Goal: Task Accomplishment & Management: Manage account settings

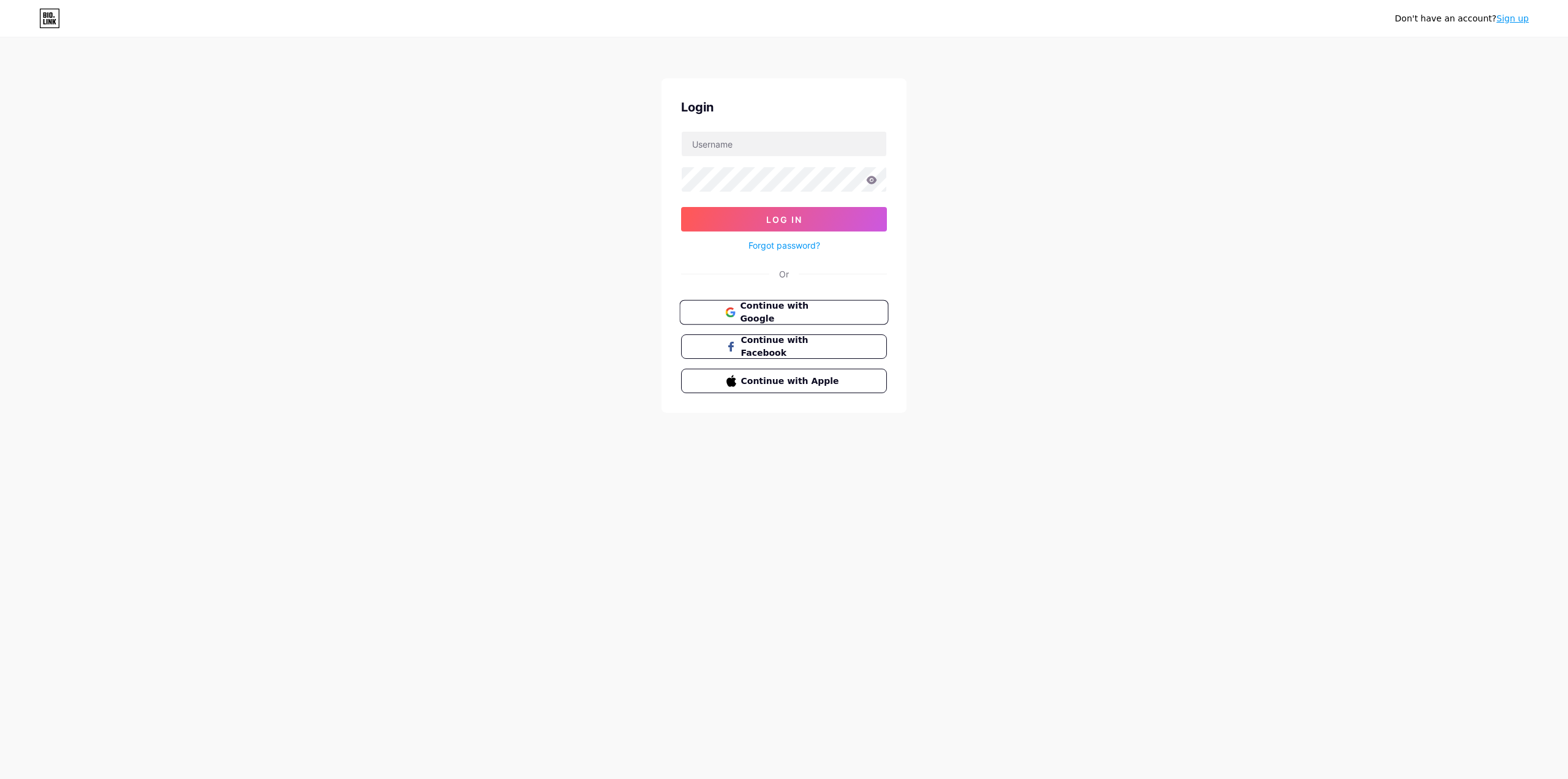
click at [793, 303] on button "Continue with Google" at bounding box center [784, 312] width 208 height 25
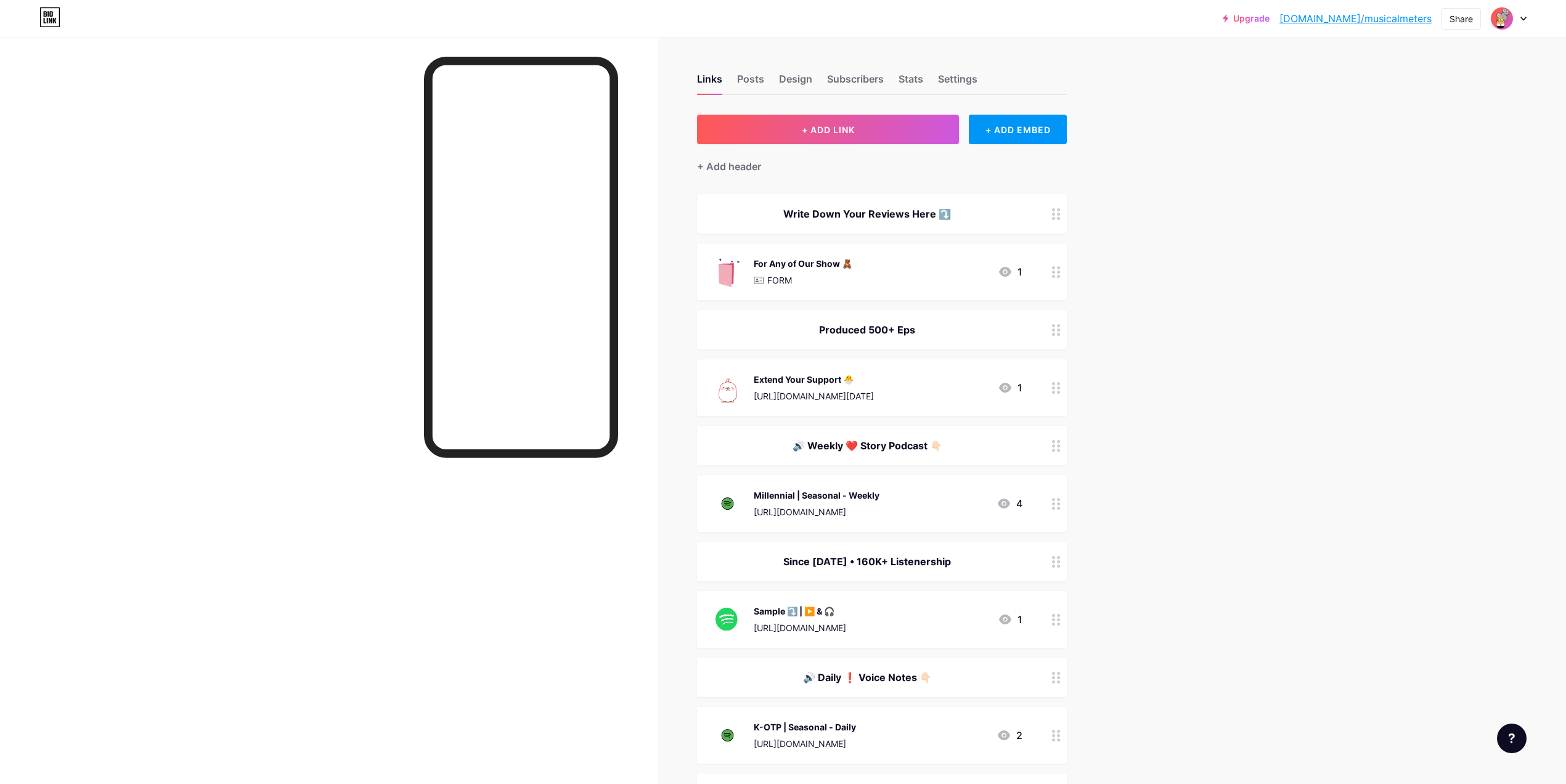
click at [1503, 12] on img at bounding box center [1502, 18] width 20 height 20
click at [1337, 21] on link "[DOMAIN_NAME]/musicalmeters" at bounding box center [1355, 19] width 152 height 15
click at [957, 81] on div "Settings" at bounding box center [958, 82] width 39 height 22
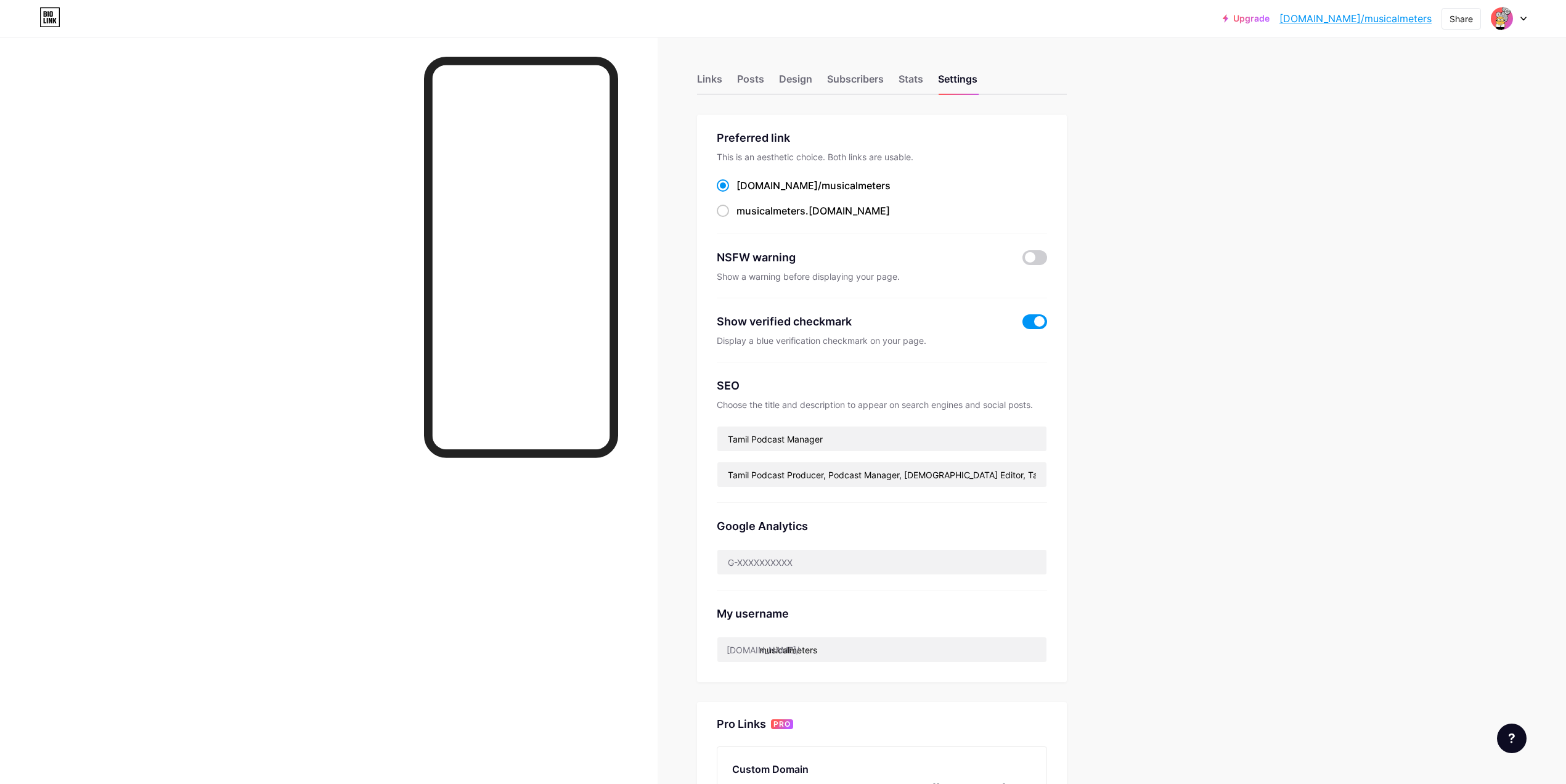
drag, startPoint x: 727, startPoint y: 66, endPoint x: 726, endPoint y: 72, distance: 6.1
click at [727, 66] on div "Links Posts Design Subscribers Stats Settings" at bounding box center [882, 73] width 370 height 43
click at [722, 80] on div "Links" at bounding box center [709, 82] width 25 height 22
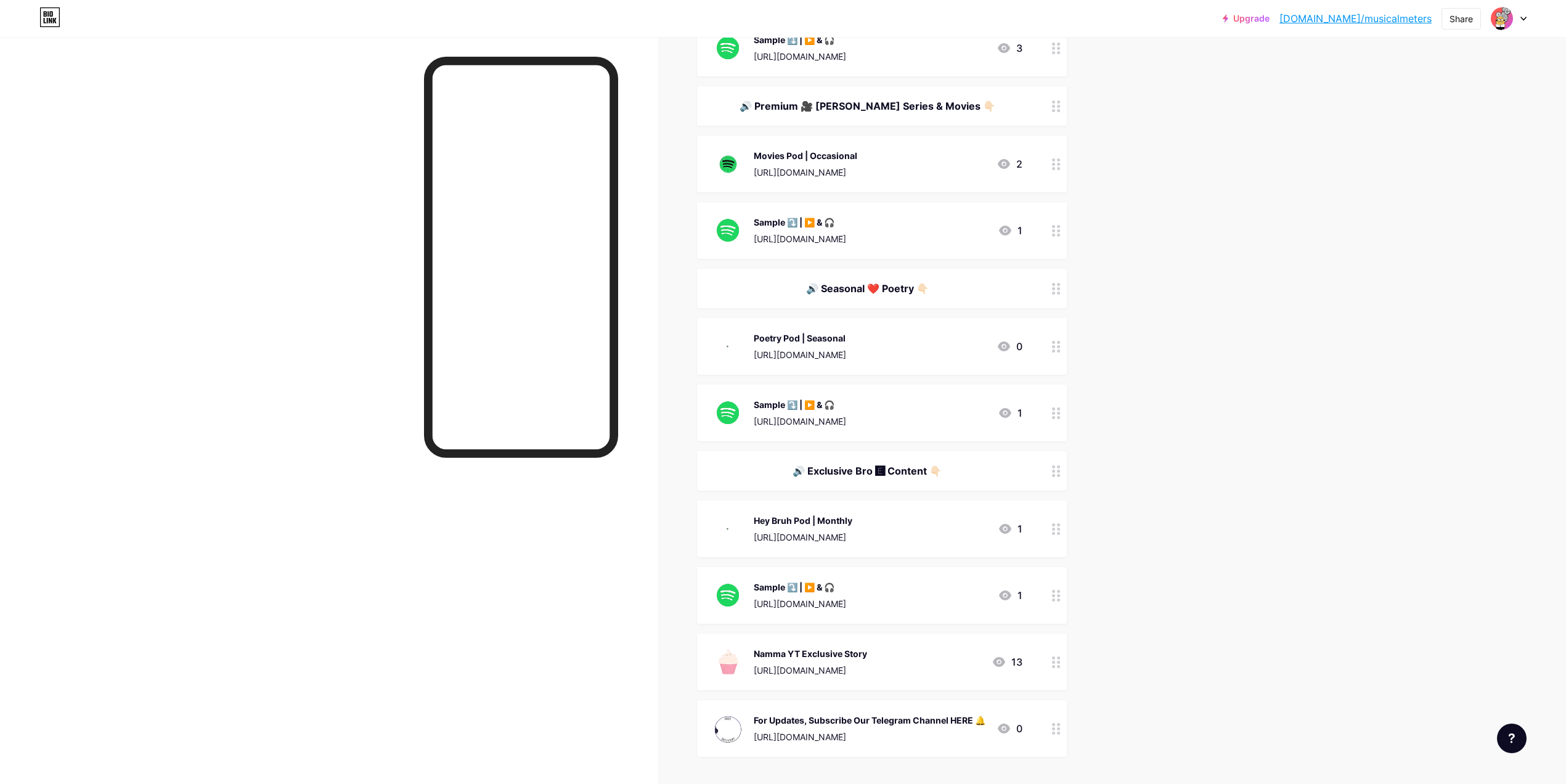
scroll to position [1101, 0]
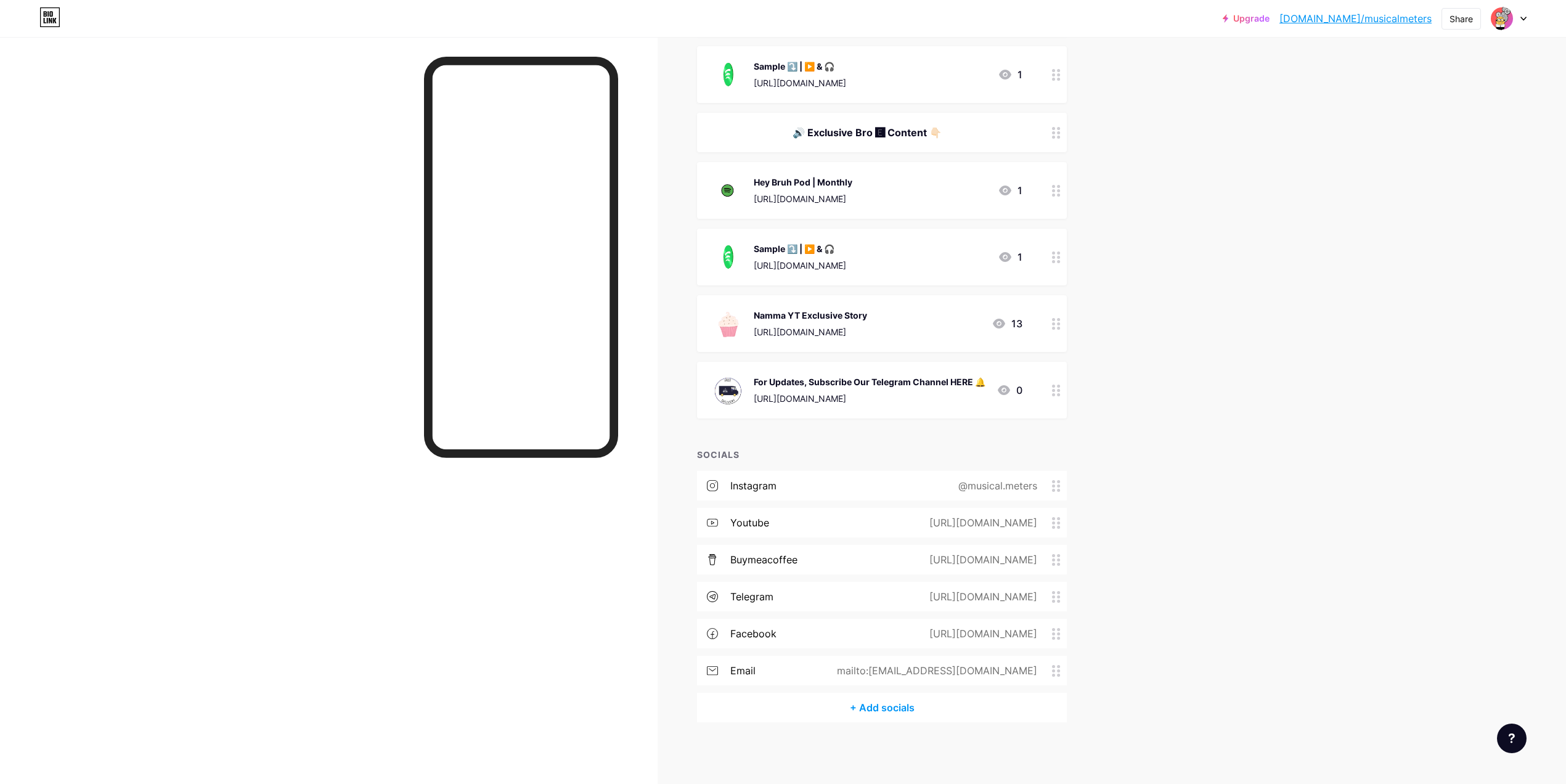
click at [1032, 597] on div "https://t.me/musicalmeters" at bounding box center [980, 597] width 143 height 15
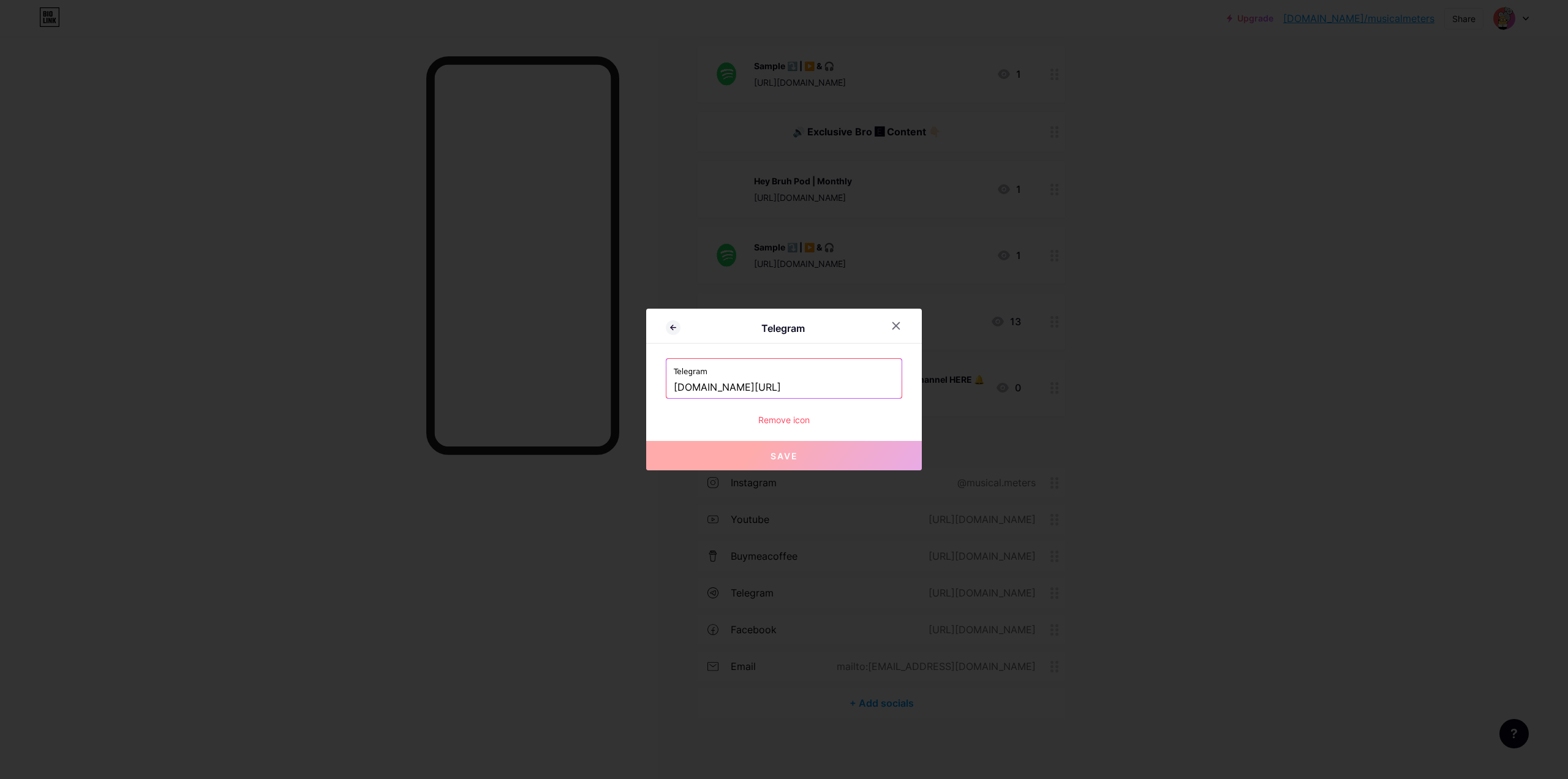
click at [796, 421] on div "Remove icon" at bounding box center [784, 419] width 236 height 13
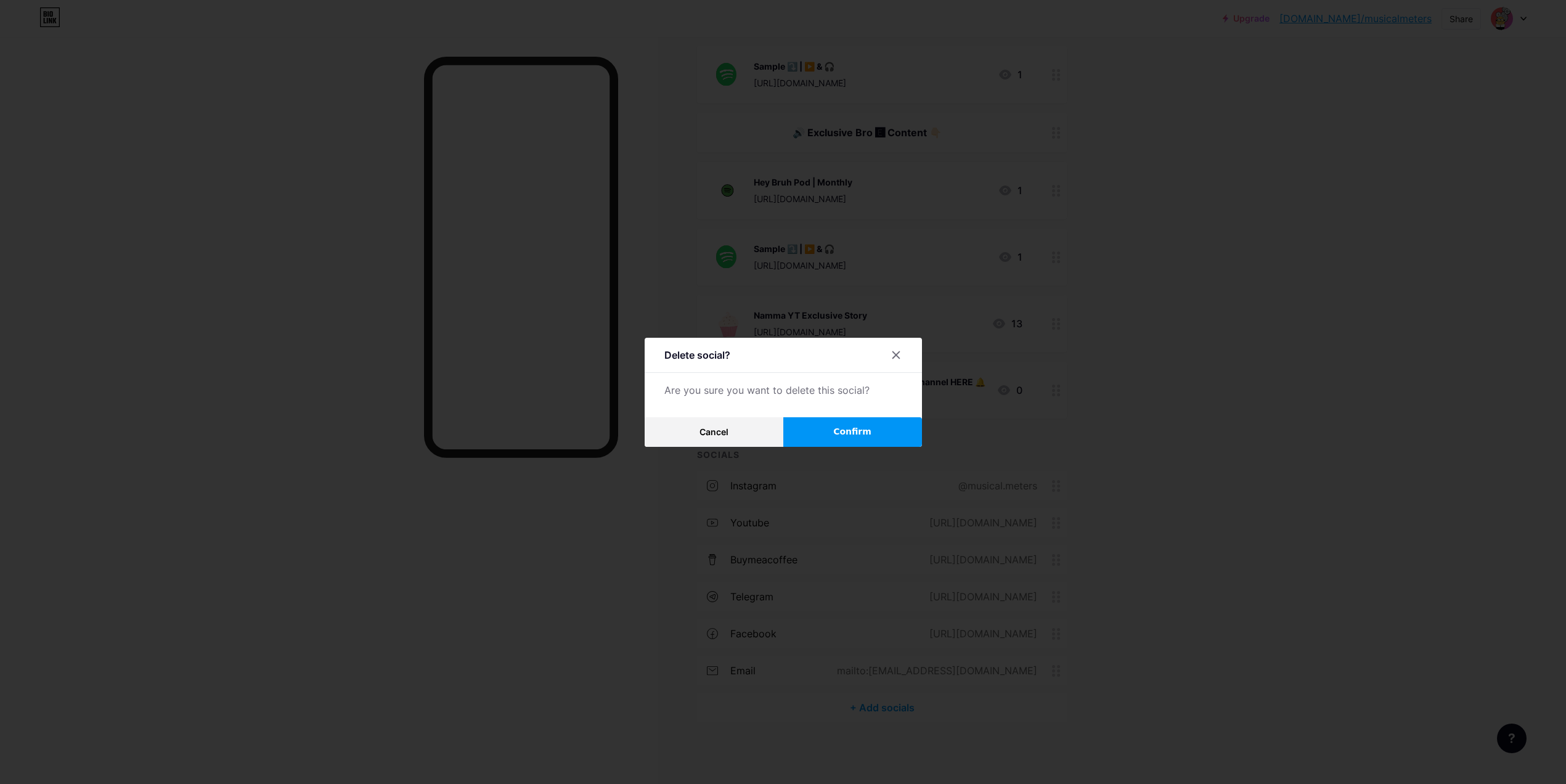
click at [823, 427] on button "Confirm" at bounding box center [853, 432] width 139 height 29
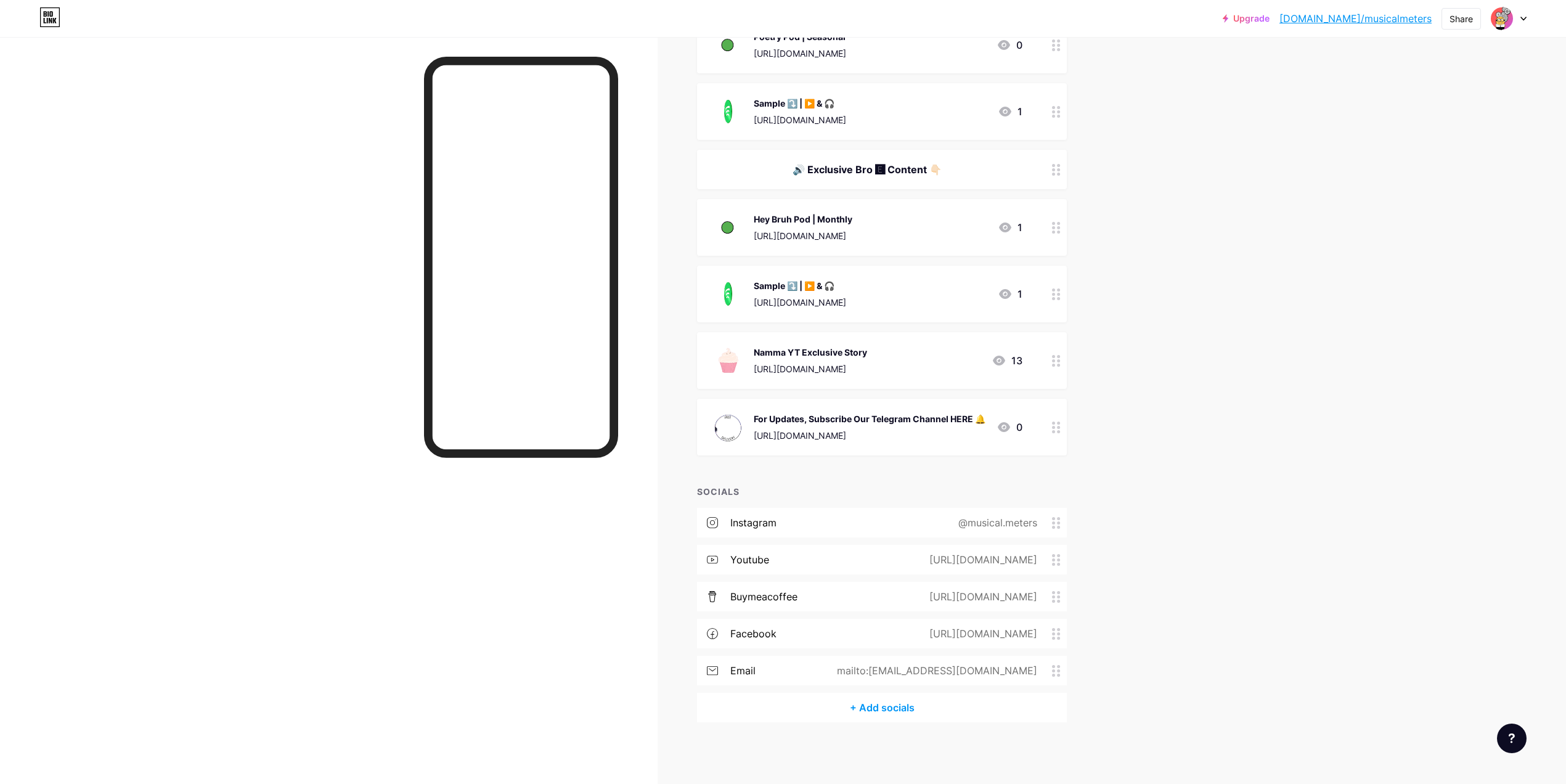
scroll to position [1064, 0]
click at [1052, 520] on div "@musical.meters" at bounding box center [995, 523] width 113 height 15
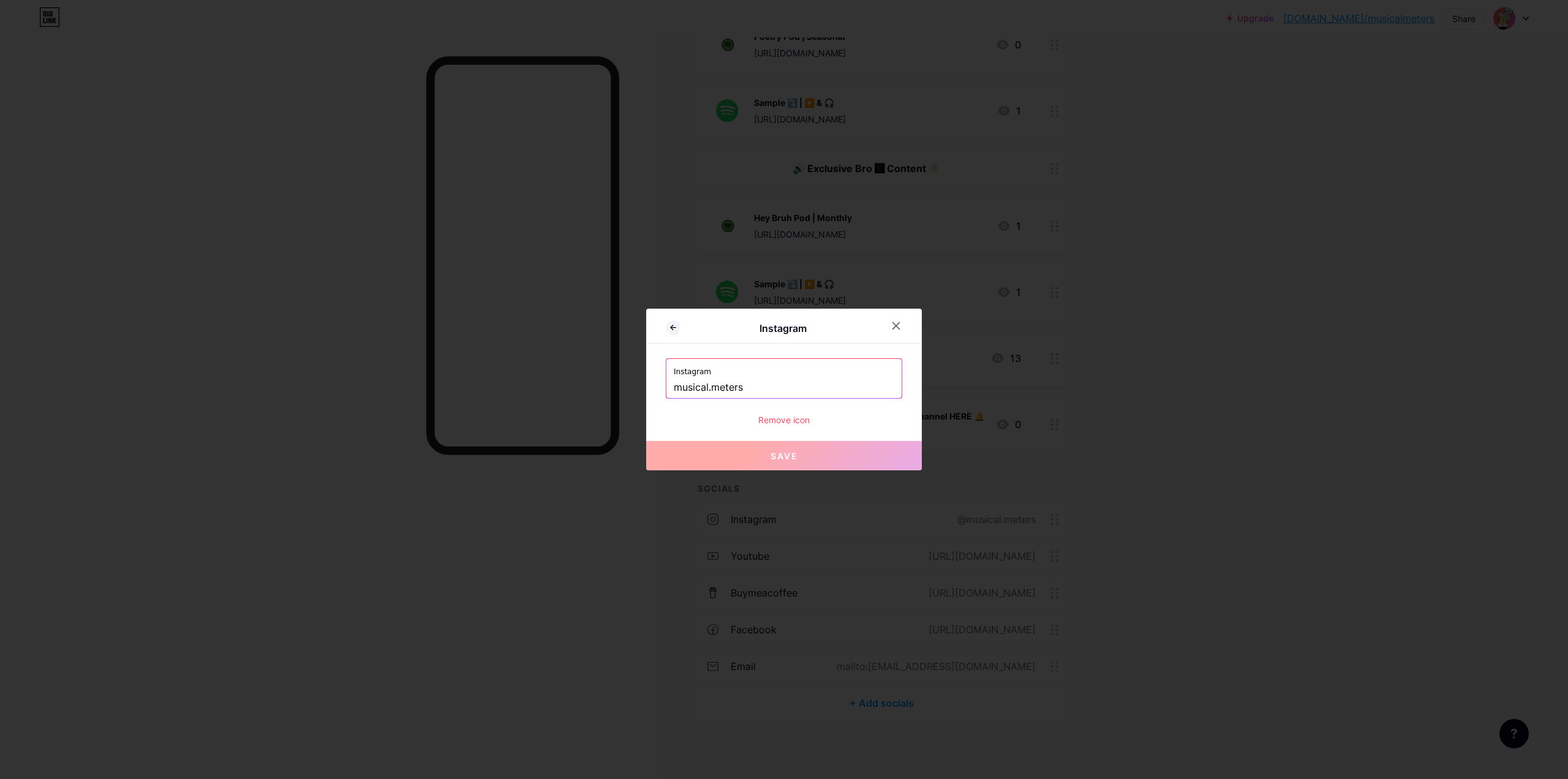
click at [783, 422] on div "Remove icon" at bounding box center [784, 419] width 236 height 13
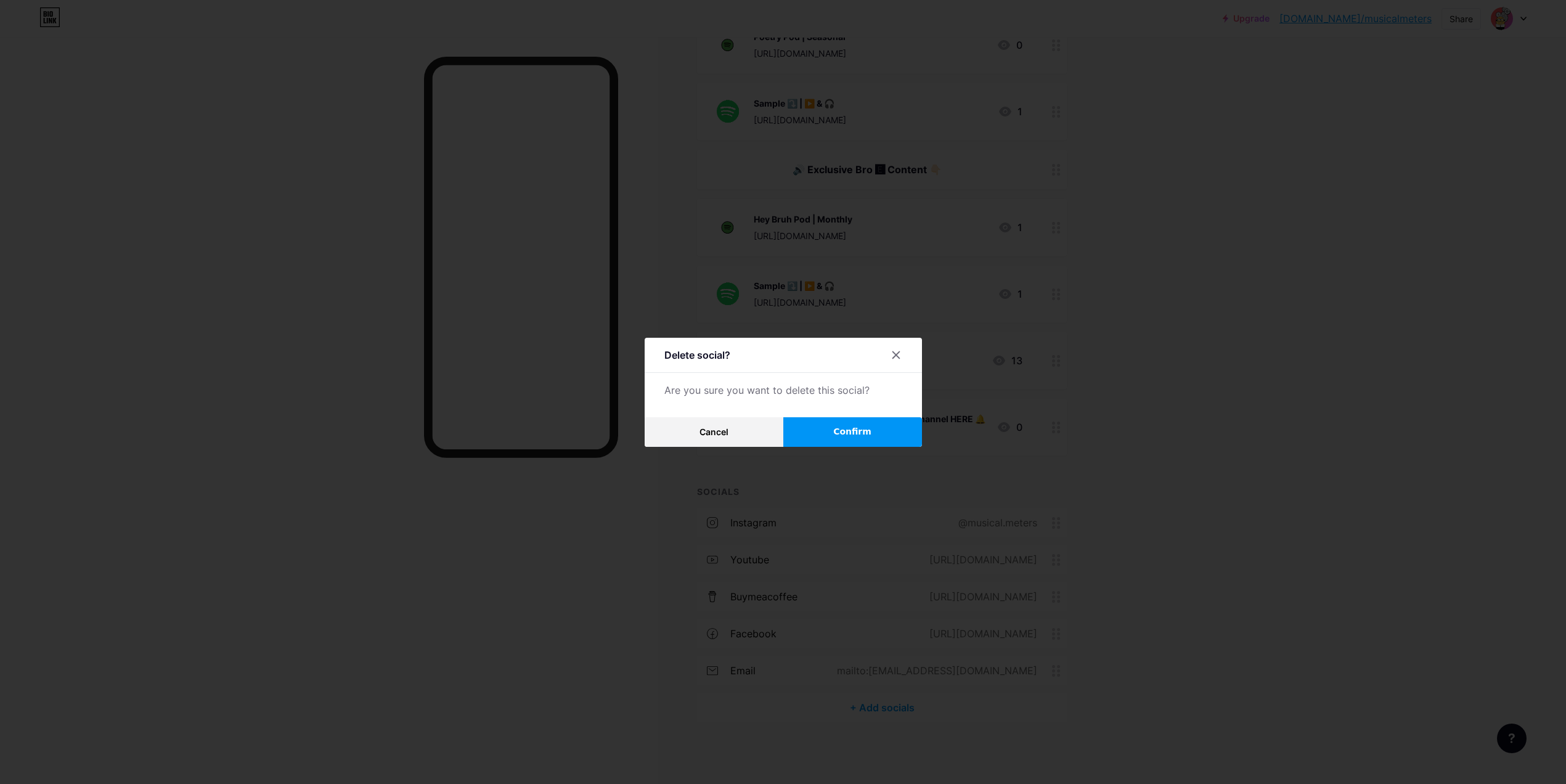
click at [805, 427] on button "Confirm" at bounding box center [853, 432] width 139 height 29
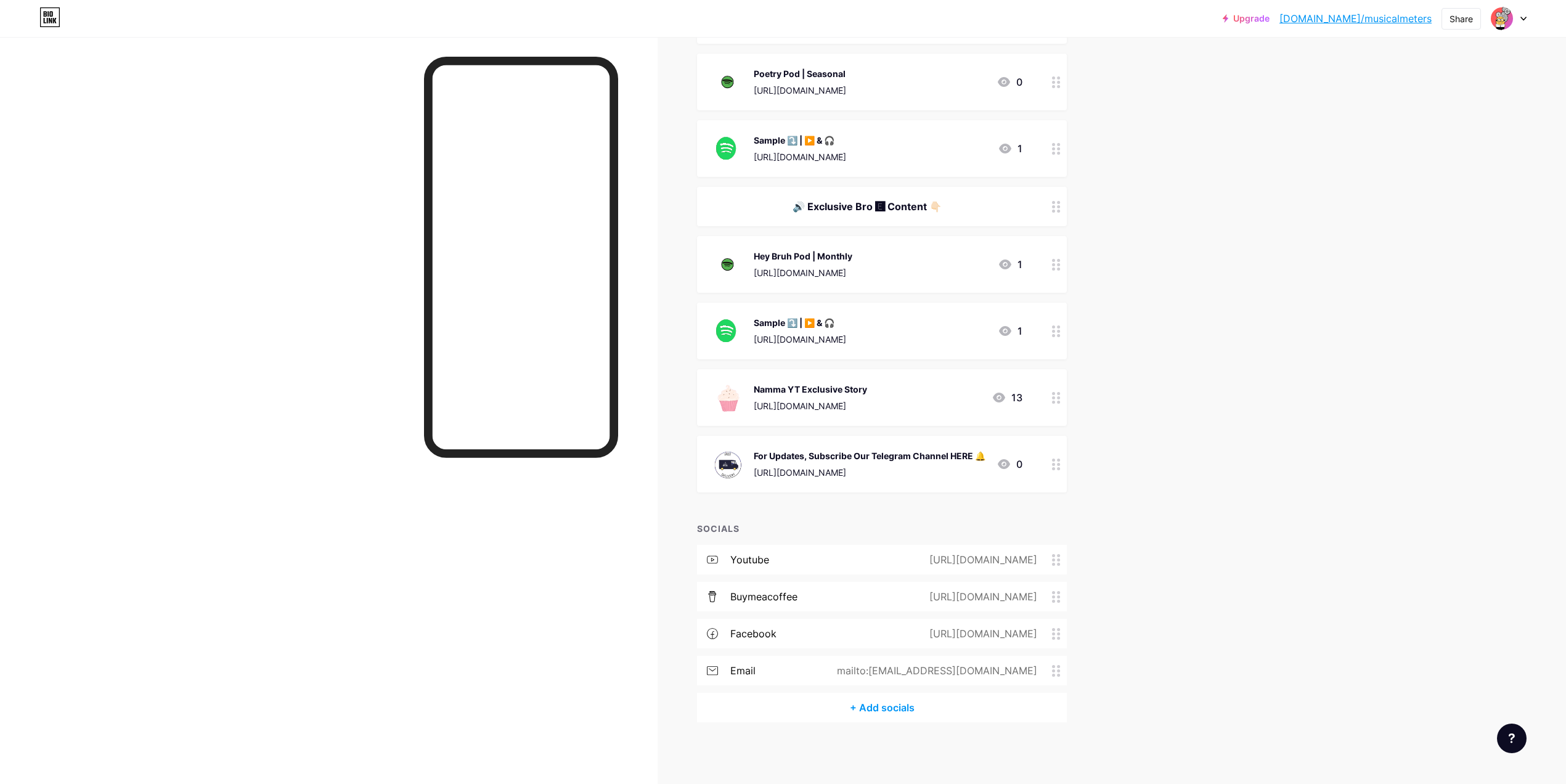
click at [969, 640] on div "https://www.facebook.com/TamilPodcast" at bounding box center [980, 634] width 143 height 15
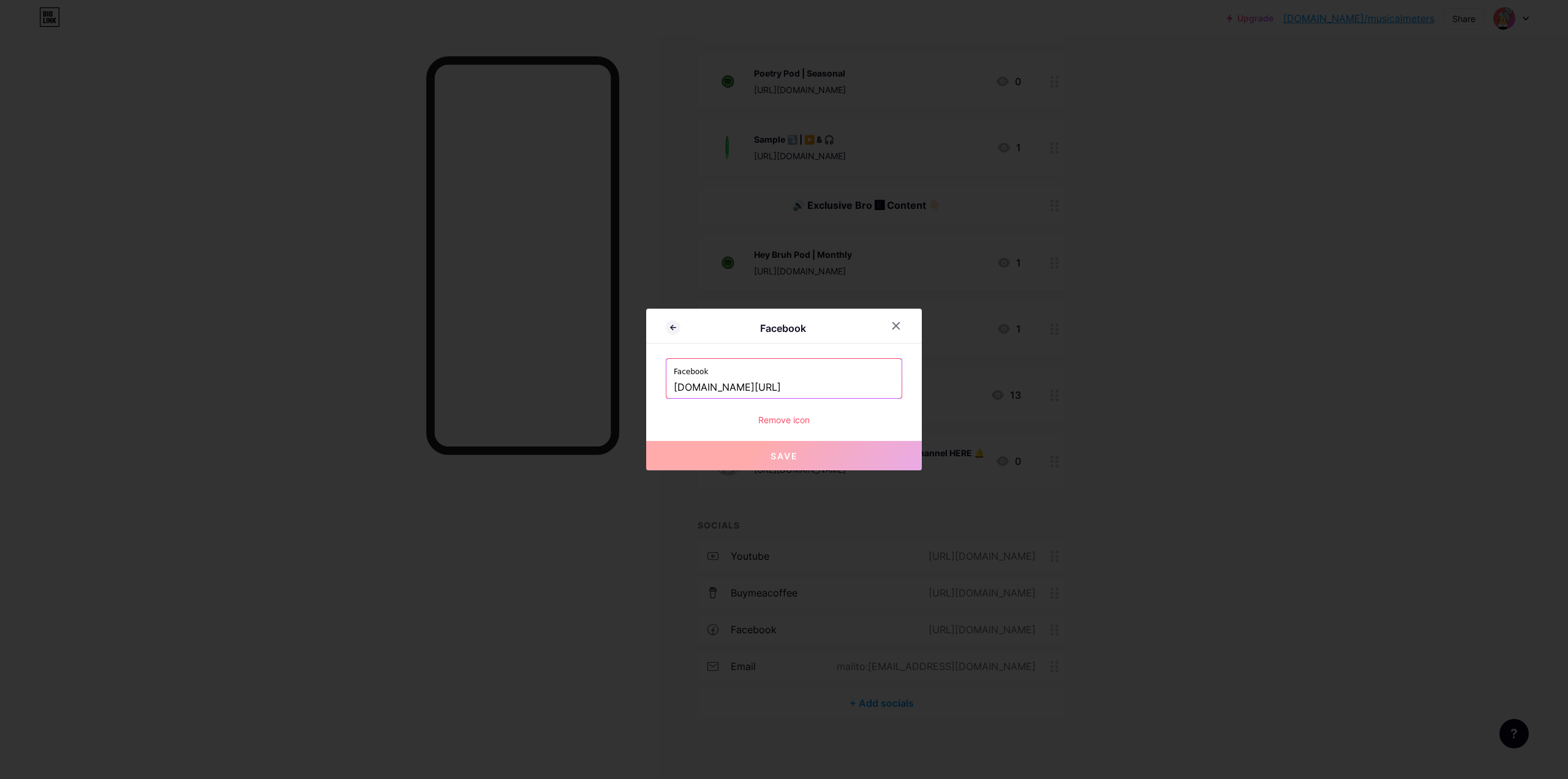
click at [775, 420] on div "Remove icon" at bounding box center [784, 419] width 236 height 13
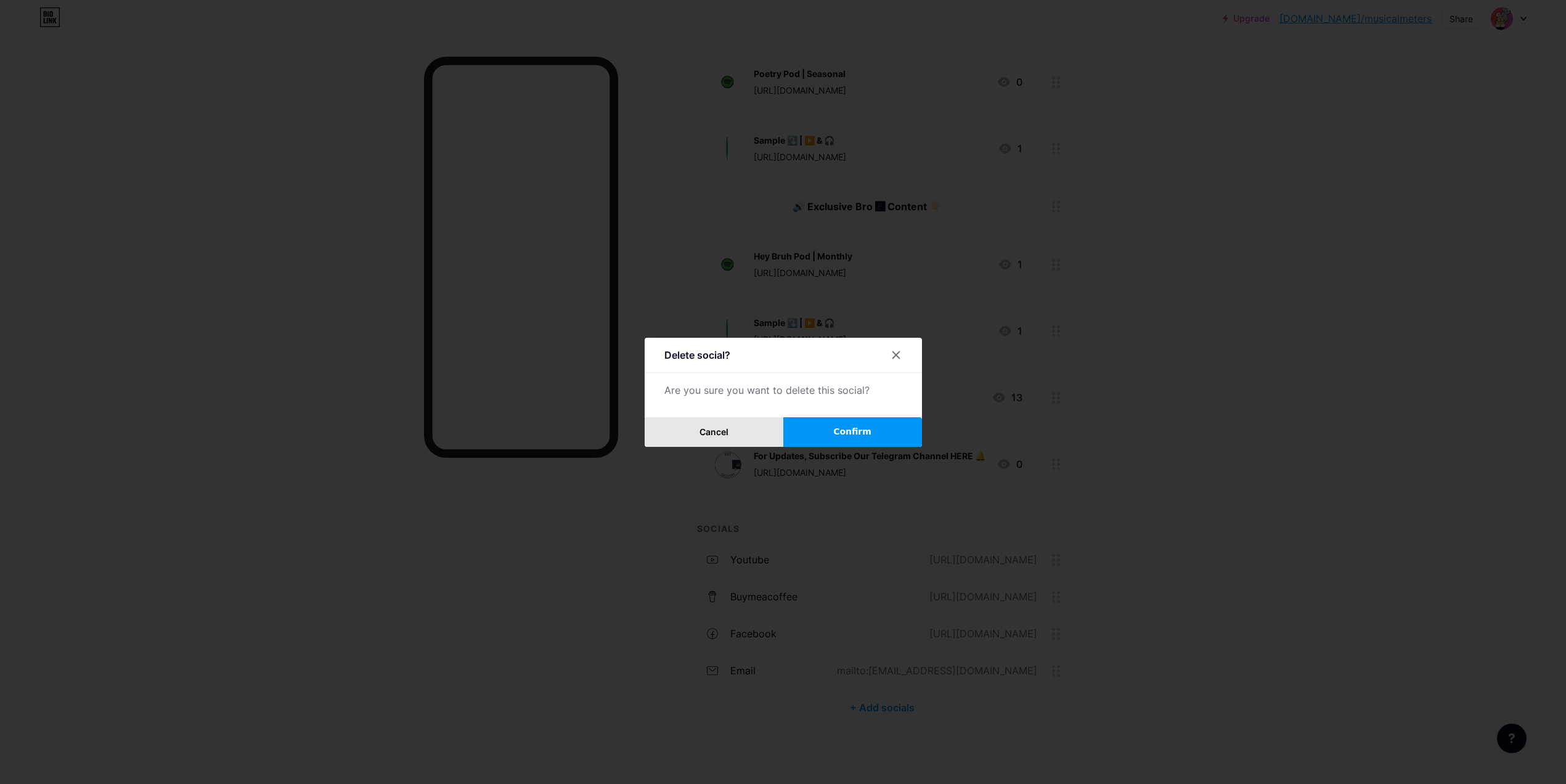
click at [761, 434] on button "Cancel" at bounding box center [714, 432] width 139 height 29
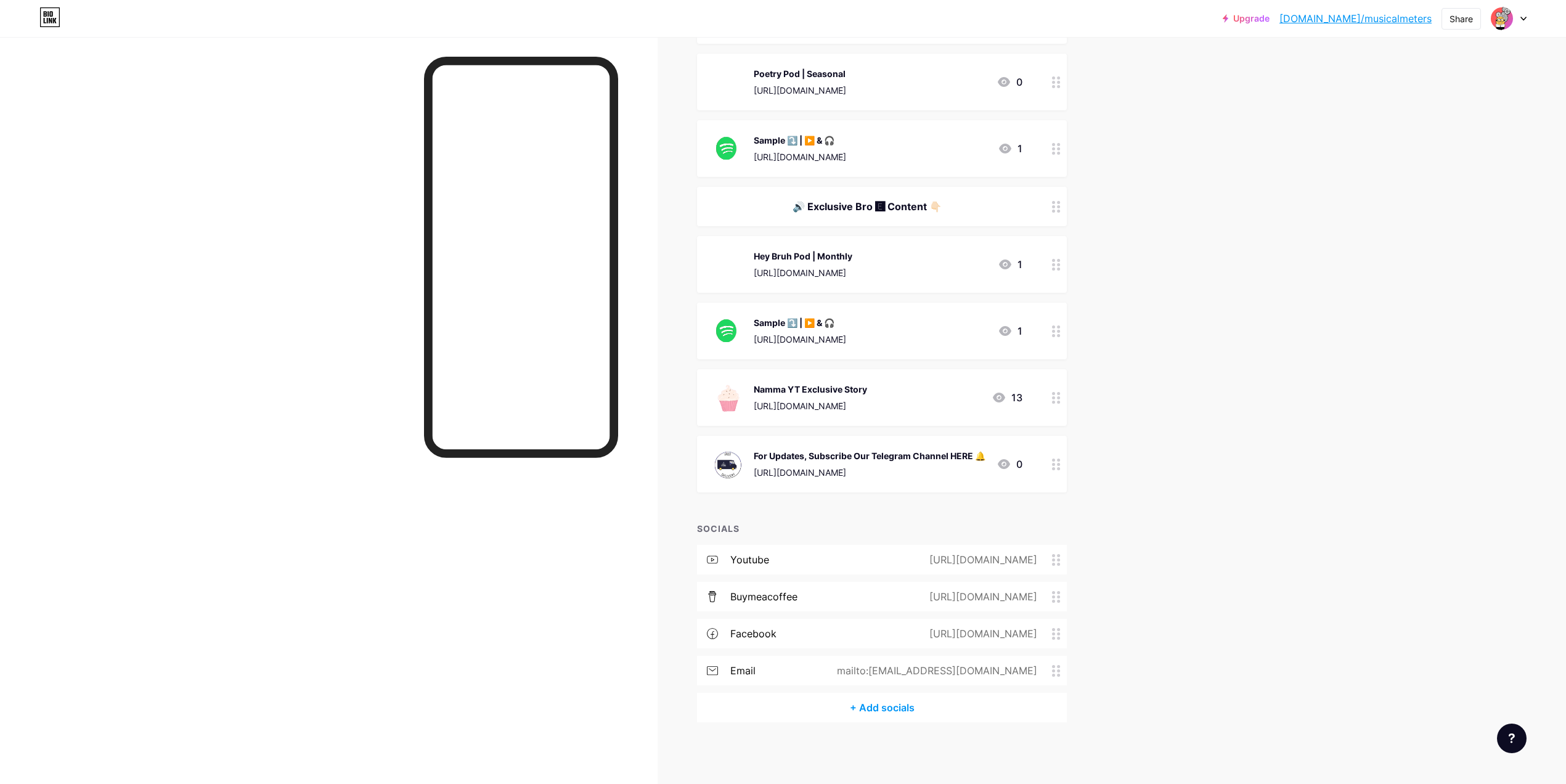
click at [1509, 29] on div "Upgrade bio.link/musica... bio.link/musicalmeters Share Switch accounts musical…" at bounding box center [783, 18] width 1566 height 37
click at [1509, 24] on img at bounding box center [1502, 18] width 20 height 20
click at [1475, 183] on li "Logout" at bounding box center [1450, 173] width 153 height 33
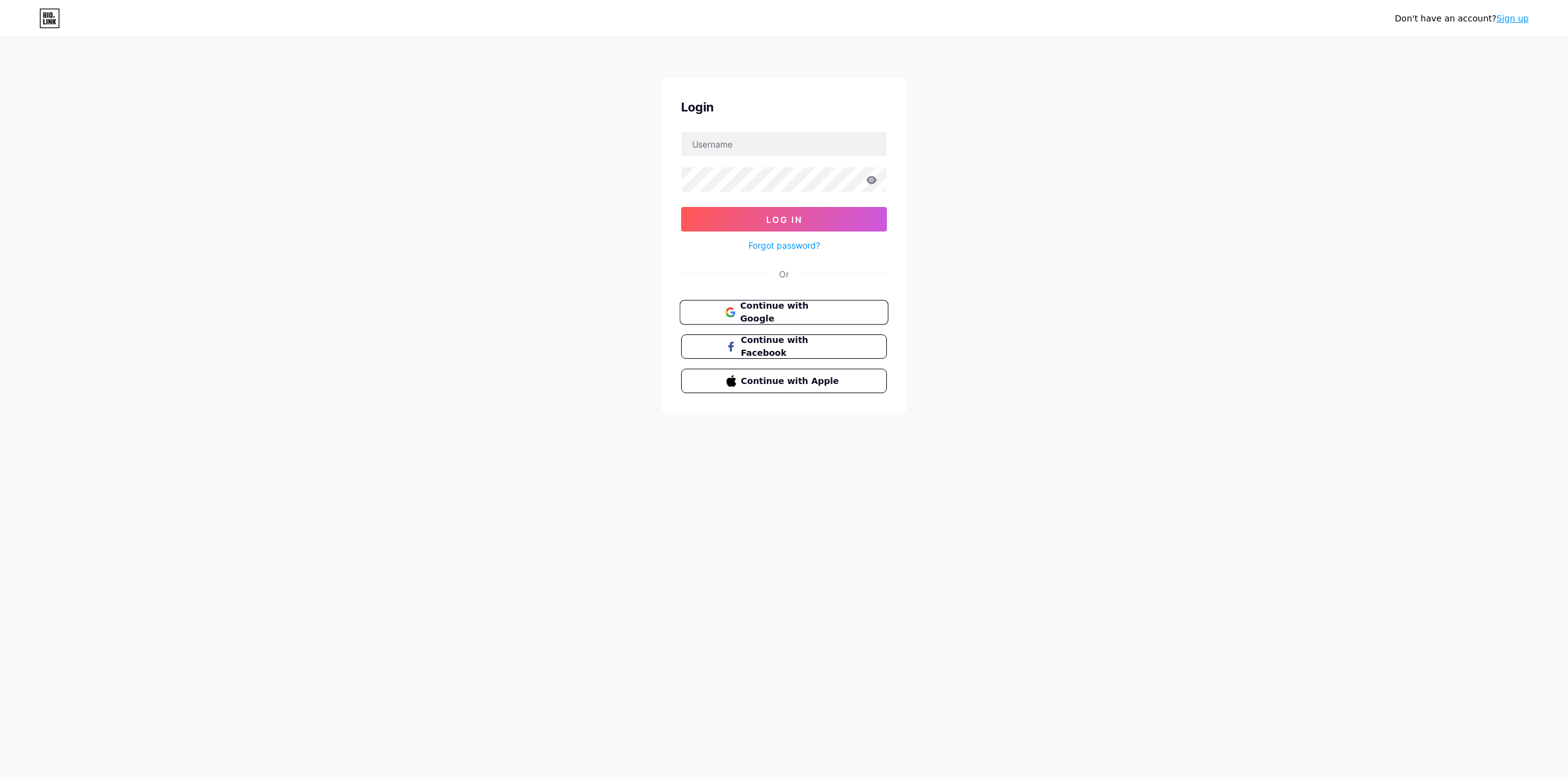
click at [833, 319] on button "Continue with Google" at bounding box center [784, 312] width 208 height 25
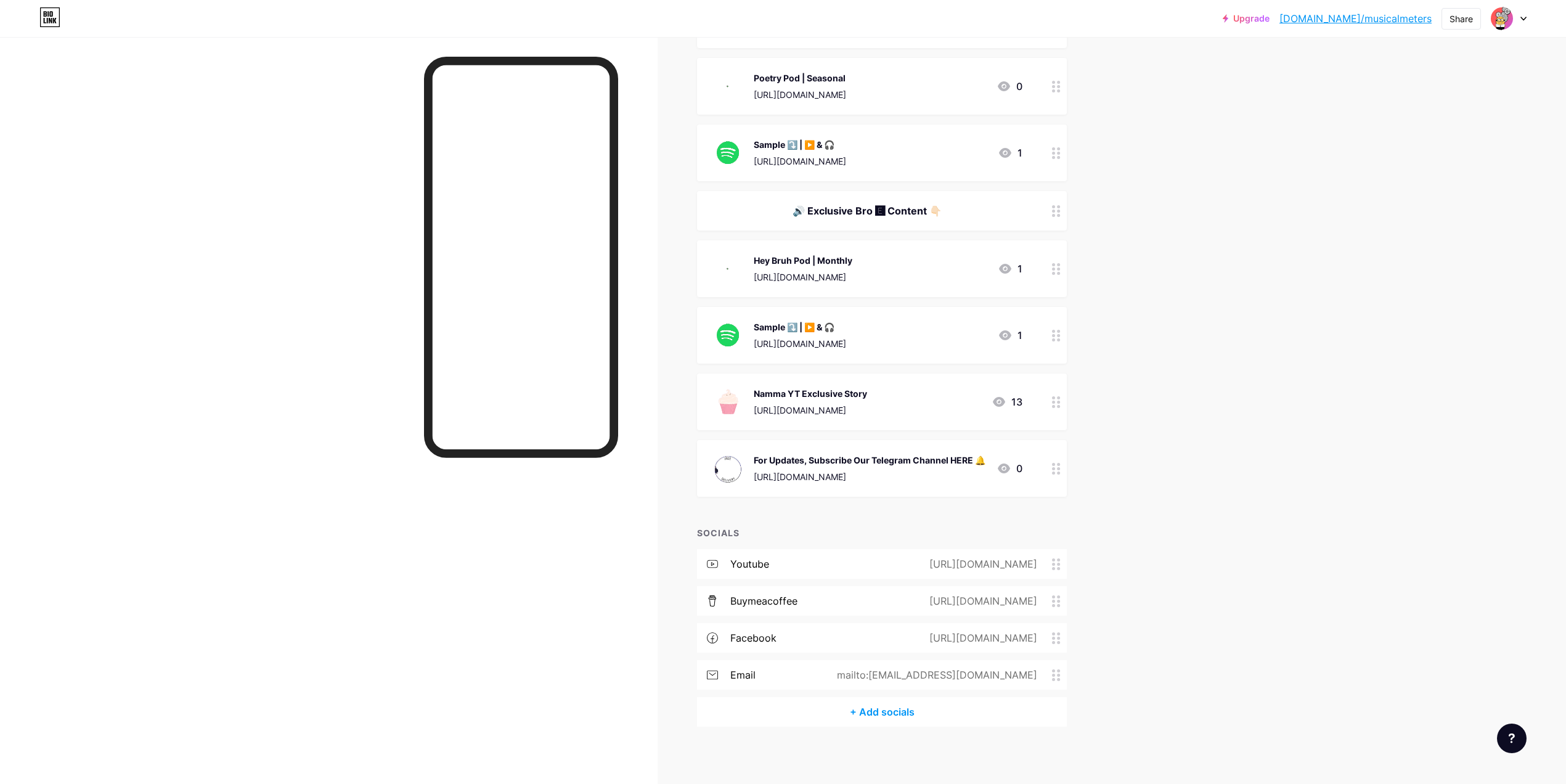
scroll to position [1027, 0]
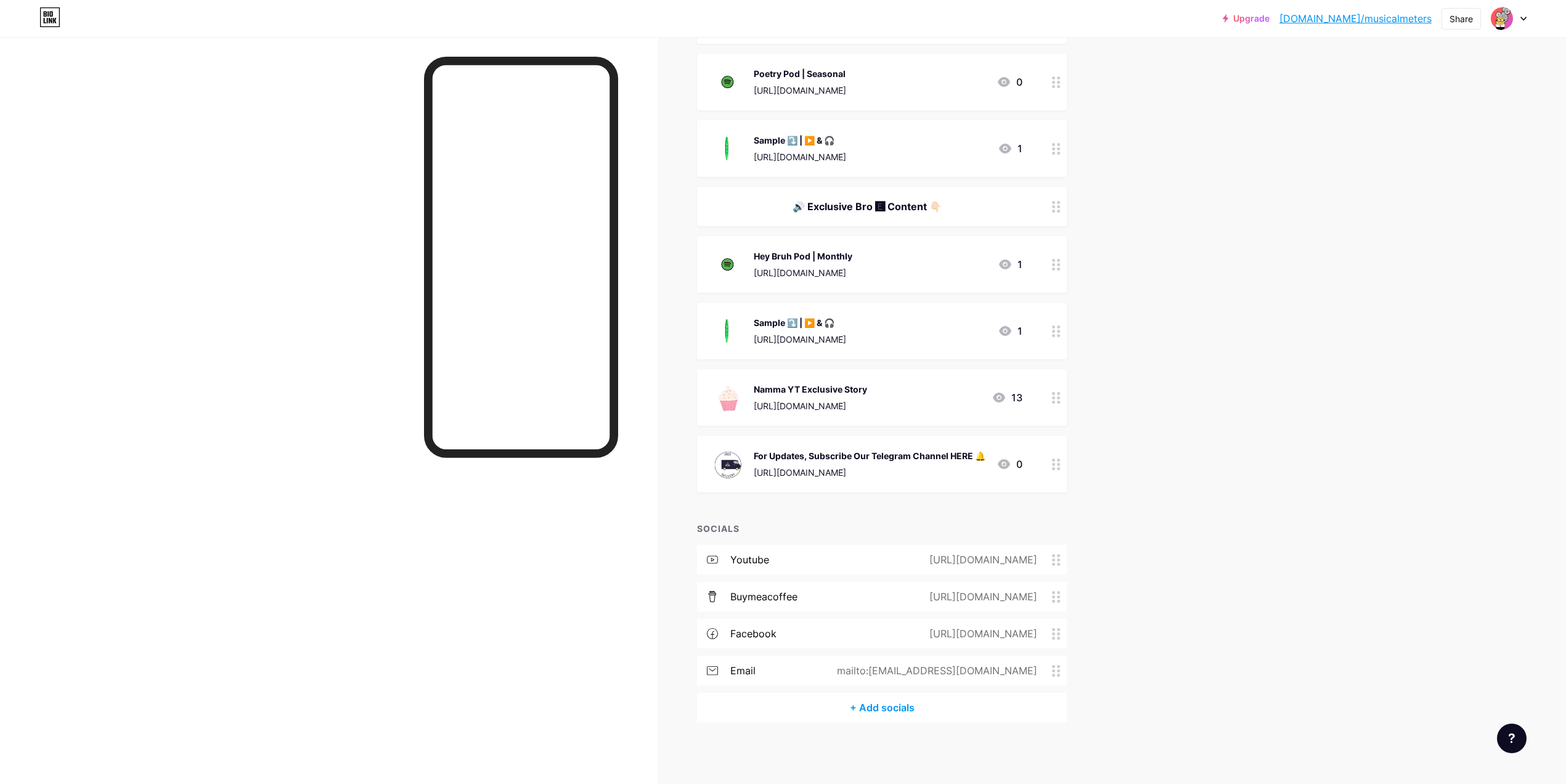
click at [1052, 635] on div "[URL][DOMAIN_NAME]" at bounding box center [980, 634] width 143 height 15
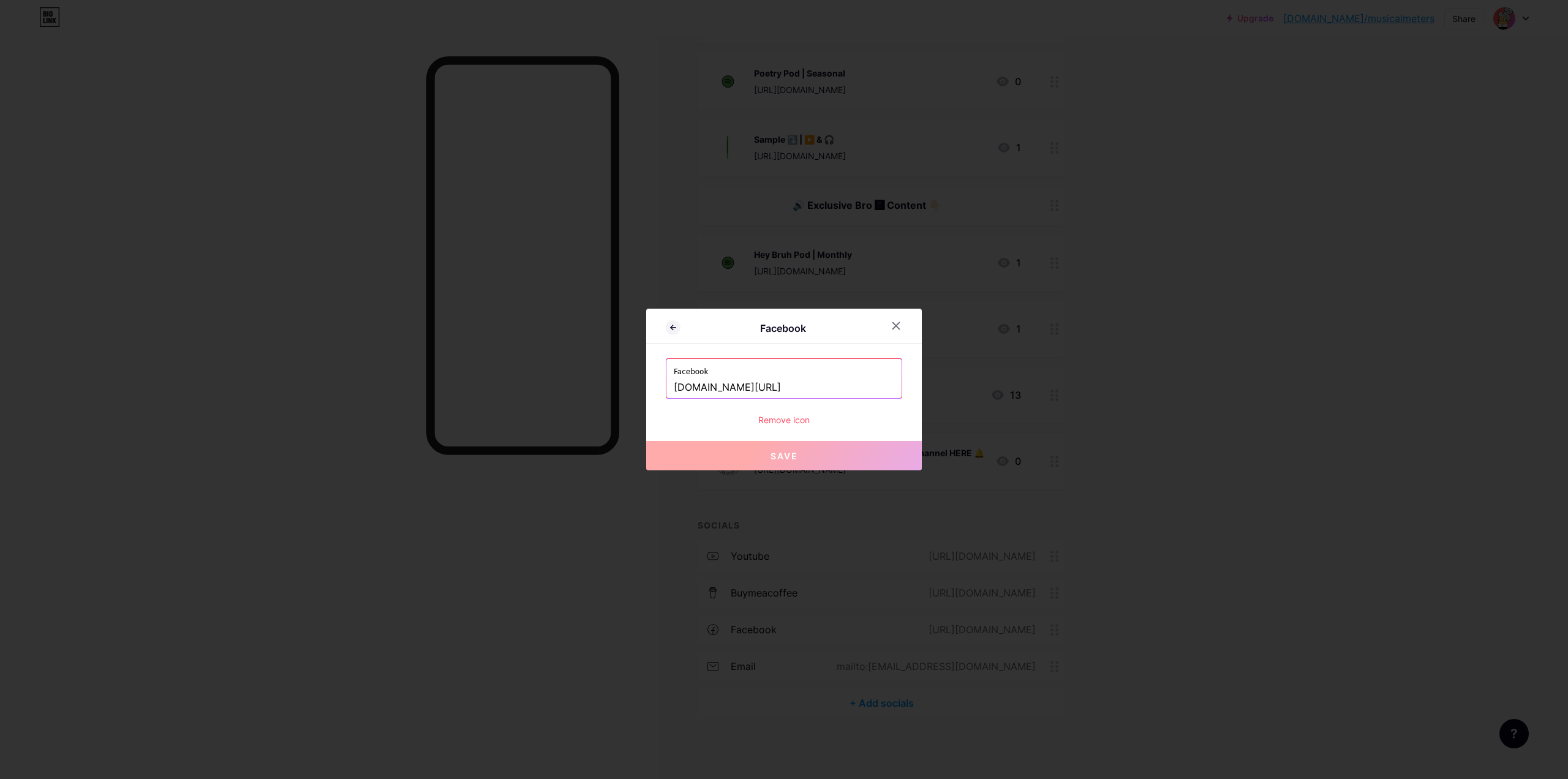
click at [807, 421] on div "Remove icon" at bounding box center [784, 419] width 236 height 13
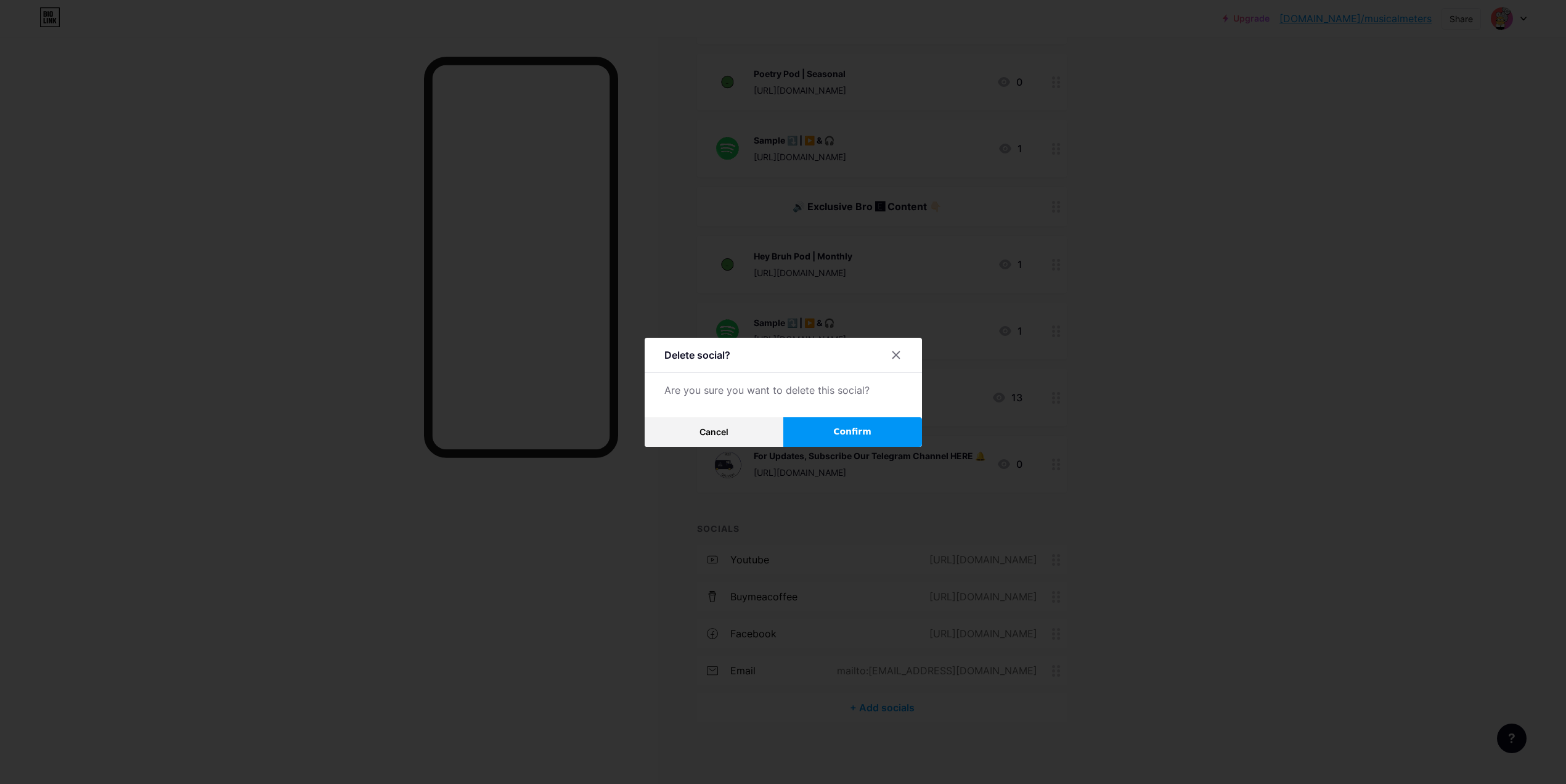
click at [848, 443] on button "Confirm" at bounding box center [853, 432] width 139 height 29
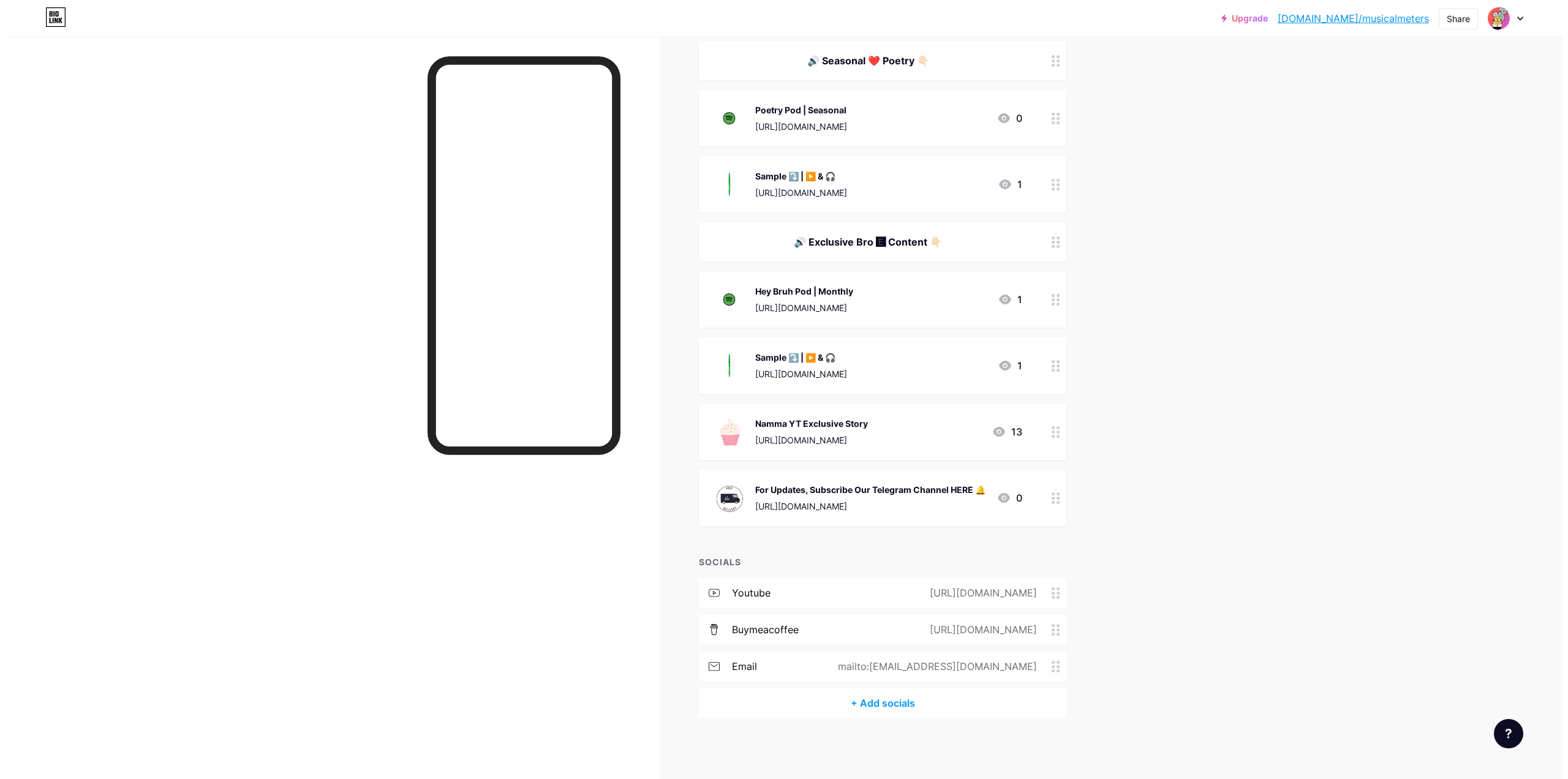
scroll to position [0, 0]
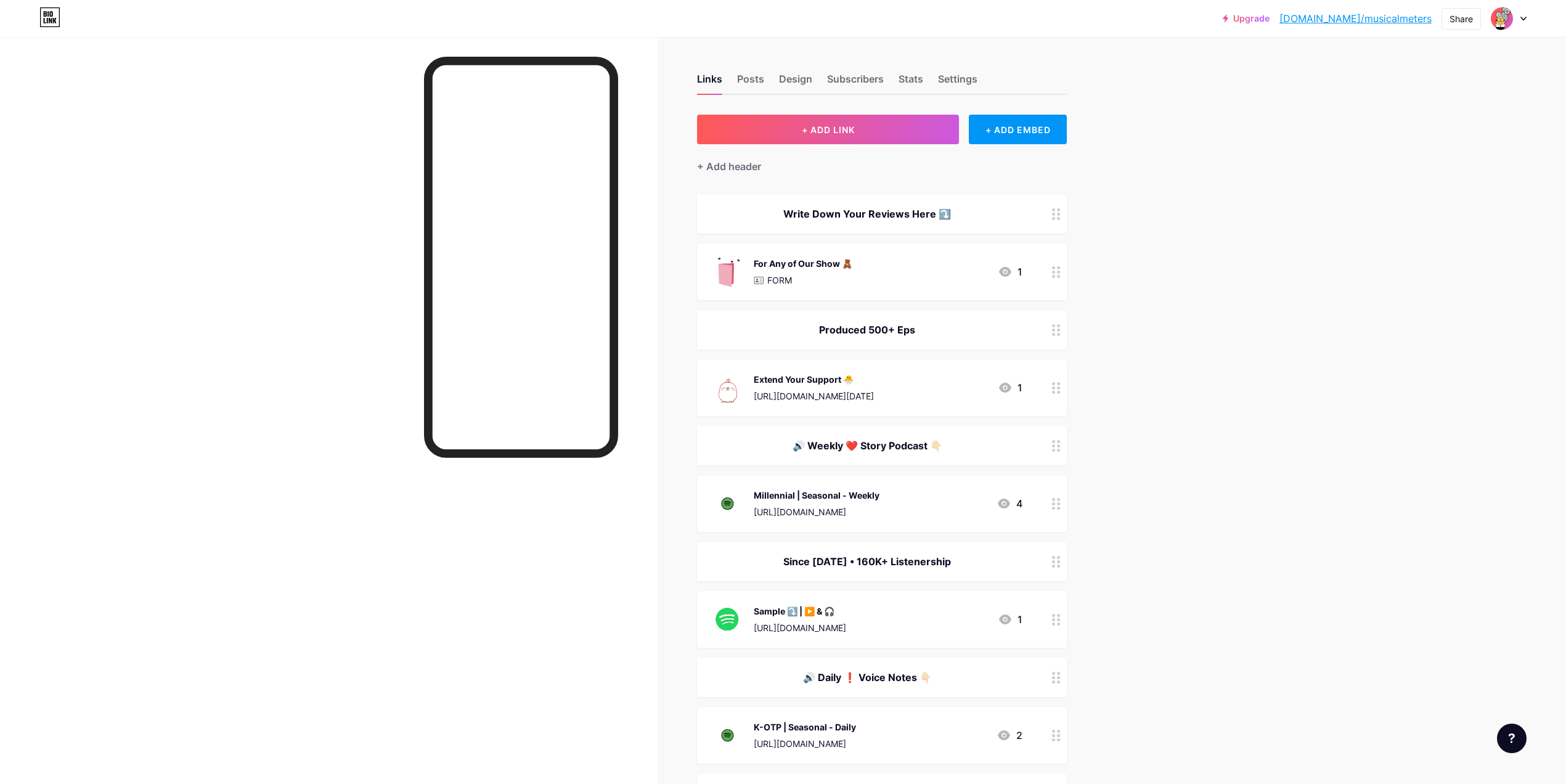
click at [885, 258] on div "For Any of Our Show 🧸 FORM 1" at bounding box center [867, 272] width 311 height 32
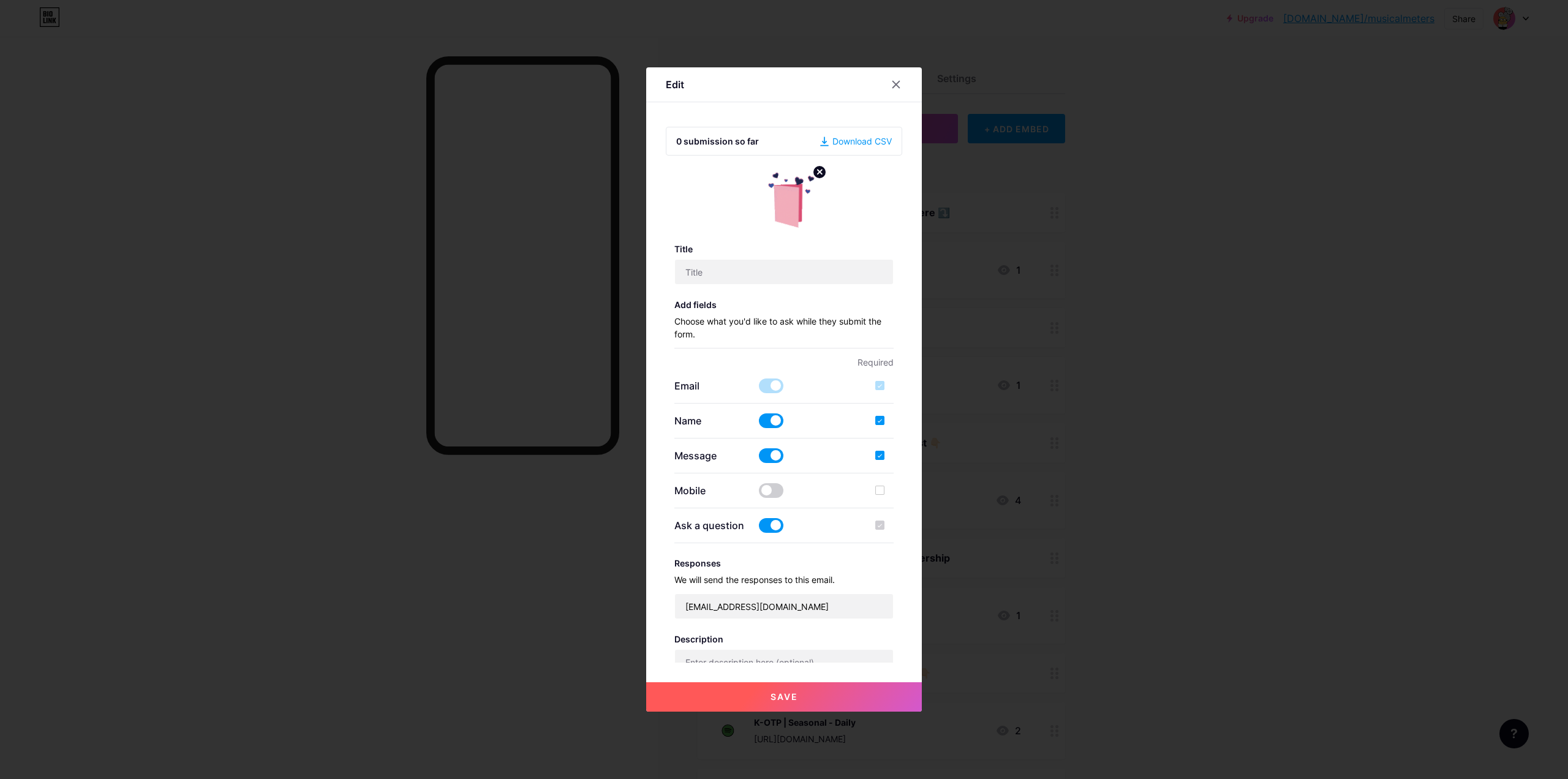
type input "For Any of Our Show 🧸"
checkbox input "true"
type textarea "Thanks a lot for writing this review :) Hope this adds value to the Content I p…"
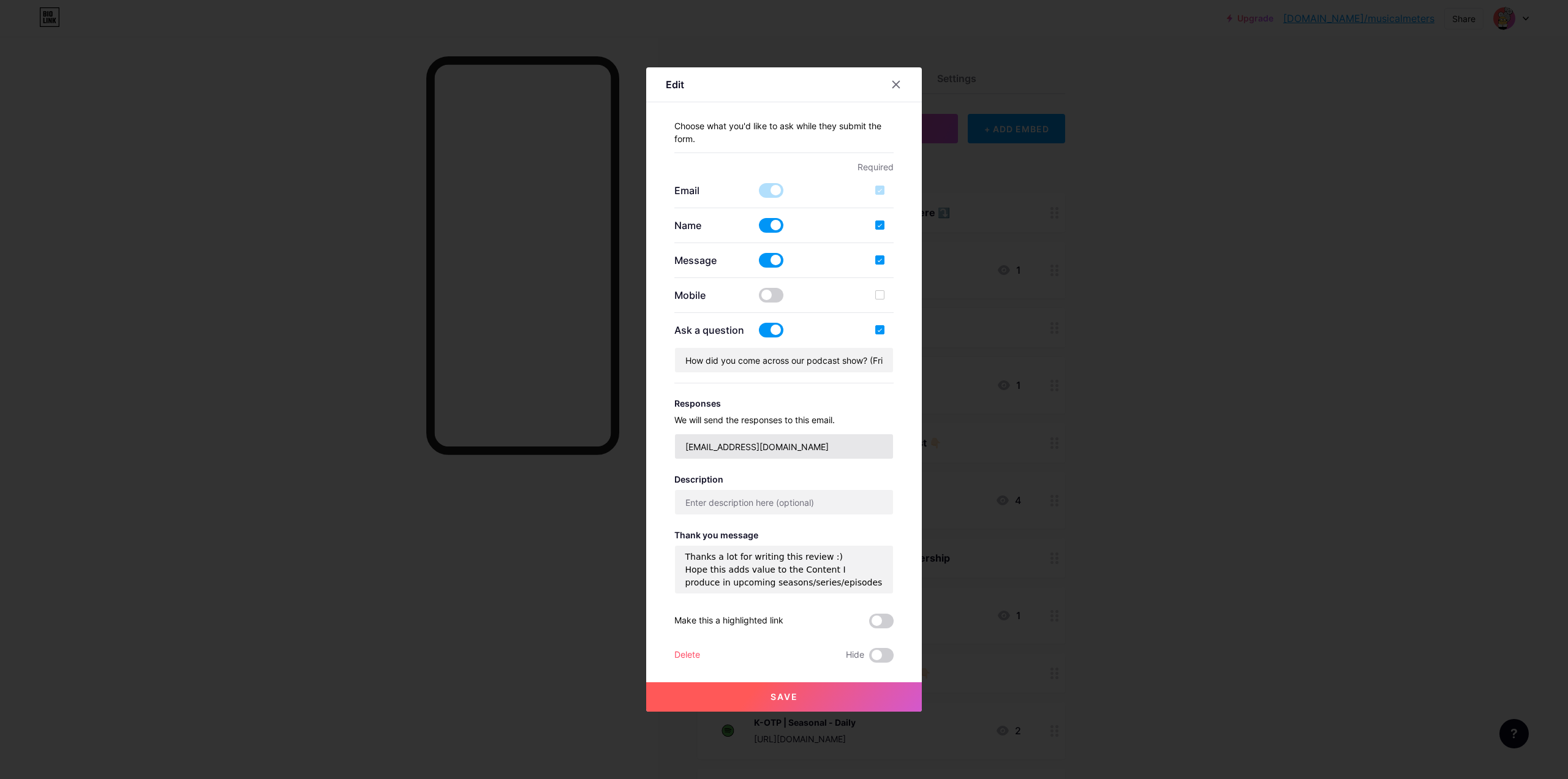
scroll to position [4, 0]
click at [894, 84] on icon at bounding box center [895, 84] width 10 height 10
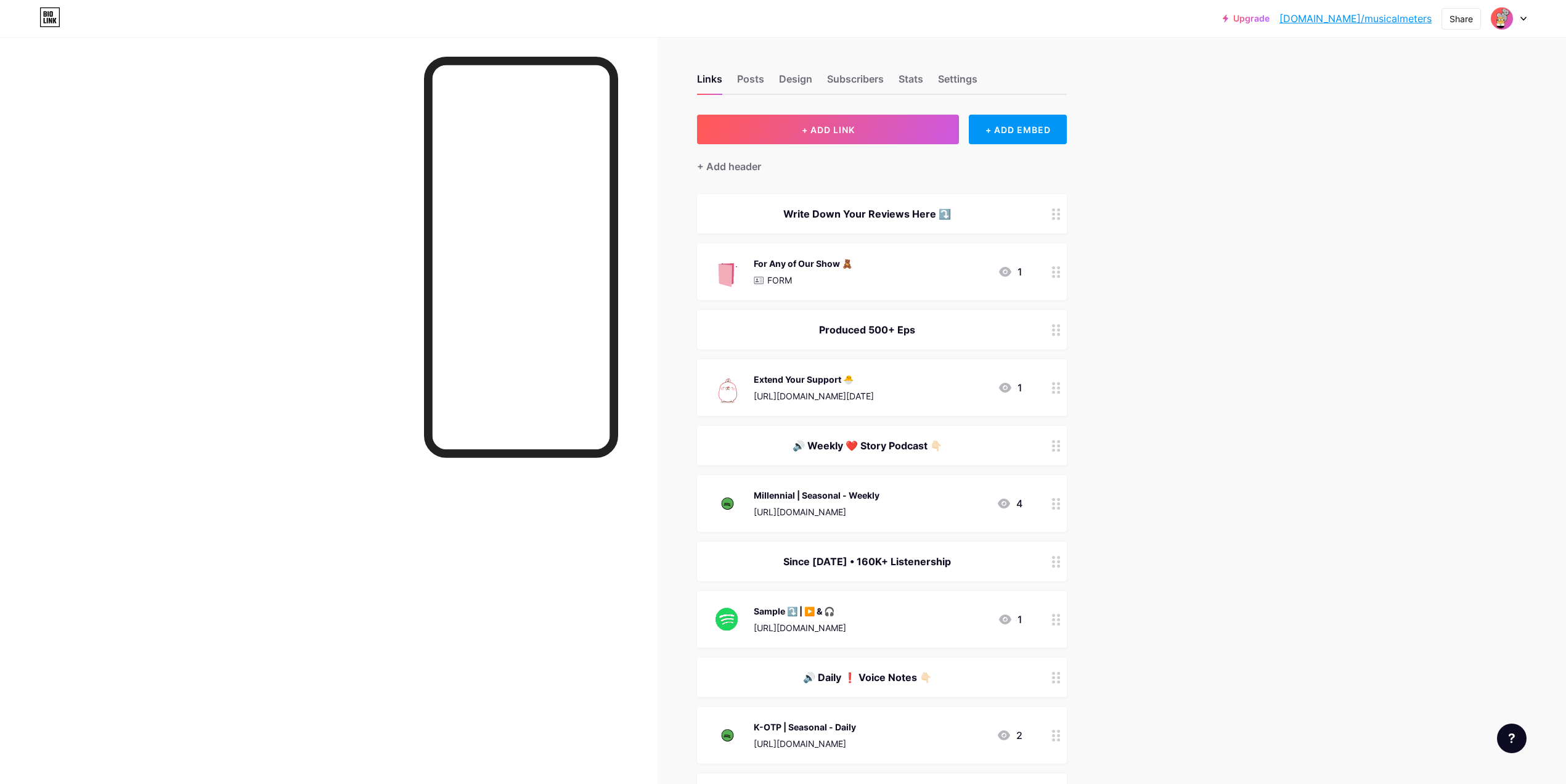
click at [1507, 16] on img at bounding box center [1502, 18] width 20 height 20
click at [1434, 177] on li "Logout" at bounding box center [1450, 173] width 153 height 33
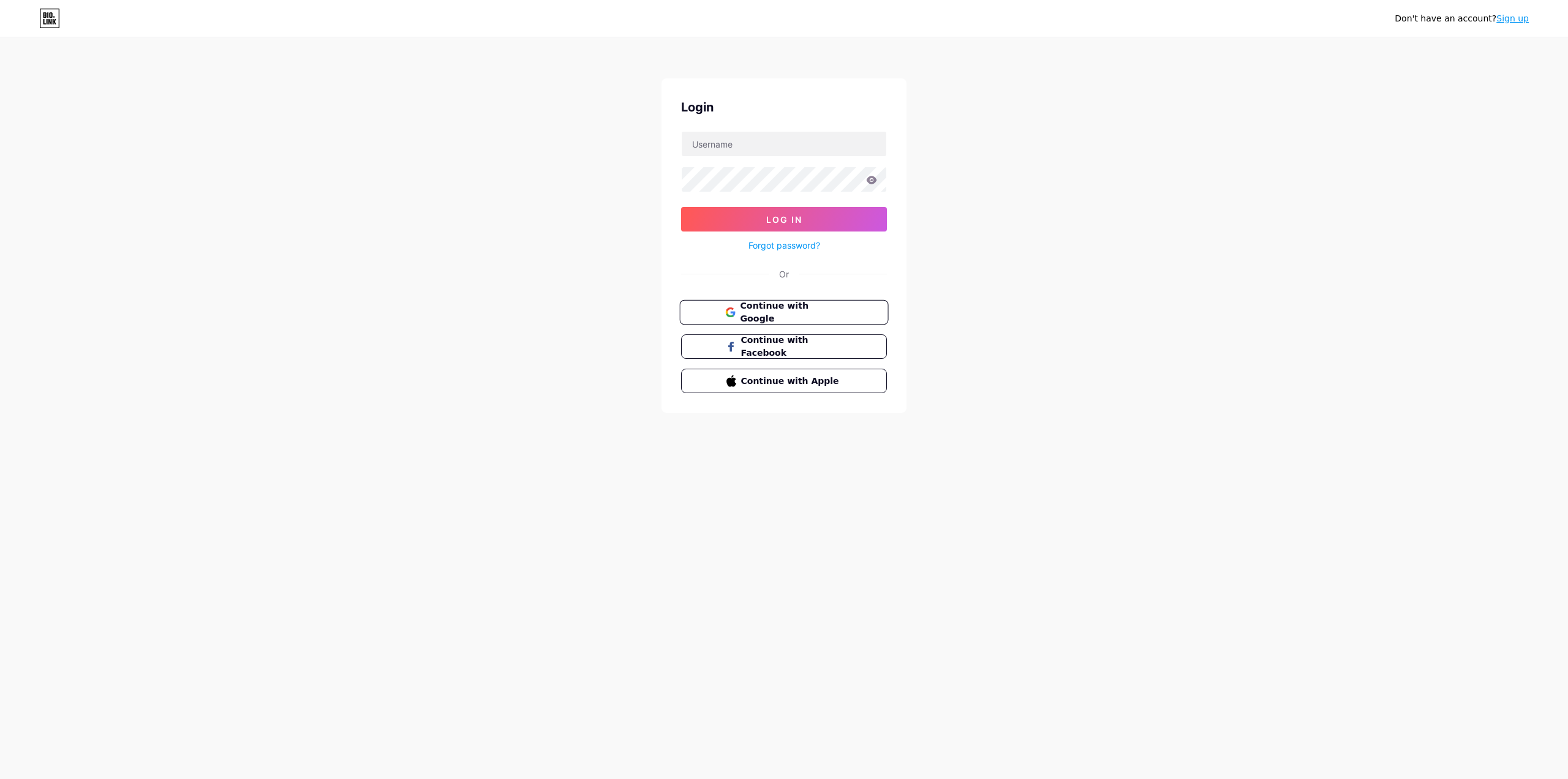
click at [756, 316] on span "Continue with Google" at bounding box center [791, 312] width 102 height 26
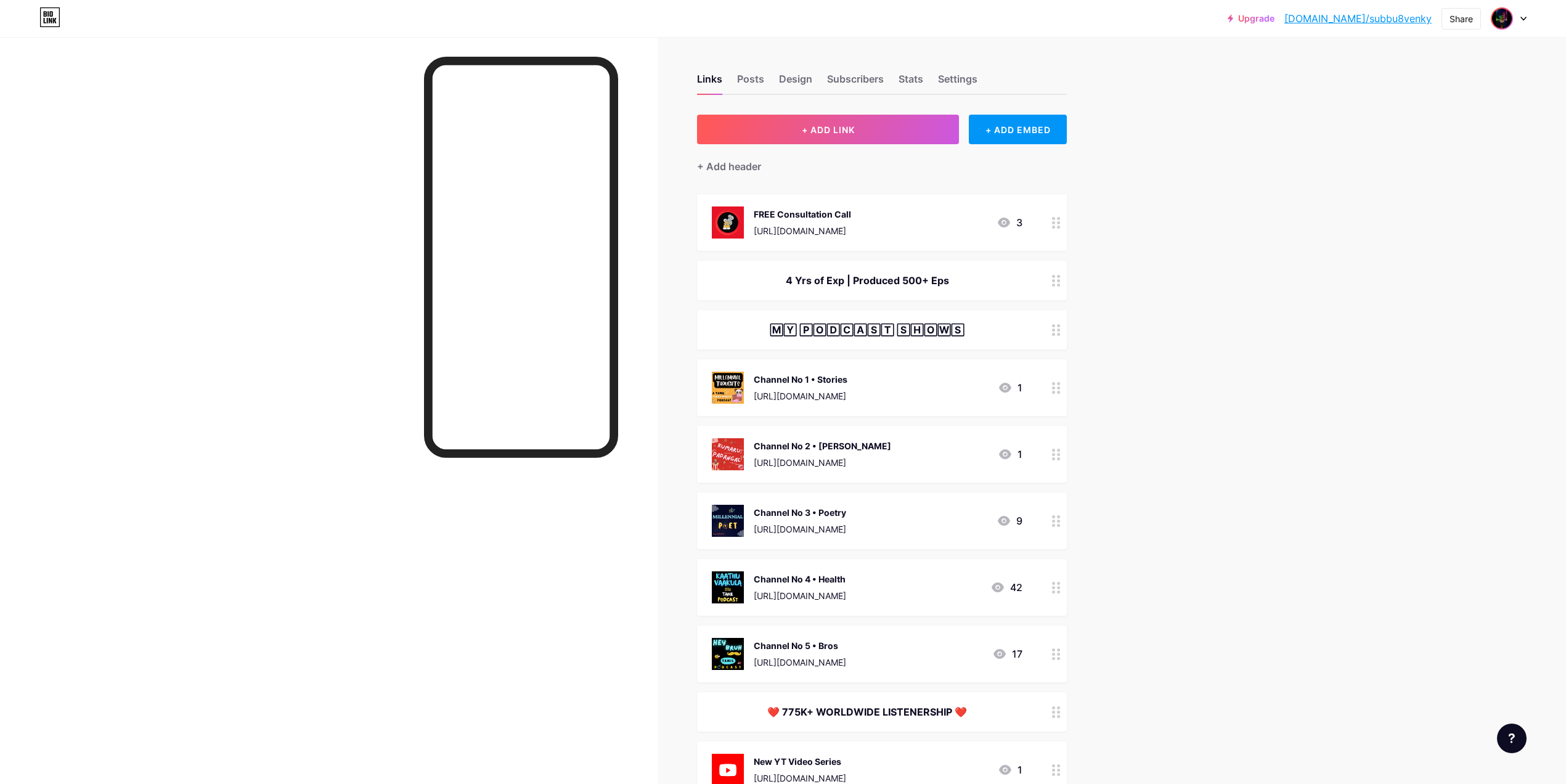
click at [1504, 23] on img at bounding box center [1502, 18] width 20 height 20
click at [1432, 135] on link "Account settings" at bounding box center [1450, 140] width 153 height 33
click at [1020, 224] on div "7" at bounding box center [1009, 223] width 25 height 15
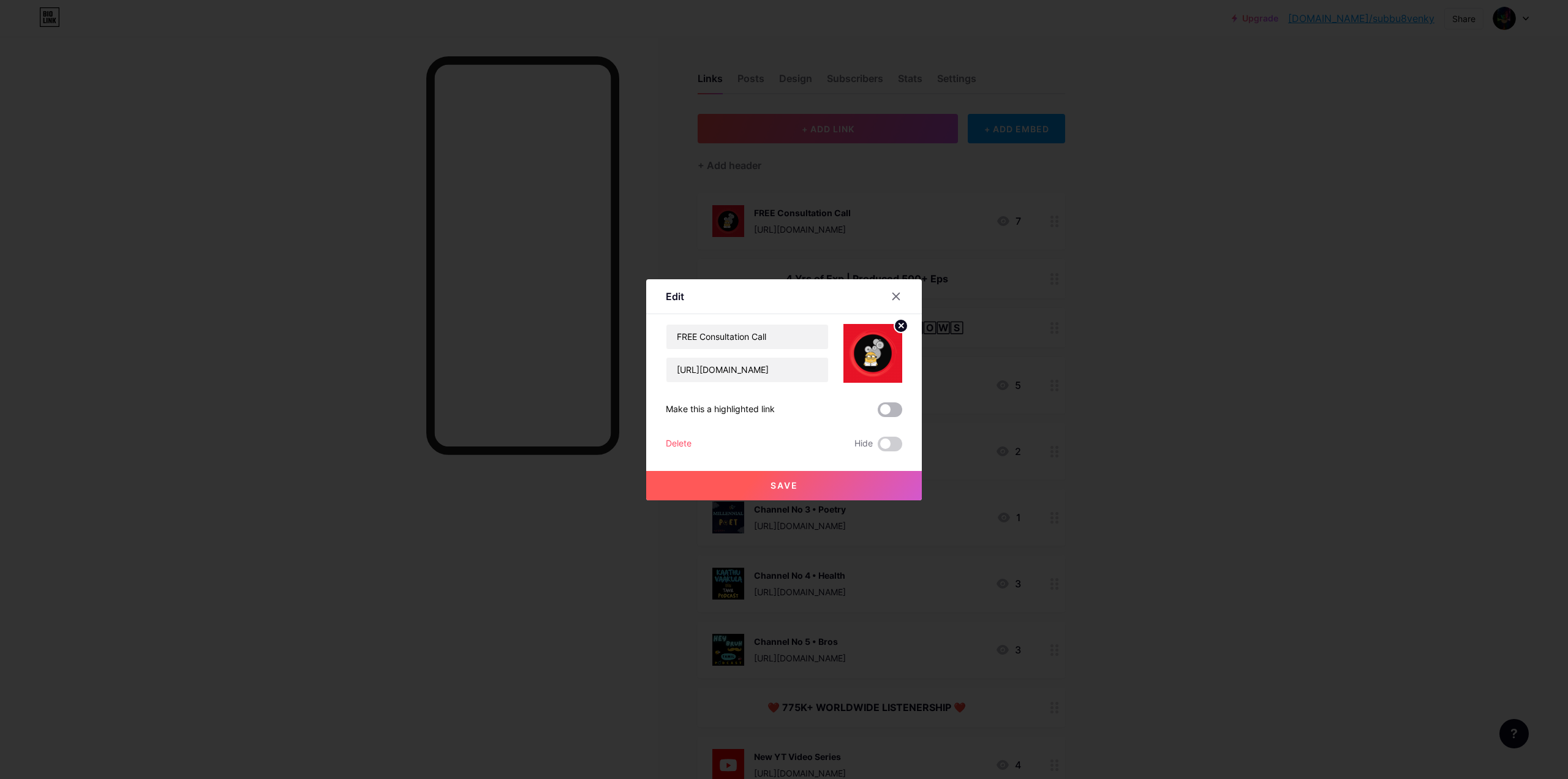
click at [895, 412] on span at bounding box center [889, 410] width 25 height 15
click at [877, 412] on input "checkbox" at bounding box center [877, 412] width 0 height 0
click at [791, 486] on span "Save" at bounding box center [784, 485] width 28 height 10
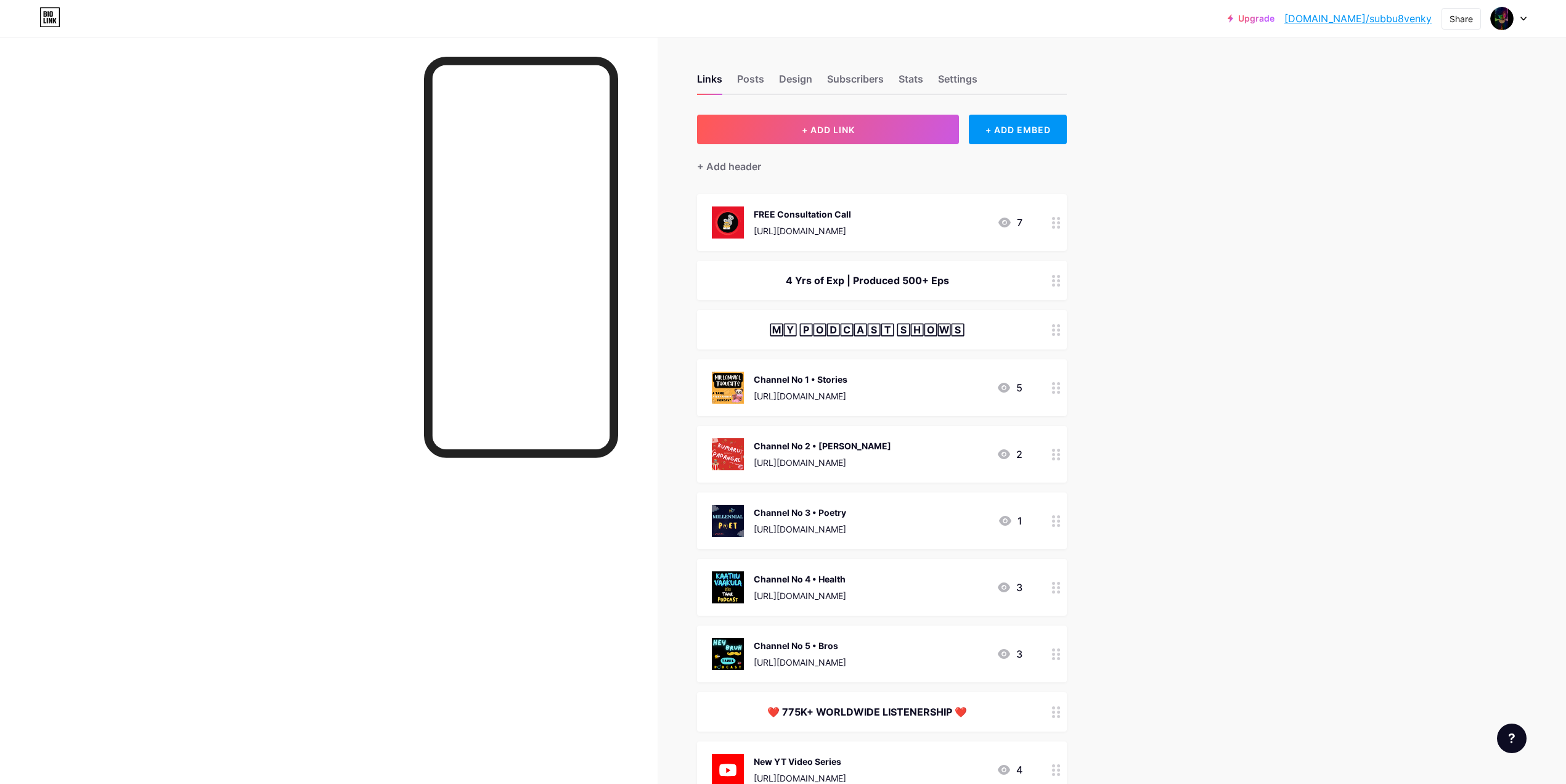
click at [1009, 217] on icon at bounding box center [1005, 222] width 12 height 10
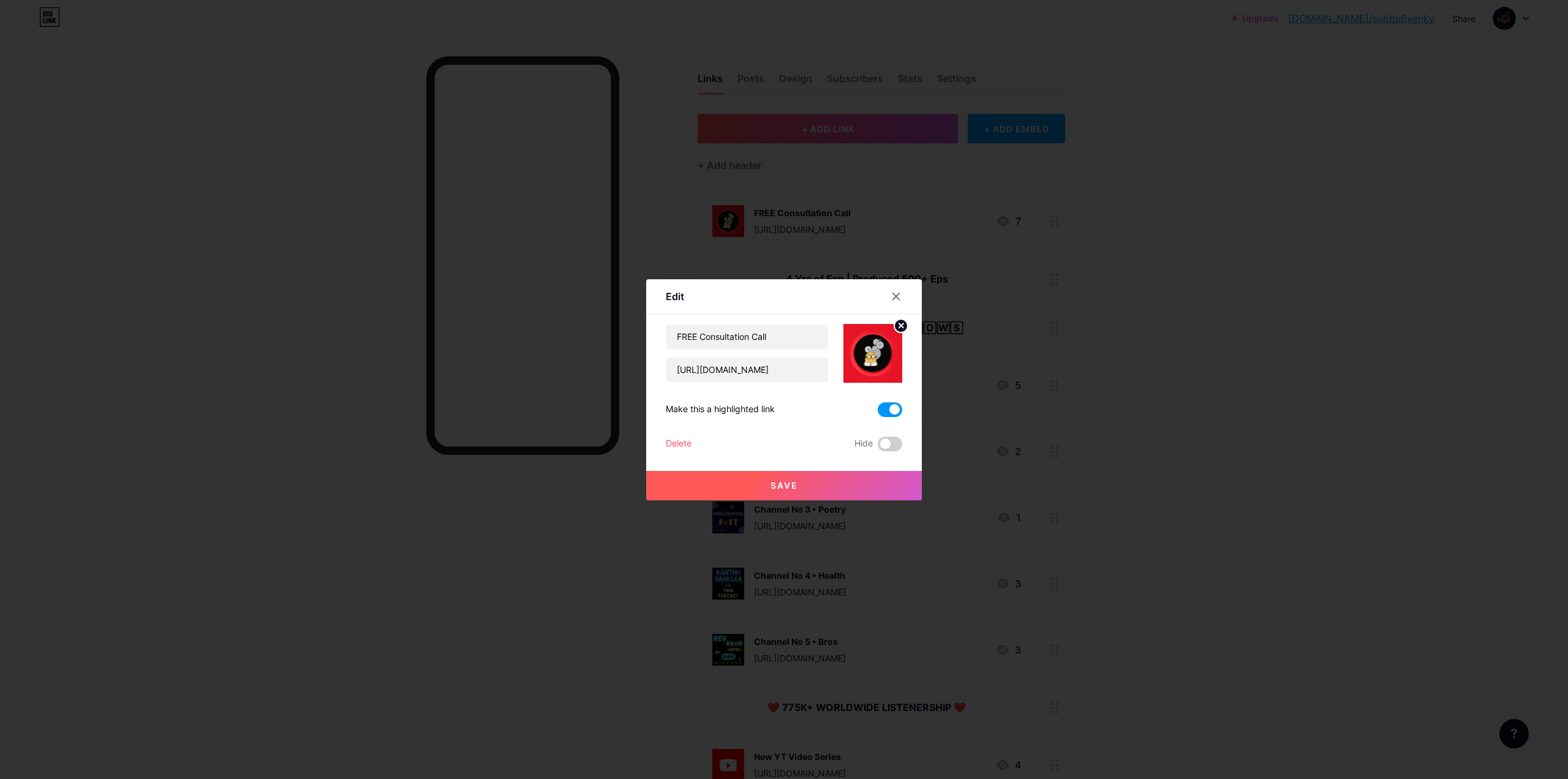
click at [892, 406] on span at bounding box center [889, 410] width 25 height 15
click at [877, 412] on input "checkbox" at bounding box center [877, 412] width 0 height 0
click at [892, 440] on span at bounding box center [889, 444] width 25 height 15
click at [877, 447] on input "checkbox" at bounding box center [877, 447] width 0 height 0
click at [883, 479] on button "Save" at bounding box center [784, 485] width 275 height 29
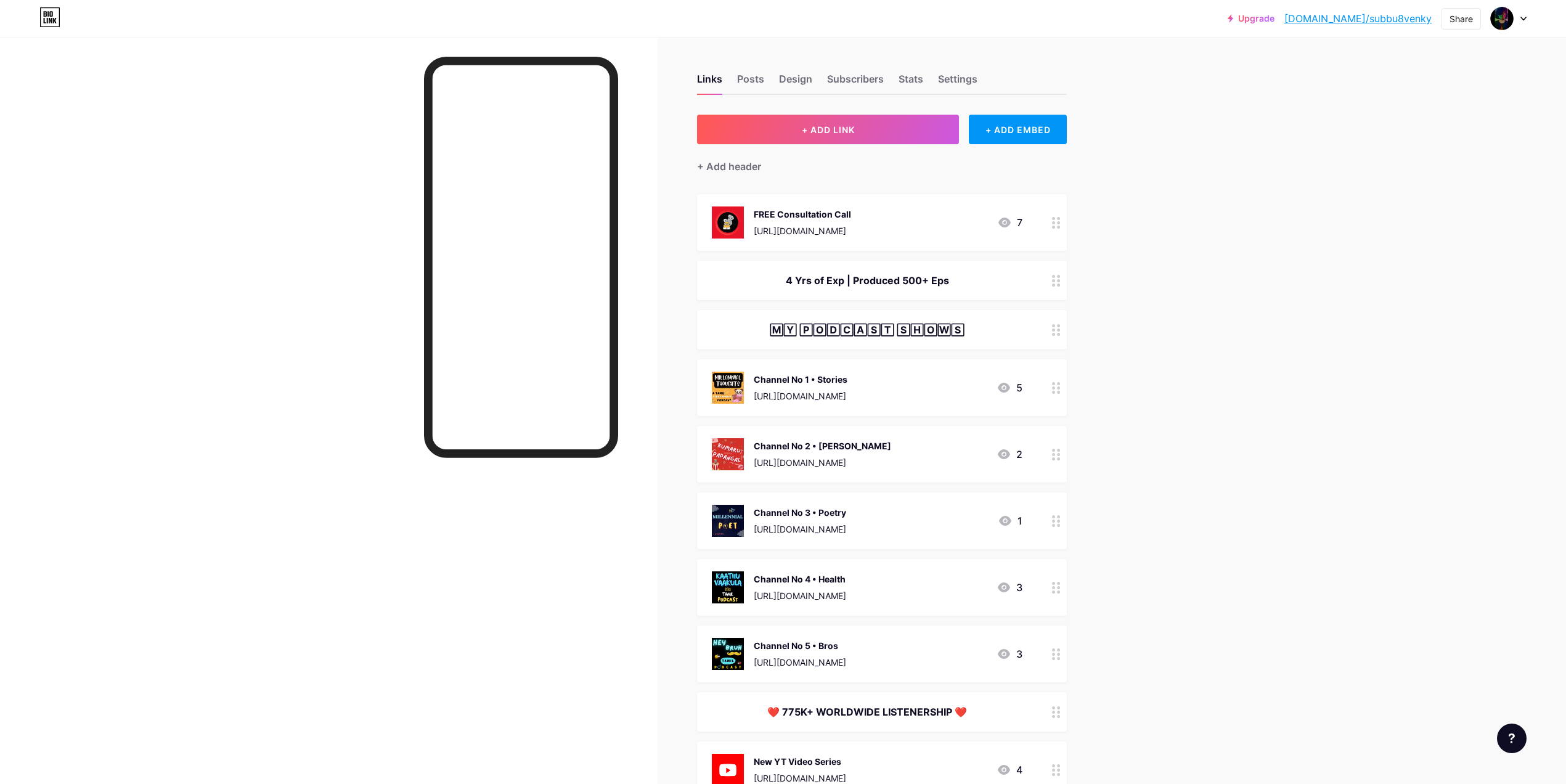
scroll to position [371, 0]
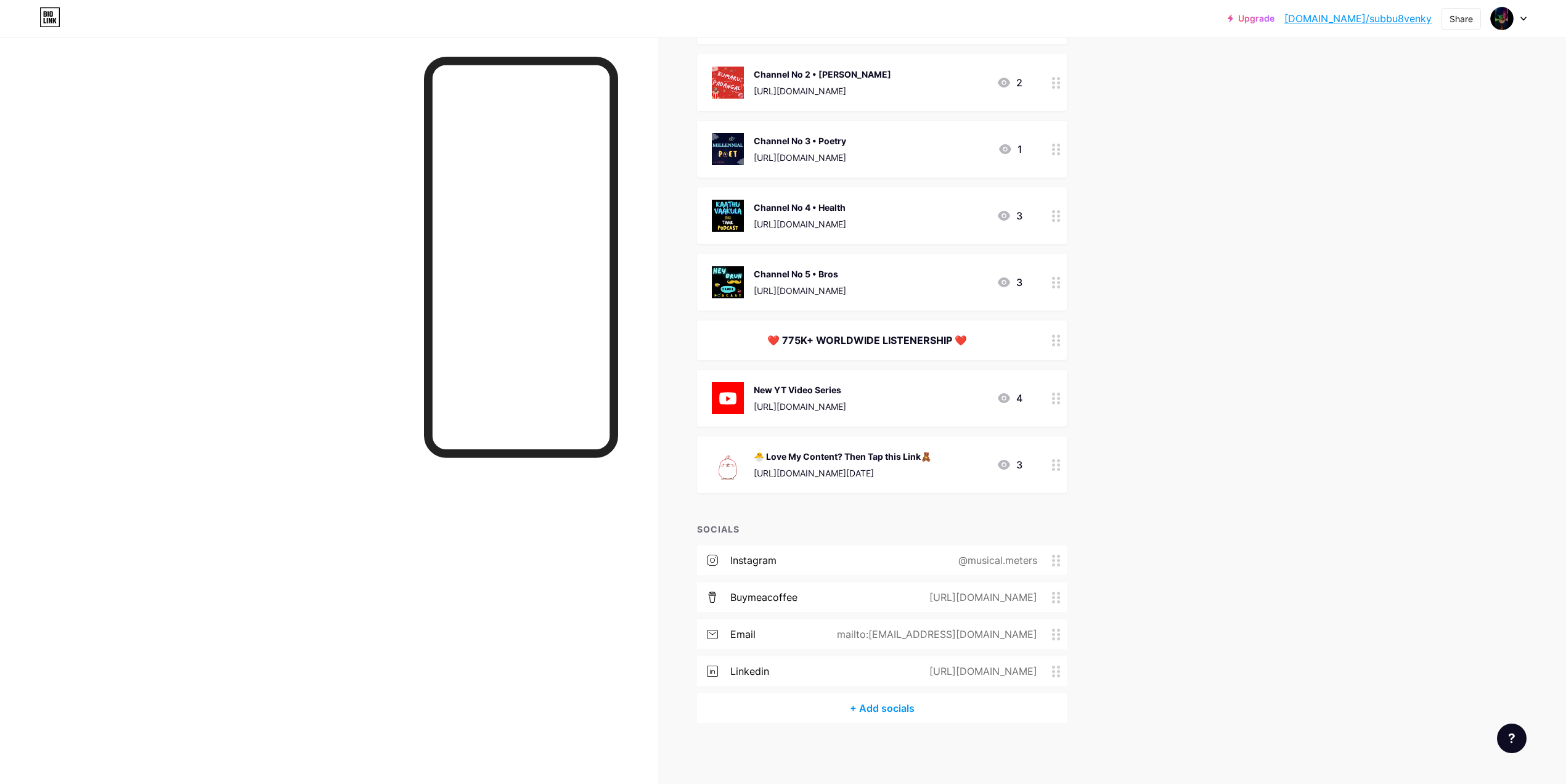
click at [1011, 395] on icon at bounding box center [1004, 398] width 12 height 10
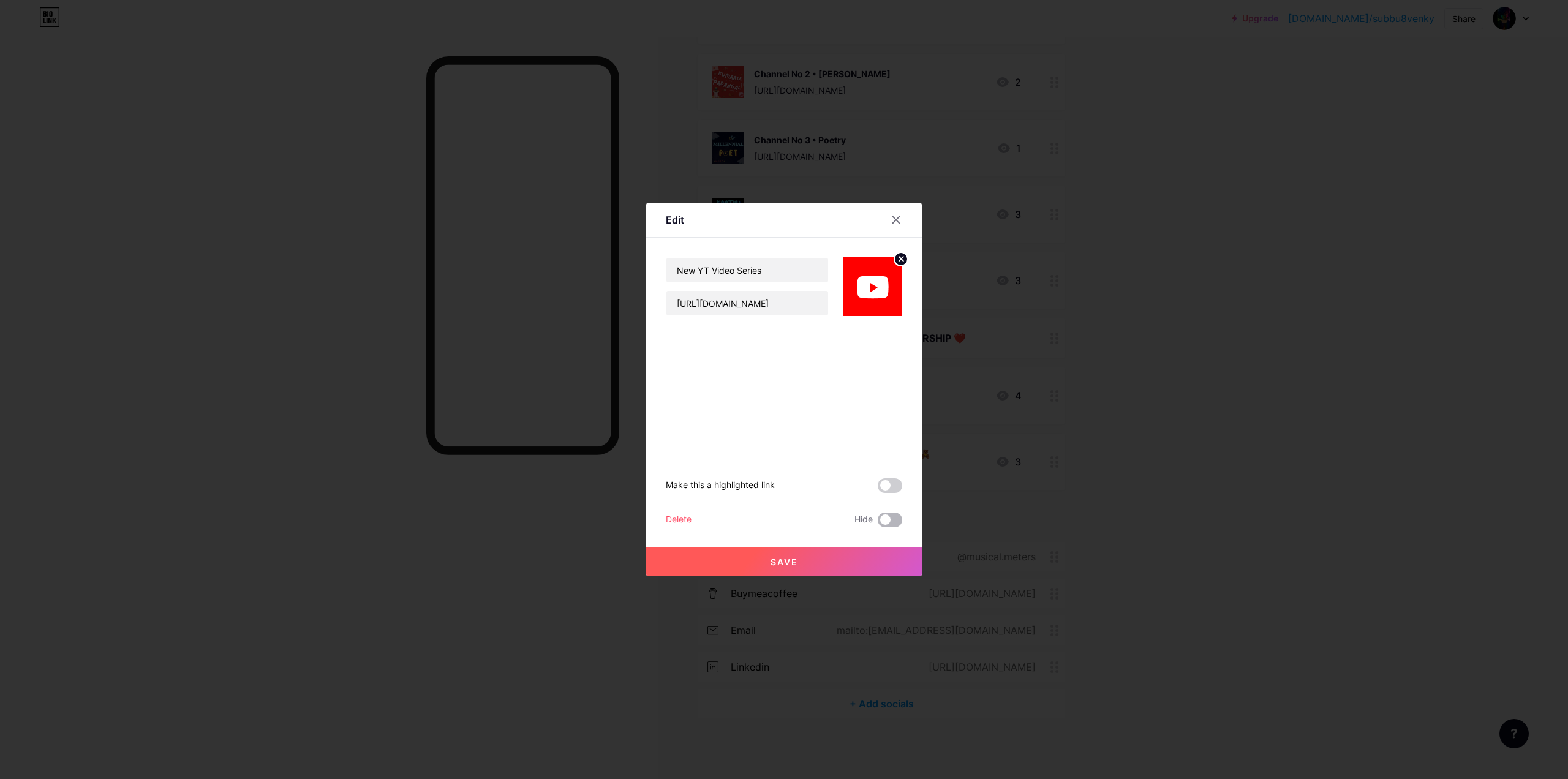
click at [892, 523] on span at bounding box center [889, 520] width 25 height 15
click at [877, 523] on input "checkbox" at bounding box center [877, 523] width 0 height 0
click at [870, 552] on button "Save" at bounding box center [784, 561] width 275 height 29
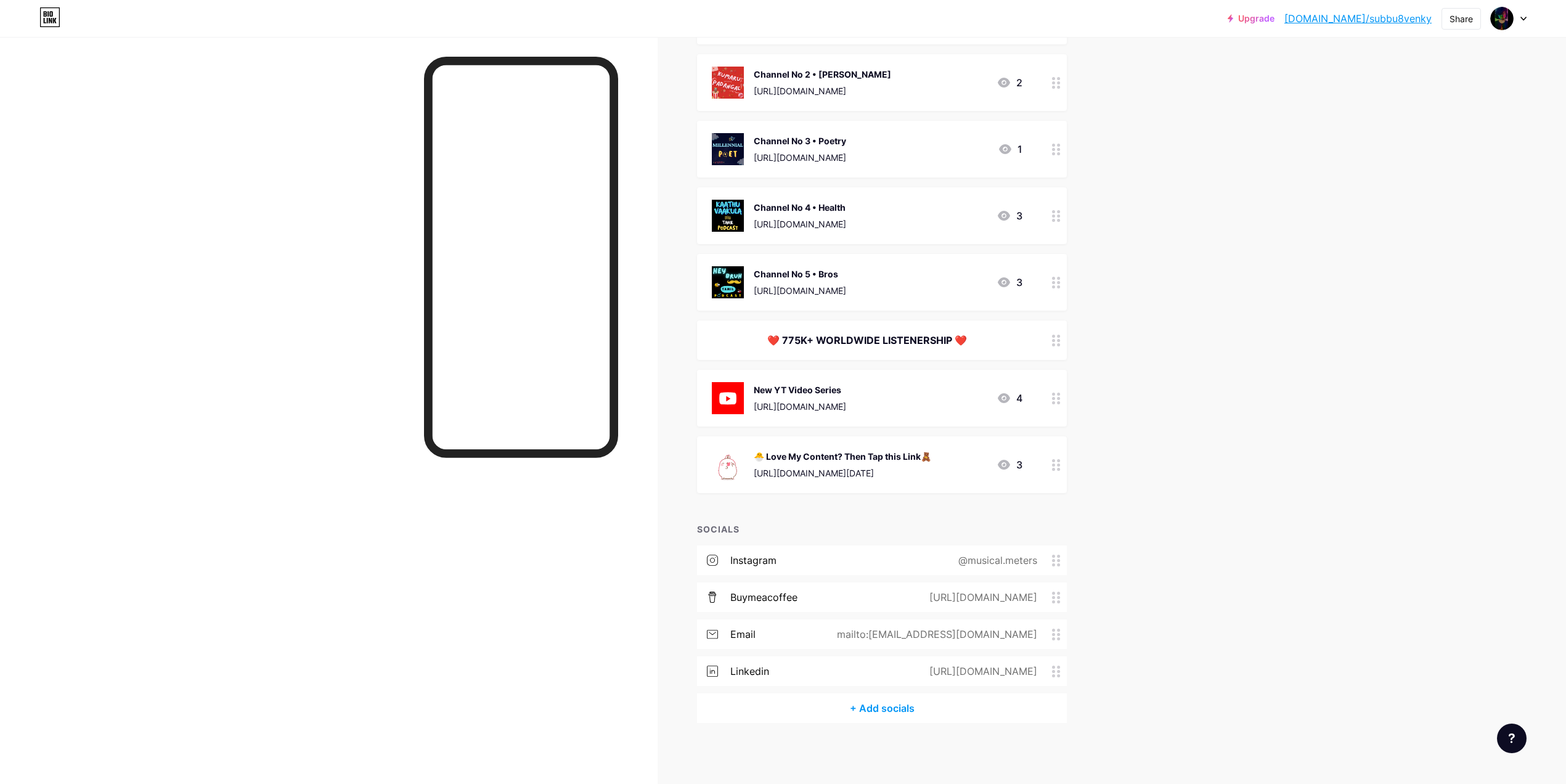
click at [1011, 668] on div "https://www.linkedin.com/in/ckpodverse" at bounding box center [980, 672] width 143 height 15
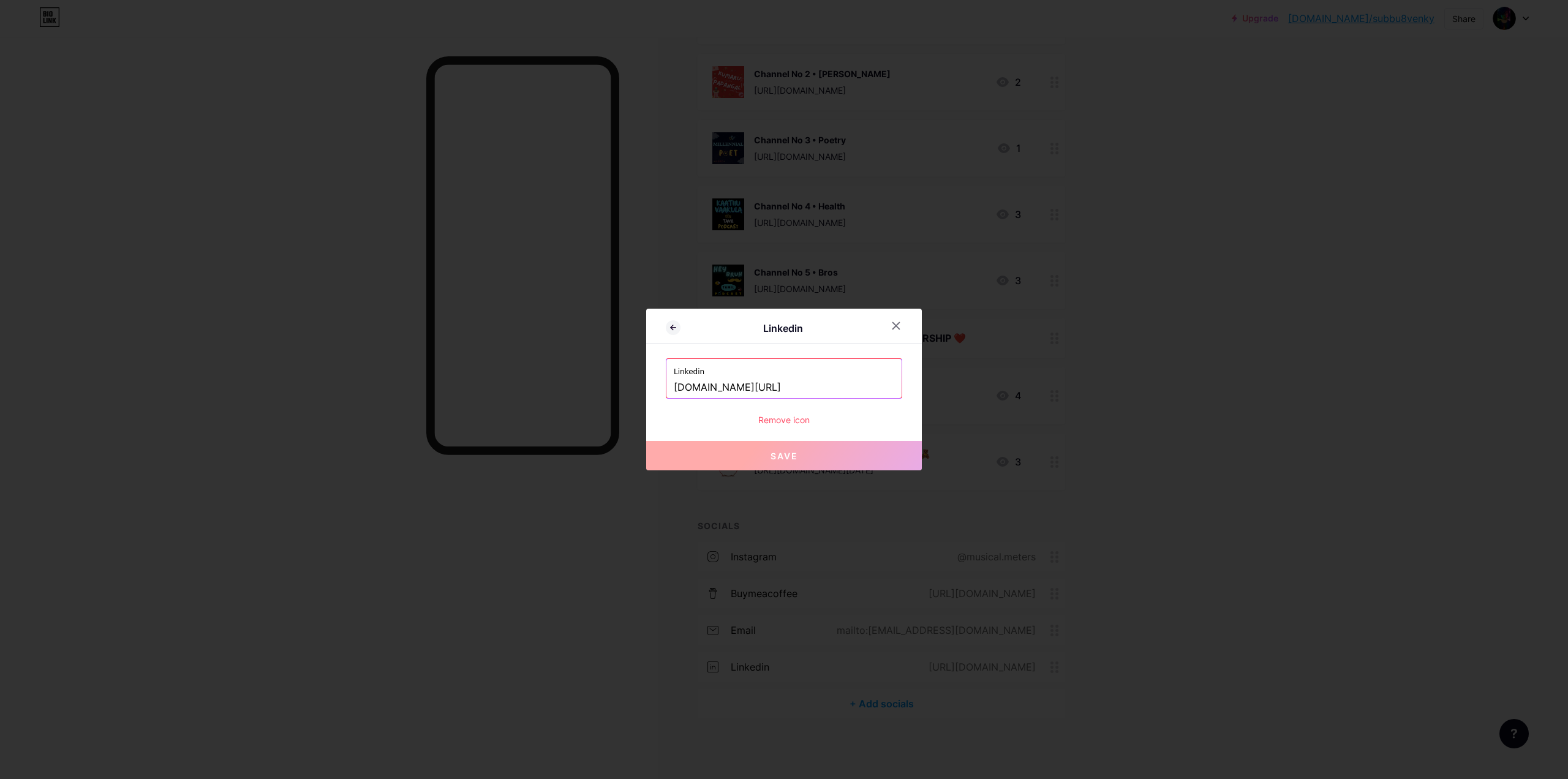
click at [786, 426] on div "Linkedin Linkedin www.linkedin.com/in/ckpodverse Remove icon Save" at bounding box center [784, 390] width 275 height 162
click at [786, 421] on div "Remove icon" at bounding box center [784, 419] width 236 height 13
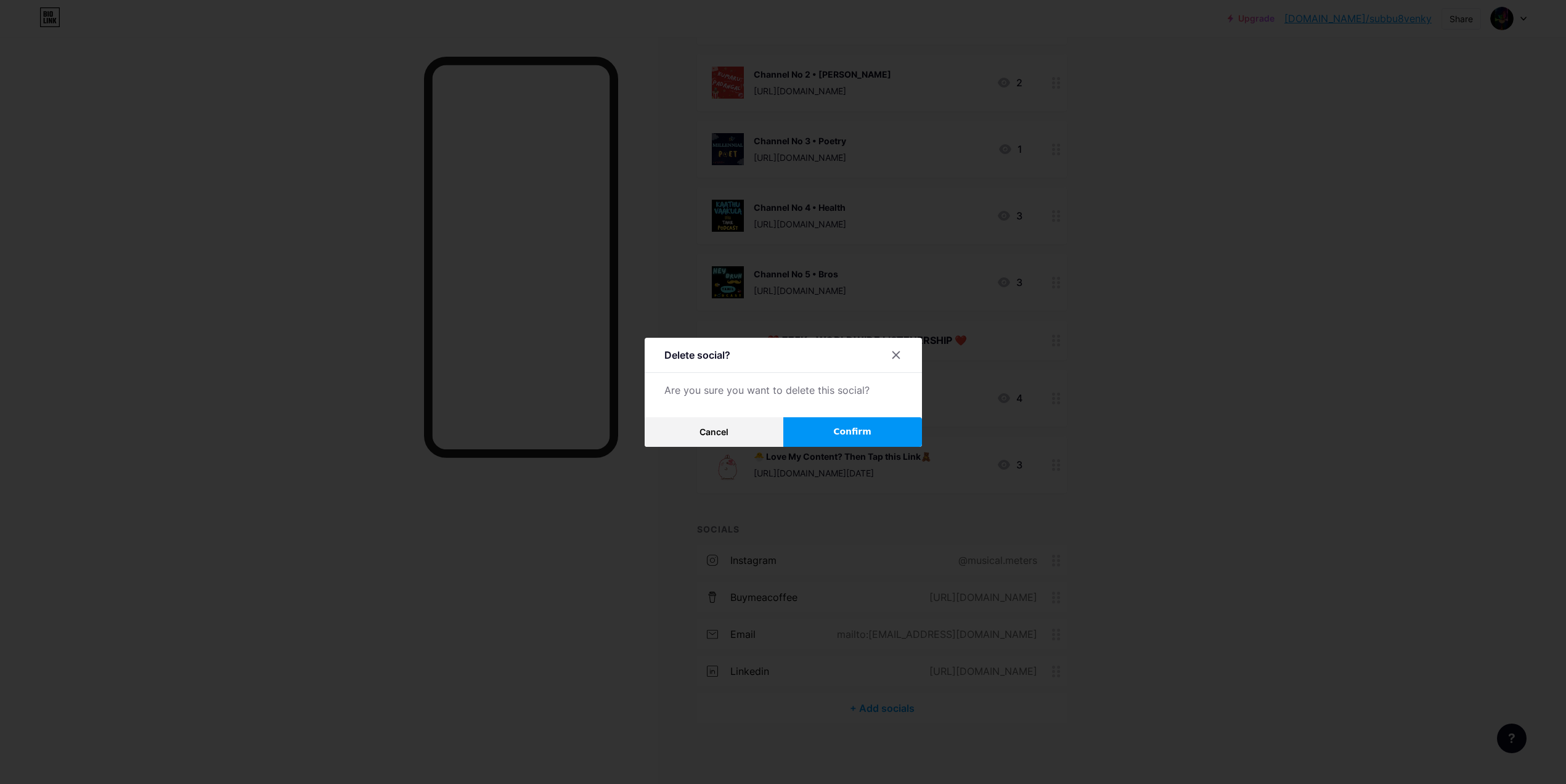
click at [851, 435] on span "Confirm" at bounding box center [852, 431] width 38 height 13
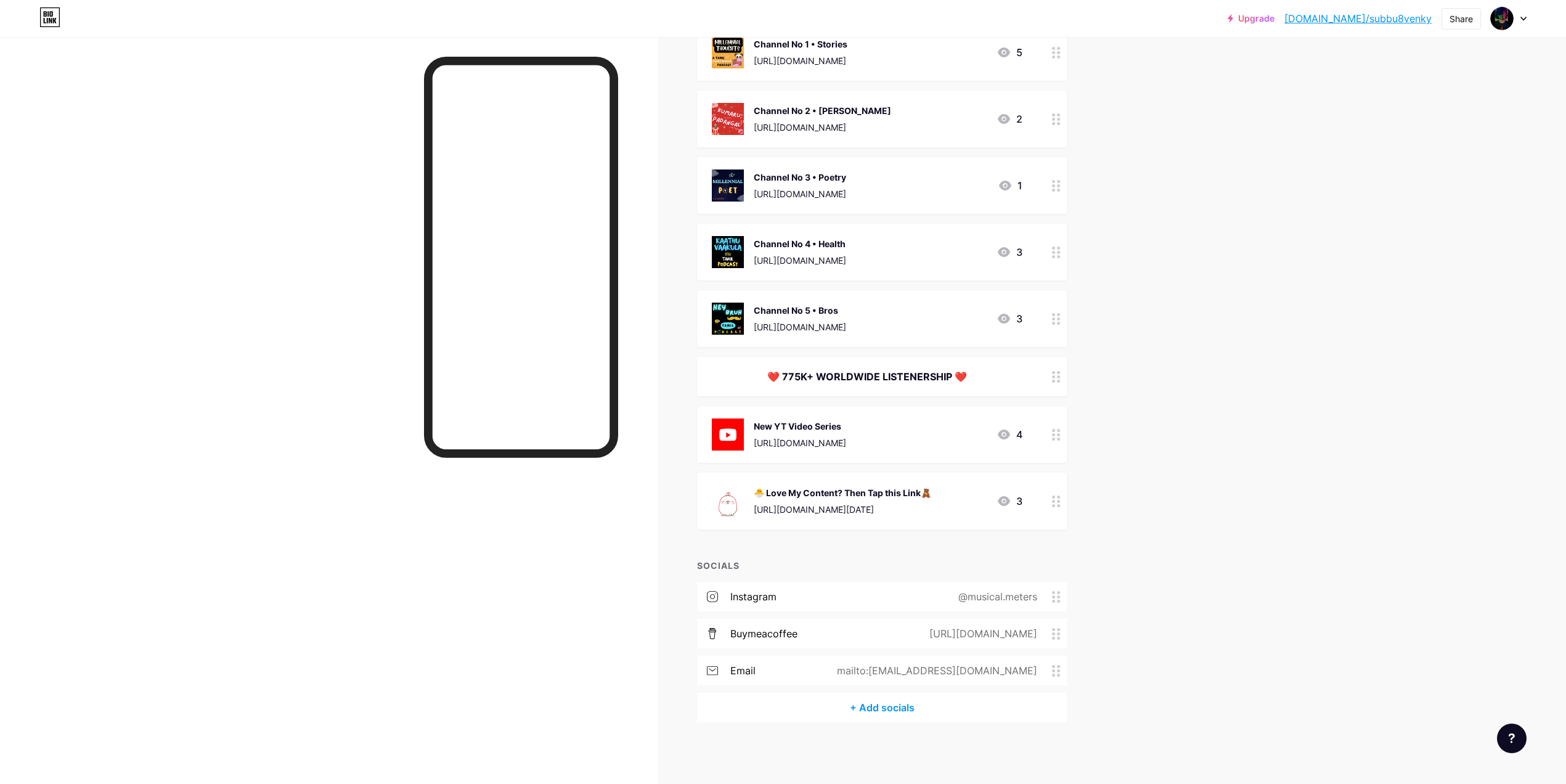
scroll to position [334, 0]
click at [1008, 604] on div "@musical.meters" at bounding box center [995, 598] width 113 height 15
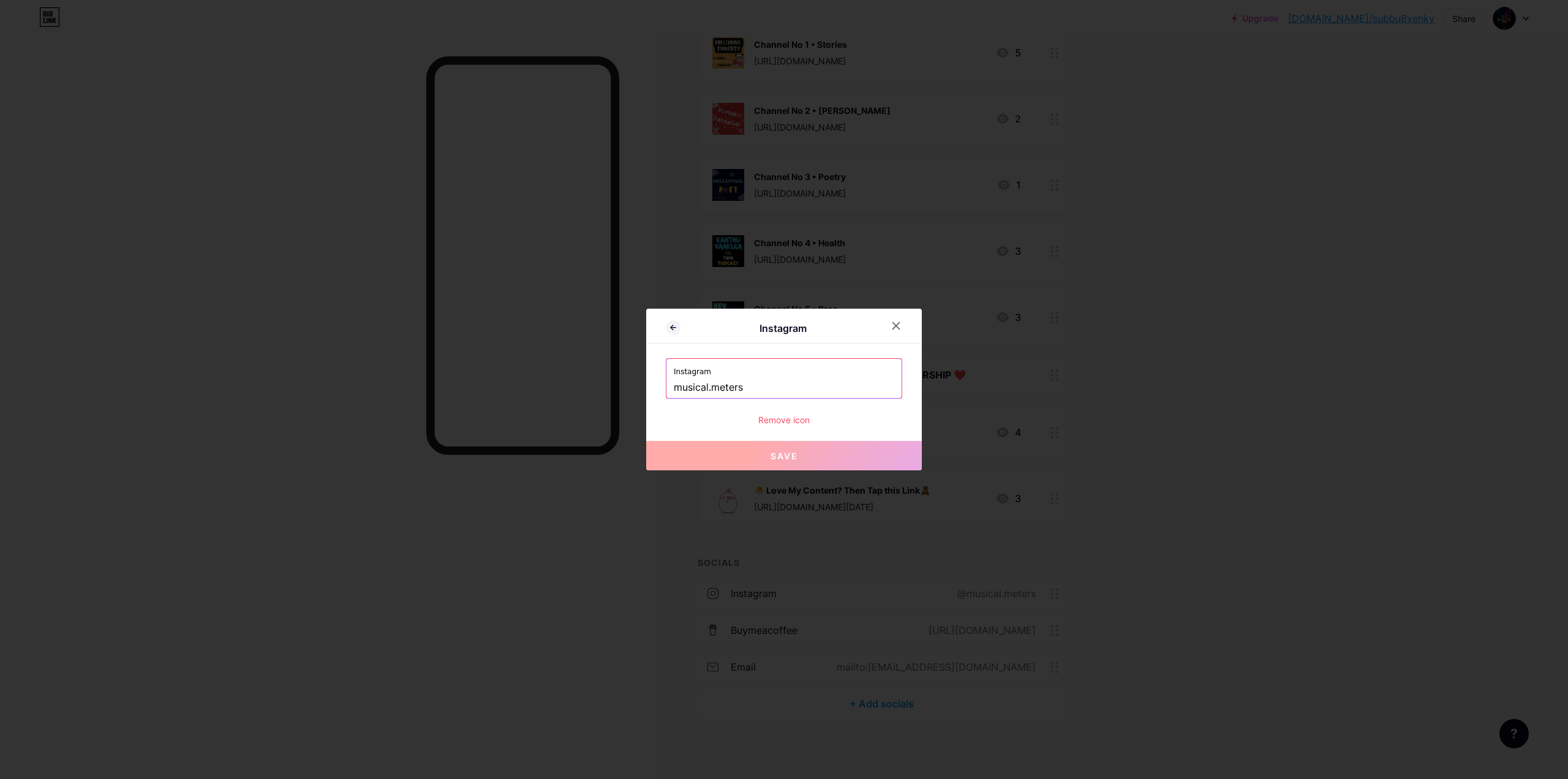
click at [786, 420] on div "Remove icon" at bounding box center [784, 419] width 236 height 13
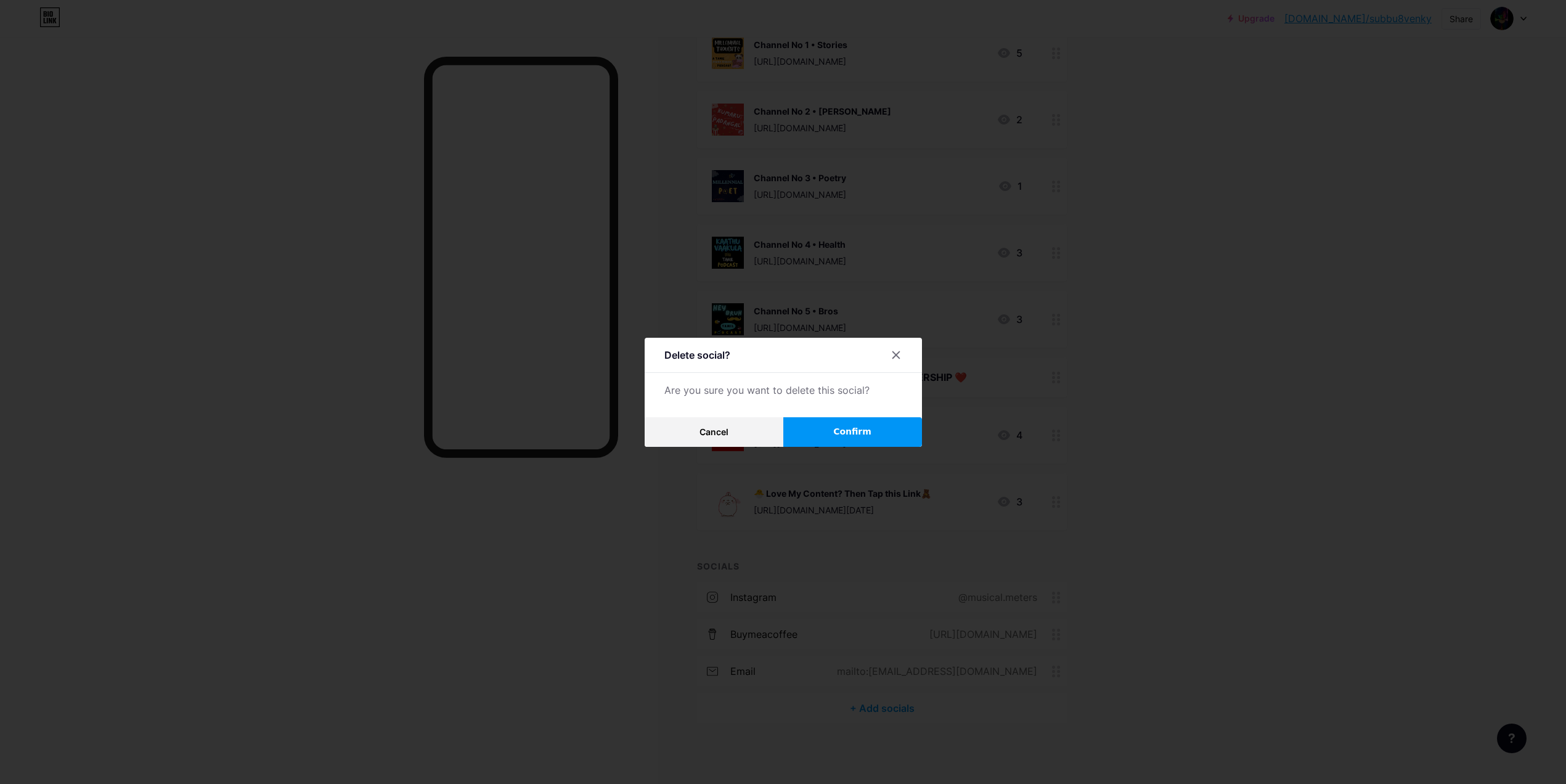
click at [845, 432] on span "Confirm" at bounding box center [852, 431] width 38 height 13
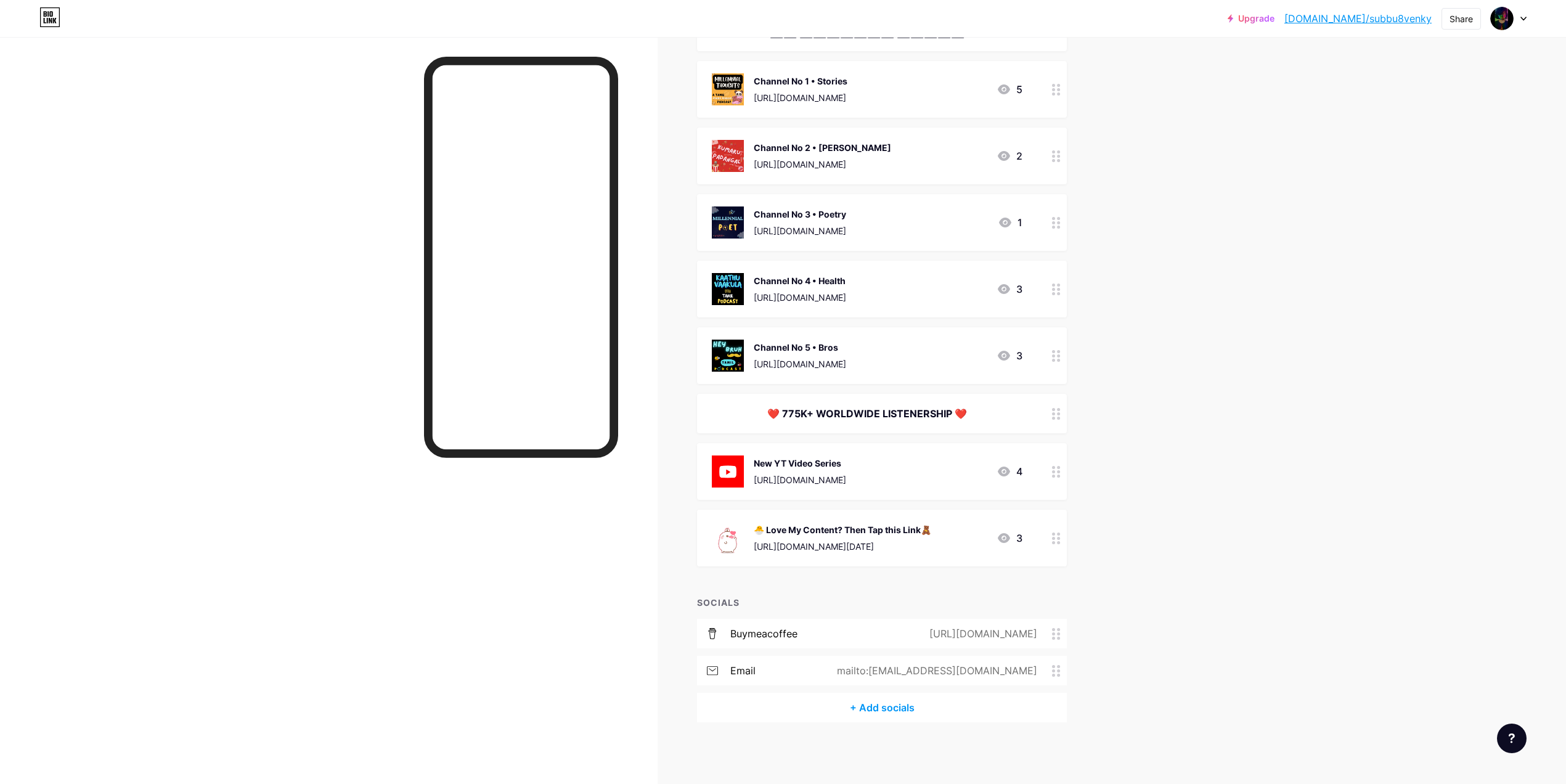
scroll to position [297, 0]
click at [978, 627] on div "[URL][DOMAIN_NAME]" at bounding box center [980, 635] width 143 height 15
click at [794, 422] on div "Remove icon" at bounding box center [789, 422] width 238 height 13
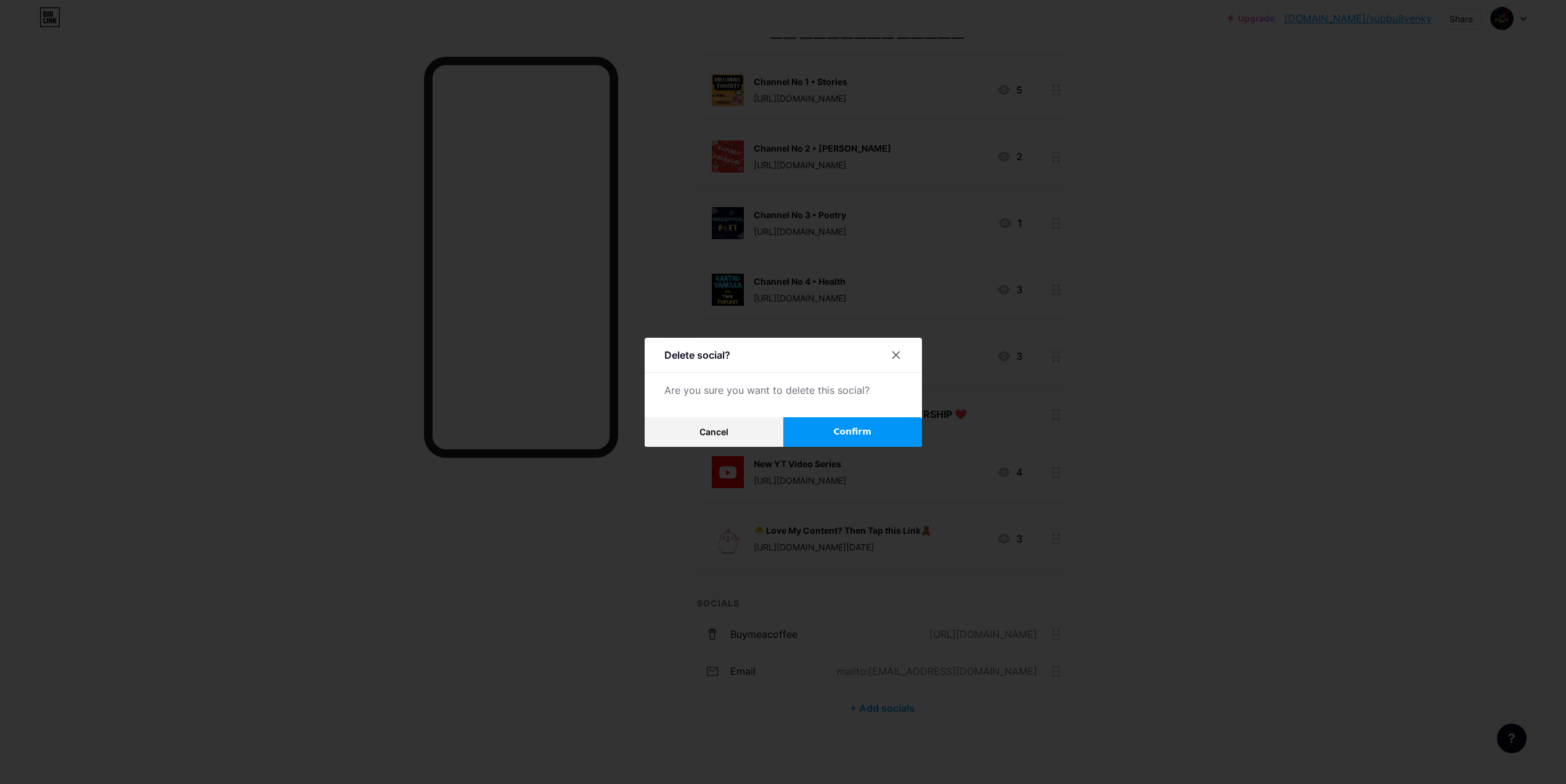
click at [811, 427] on button "Confirm" at bounding box center [853, 432] width 139 height 29
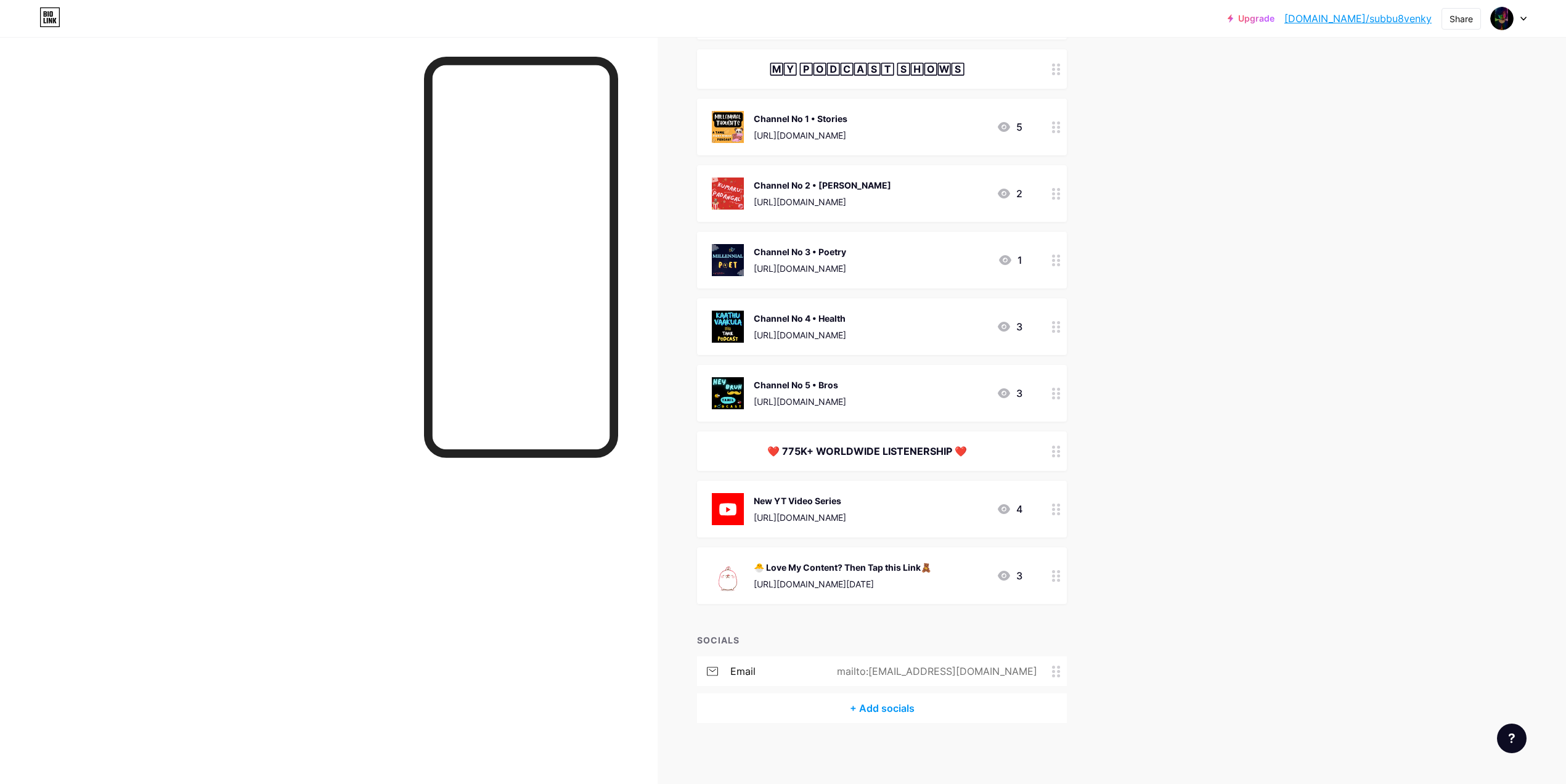
click at [886, 706] on div "+ Add socials" at bounding box center [882, 708] width 370 height 29
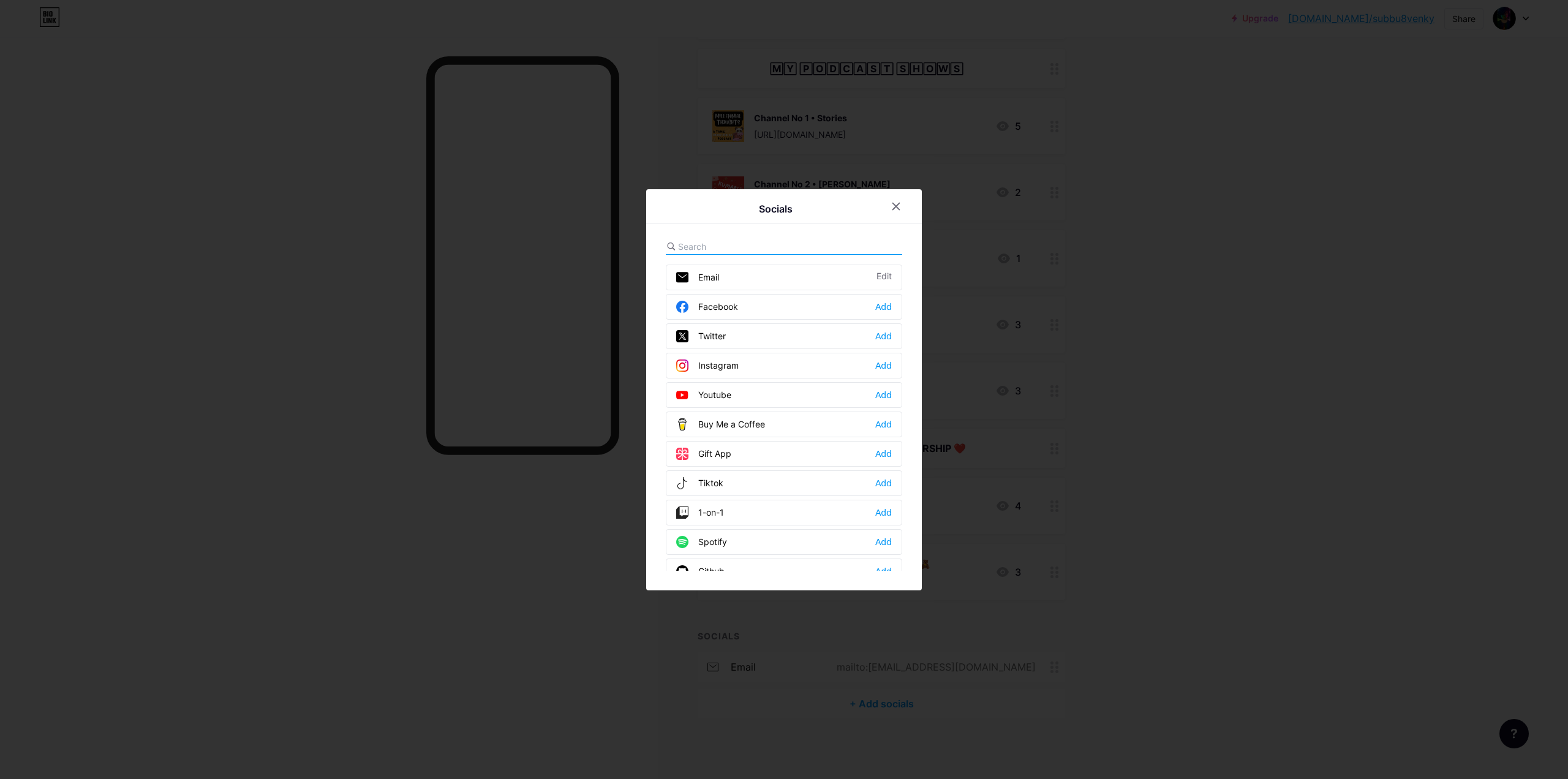
click at [733, 240] on input "text" at bounding box center [745, 246] width 135 height 13
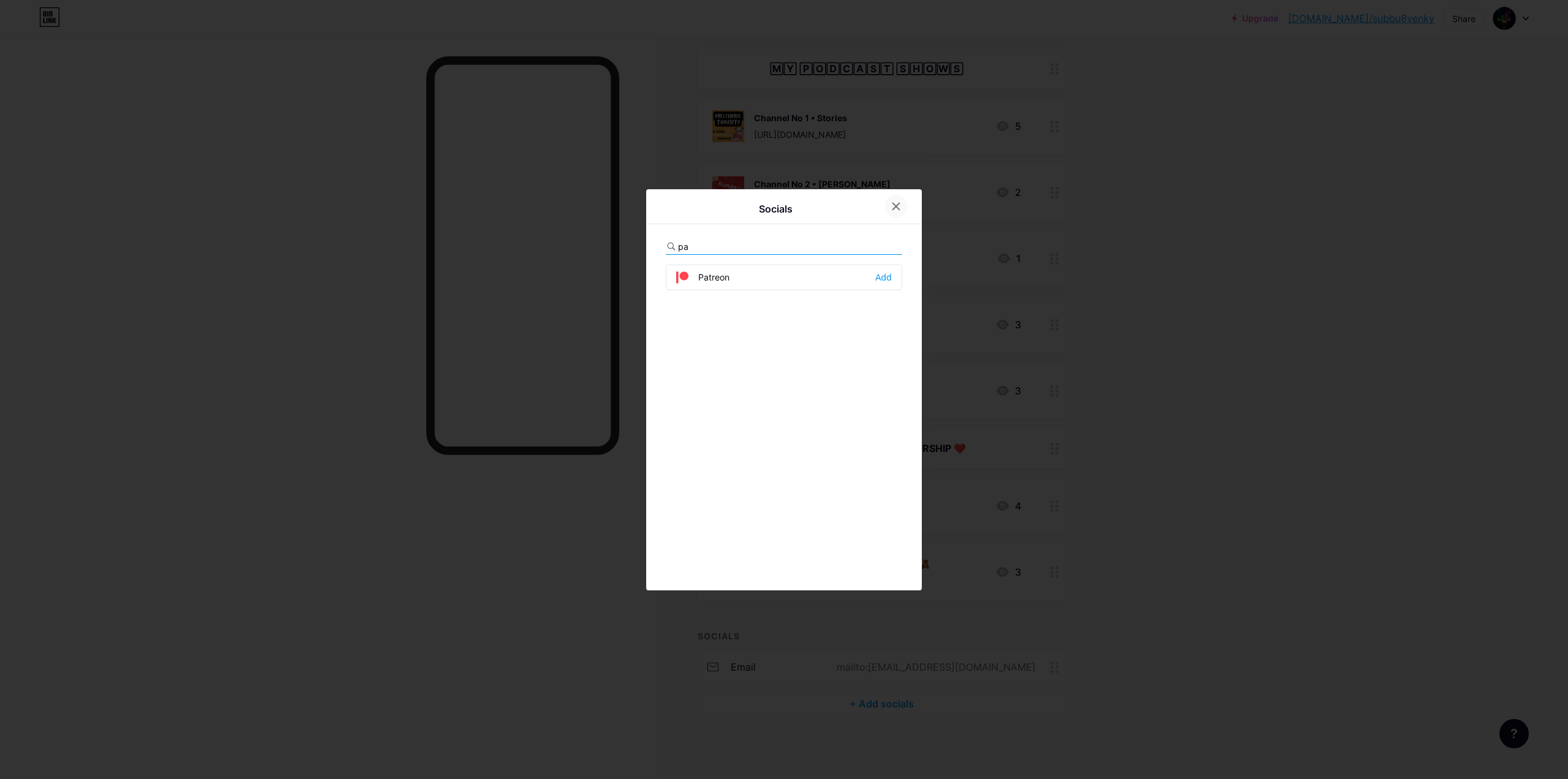
type input "pa"
click at [898, 202] on icon at bounding box center [895, 206] width 10 height 10
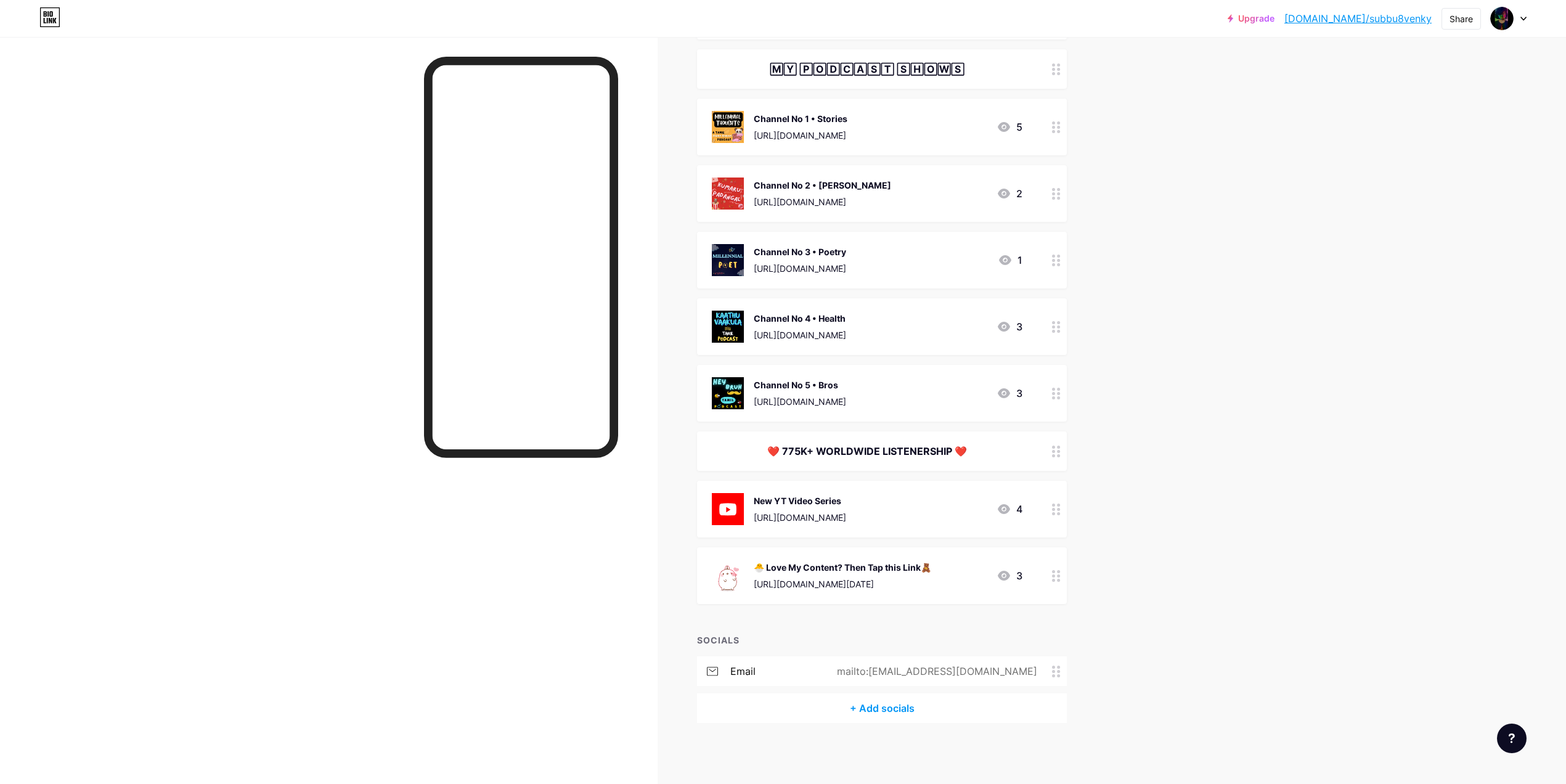
click at [1025, 671] on div "mailto:[EMAIL_ADDRESS][DOMAIN_NAME]" at bounding box center [934, 672] width 235 height 15
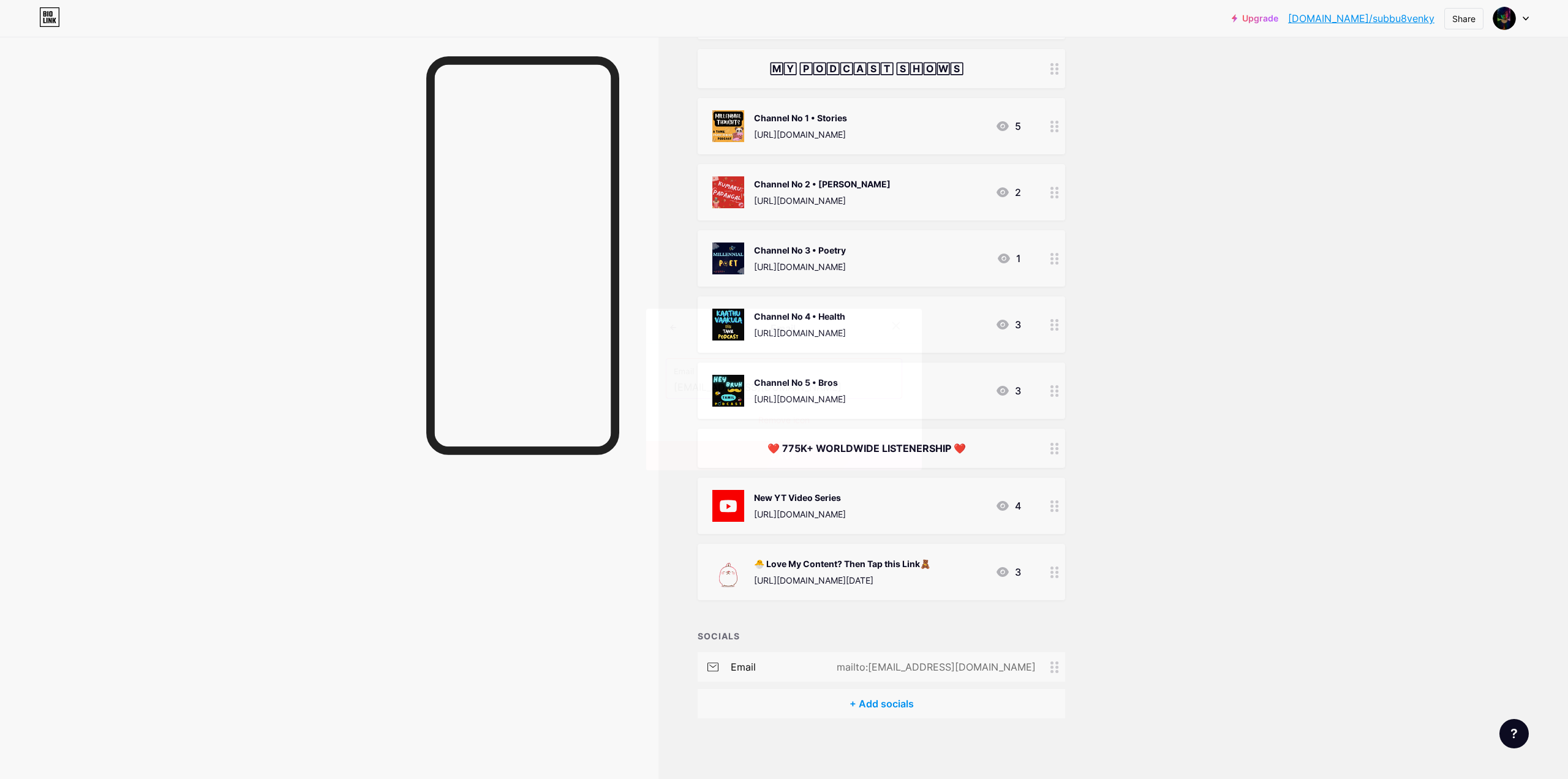
click at [889, 325] on div at bounding box center [895, 325] width 22 height 22
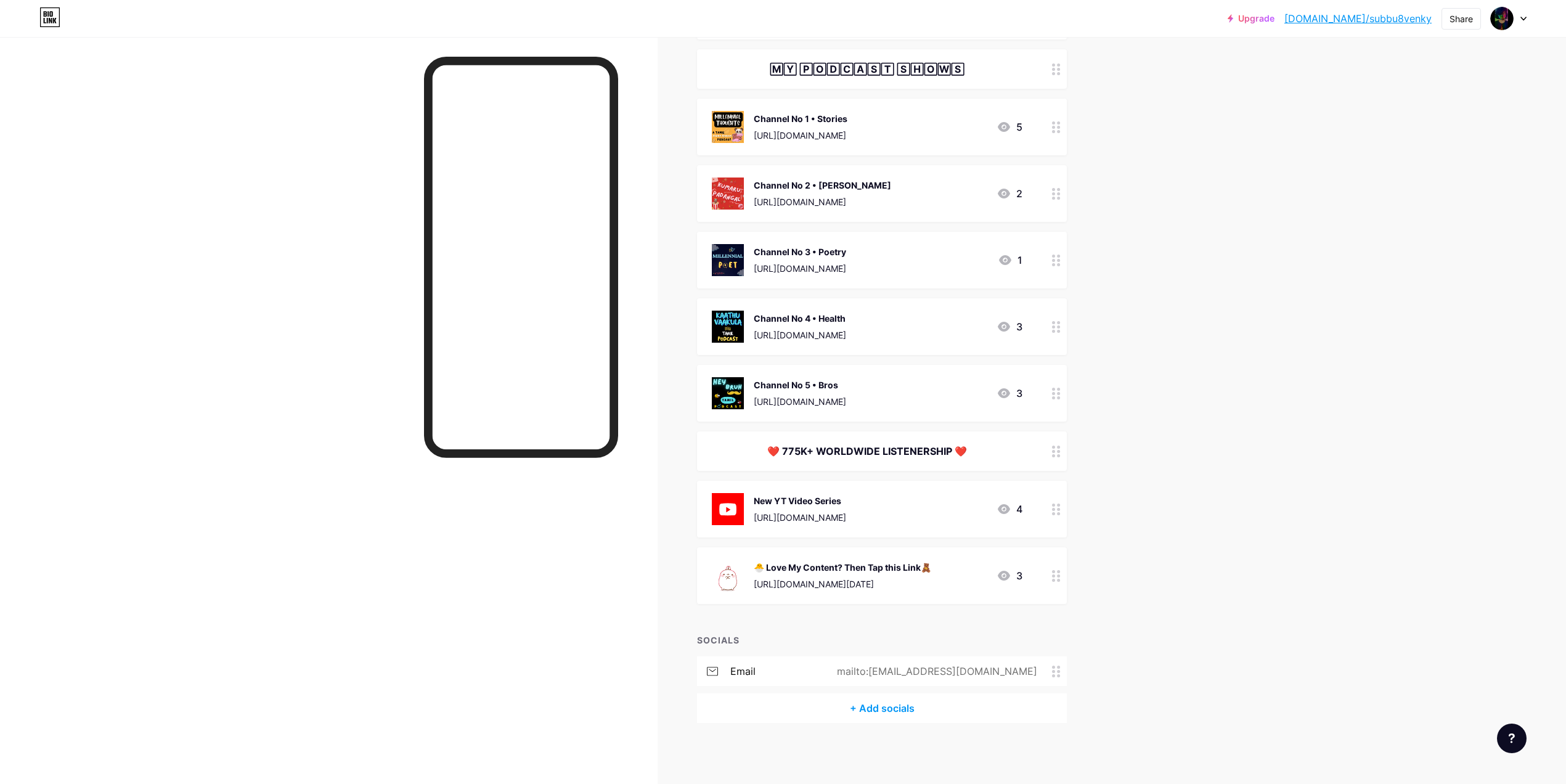
click at [1011, 133] on icon at bounding box center [1005, 127] width 15 height 15
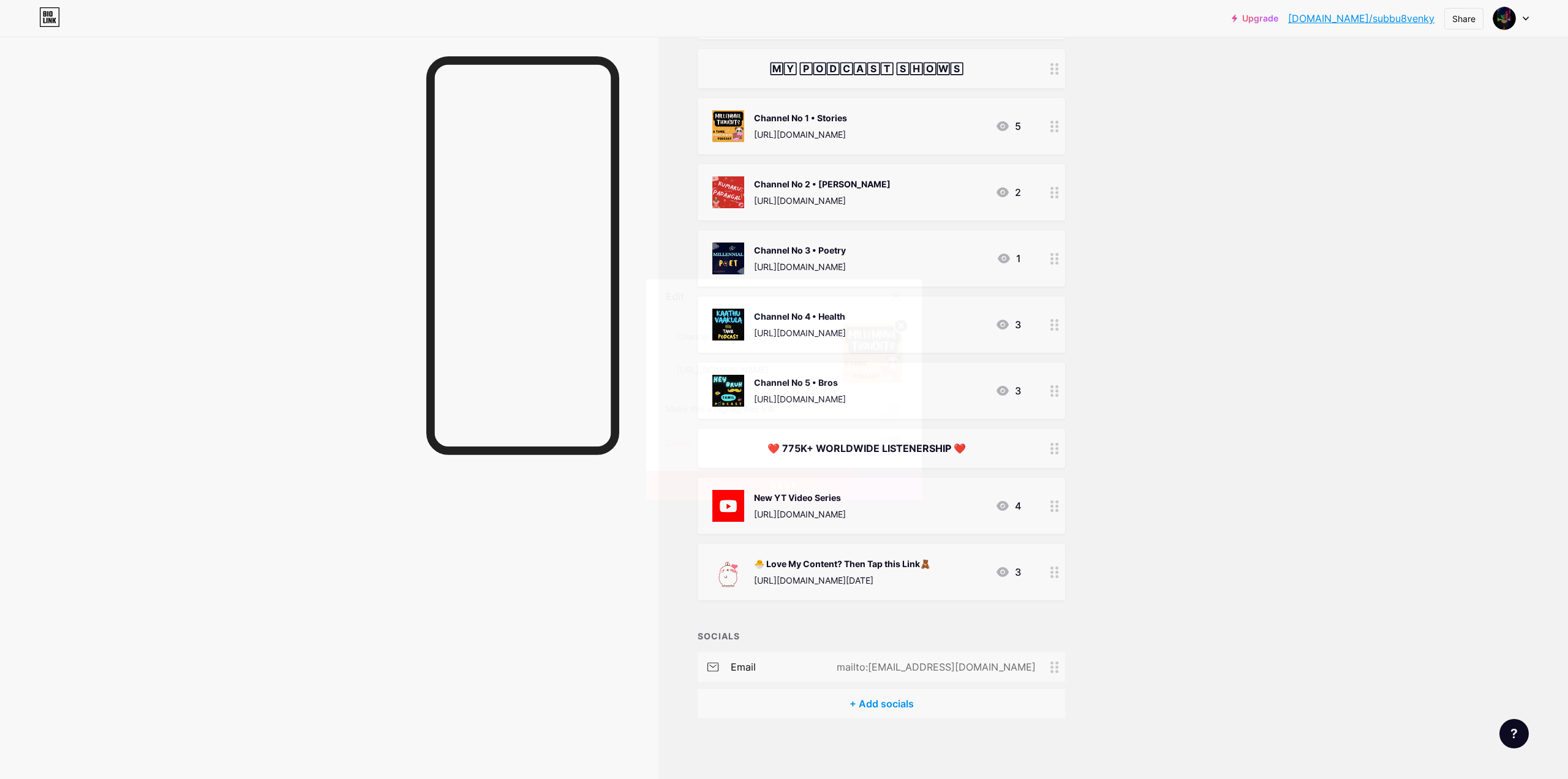
click at [891, 449] on span at bounding box center [889, 444] width 25 height 15
click at [877, 447] on input "checkbox" at bounding box center [877, 447] width 0 height 0
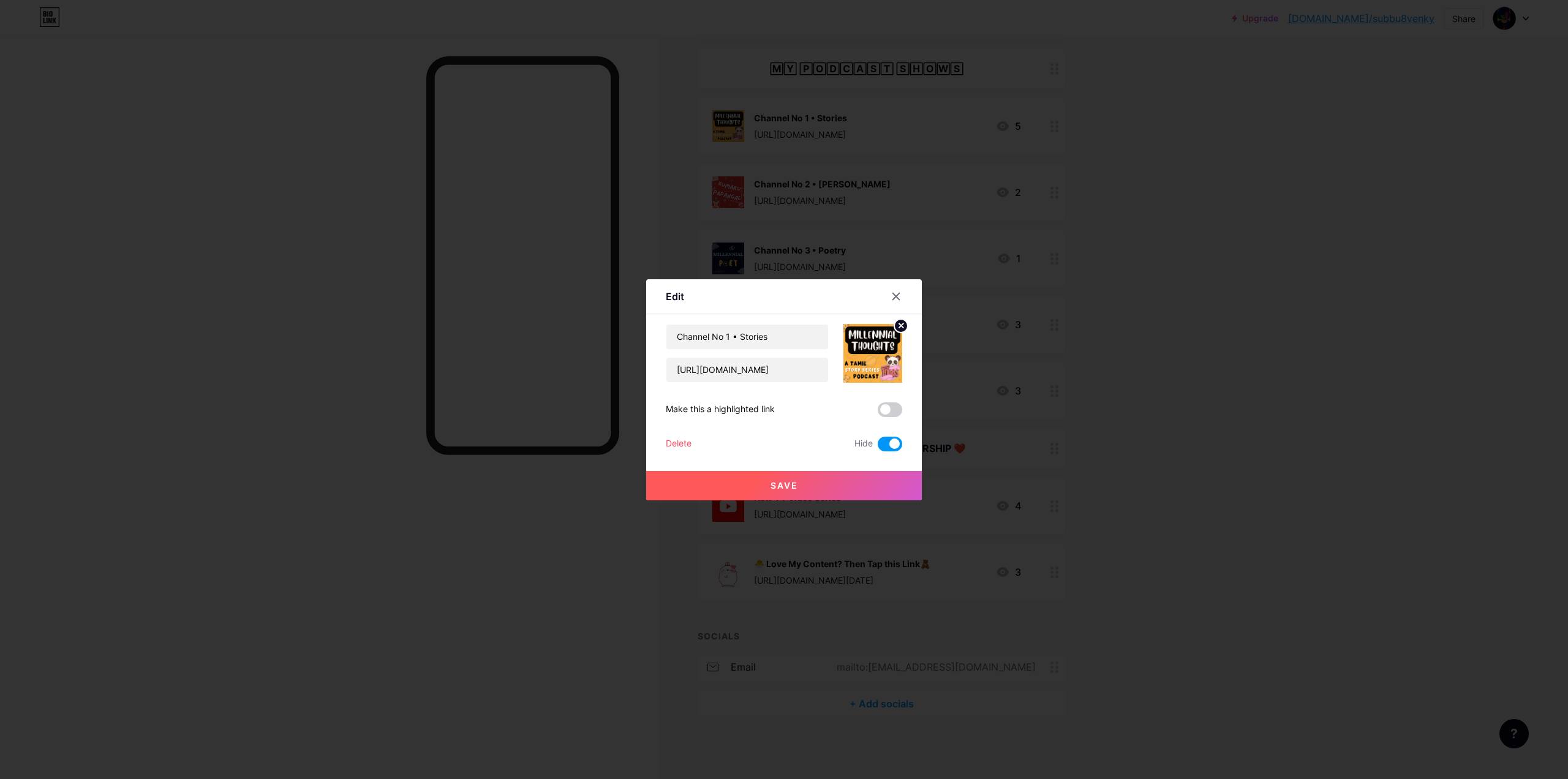
click at [817, 487] on button "Save" at bounding box center [784, 485] width 275 height 29
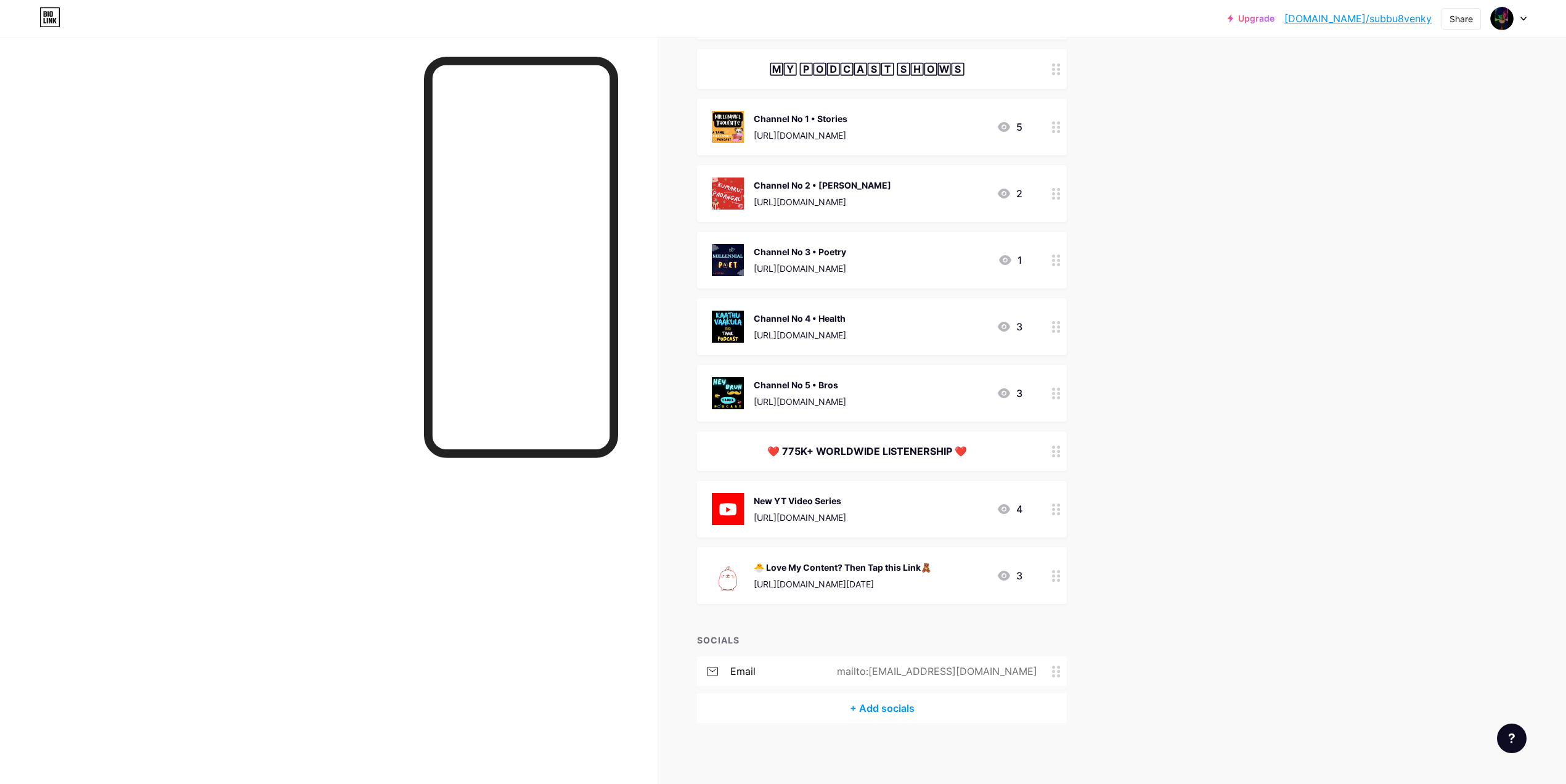
click at [1005, 191] on icon at bounding box center [1004, 193] width 12 height 10
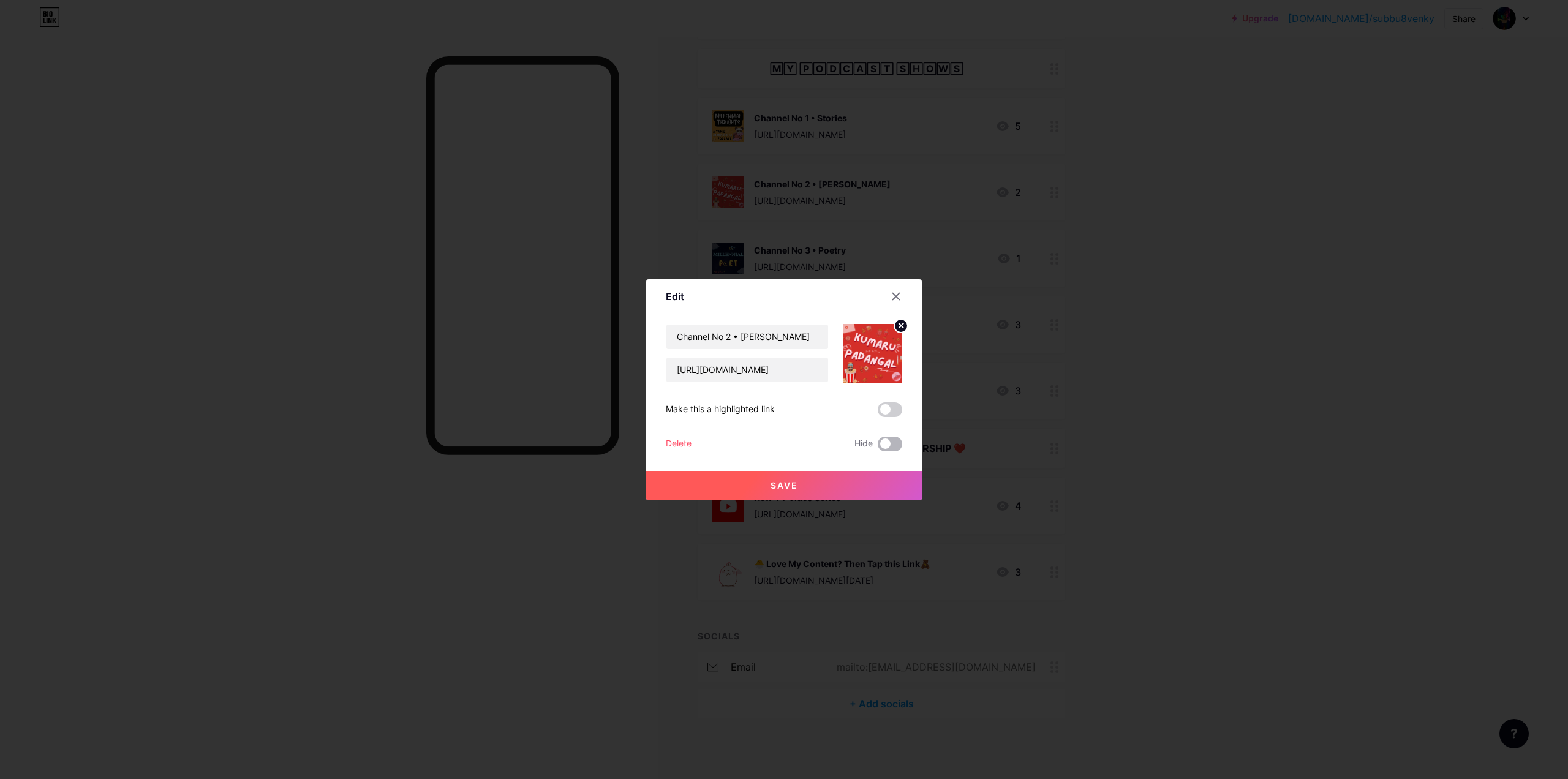
click at [890, 440] on span at bounding box center [889, 444] width 25 height 15
click at [877, 447] on input "checkbox" at bounding box center [877, 447] width 0 height 0
click at [854, 479] on button "Save" at bounding box center [784, 485] width 275 height 29
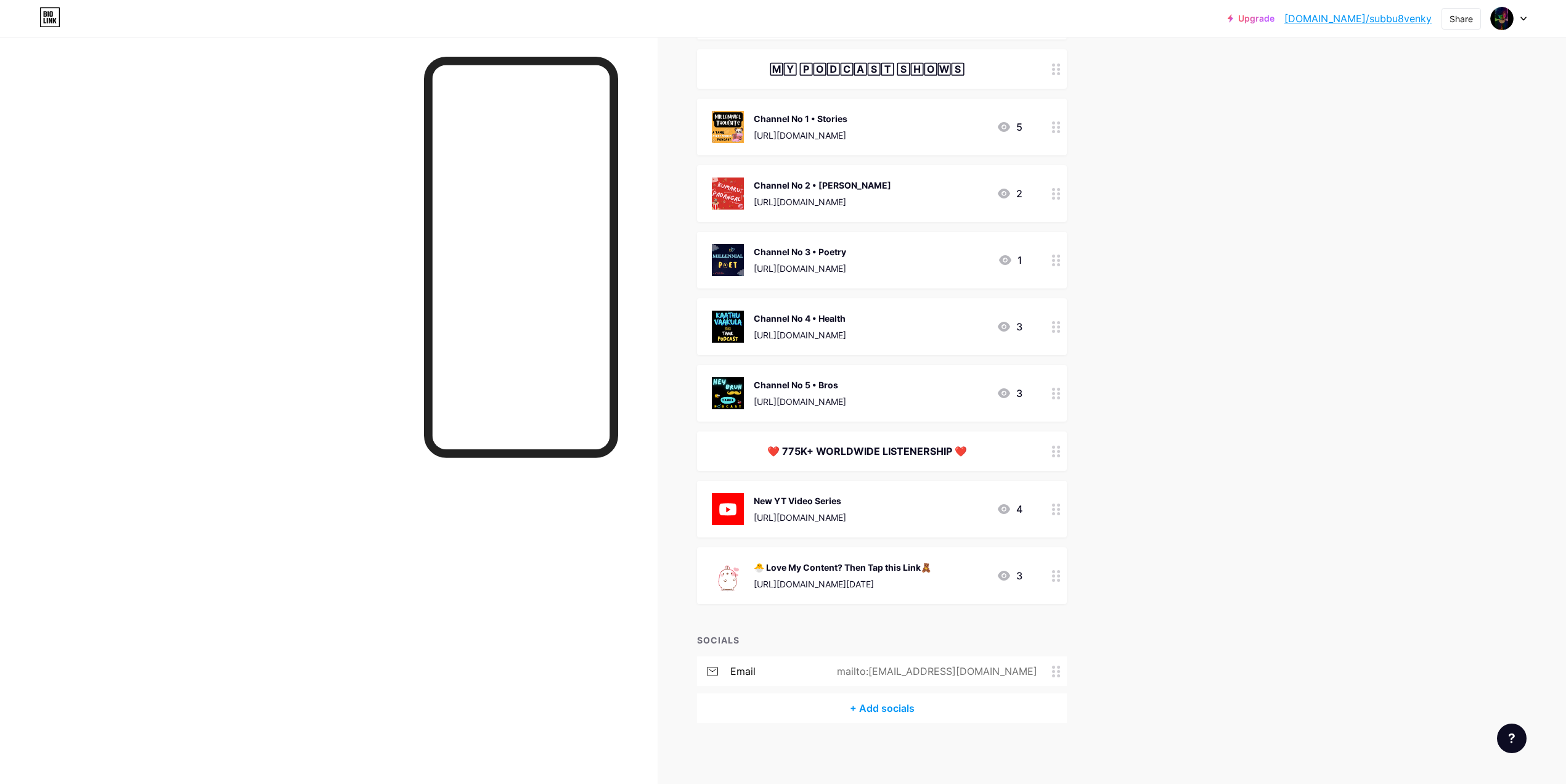
click at [1020, 257] on div "1" at bounding box center [1010, 260] width 25 height 15
click at [896, 444] on span at bounding box center [895, 447] width 25 height 15
click at [883, 450] on input "checkbox" at bounding box center [883, 450] width 0 height 0
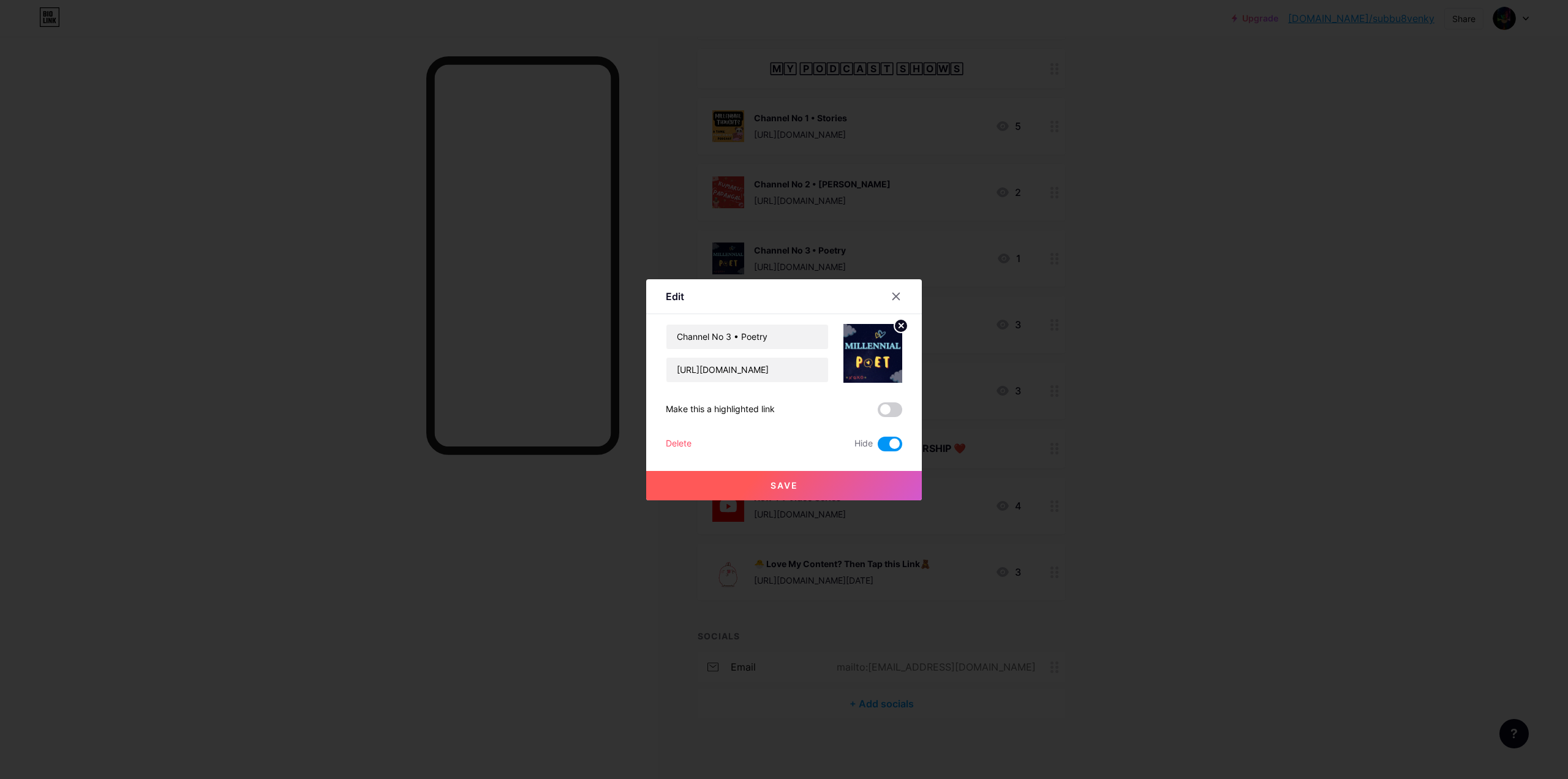
click at [799, 493] on button "Save" at bounding box center [784, 485] width 275 height 29
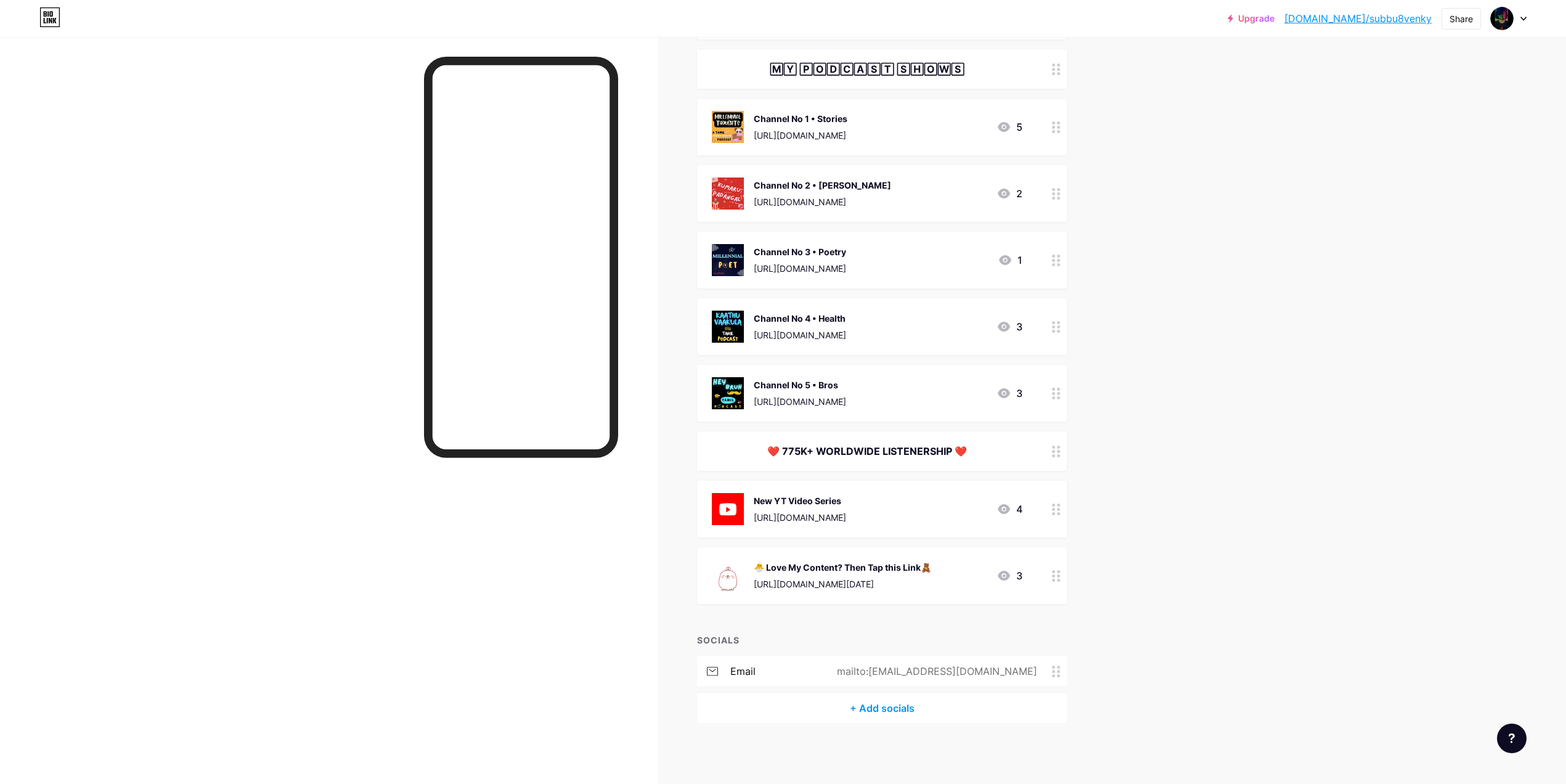
click at [1019, 321] on div "3" at bounding box center [1010, 327] width 26 height 15
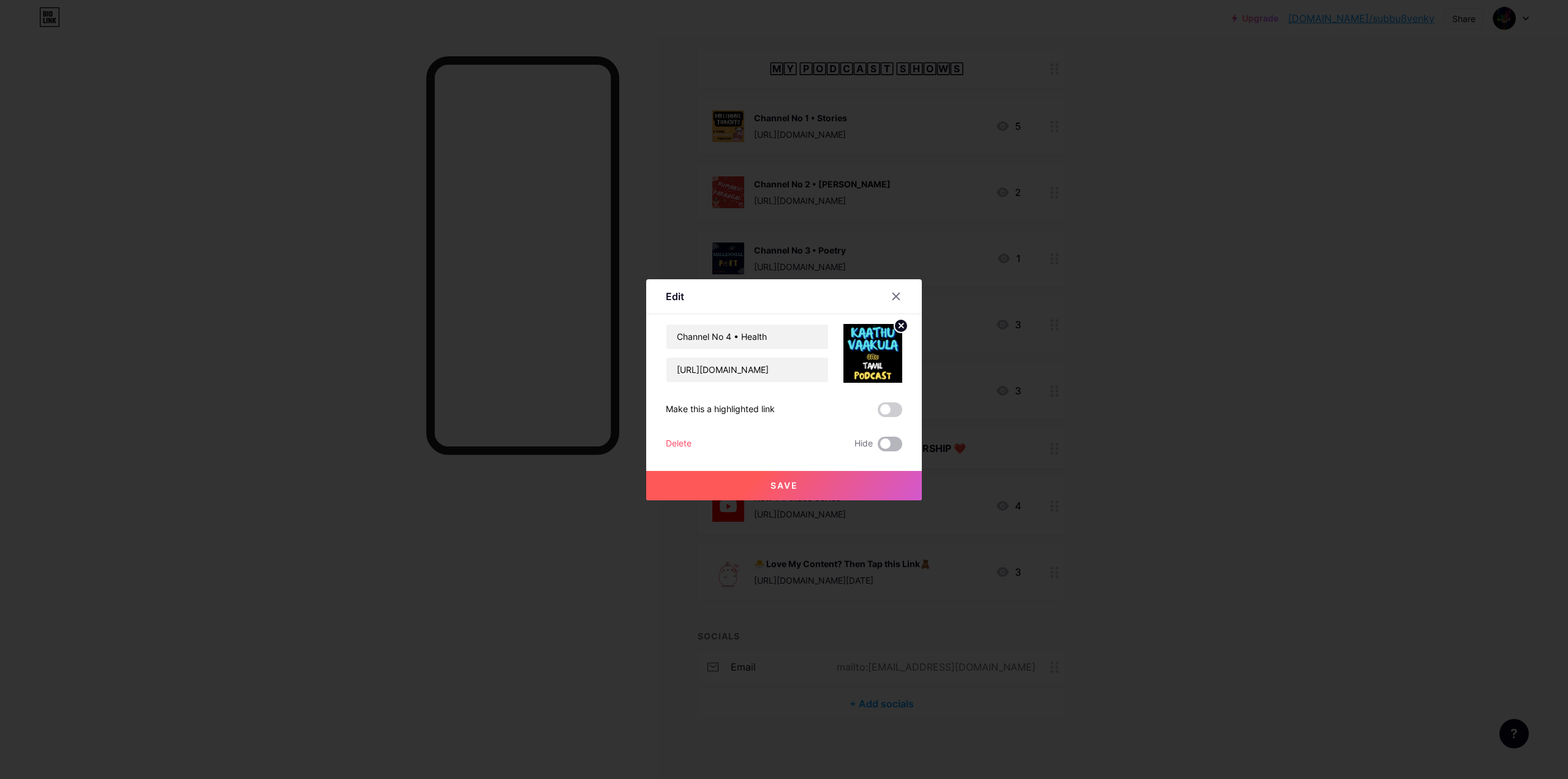
click at [893, 445] on span at bounding box center [889, 444] width 25 height 15
click at [877, 447] on input "checkbox" at bounding box center [877, 447] width 0 height 0
click at [780, 491] on button "Save" at bounding box center [784, 485] width 275 height 29
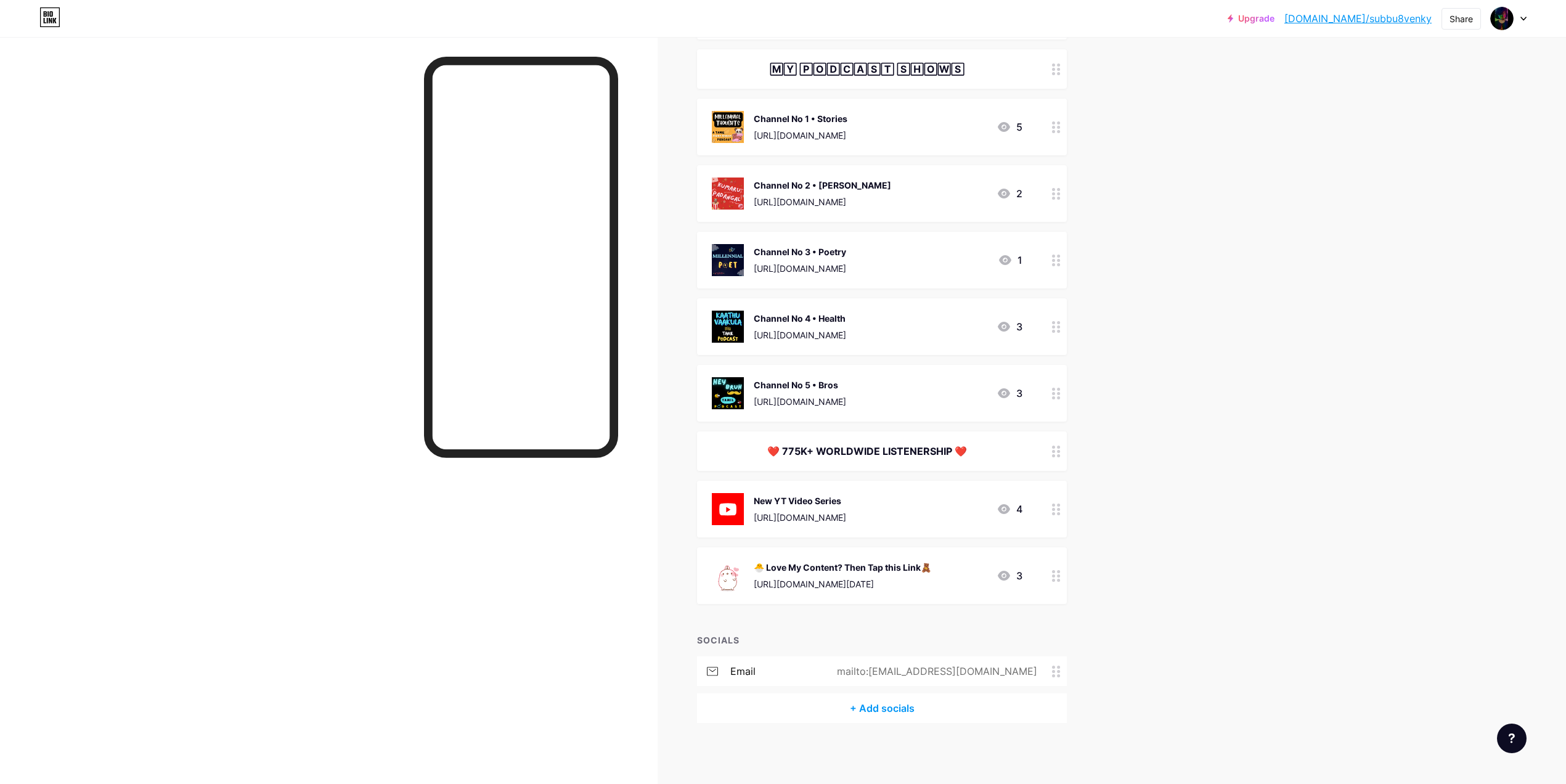
click at [1030, 386] on div "Channel No 5 • Bros https://linktr.ee/heybruh_podcast 3" at bounding box center [882, 392] width 370 height 57
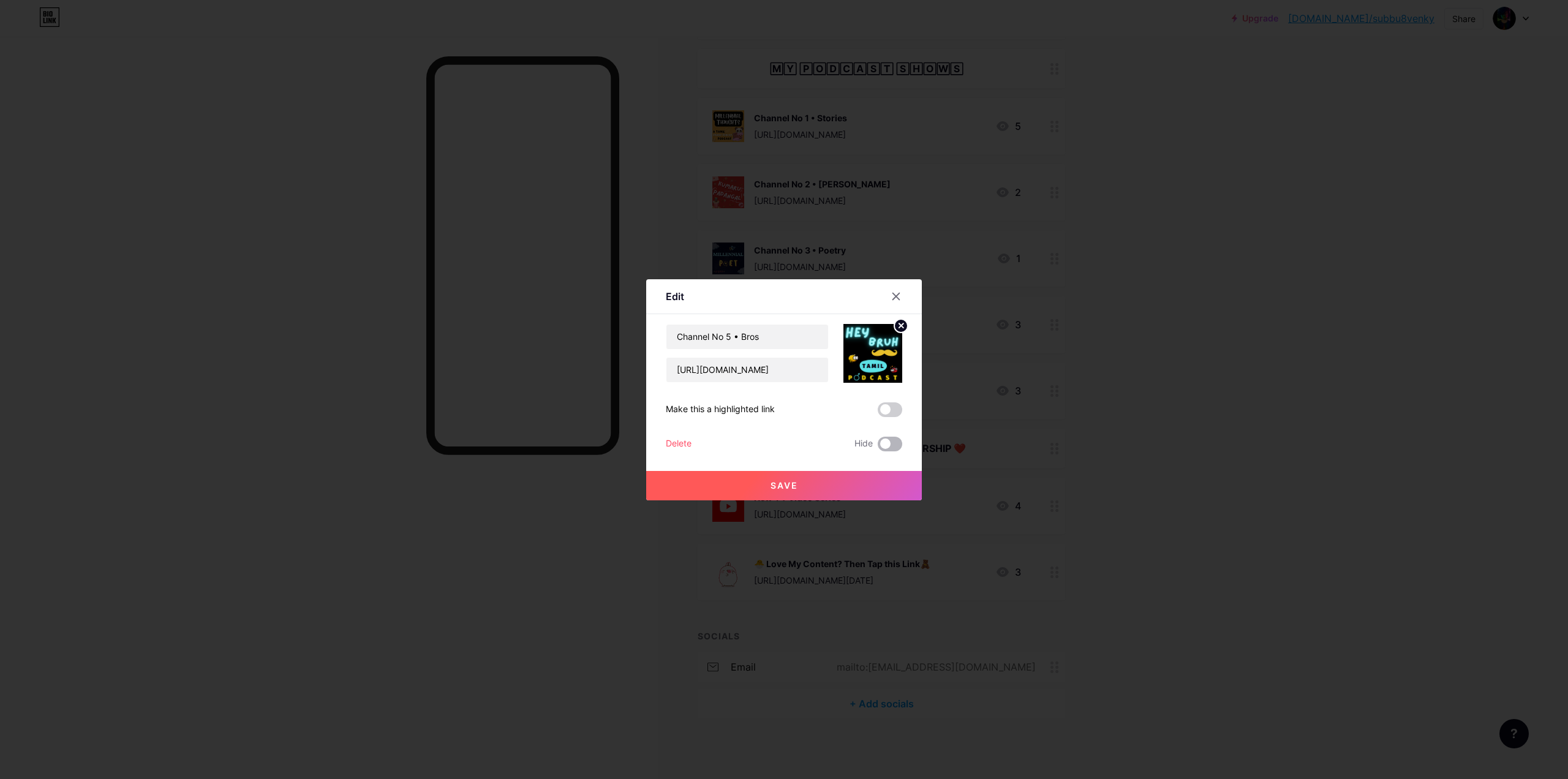
click at [880, 448] on span at bounding box center [889, 444] width 25 height 15
click at [877, 447] on input "checkbox" at bounding box center [877, 447] width 0 height 0
click at [840, 477] on button "Save" at bounding box center [784, 485] width 275 height 29
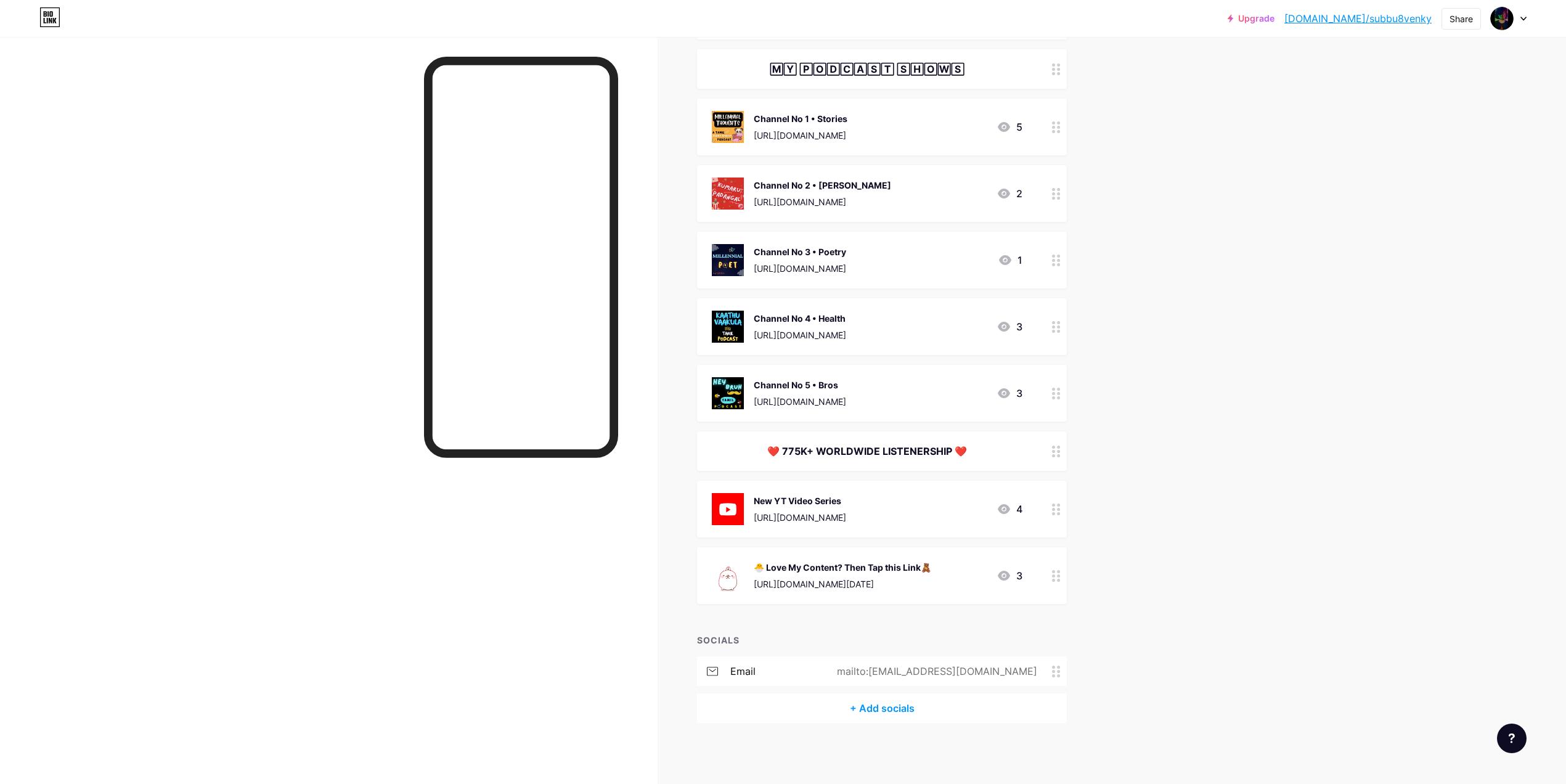
click at [1055, 450] on circle at bounding box center [1054, 451] width 3 height 3
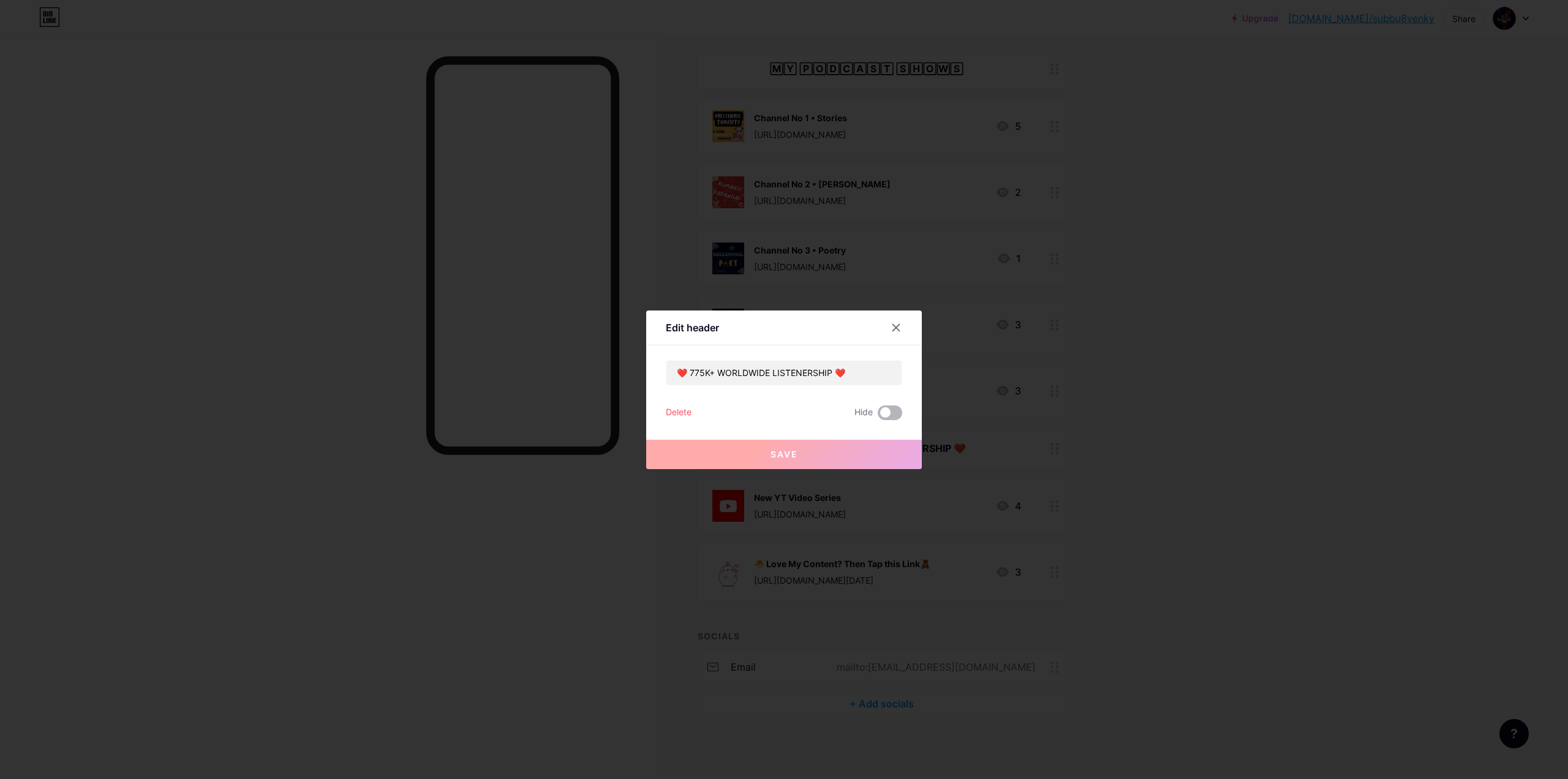
click at [898, 415] on span at bounding box center [889, 413] width 25 height 15
click at [877, 416] on input "checkbox" at bounding box center [877, 416] width 0 height 0
click at [857, 450] on button "Save" at bounding box center [784, 454] width 275 height 29
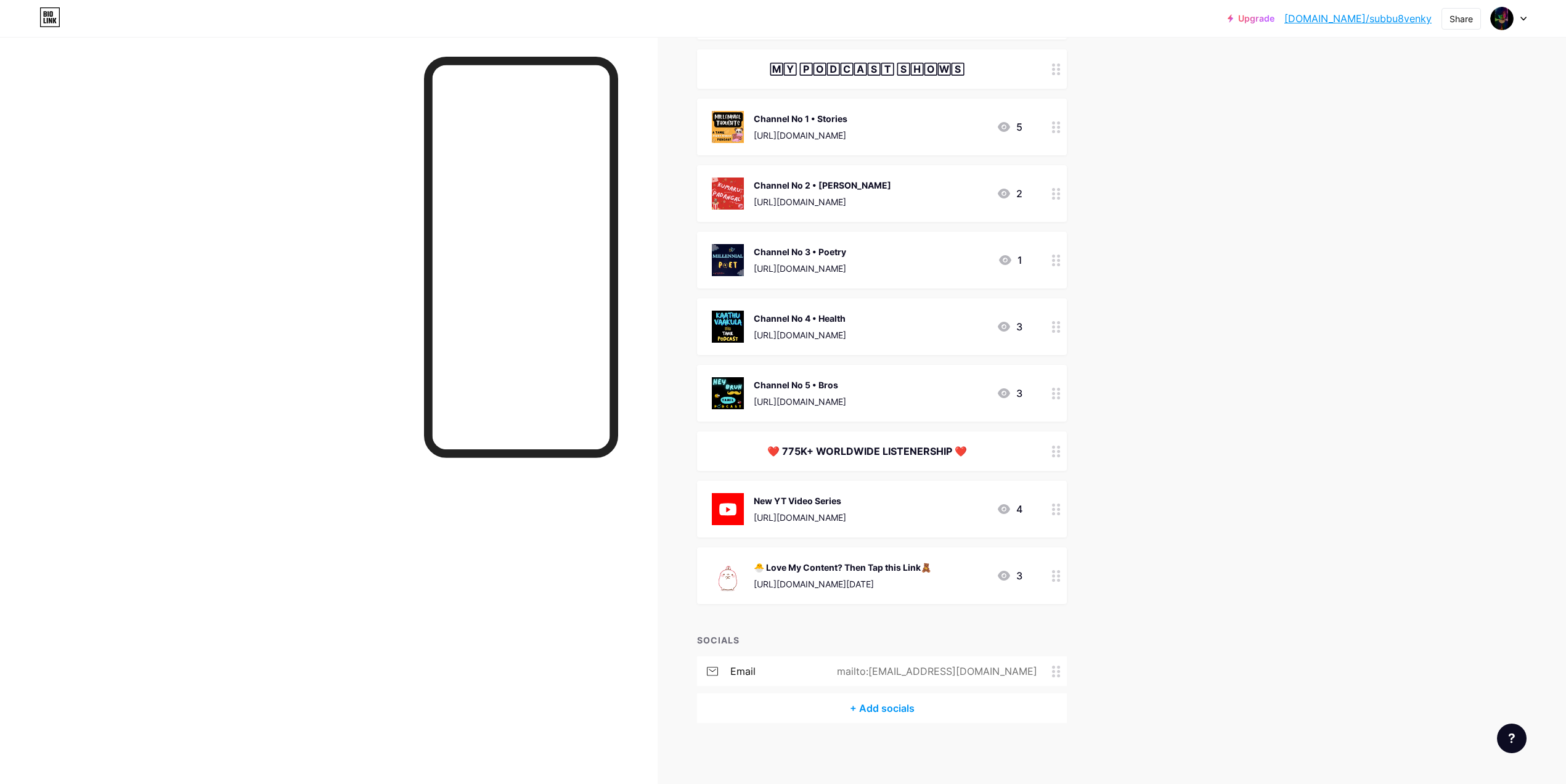
click at [1023, 62] on div "🄼🅈 🄿🄾🄳🄲🄰🅂🅃 🅂🄷🄾🅆🅂" at bounding box center [867, 69] width 311 height 15
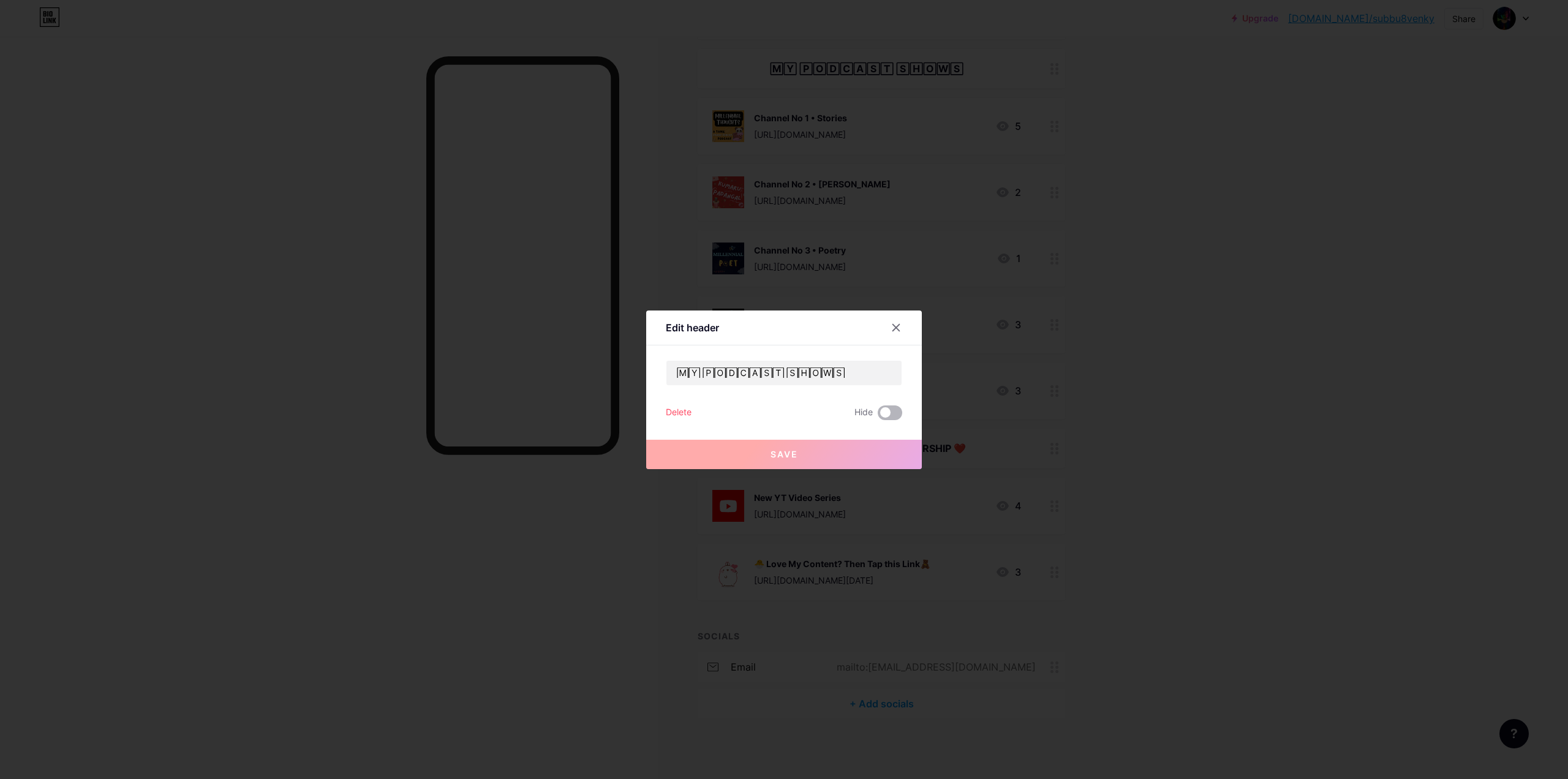
click at [888, 416] on span at bounding box center [889, 413] width 25 height 15
click at [877, 416] on input "checkbox" at bounding box center [877, 416] width 0 height 0
click at [827, 449] on button "Save" at bounding box center [784, 454] width 275 height 29
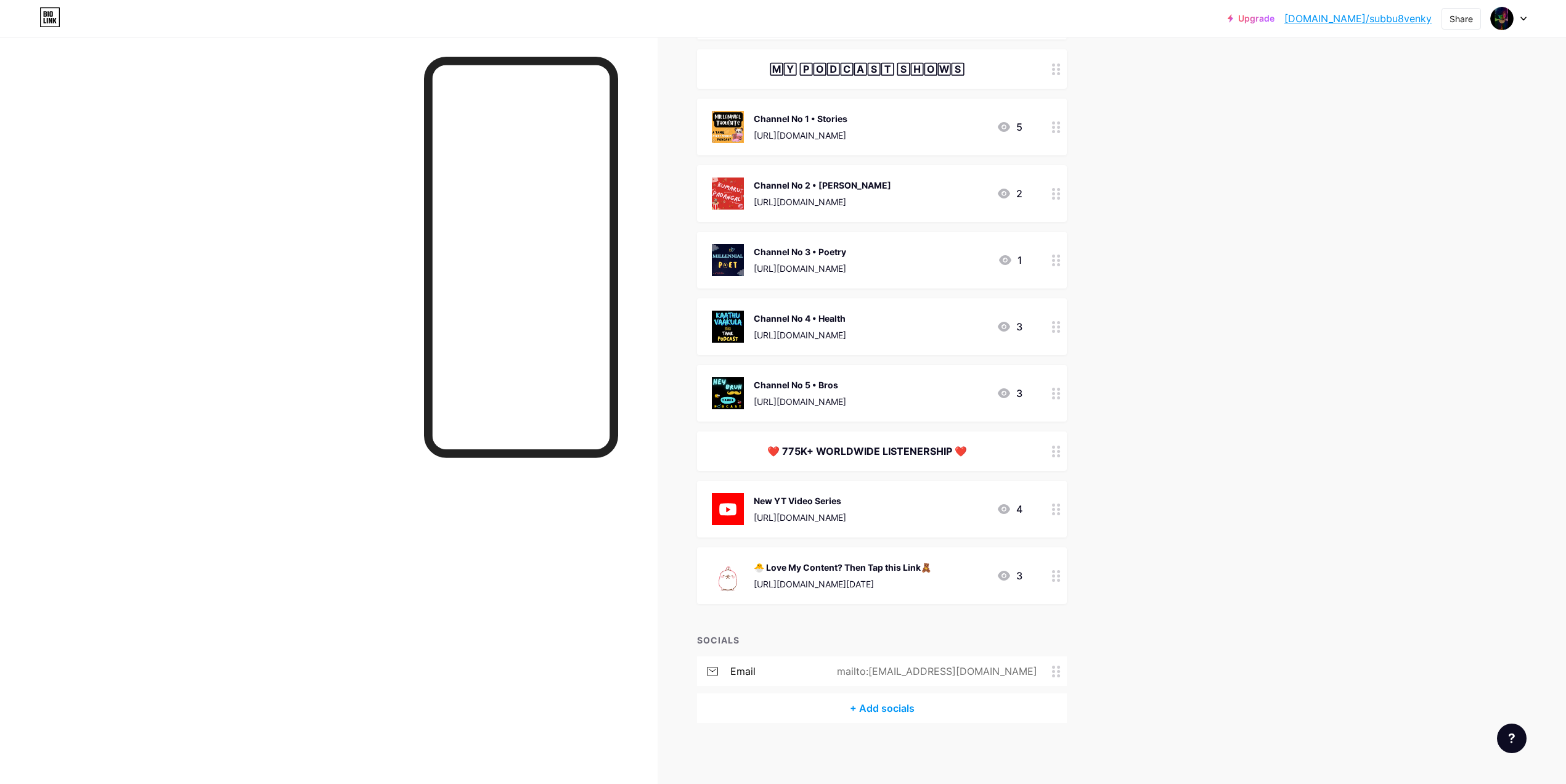
scroll to position [0, 0]
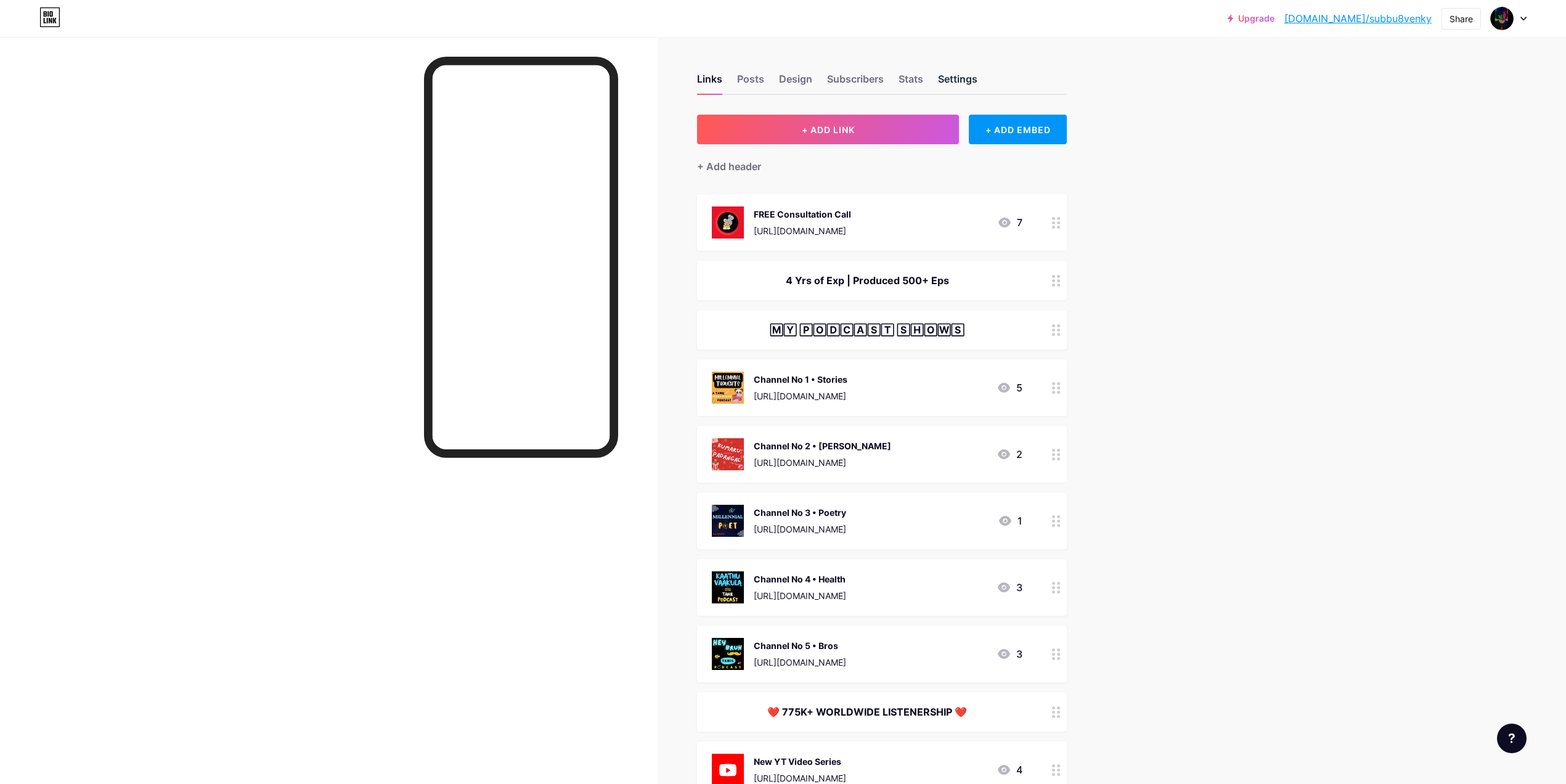
click at [977, 86] on div "Settings" at bounding box center [958, 82] width 39 height 22
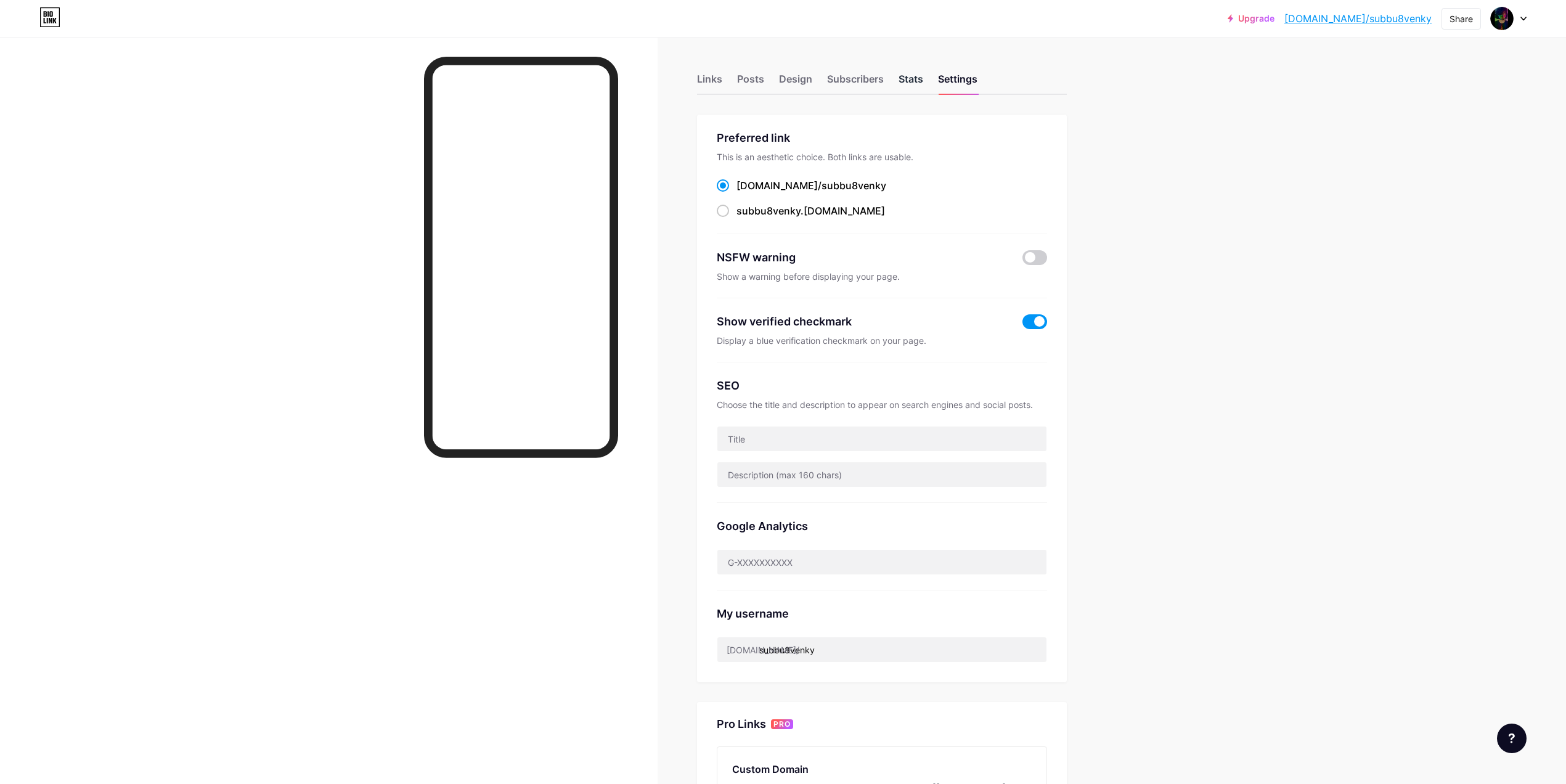
click at [919, 73] on div "Stats" at bounding box center [911, 82] width 25 height 22
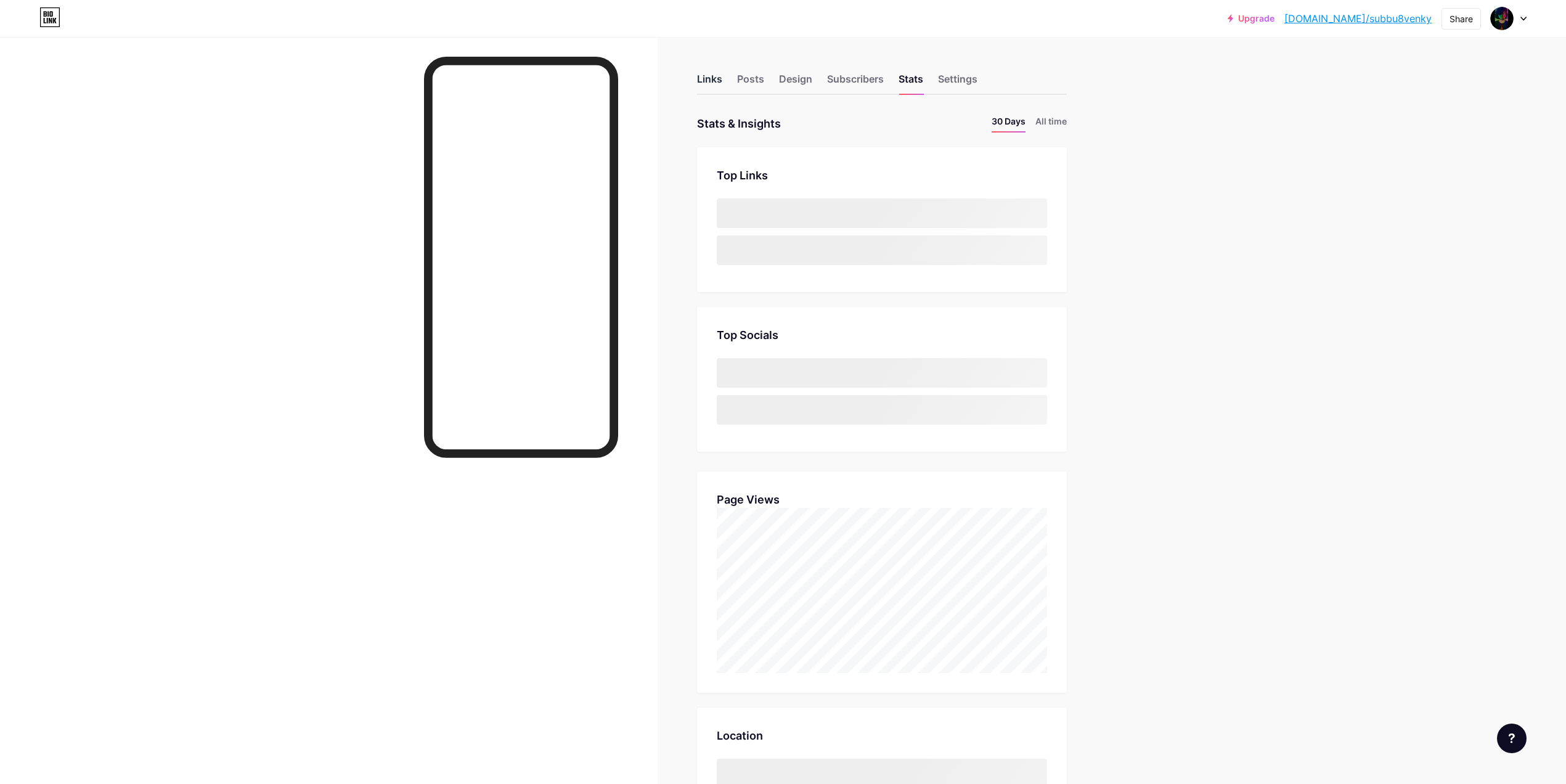
click at [722, 80] on div "Links" at bounding box center [709, 82] width 25 height 22
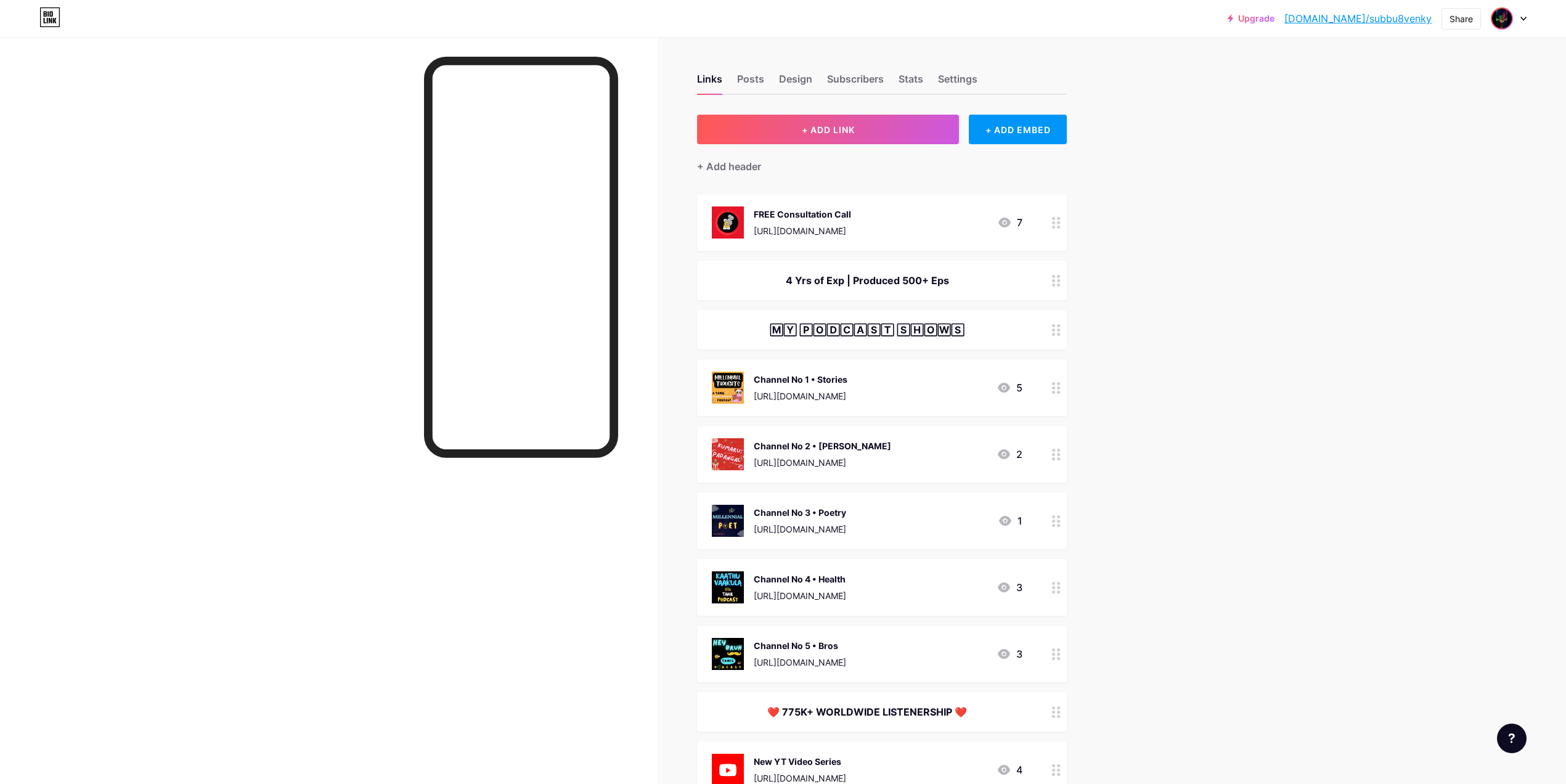
click at [1503, 15] on img at bounding box center [1502, 18] width 20 height 20
click at [1443, 149] on link "Account settings" at bounding box center [1450, 140] width 153 height 33
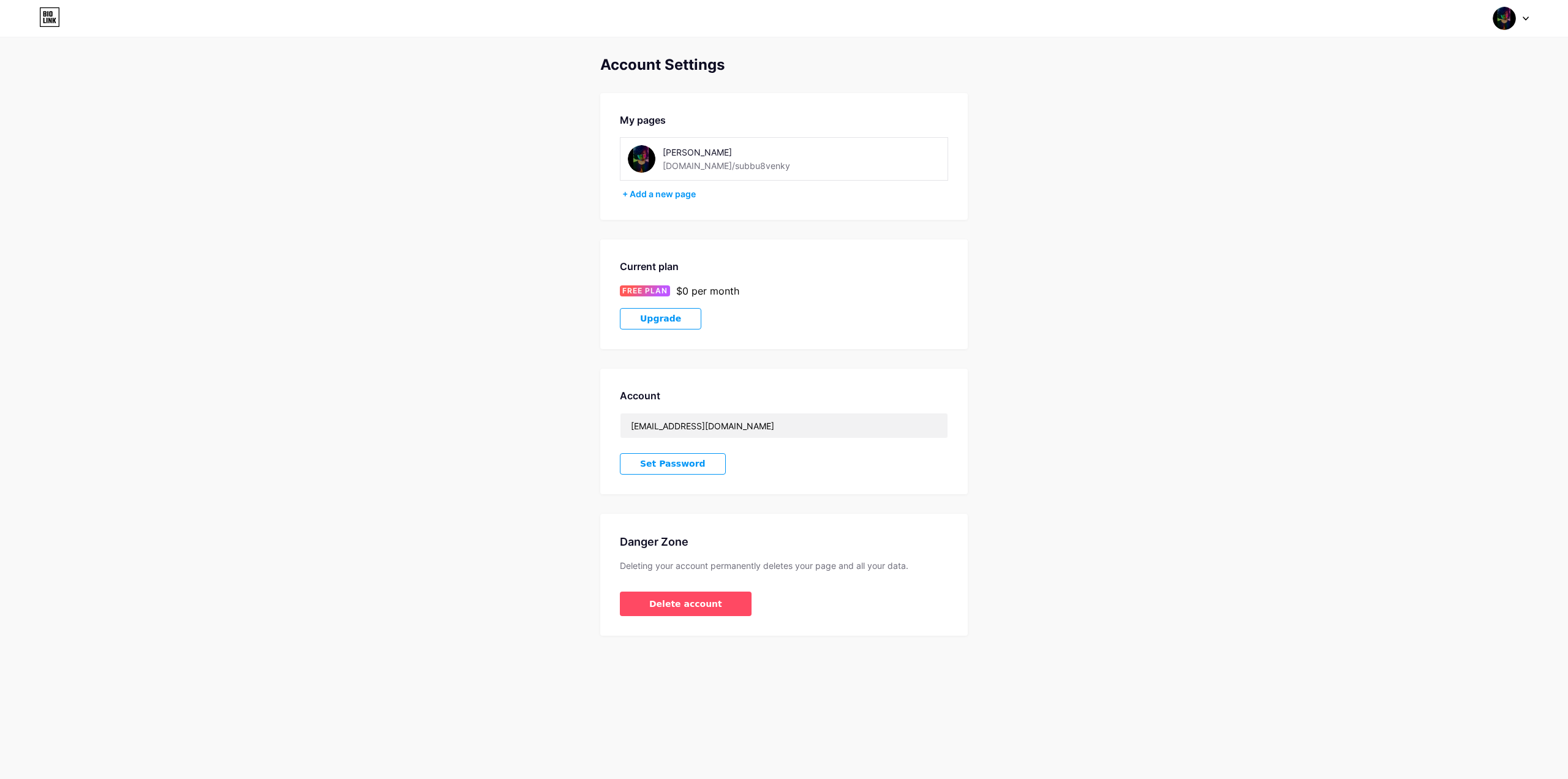
click at [781, 165] on div "Subbu Venky bio.link/subbu8venky" at bounding box center [749, 159] width 173 height 28
click at [742, 165] on div "bio.link/subbu8venky" at bounding box center [727, 165] width 127 height 13
click at [651, 161] on img at bounding box center [641, 159] width 28 height 28
click at [35, 15] on div "Switch accounts Subbu Venky bio.link/subbu8venky + Add a new page Dashboard Log…" at bounding box center [784, 18] width 1568 height 22
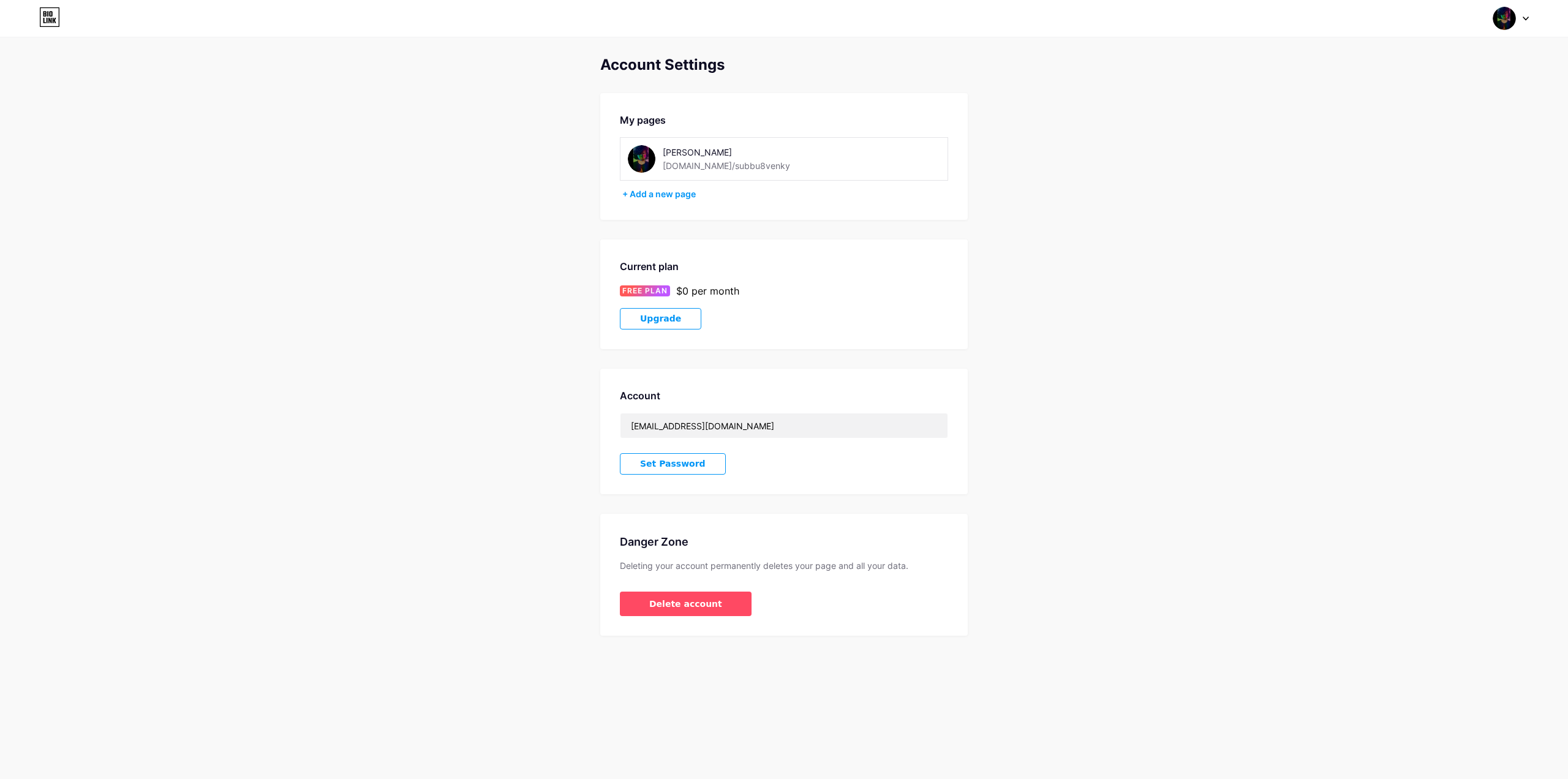
click at [1495, 22] on img at bounding box center [1504, 18] width 23 height 23
click at [1448, 88] on div "bio.link/subbu8venky" at bounding box center [1459, 85] width 94 height 10
click at [1505, 10] on img at bounding box center [1504, 18] width 23 height 23
click at [1411, 135] on link "Dashboard" at bounding box center [1452, 139] width 152 height 33
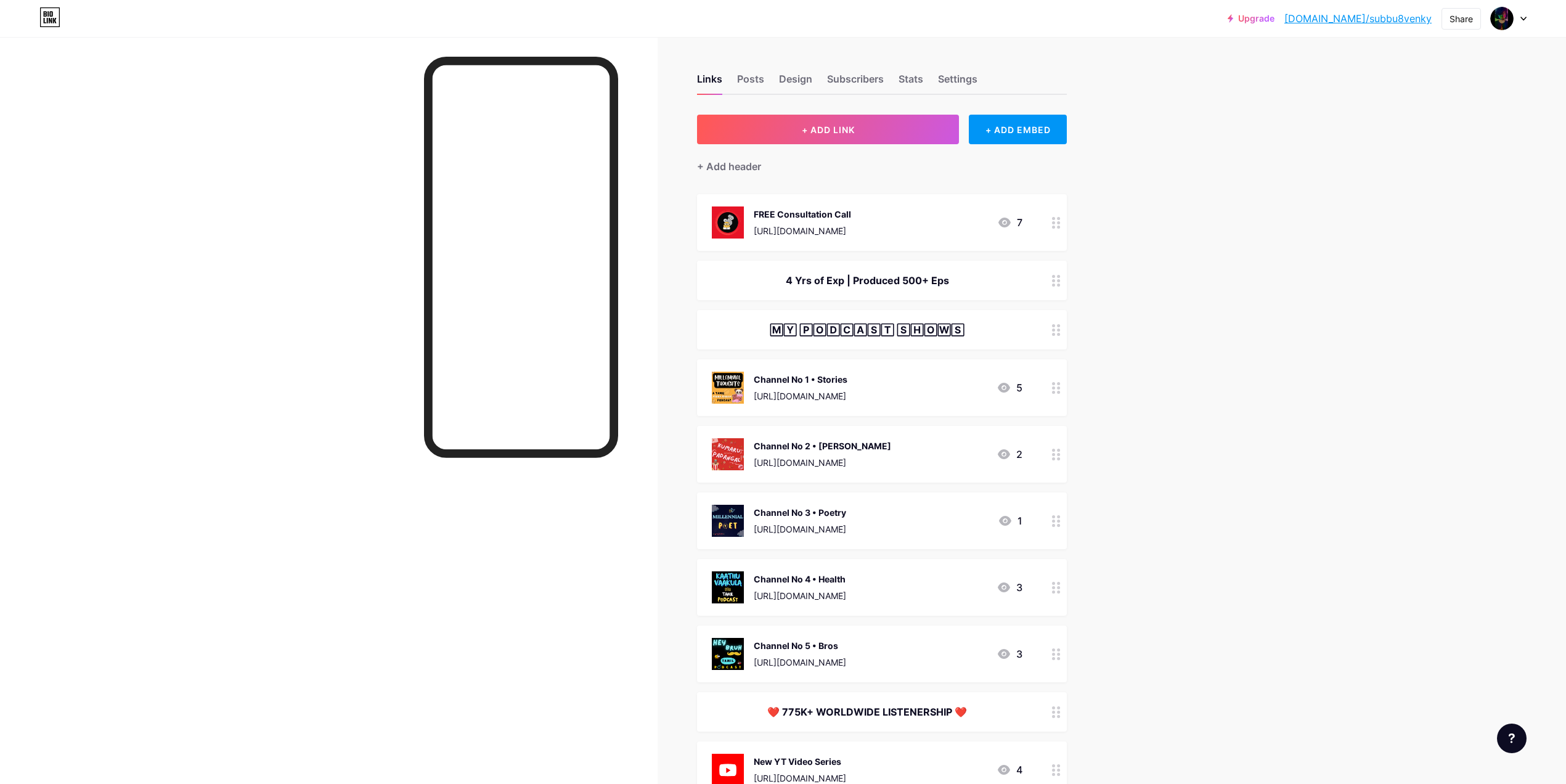
scroll to position [260, 0]
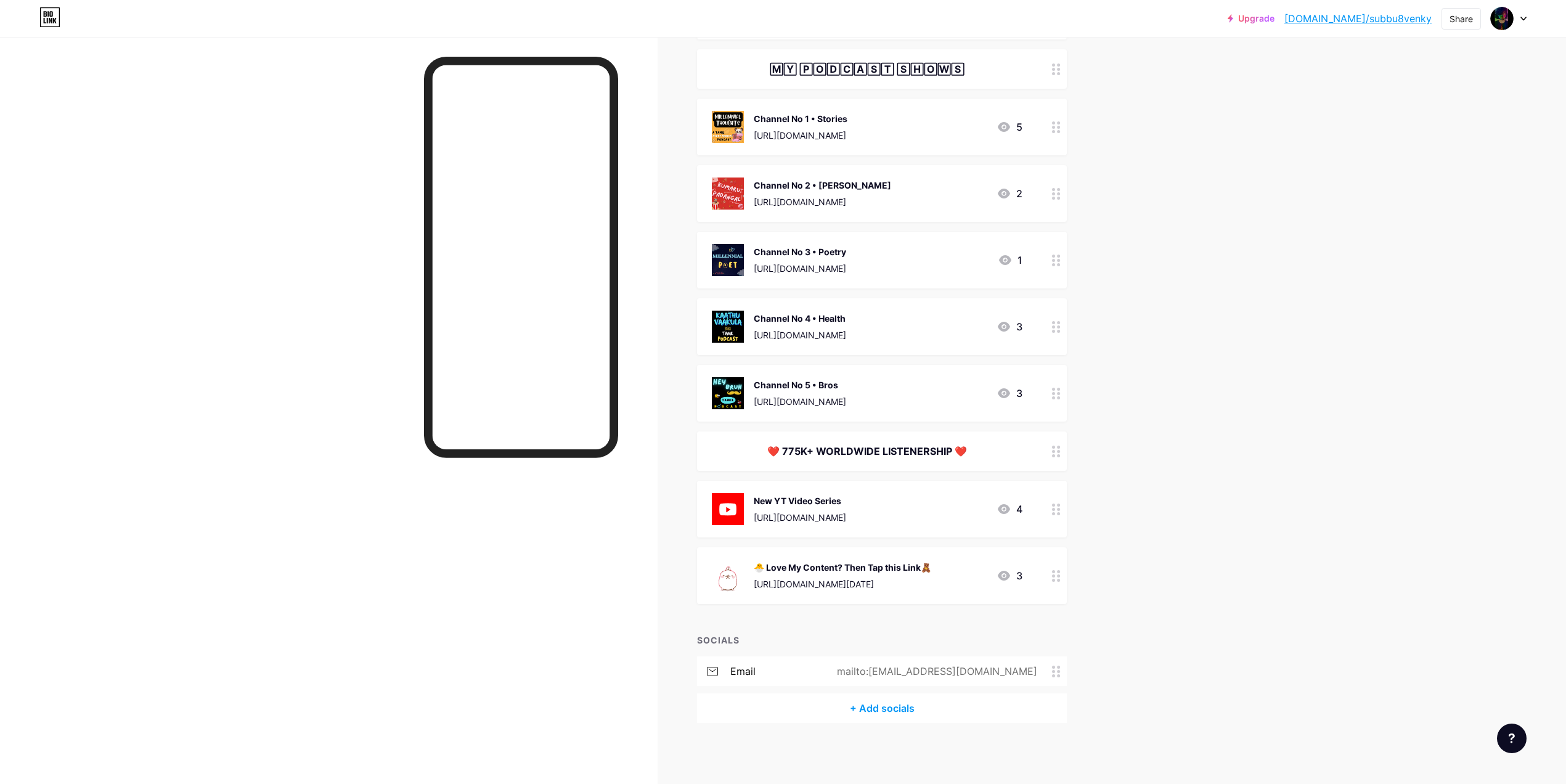
click at [1028, 576] on div "🐣 Love My Content? Then Tap this Link🧸 [URL][DOMAIN_NAME][DATE] 3" at bounding box center [882, 575] width 370 height 57
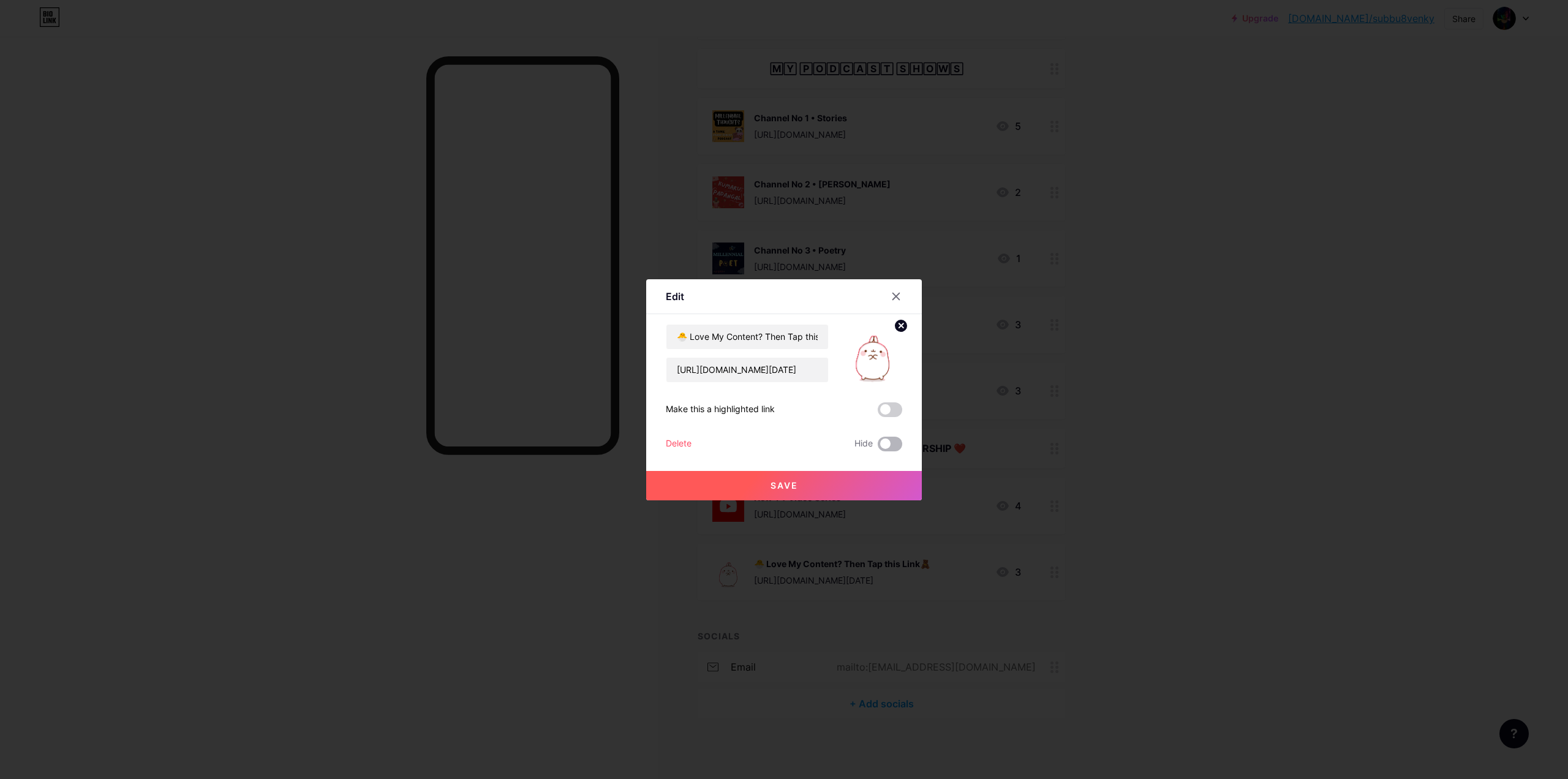
click at [890, 441] on span at bounding box center [889, 444] width 25 height 15
click at [877, 447] on input "checkbox" at bounding box center [877, 447] width 0 height 0
click at [856, 483] on button "Save" at bounding box center [784, 485] width 275 height 29
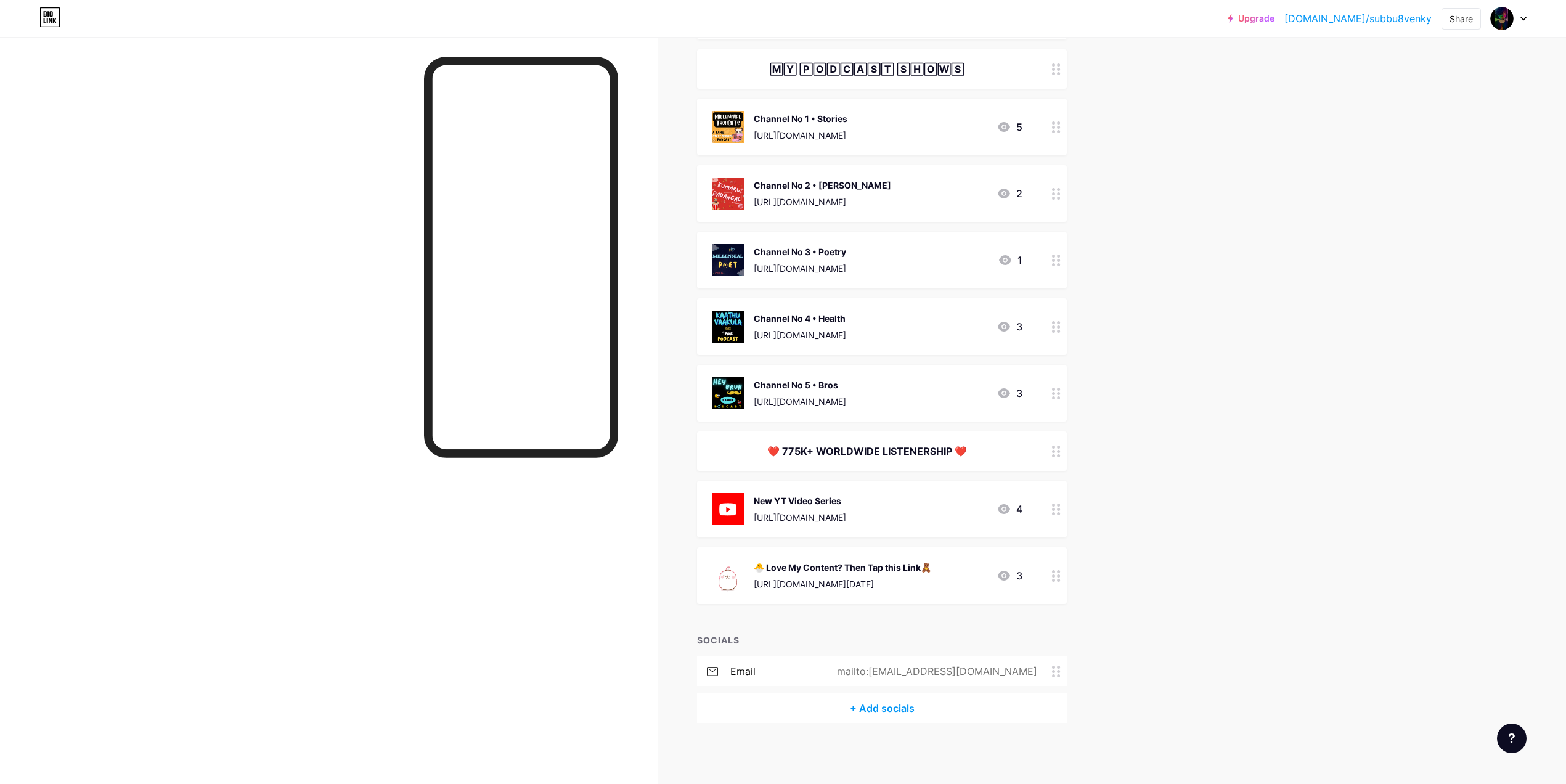
click at [1030, 674] on div "mailto:[EMAIL_ADDRESS][DOMAIN_NAME]" at bounding box center [934, 672] width 235 height 15
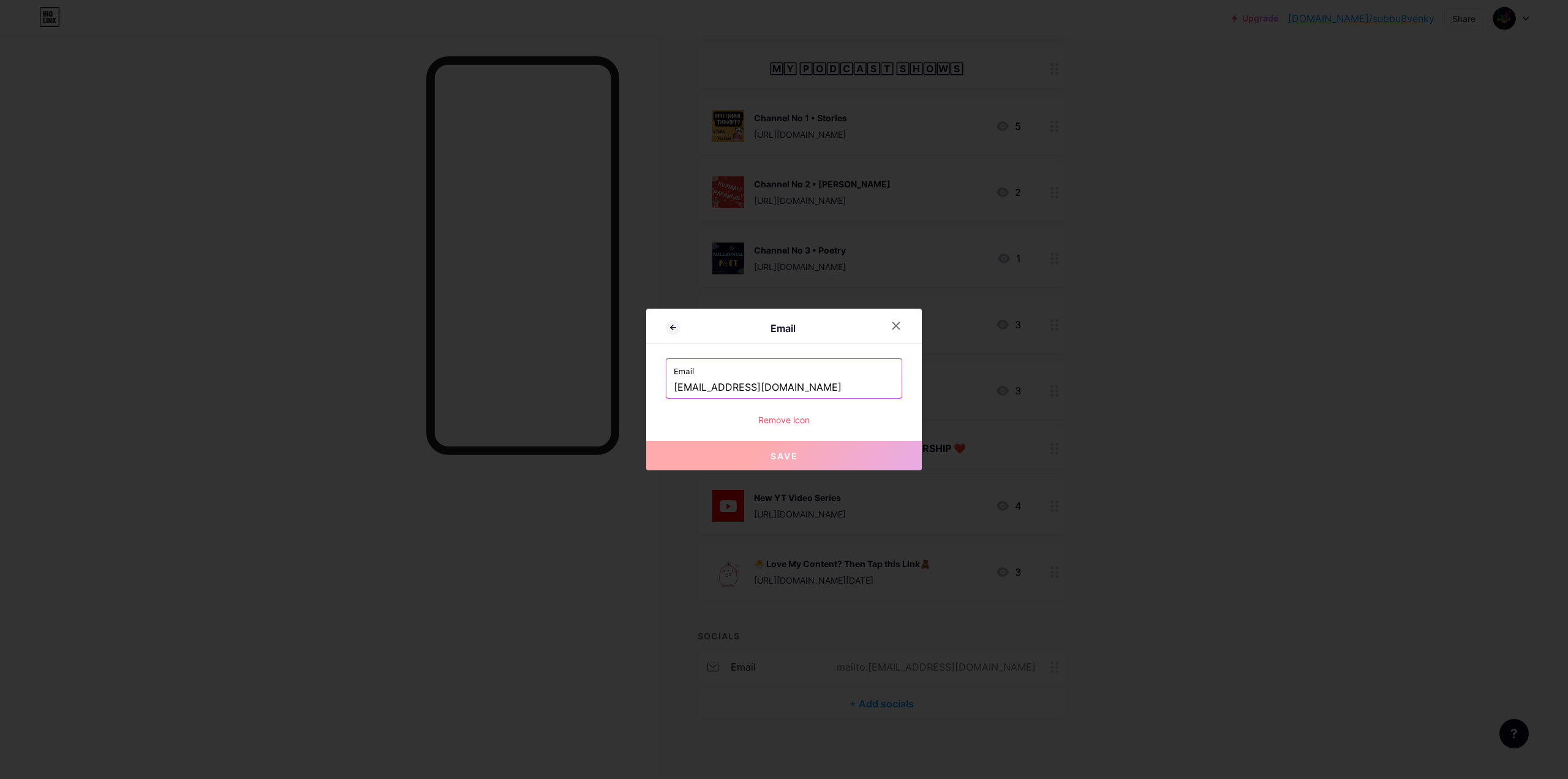
click at [790, 424] on div "Remove icon" at bounding box center [784, 419] width 236 height 13
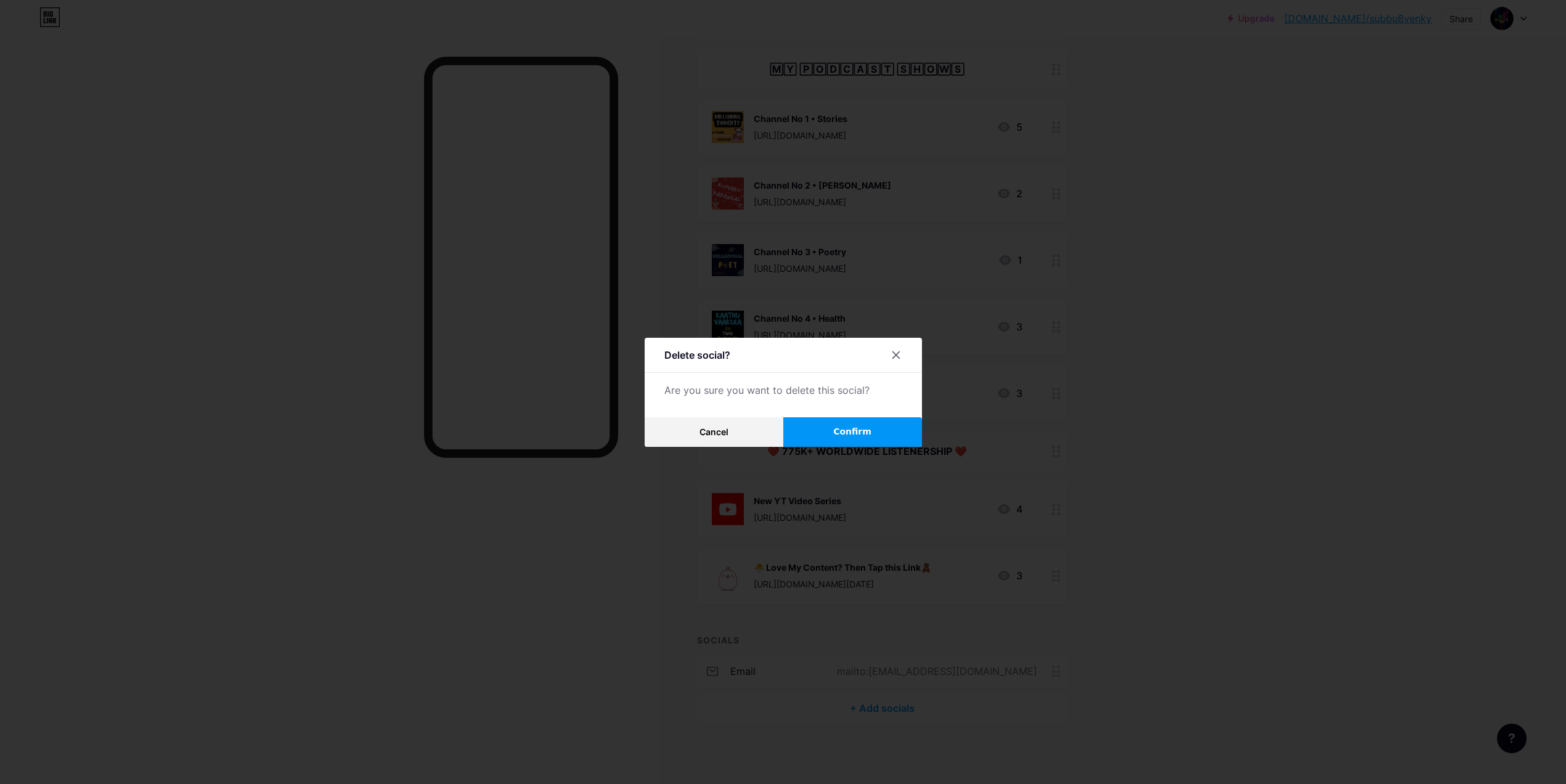
click at [821, 434] on button "Confirm" at bounding box center [853, 432] width 139 height 29
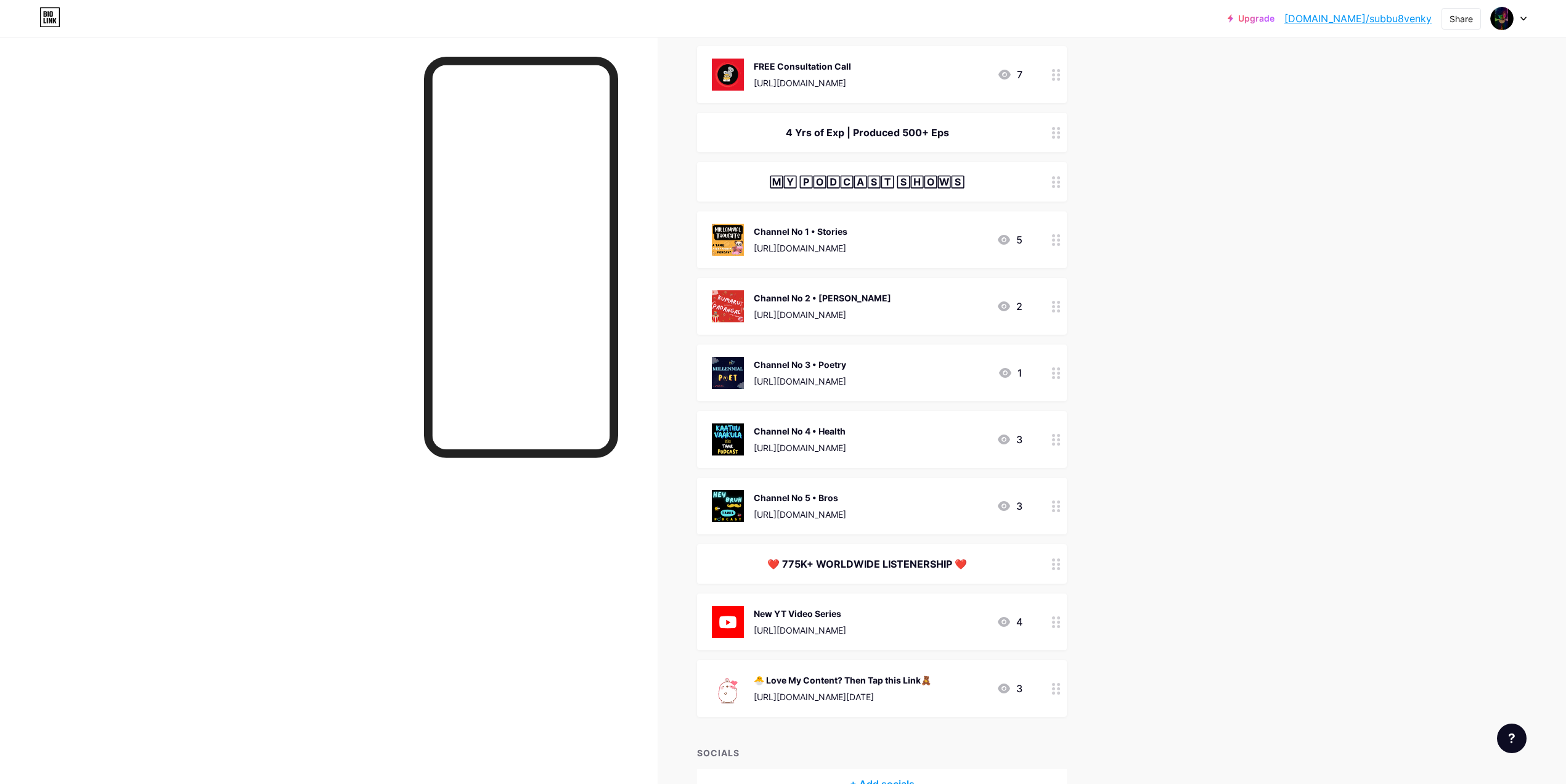
scroll to position [147, 0]
click at [905, 140] on div "4 Yrs of Exp | Produced 500+ Eps" at bounding box center [882, 133] width 370 height 39
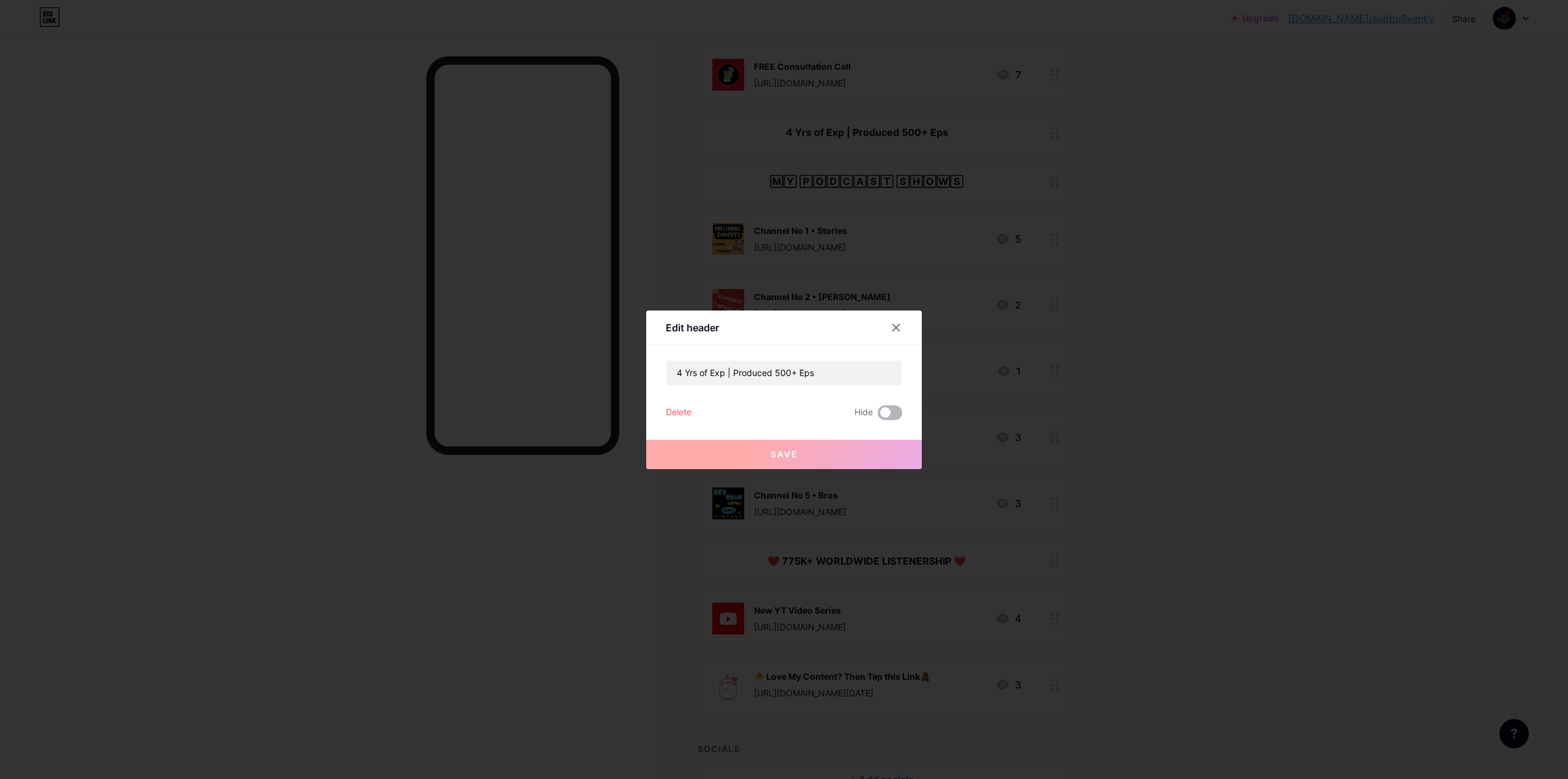
click at [889, 410] on span at bounding box center [889, 413] width 25 height 15
click at [877, 416] on input "checkbox" at bounding box center [877, 416] width 0 height 0
click at [860, 453] on button "Save" at bounding box center [784, 454] width 275 height 29
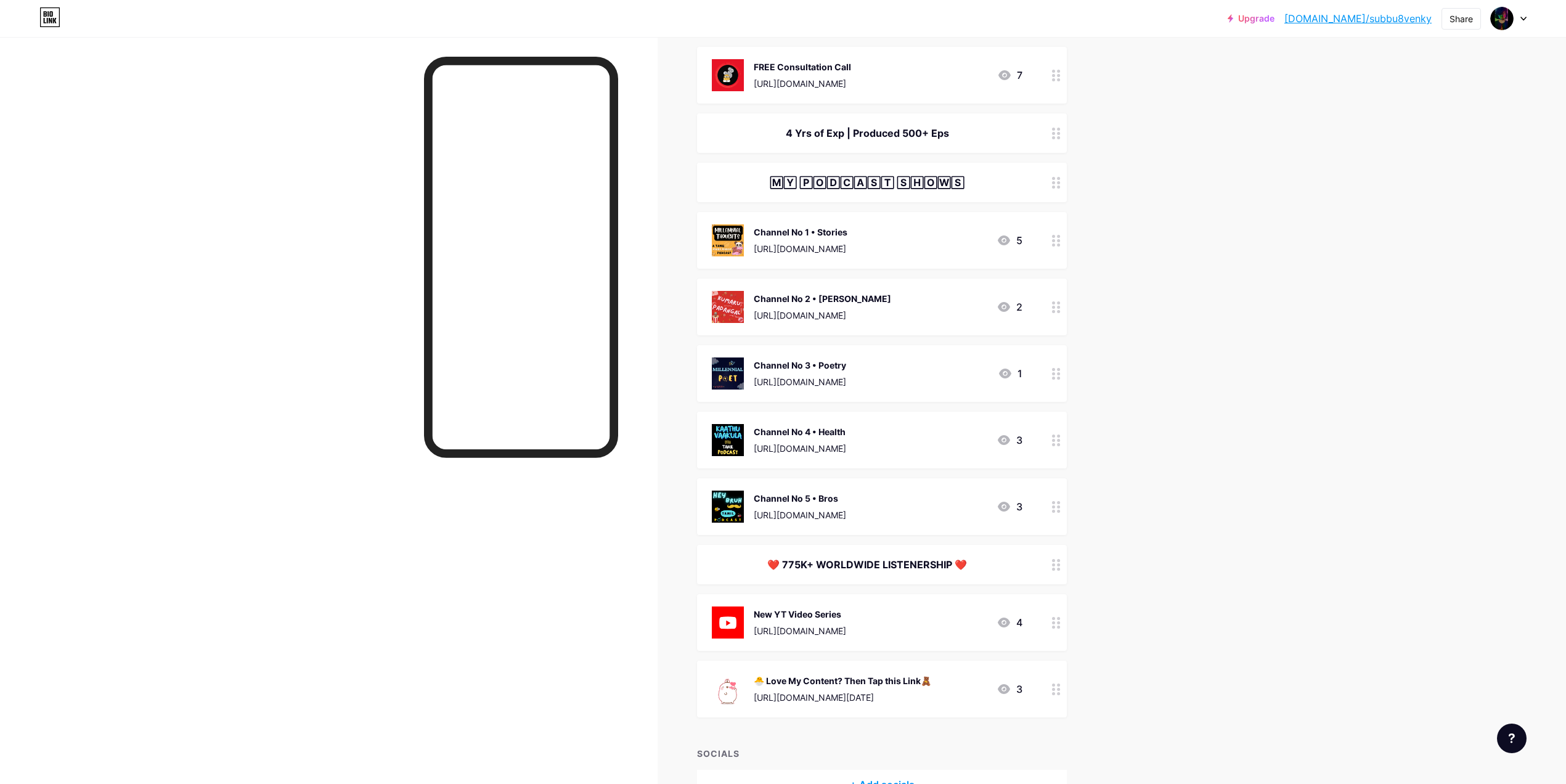
scroll to position [0, 0]
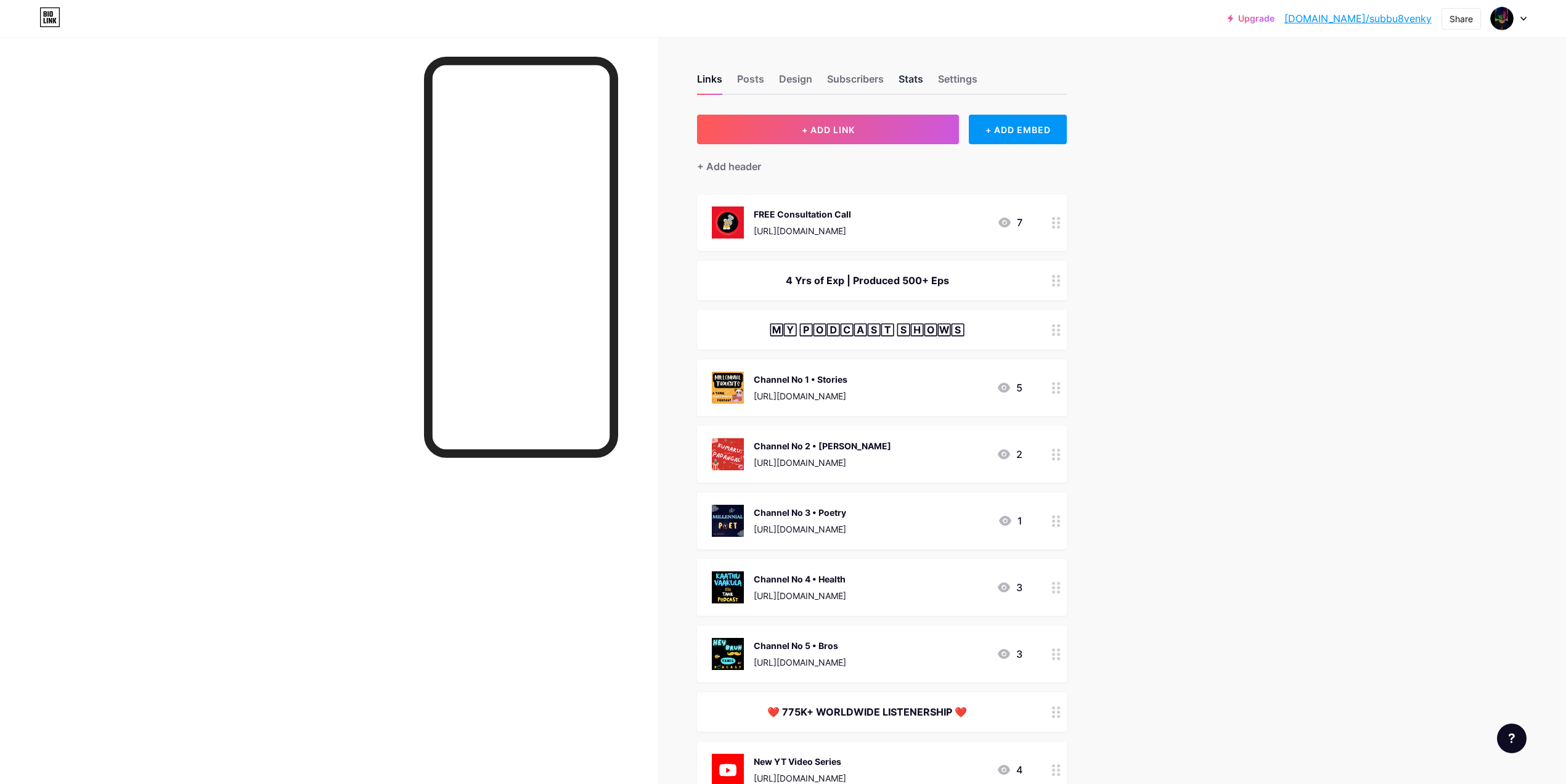
click at [916, 78] on div "Stats" at bounding box center [911, 82] width 25 height 22
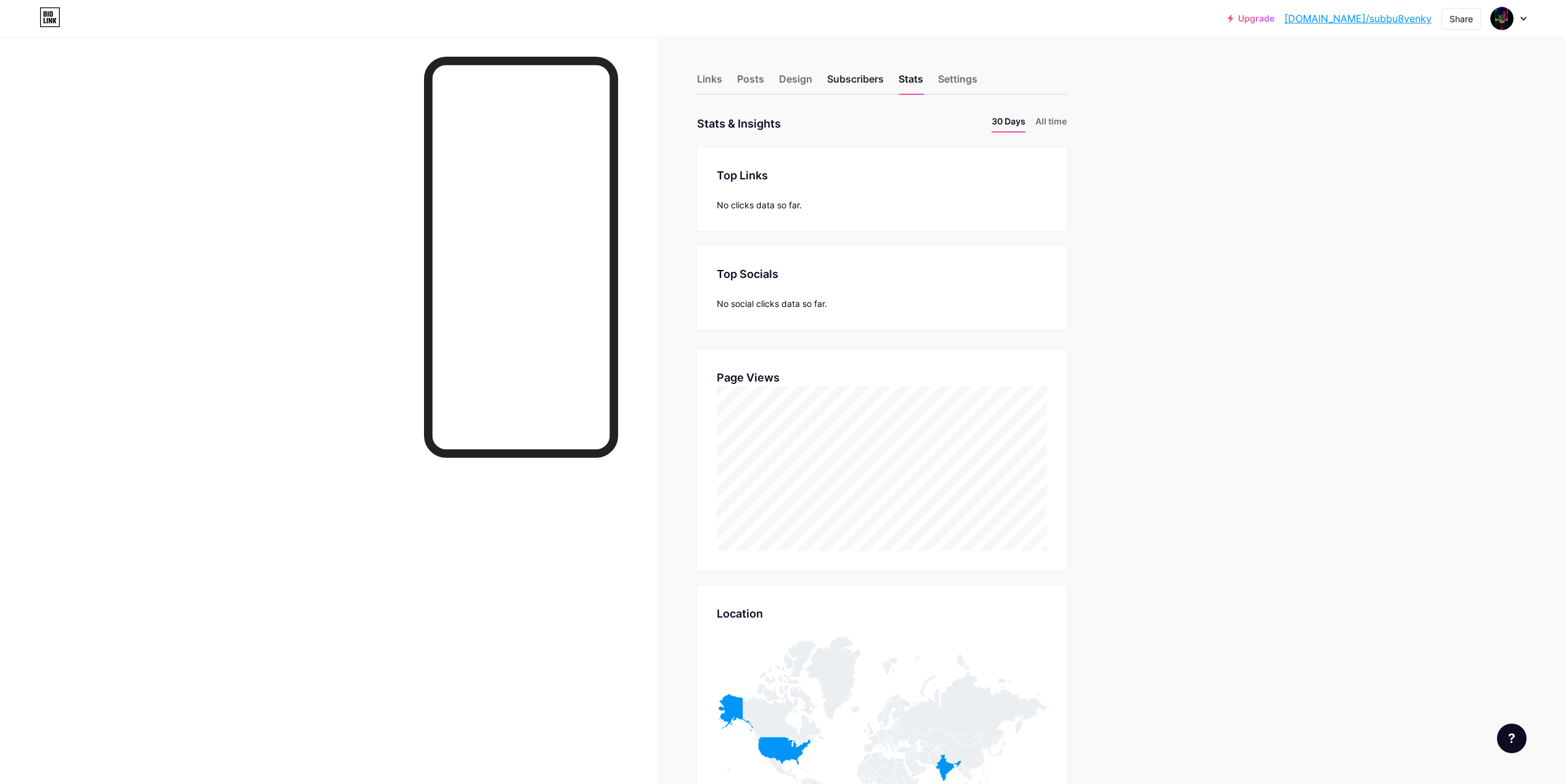
scroll to position [784, 1566]
click at [843, 83] on div "Subscribers" at bounding box center [855, 82] width 57 height 22
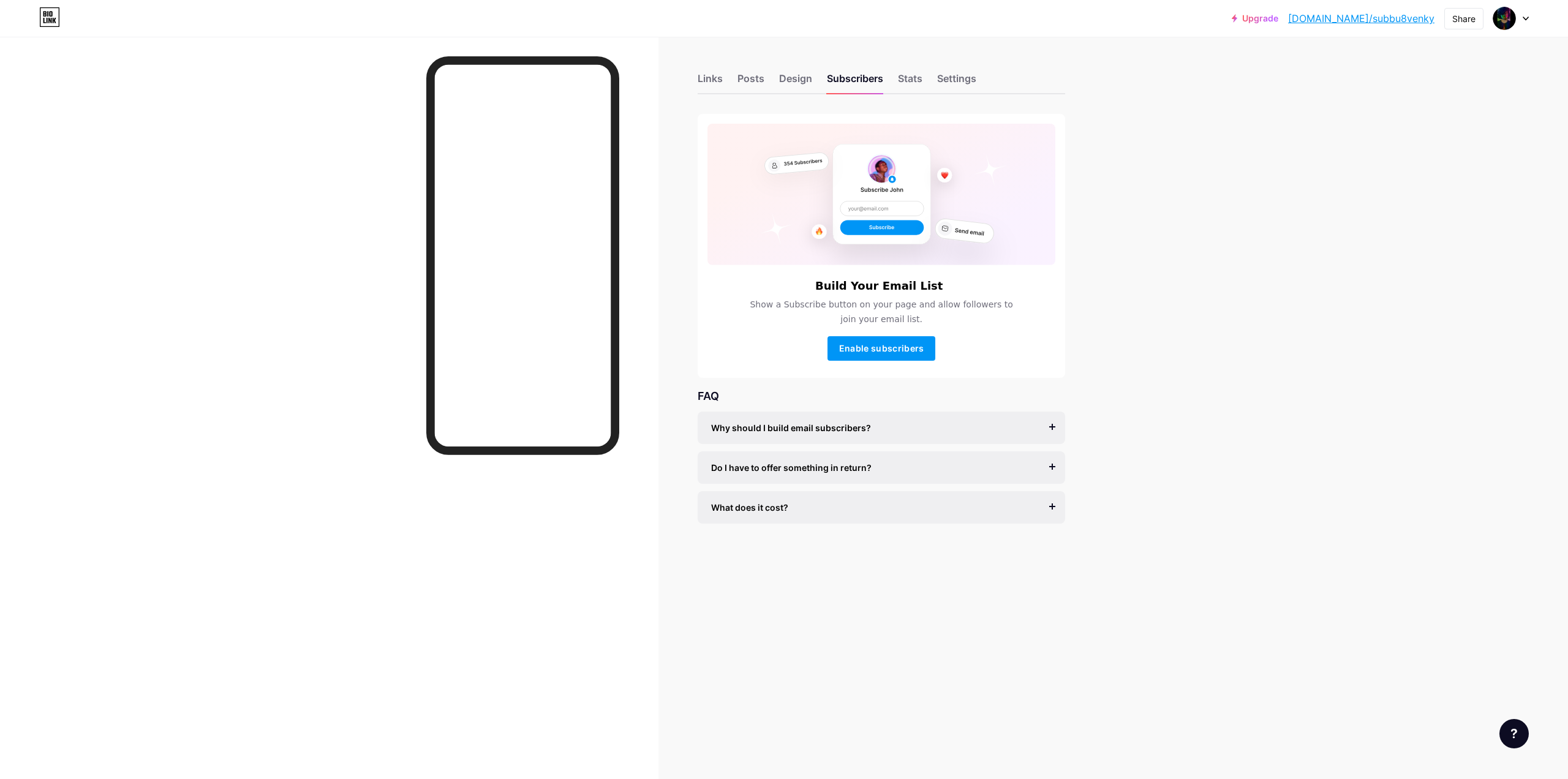
click at [925, 83] on div "Links Posts Design Subscribers Stats Settings" at bounding box center [881, 73] width 367 height 43
click at [916, 83] on div "Stats" at bounding box center [910, 82] width 25 height 22
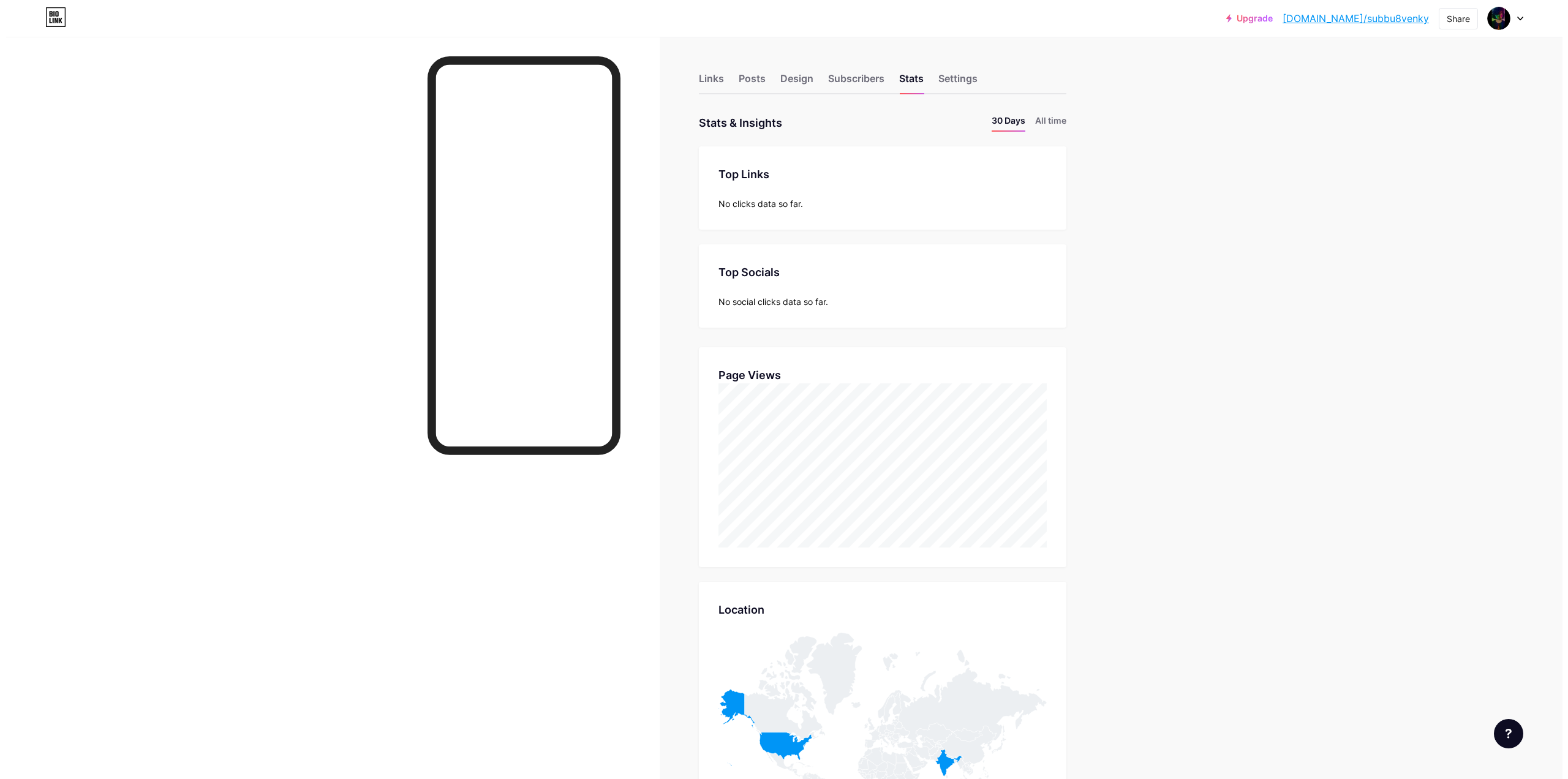
scroll to position [779, 1556]
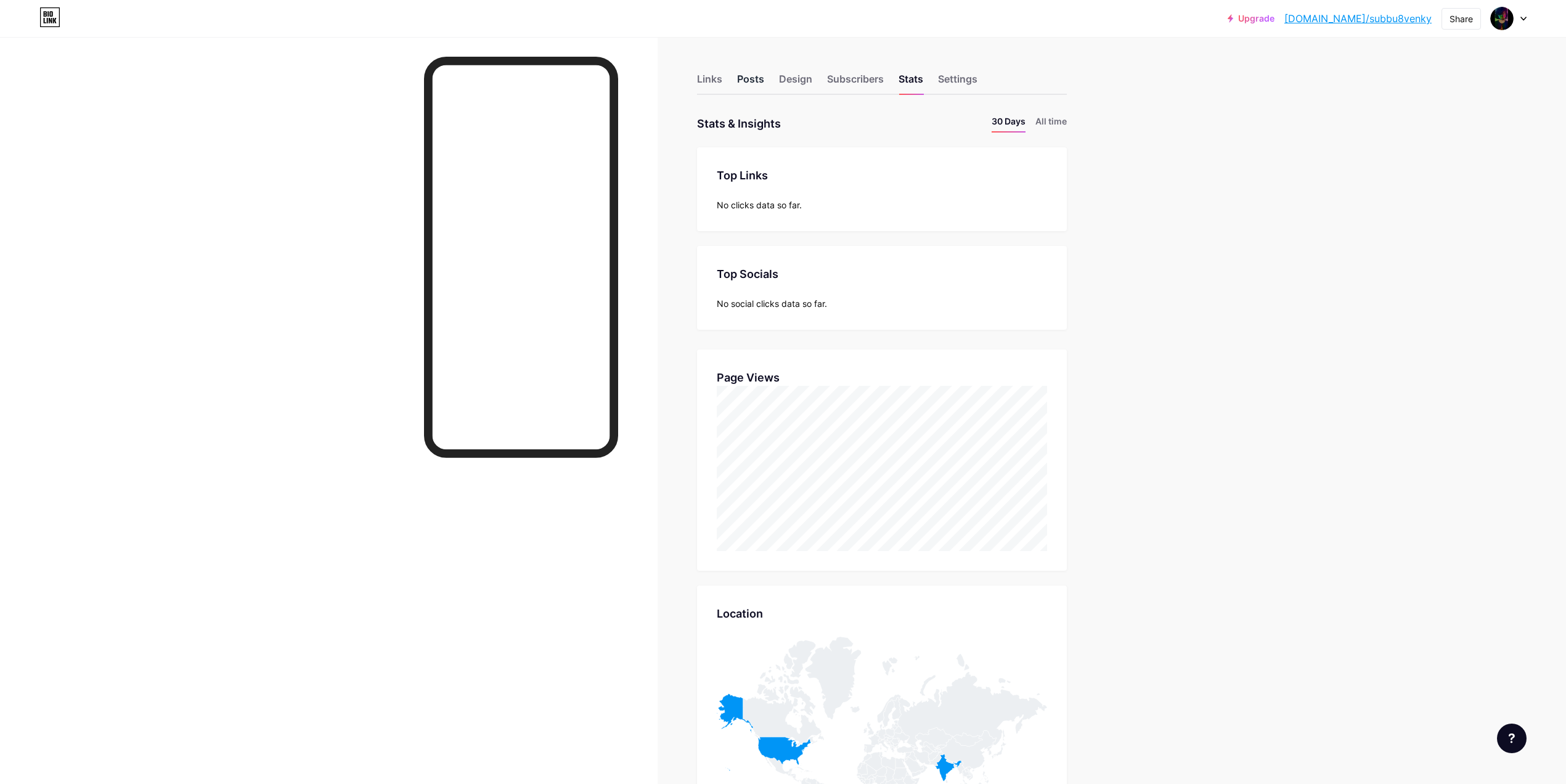
click at [749, 72] on div "Posts" at bounding box center [751, 82] width 27 height 22
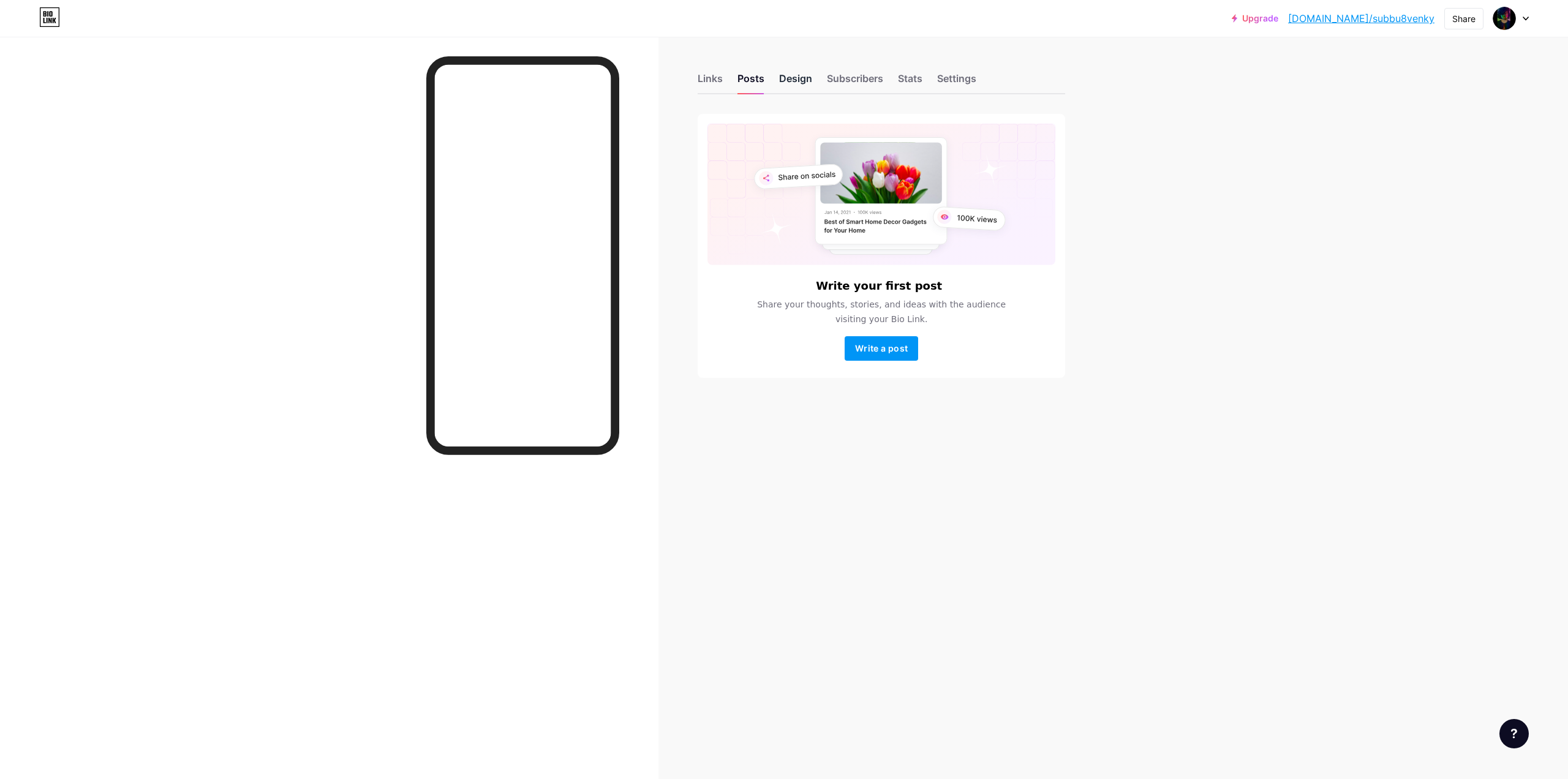
click at [784, 82] on div "Design" at bounding box center [796, 82] width 33 height 22
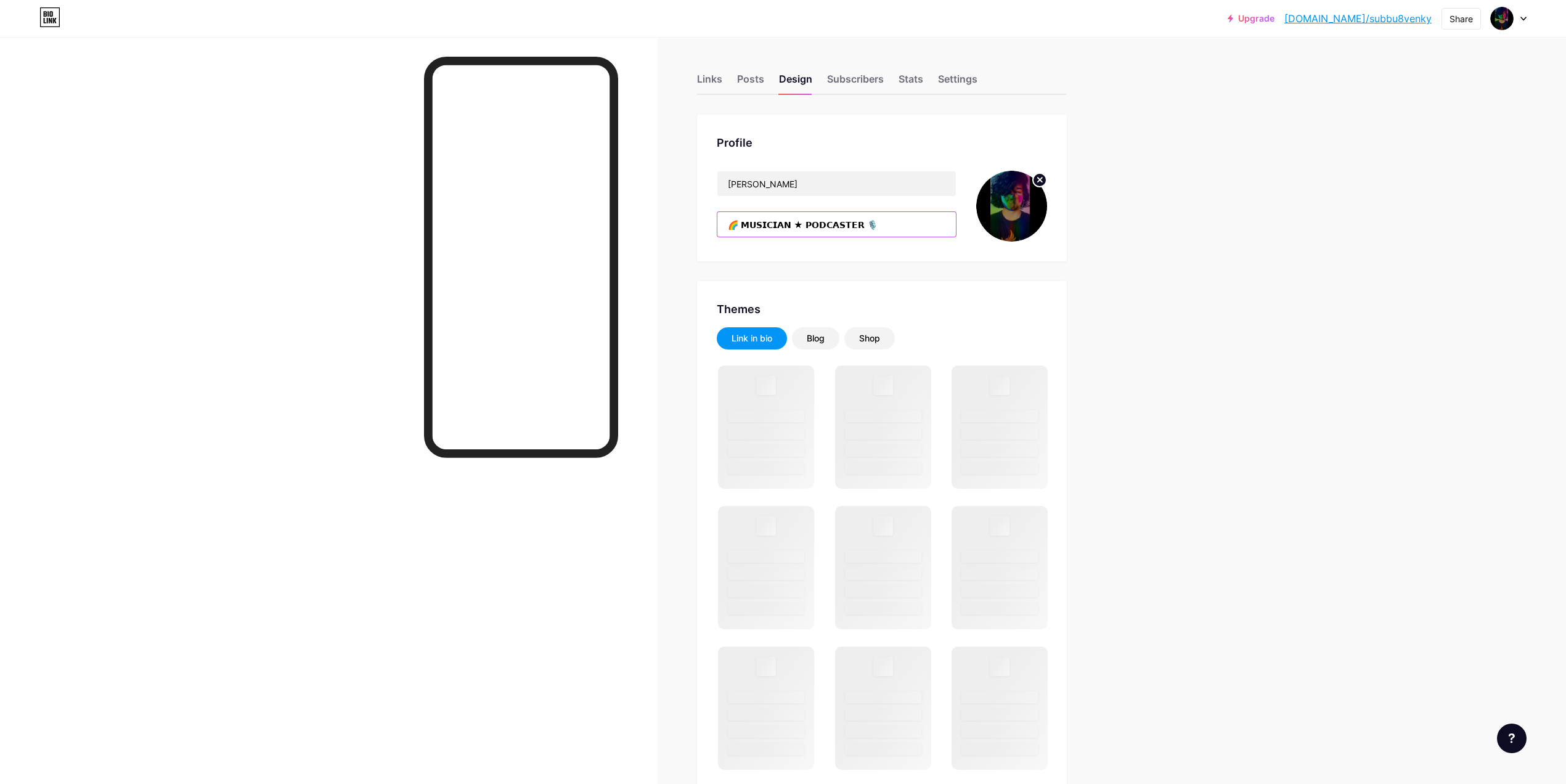
click at [866, 217] on input "🌈 𝗠𝗨𝗦𝗜𝗖𝗜𝗔𝗡 ★ 𝗣𝗢𝗗𝗖𝗔𝗦𝗧𝗘𝗥 🎙️" at bounding box center [837, 224] width 238 height 25
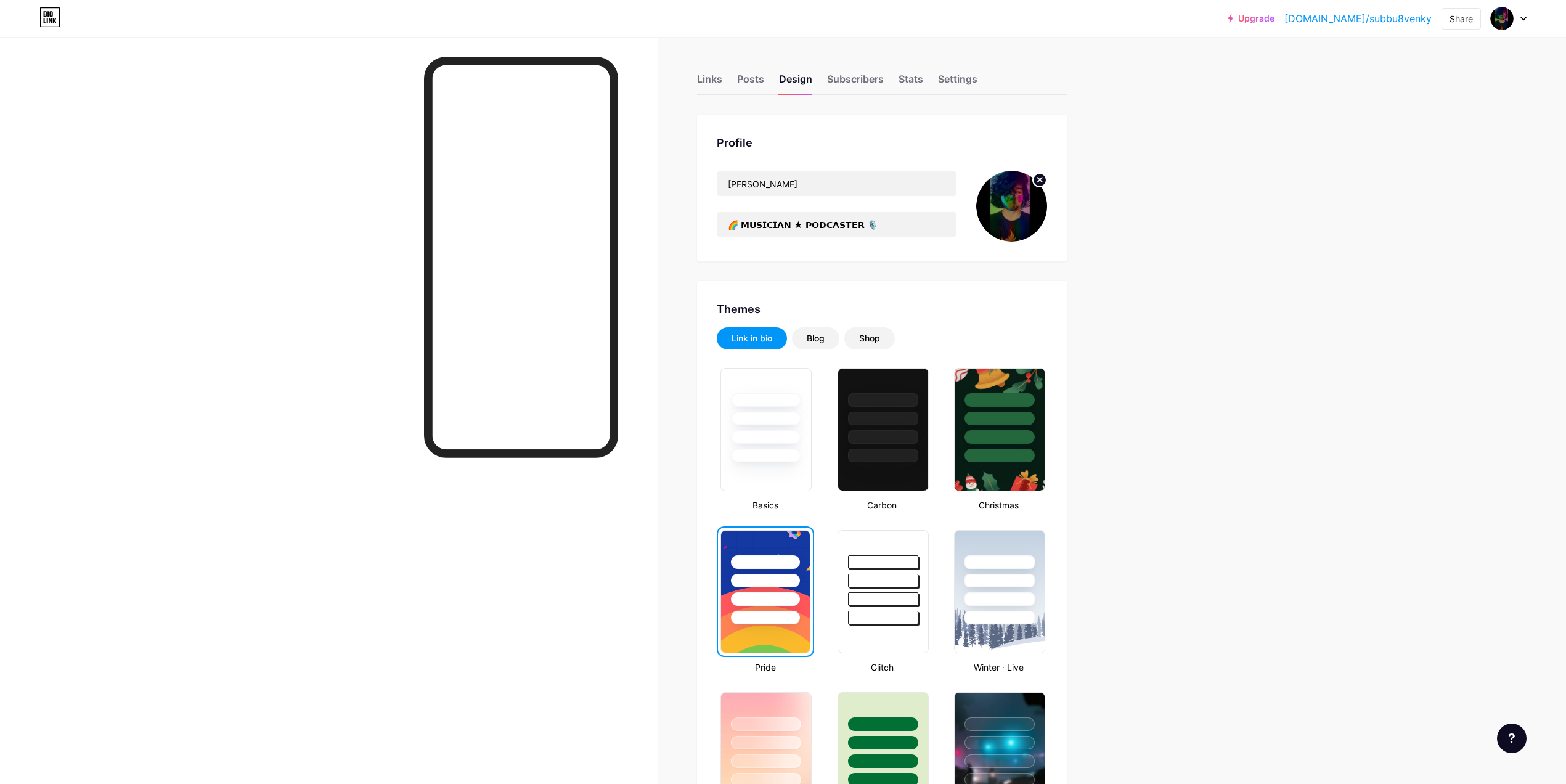
click at [1048, 186] on icon at bounding box center [1040, 180] width 15 height 15
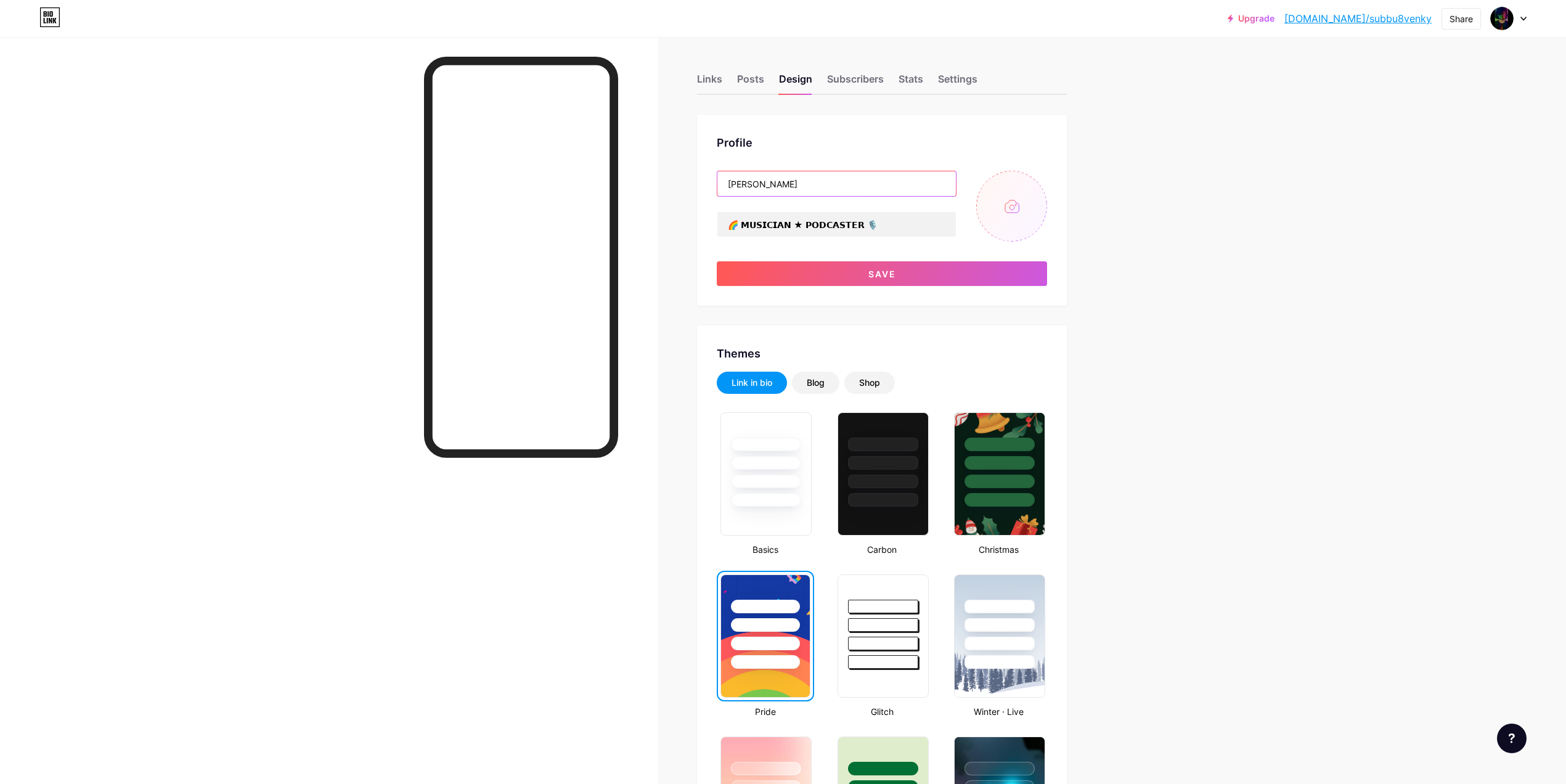
click at [772, 180] on input "Subbu Venky" at bounding box center [837, 183] width 238 height 25
type input "CK"
click at [772, 229] on input "🌈 𝗠𝗨𝗦𝗜𝗖𝗜𝗔𝗡 ★ 𝗣𝗢𝗗𝗖𝗔𝗦𝗧𝗘𝗥 🎙️" at bounding box center [837, 224] width 238 height 25
type input "🌈 ★ 🎙️"
click at [822, 282] on button "Save" at bounding box center [882, 273] width 331 height 25
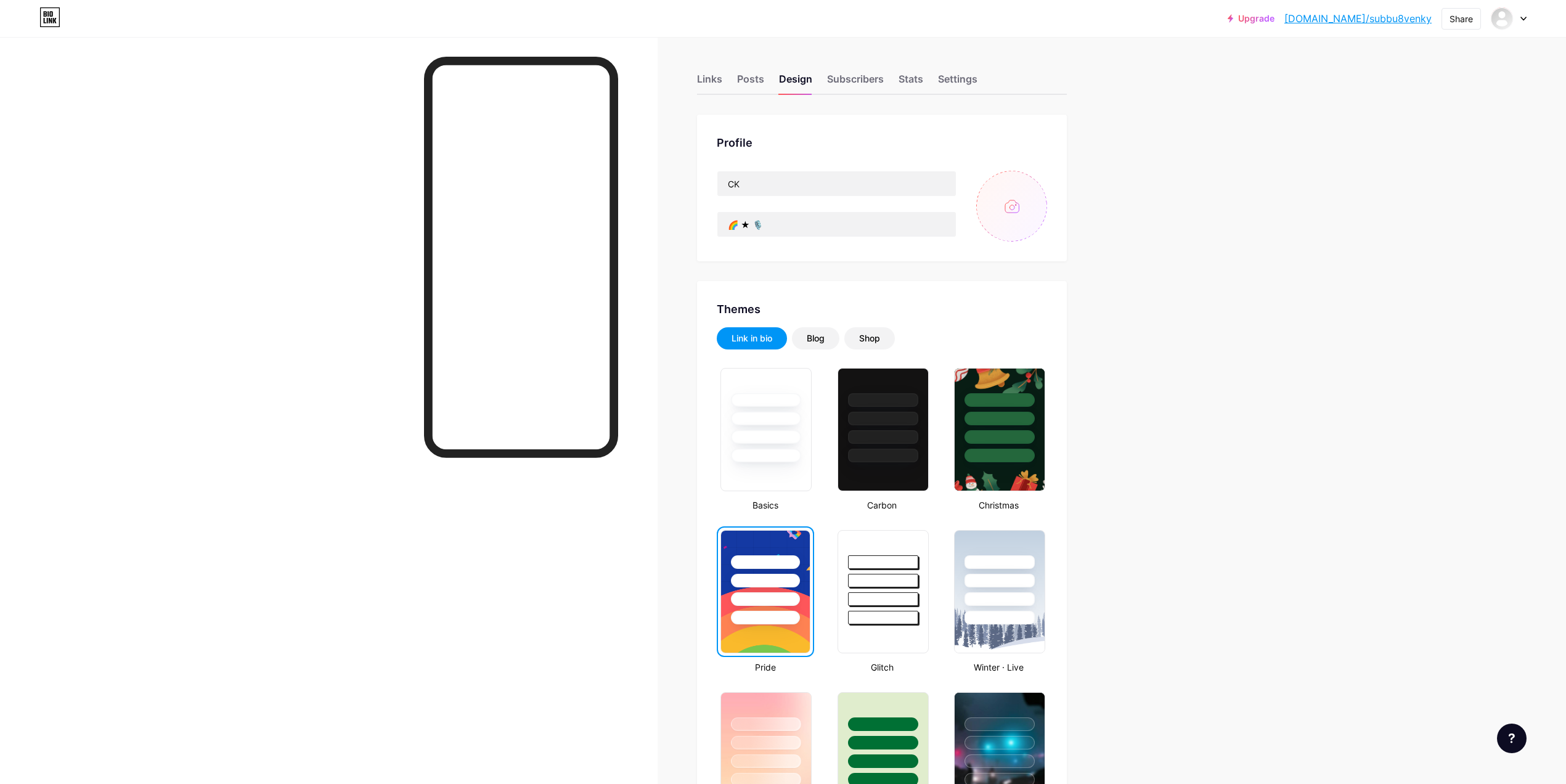
click at [1514, 18] on div at bounding box center [1509, 18] width 35 height 22
click at [1427, 174] on li "Logout" at bounding box center [1450, 173] width 153 height 33
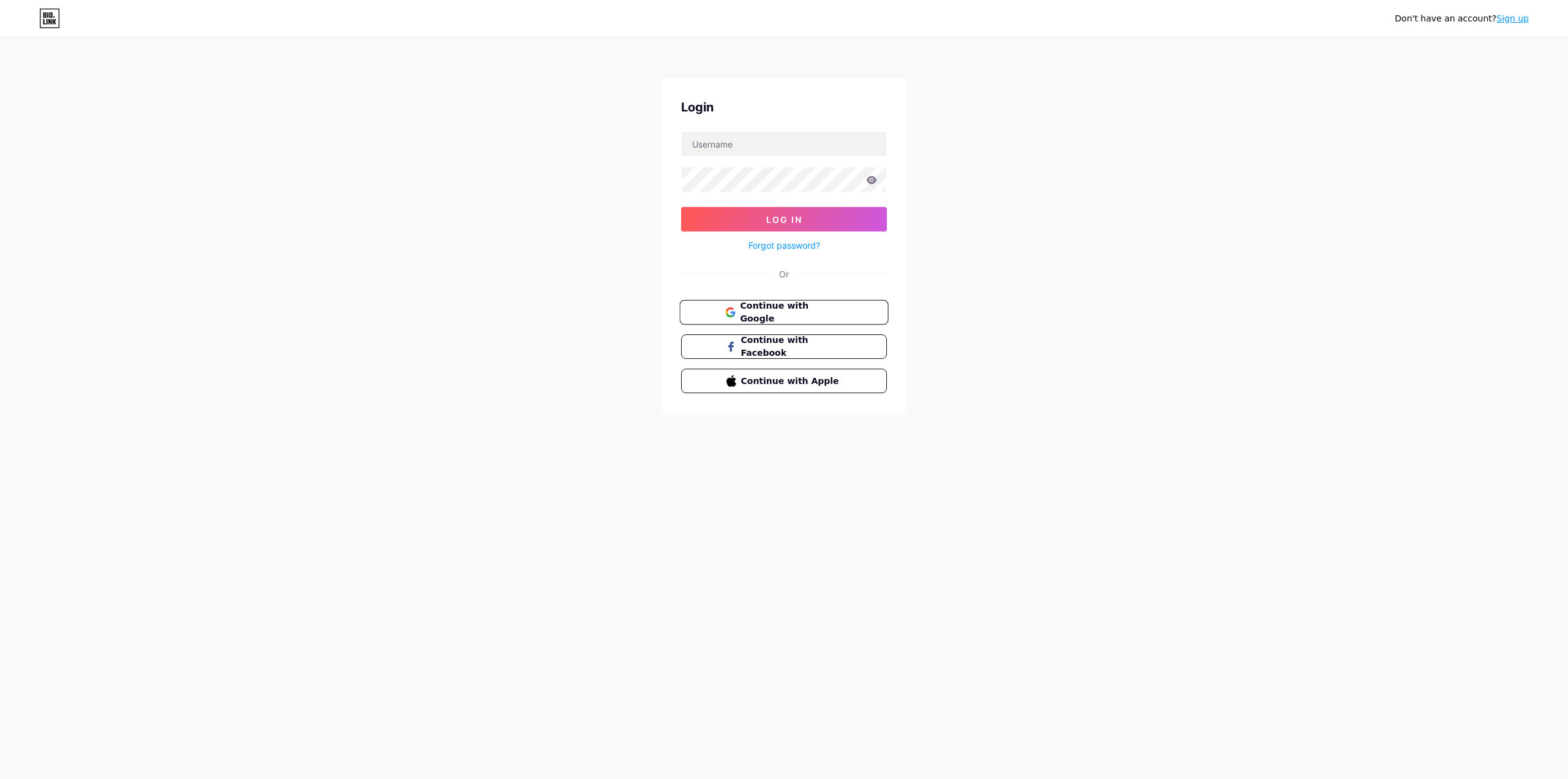
click at [760, 313] on span "Continue with Google" at bounding box center [791, 312] width 102 height 26
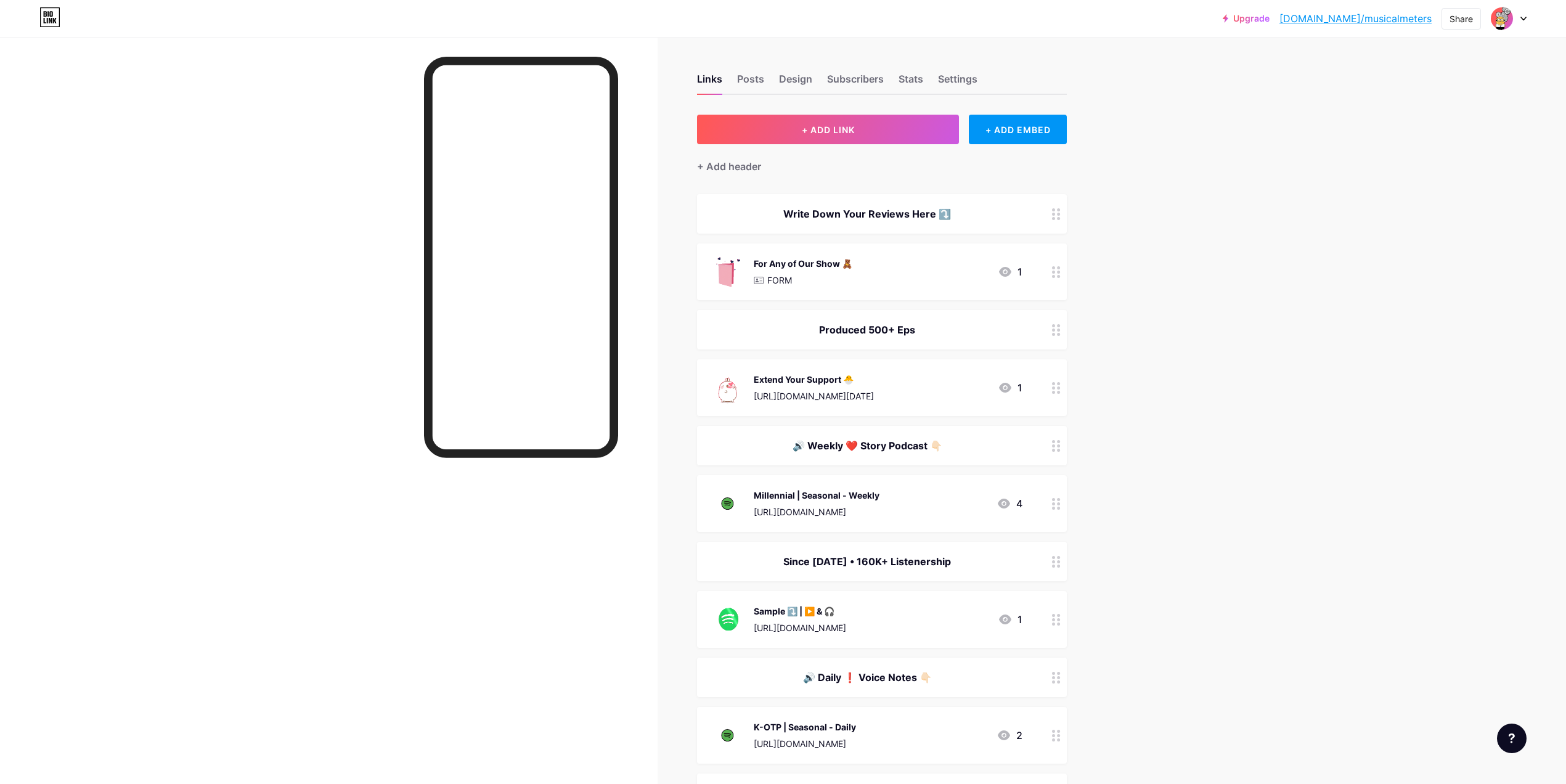
click at [1013, 388] on icon at bounding box center [1005, 388] width 15 height 15
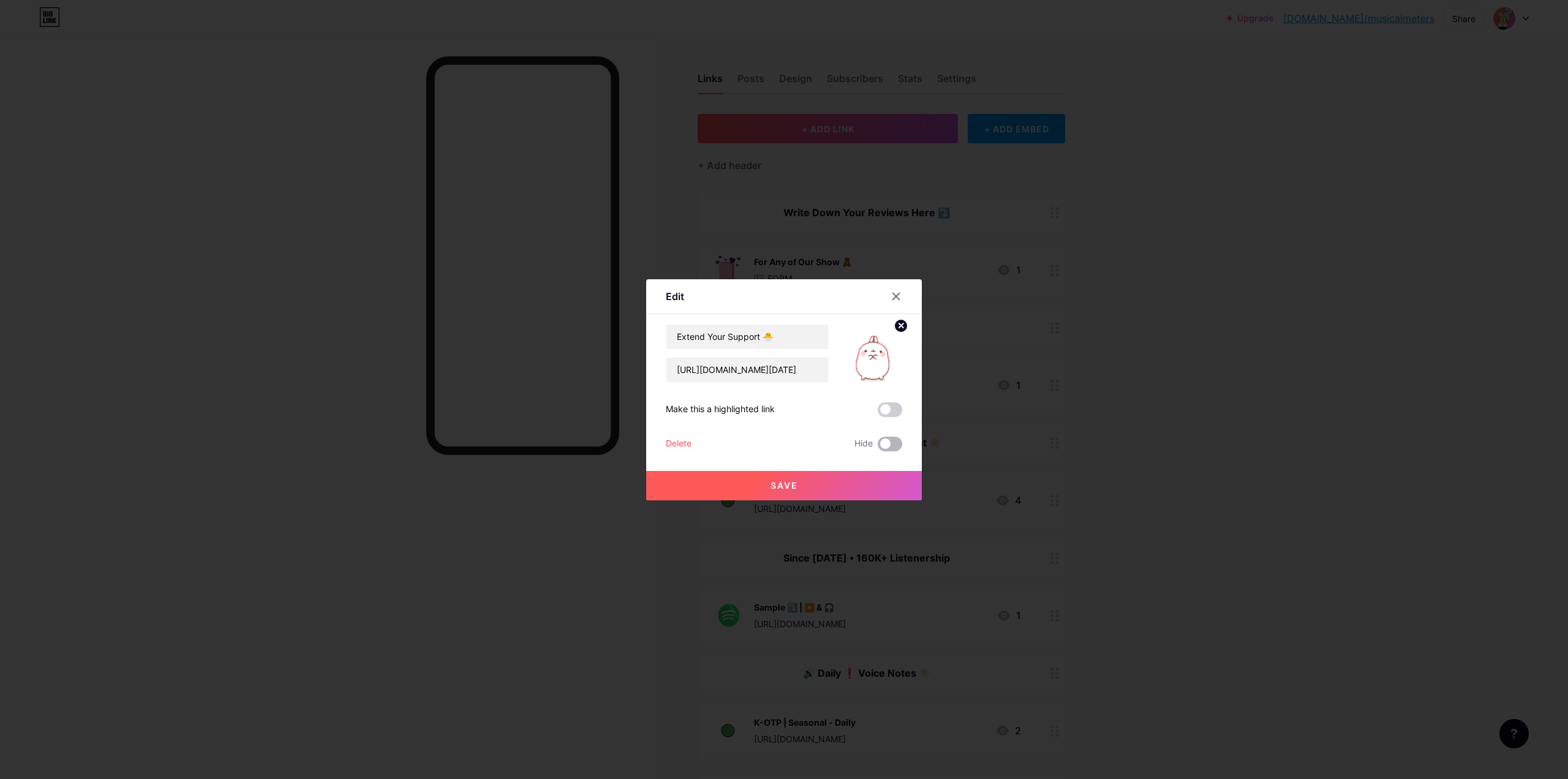
click at [892, 442] on span at bounding box center [889, 444] width 25 height 15
click at [877, 447] on input "checkbox" at bounding box center [877, 447] width 0 height 0
click at [849, 483] on button "Save" at bounding box center [784, 485] width 275 height 29
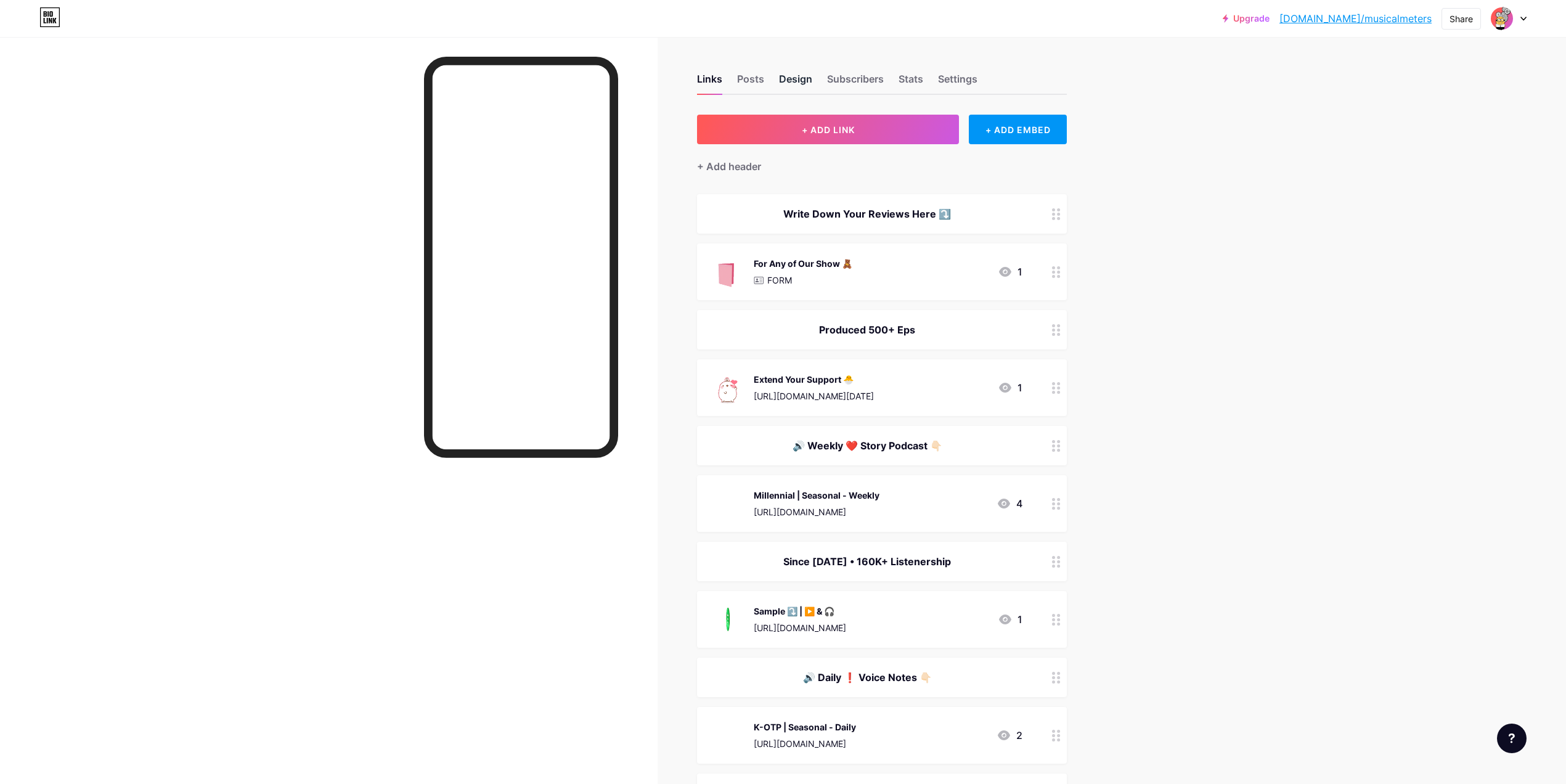
click at [812, 81] on div "Design" at bounding box center [795, 82] width 33 height 22
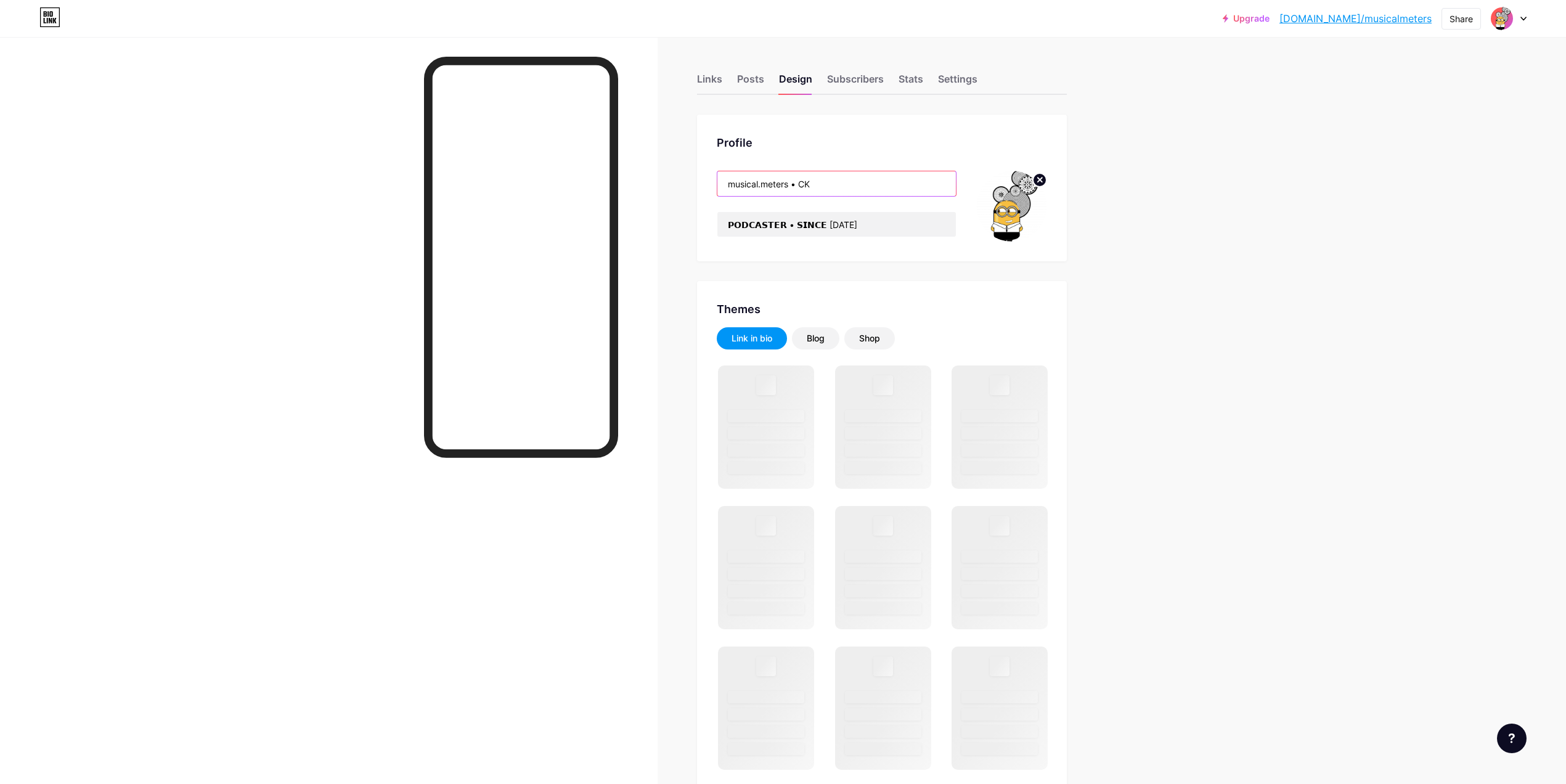
click at [811, 192] on input "musical.meters • CK" at bounding box center [837, 183] width 238 height 25
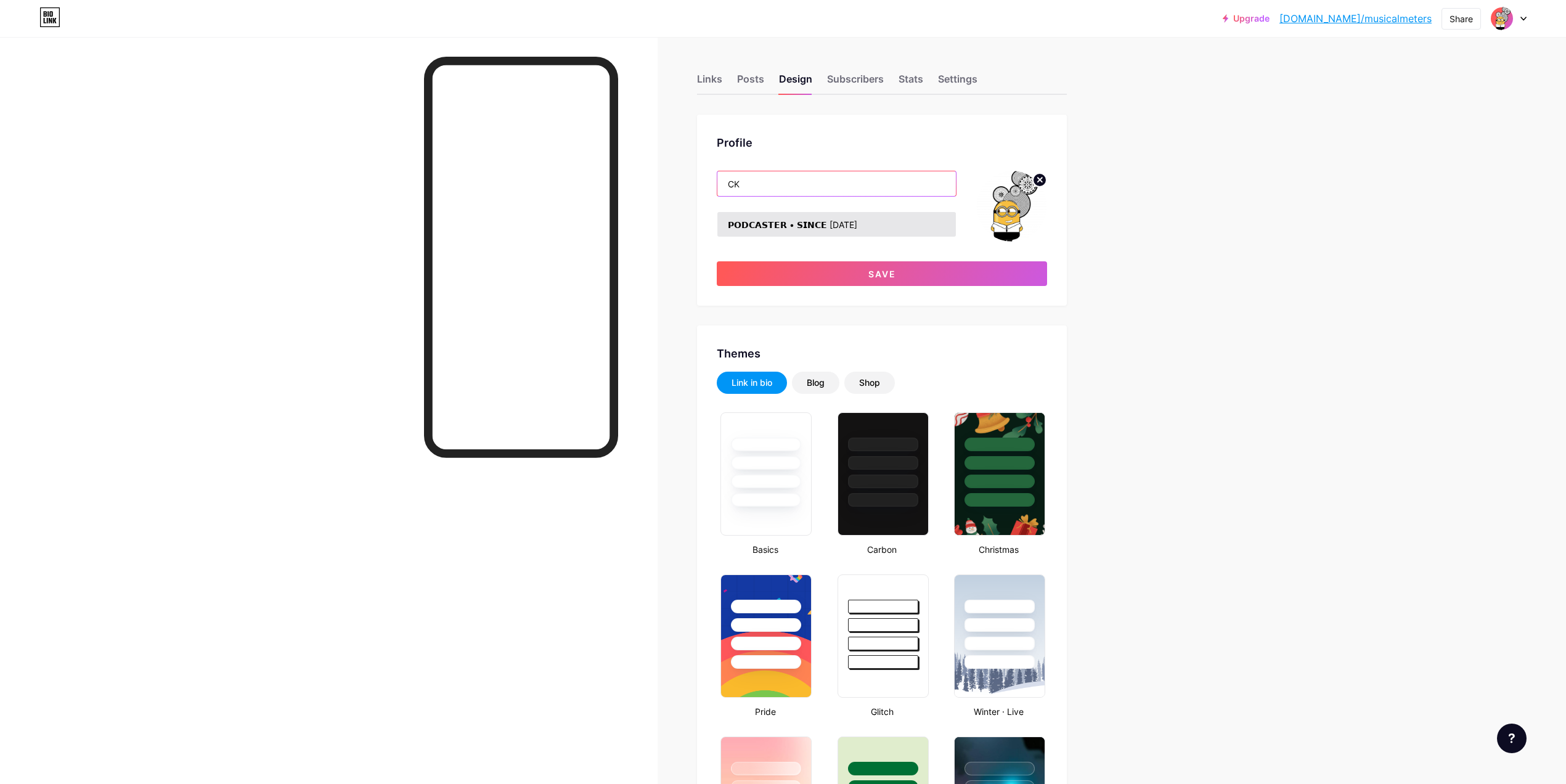
type input "CK"
click at [832, 224] on input "𝗣𝗢𝗗𝗖𝗔𝗦𝗧𝗘𝗥 • 𝗦𝗜𝗡𝗖𝗘 [DATE]" at bounding box center [837, 224] width 238 height 25
type input "𝗣𝗢𝗗𝗖𝗔𝗦𝗧𝗘𝗥 • 𝗦𝗜𝗡𝗖𝗘 [DATE]"
click at [819, 282] on button "Save" at bounding box center [882, 273] width 331 height 25
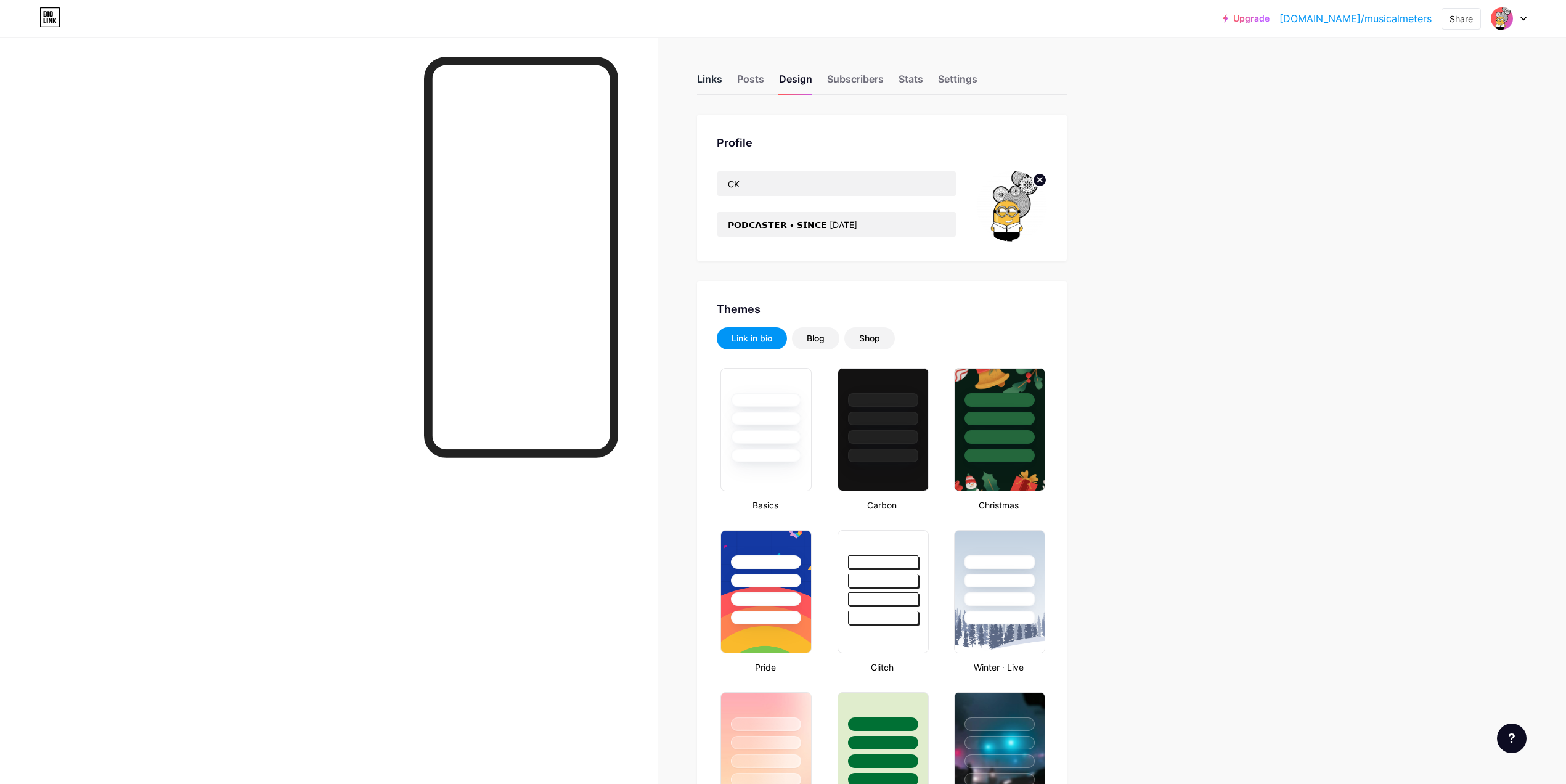
click at [716, 78] on div "Links" at bounding box center [709, 82] width 25 height 22
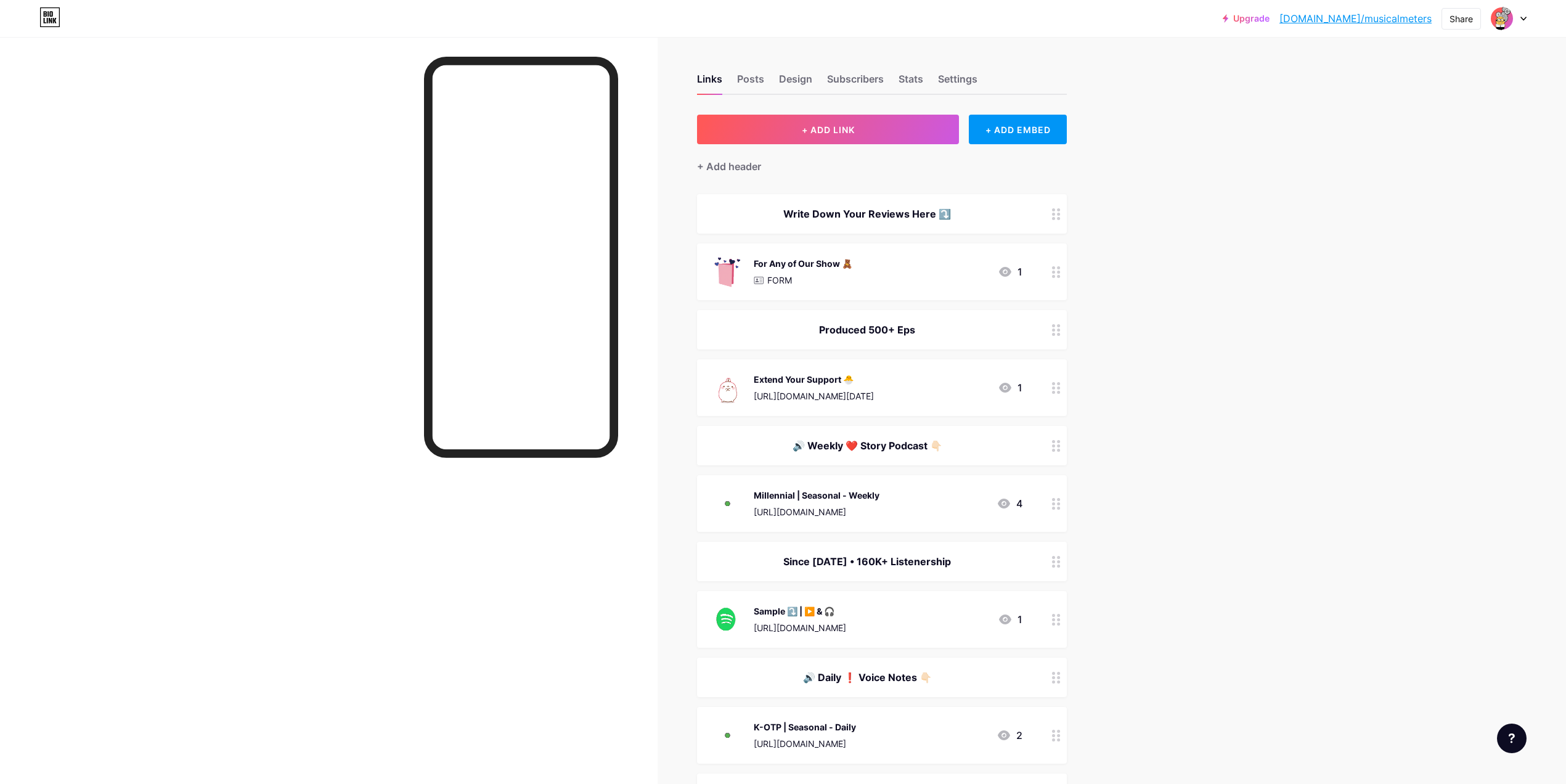
click at [878, 324] on div "Produced 500+ Eps" at bounding box center [867, 330] width 311 height 15
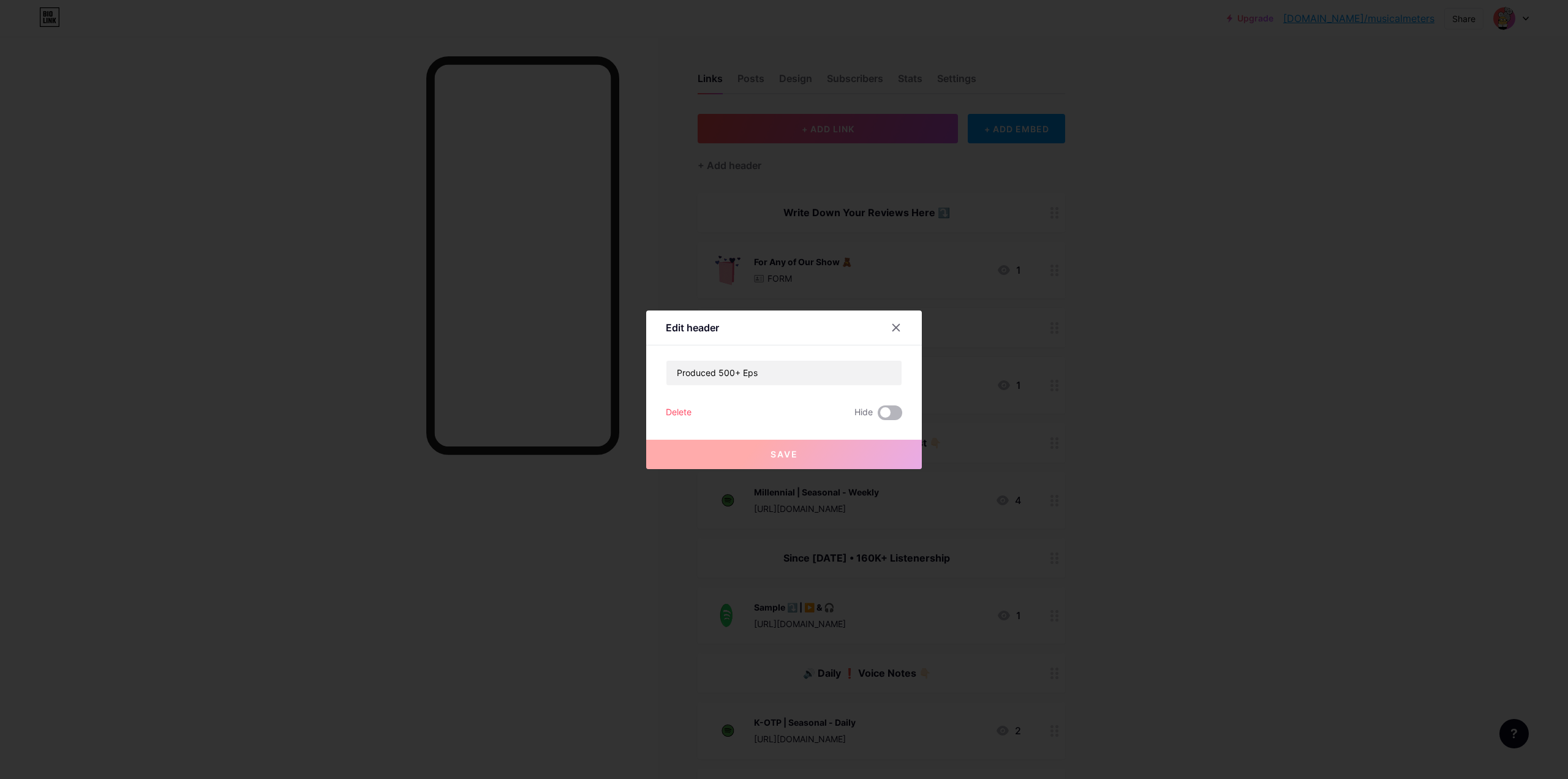
click at [891, 412] on span at bounding box center [889, 413] width 25 height 15
click at [877, 416] on input "checkbox" at bounding box center [877, 416] width 0 height 0
click at [874, 456] on button "Save" at bounding box center [784, 454] width 275 height 29
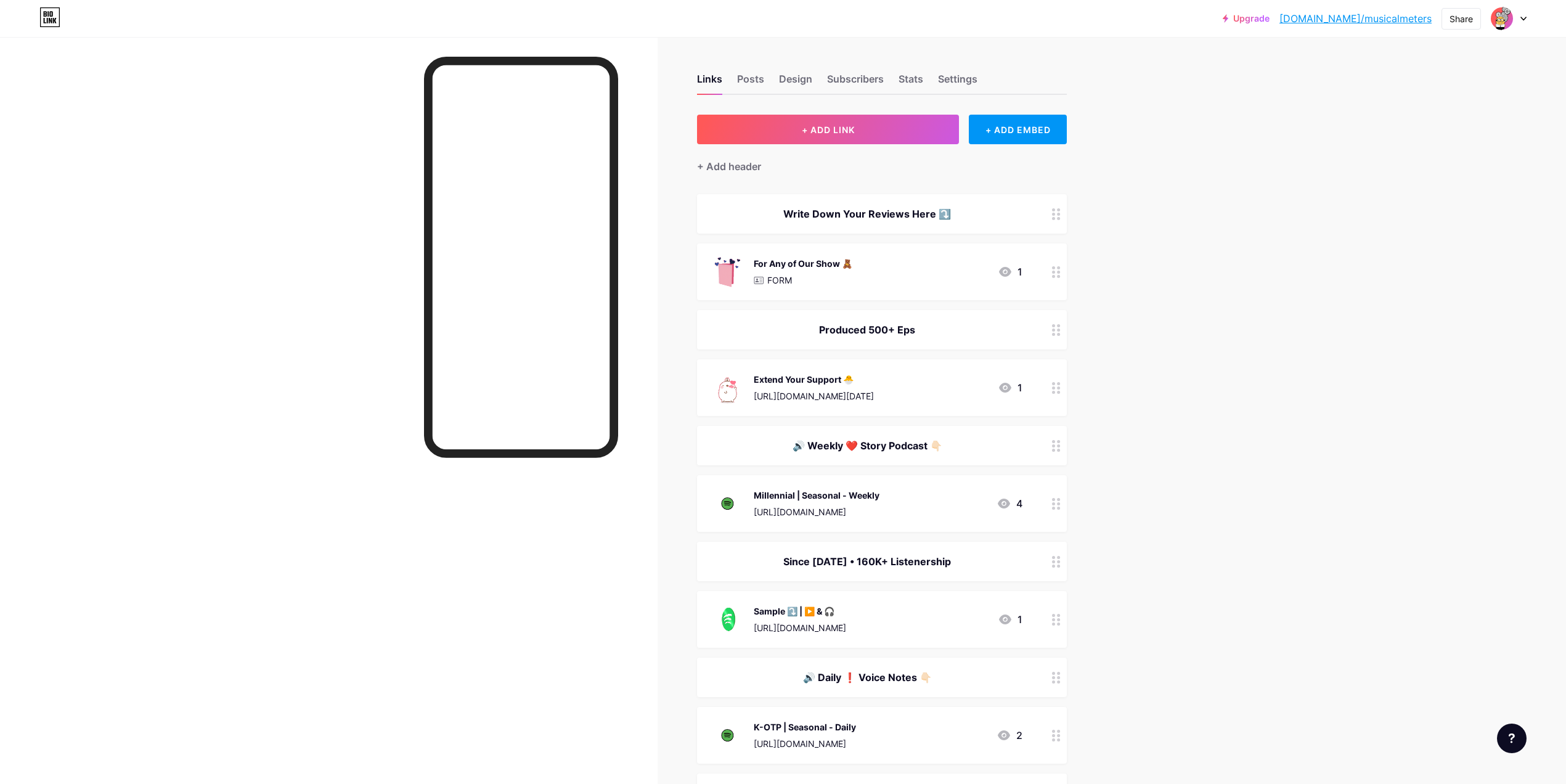
click at [933, 450] on div "🔊 Weekly ❤️ Story Podcast 👇🏻" at bounding box center [867, 446] width 311 height 15
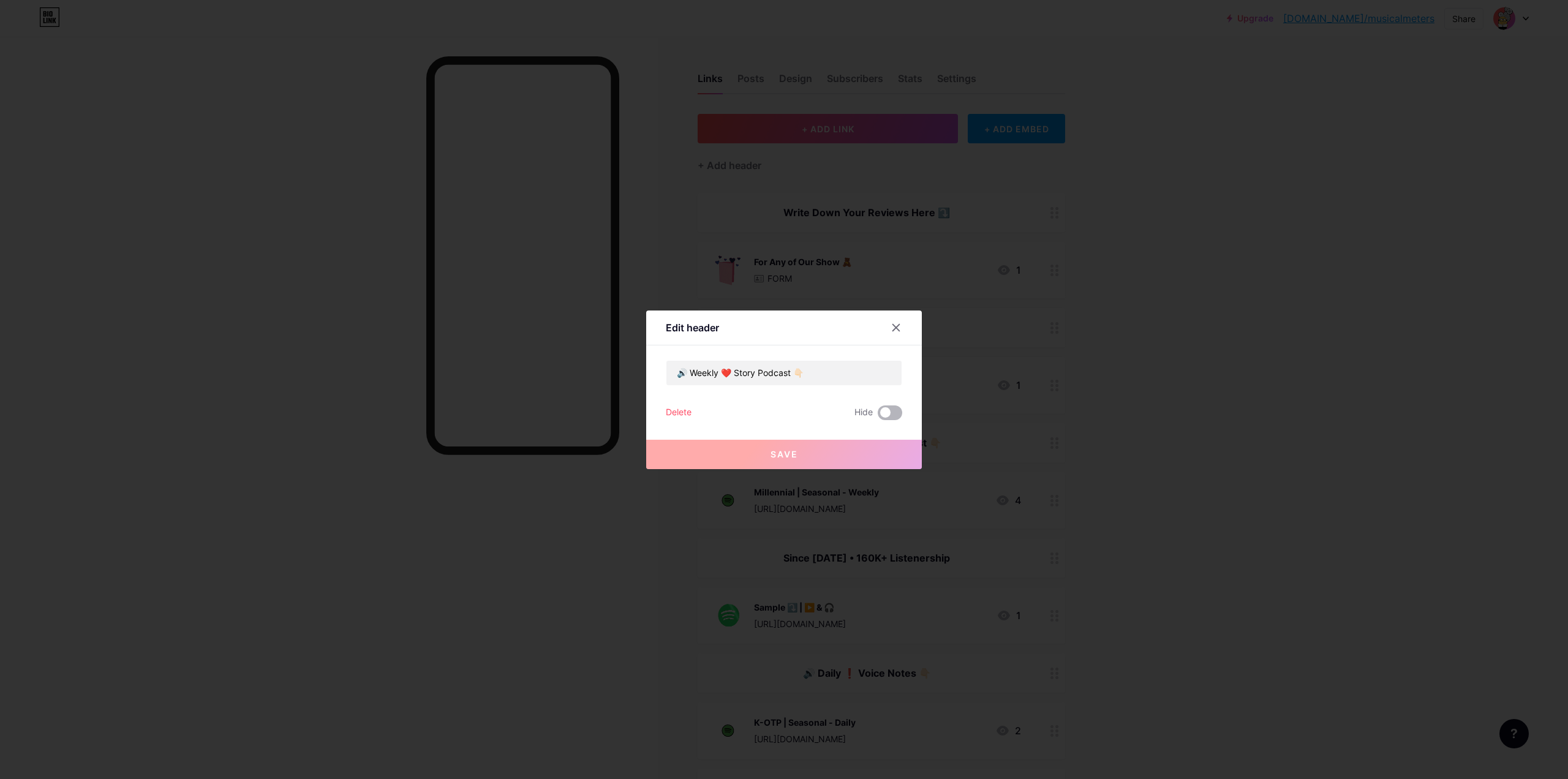
click at [885, 411] on span at bounding box center [889, 413] width 25 height 15
click at [877, 416] on input "checkbox" at bounding box center [877, 416] width 0 height 0
click at [823, 452] on button "Save" at bounding box center [784, 454] width 275 height 29
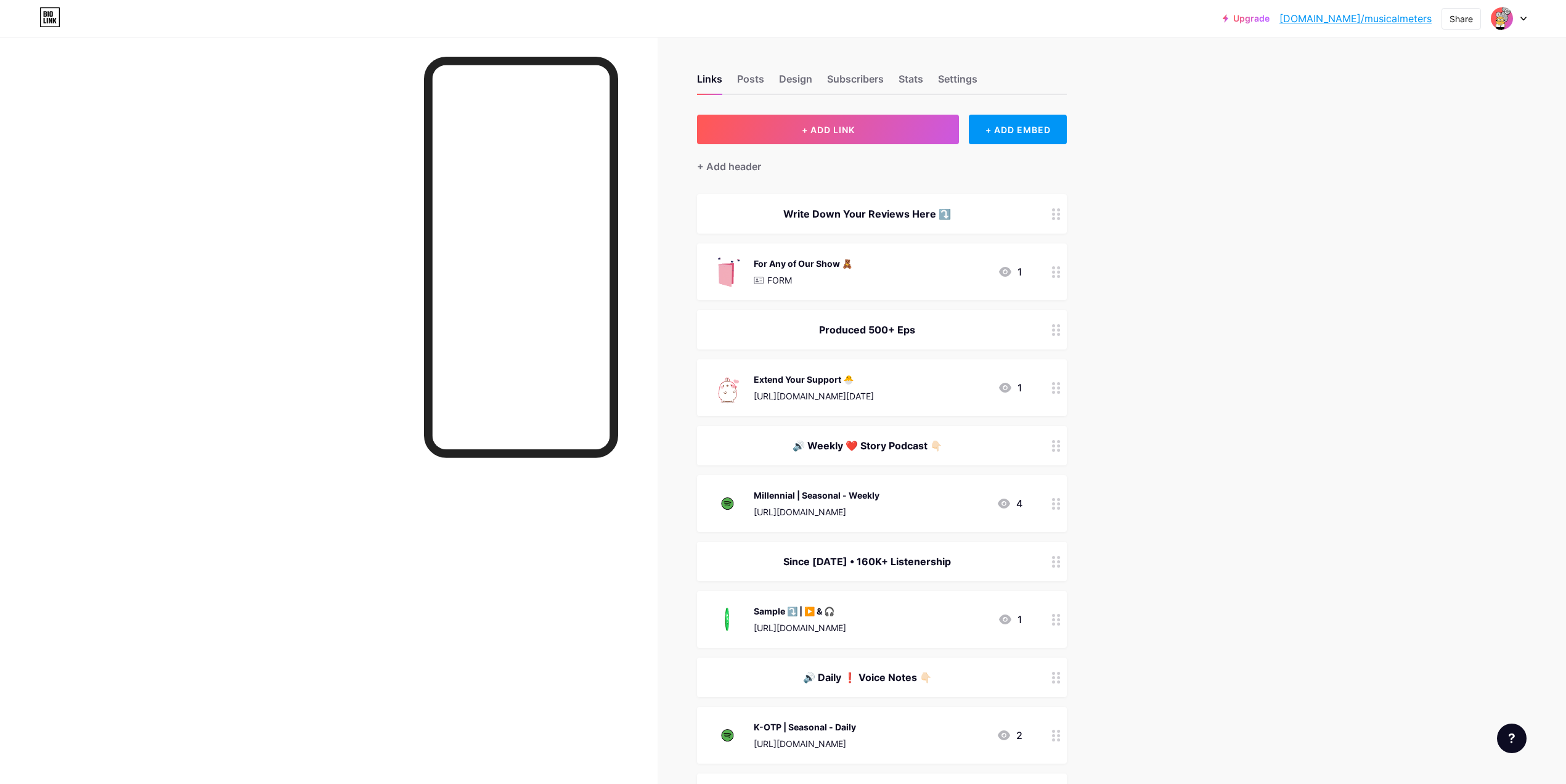
click at [879, 503] on div "Millennial | Seasonal - Weekly [URL][DOMAIN_NAME]" at bounding box center [817, 503] width 126 height 32
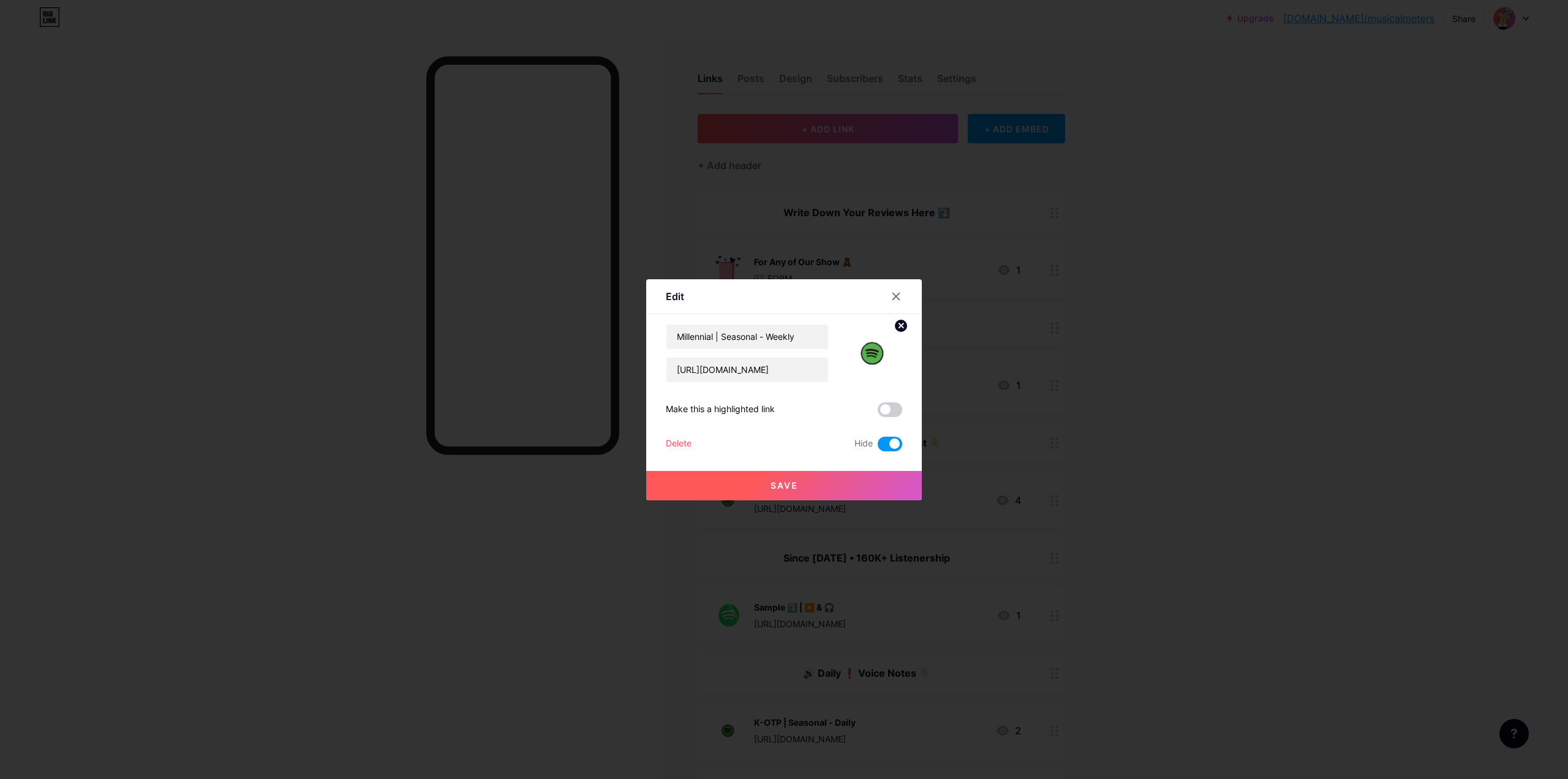
click at [890, 292] on div at bounding box center [895, 296] width 22 height 22
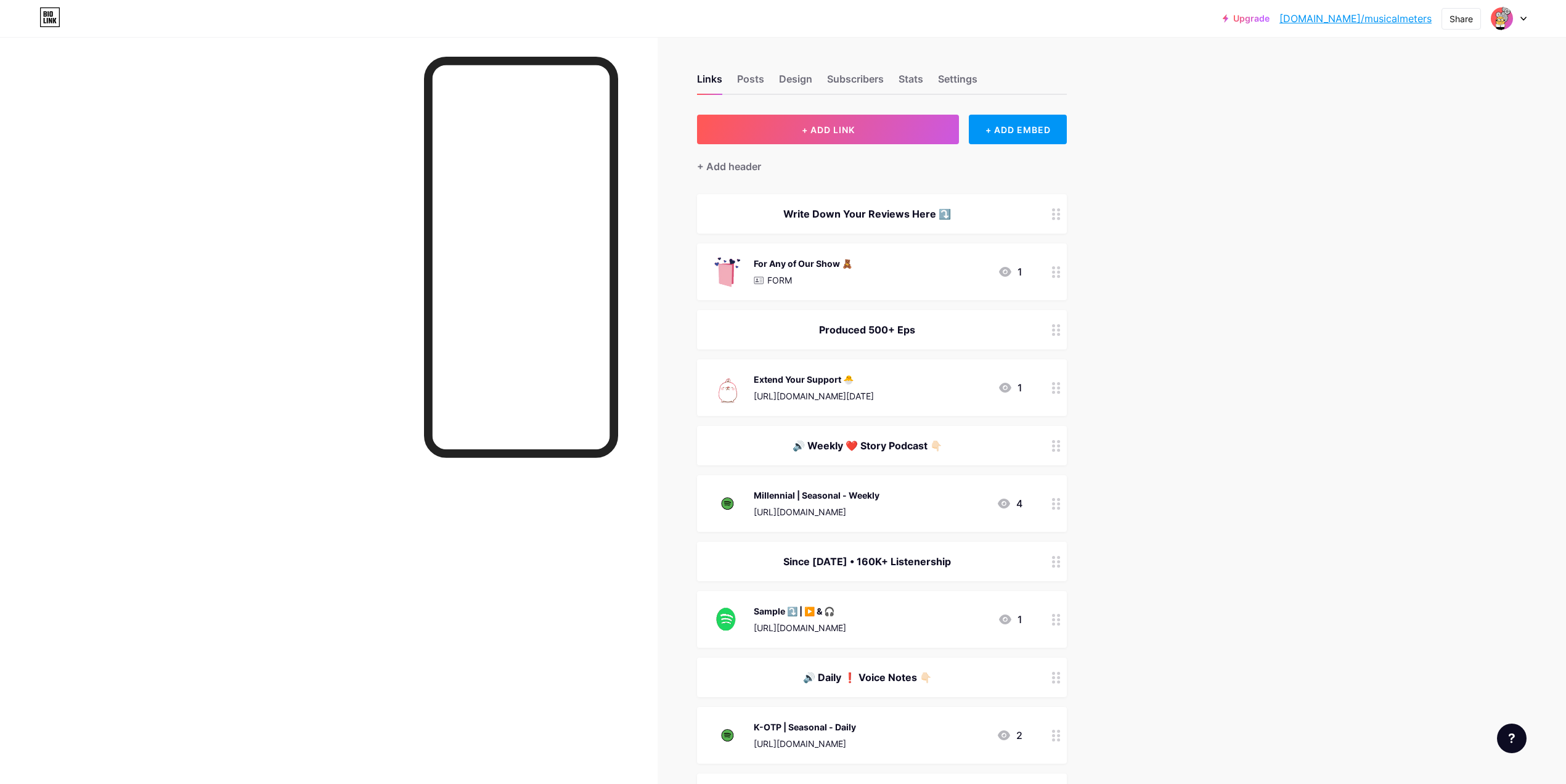
click at [891, 564] on div "Since [DATE] • 160K+ Listenership" at bounding box center [867, 561] width 311 height 15
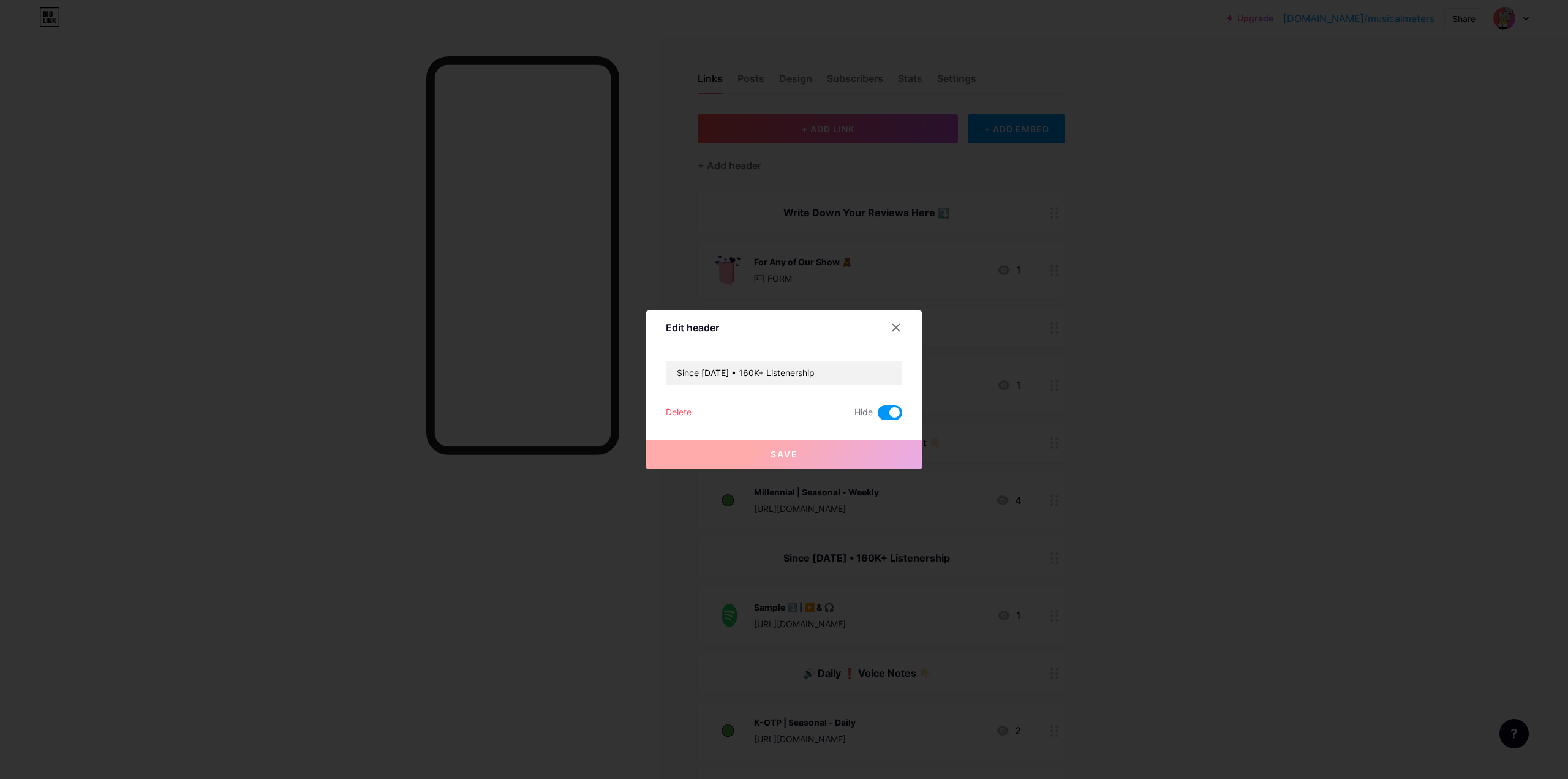
drag, startPoint x: 894, startPoint y: 318, endPoint x: 894, endPoint y: 327, distance: 9.0
click at [894, 322] on div at bounding box center [895, 327] width 22 height 22
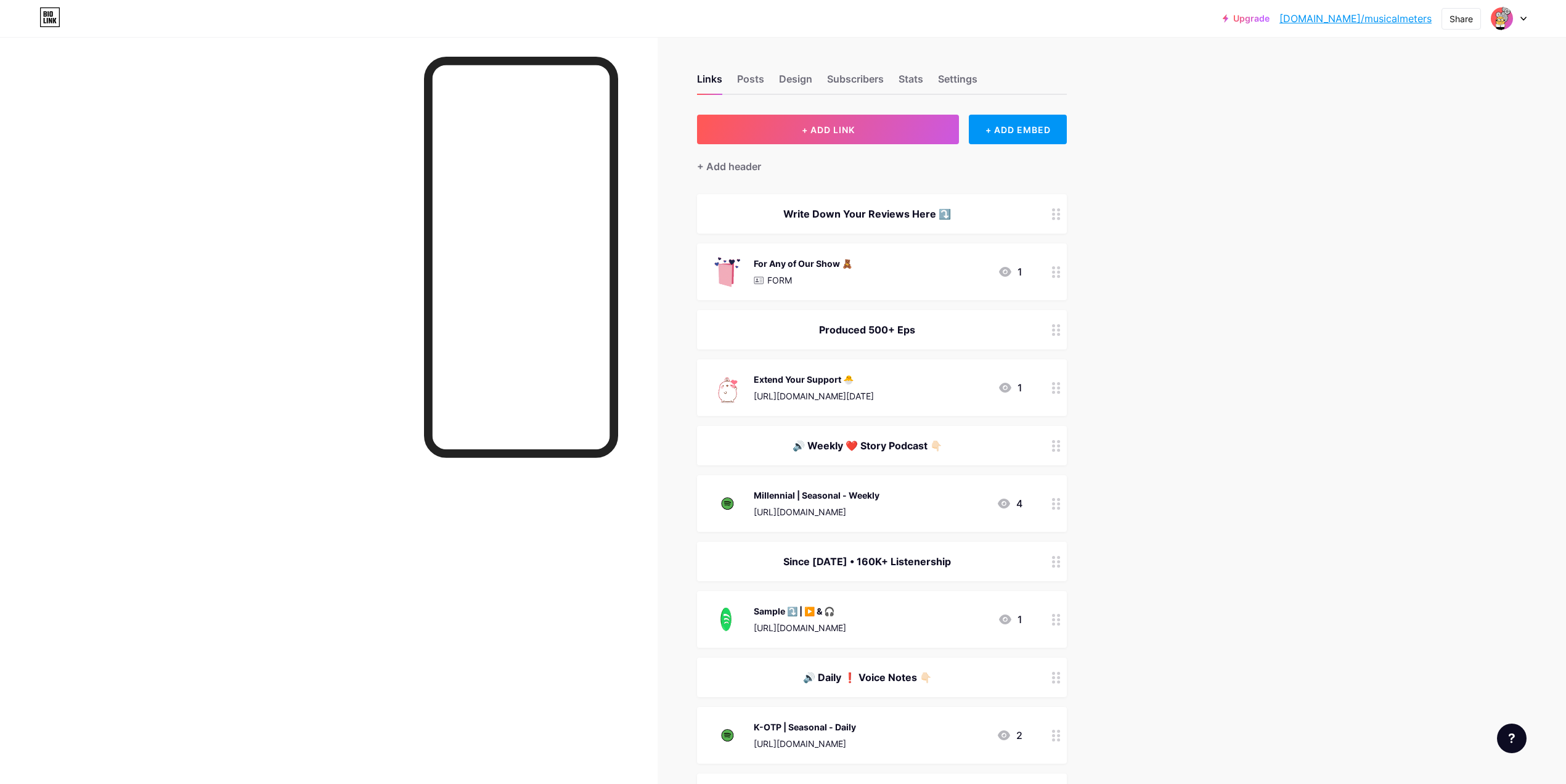
click at [925, 601] on div "Sample ⤵️ | ▶️ & 🎧 [URL][DOMAIN_NAME] 1" at bounding box center [882, 619] width 370 height 57
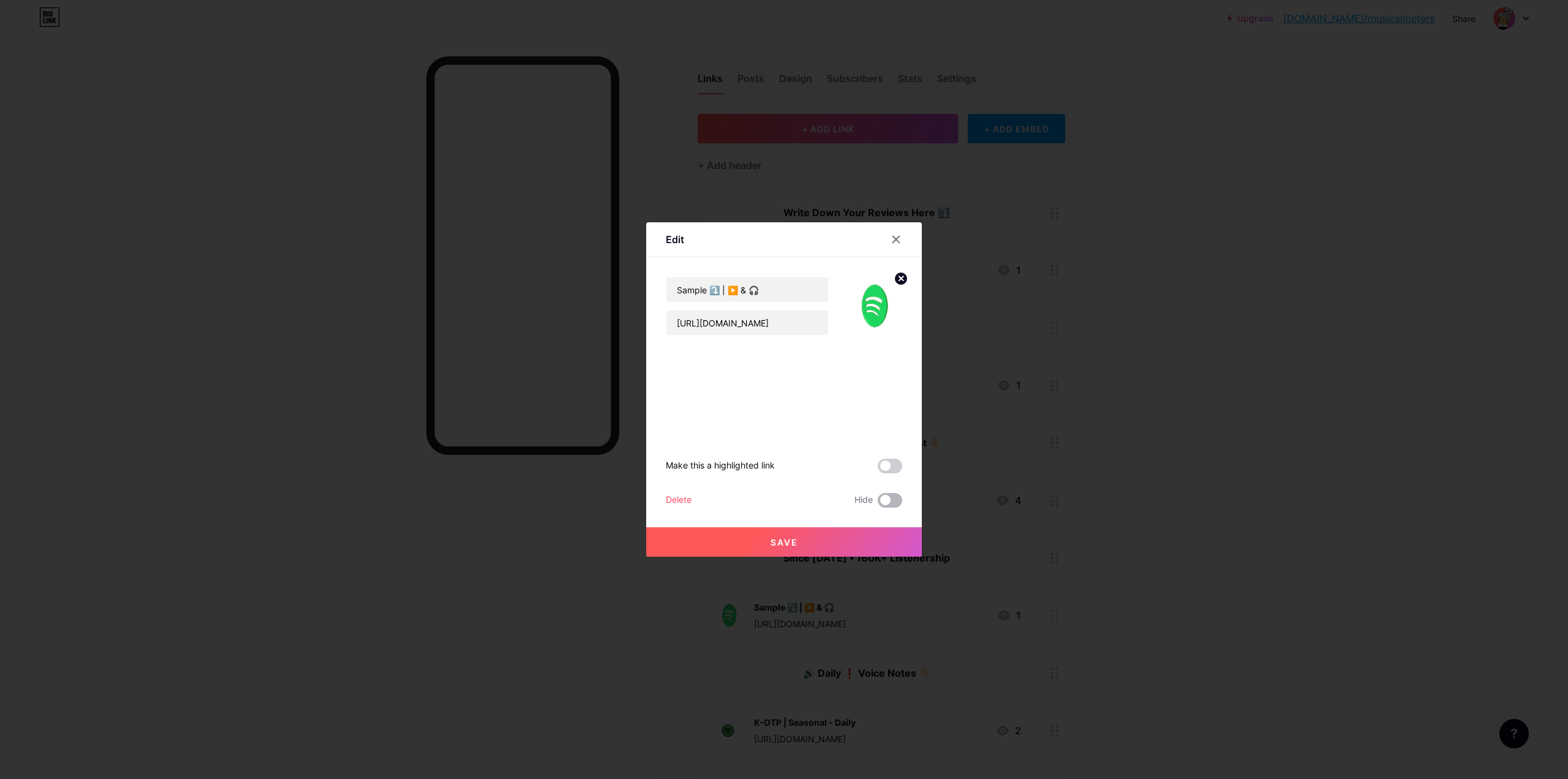
click at [889, 499] on span at bounding box center [889, 500] width 25 height 15
click at [877, 503] on input "checkbox" at bounding box center [877, 503] width 0 height 0
click at [862, 539] on button "Save" at bounding box center [784, 541] width 275 height 29
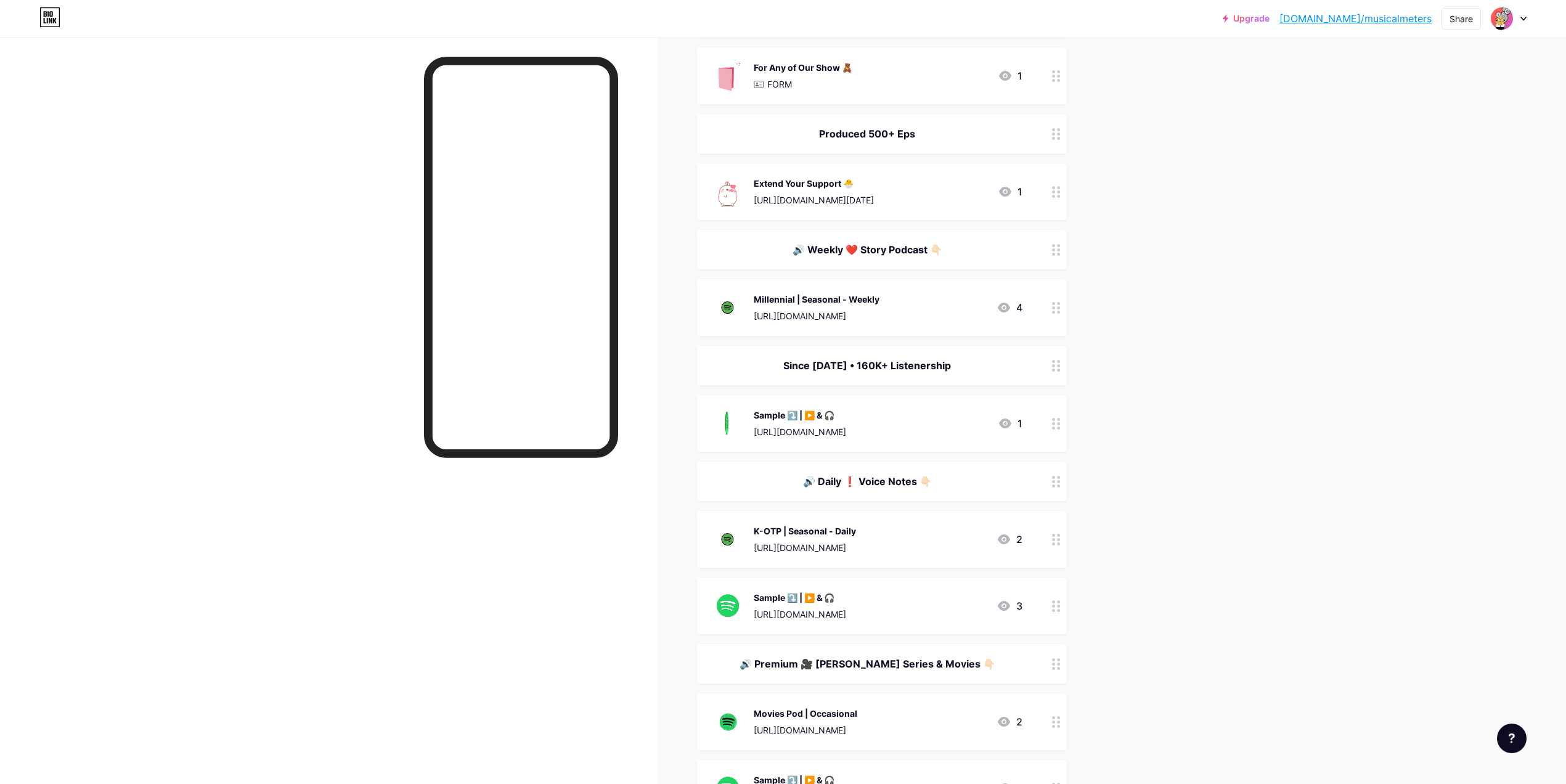
click at [867, 484] on div "🔊 Daily ❗ Voice Notes 👇🏻" at bounding box center [867, 481] width 311 height 15
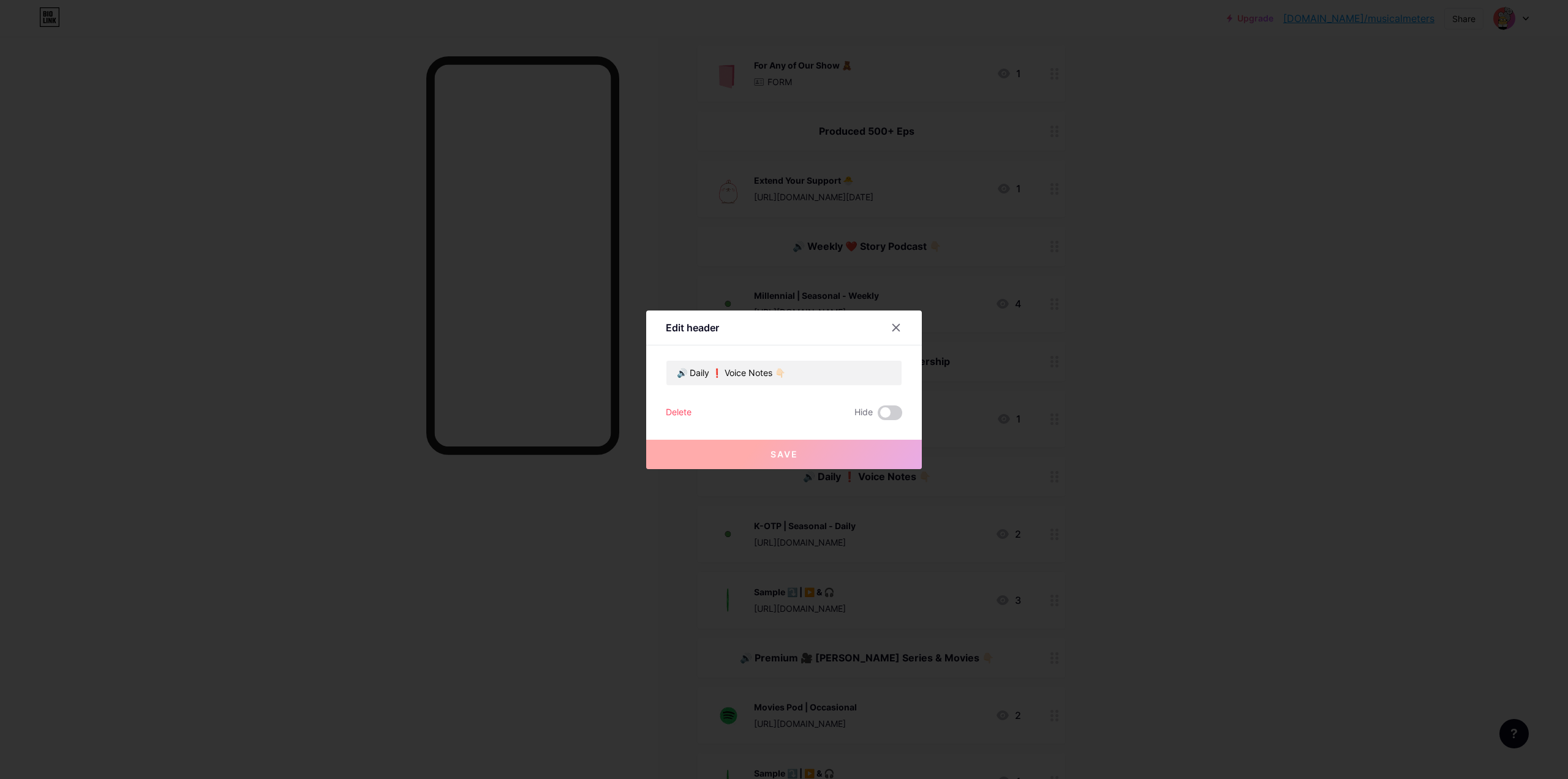
scroll to position [197, 0]
click at [887, 412] on span at bounding box center [889, 413] width 25 height 15
click at [877, 416] on input "checkbox" at bounding box center [877, 416] width 0 height 0
click at [860, 467] on button "Save" at bounding box center [784, 454] width 275 height 29
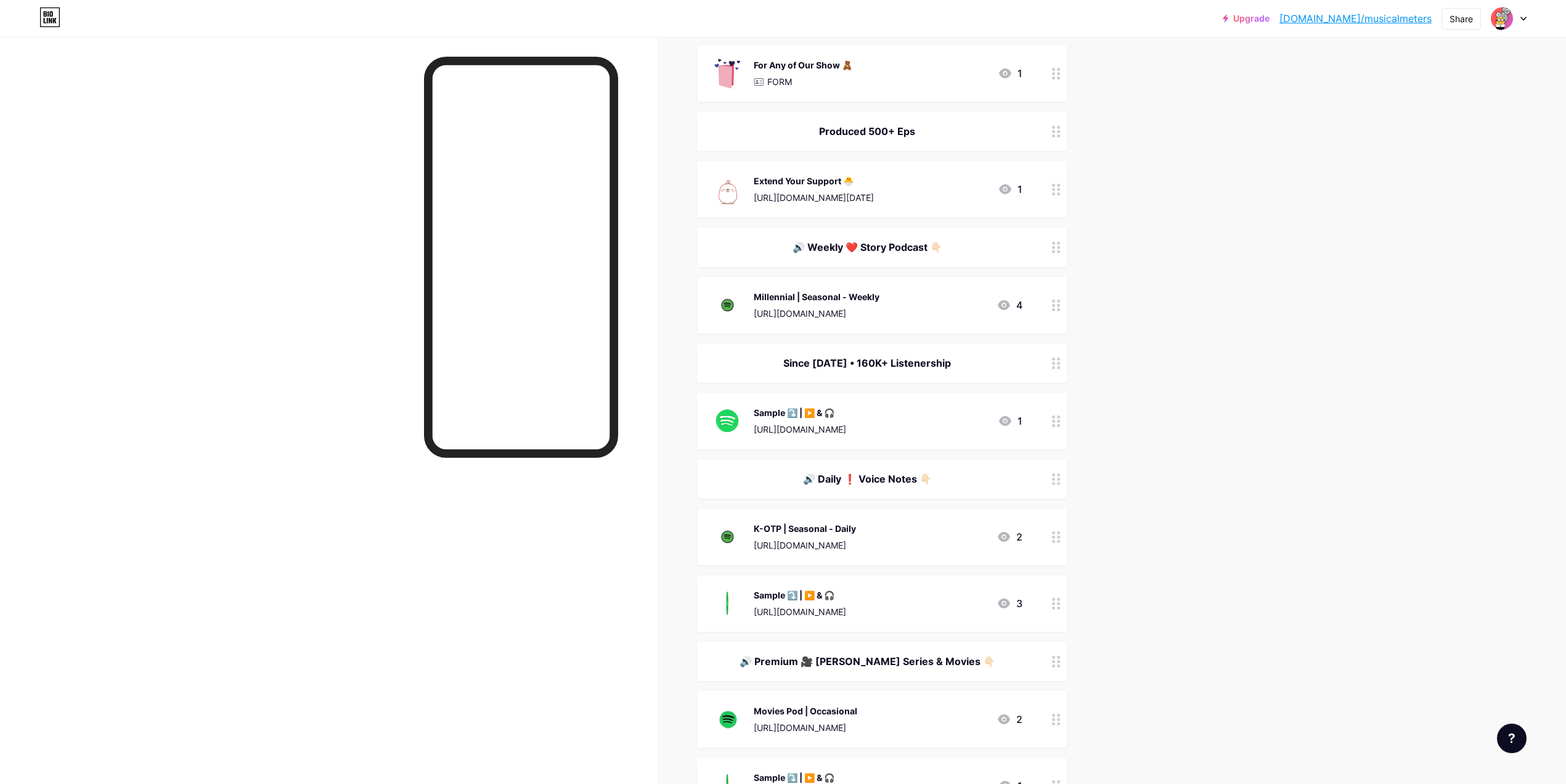
click at [856, 533] on div "K-OTP | Seasonal - Daily" at bounding box center [805, 528] width 103 height 13
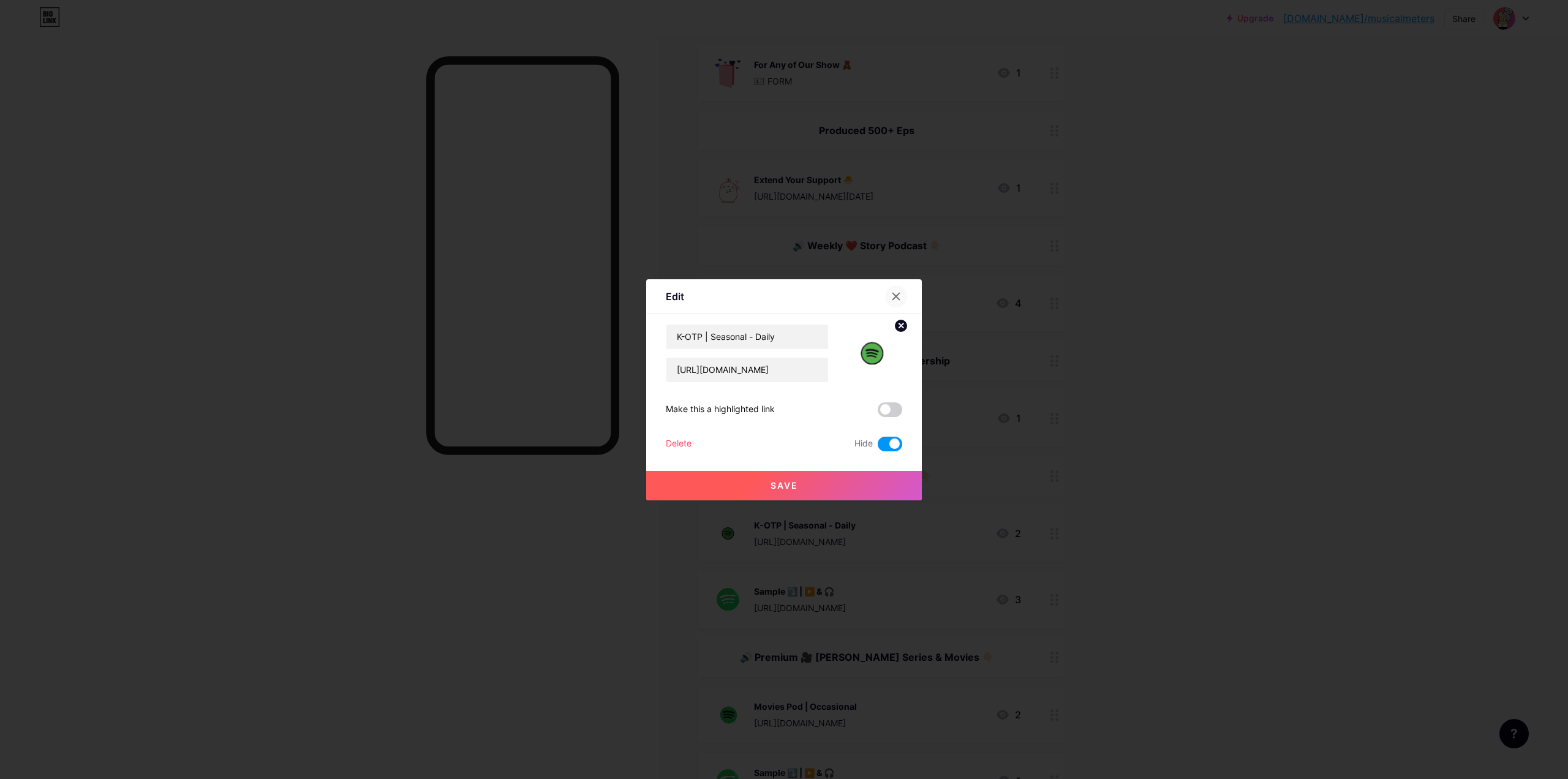
click at [898, 302] on div at bounding box center [895, 296] width 22 height 22
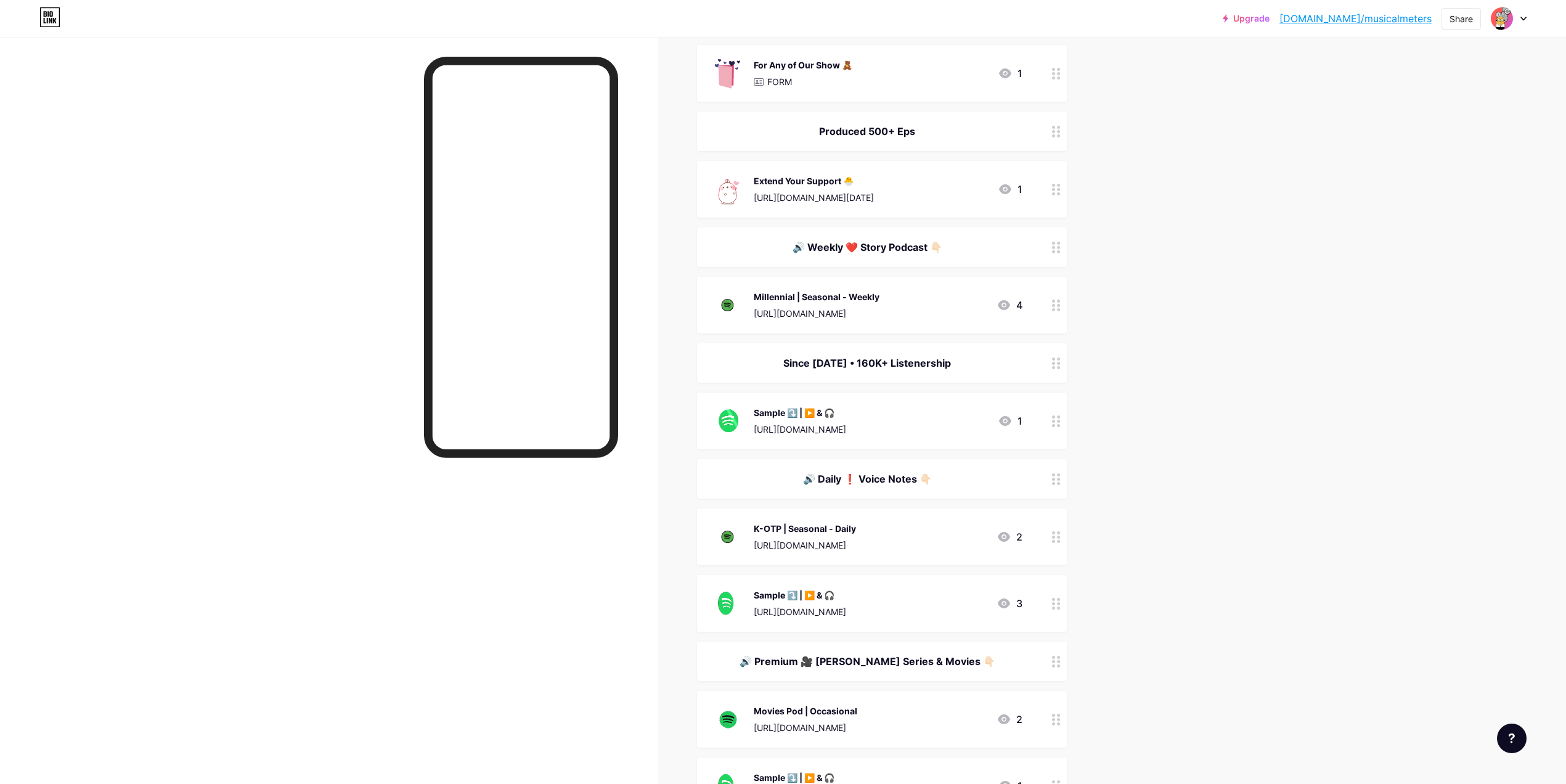
click at [846, 587] on div "Sample ⤵️ | ▶️ & 🎧 [URL][DOMAIN_NAME]" at bounding box center [800, 603] width 92 height 32
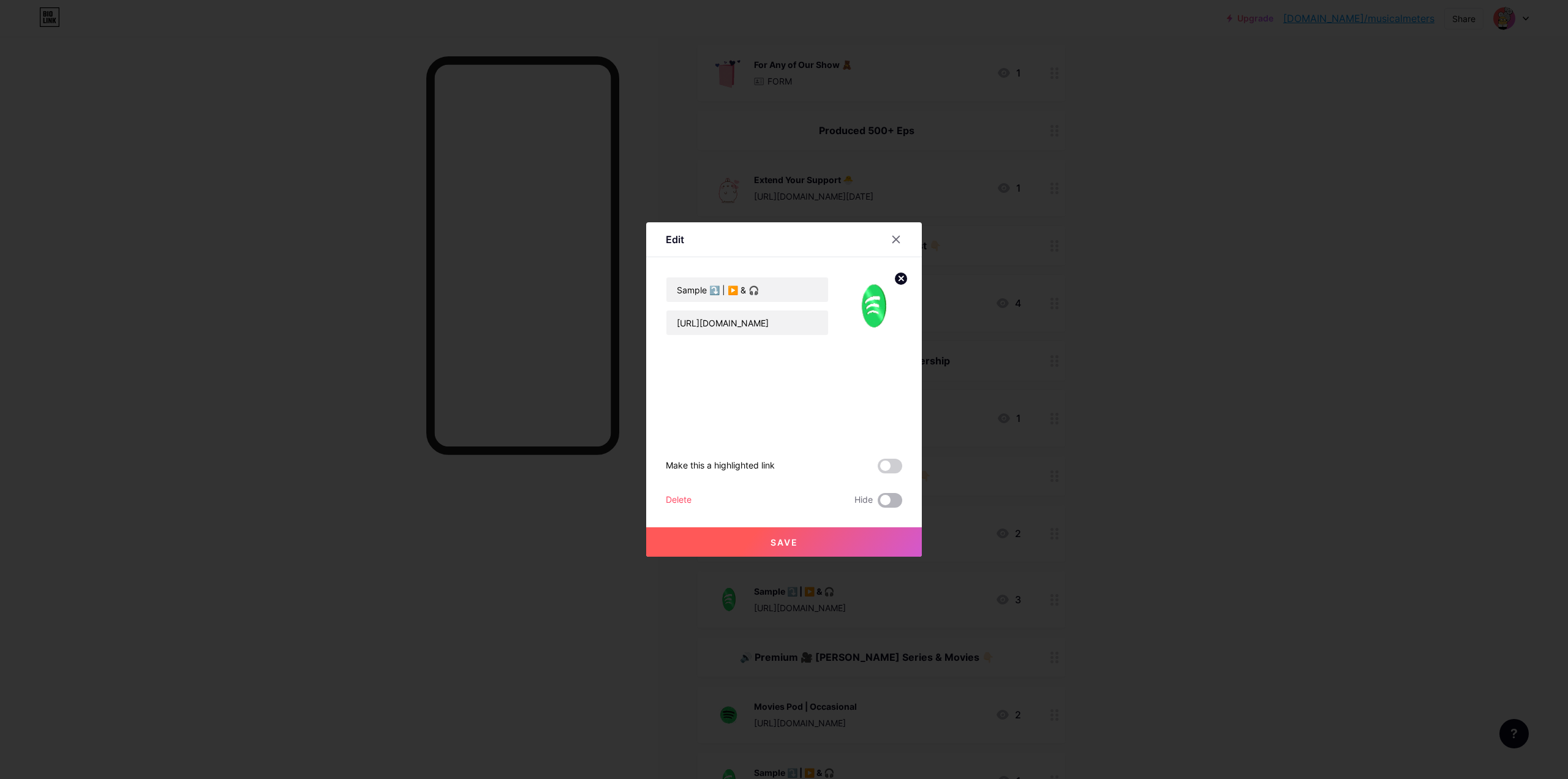
click at [890, 499] on span at bounding box center [889, 500] width 25 height 15
click at [877, 503] on input "checkbox" at bounding box center [877, 503] width 0 height 0
click at [874, 532] on button "Save" at bounding box center [784, 541] width 275 height 29
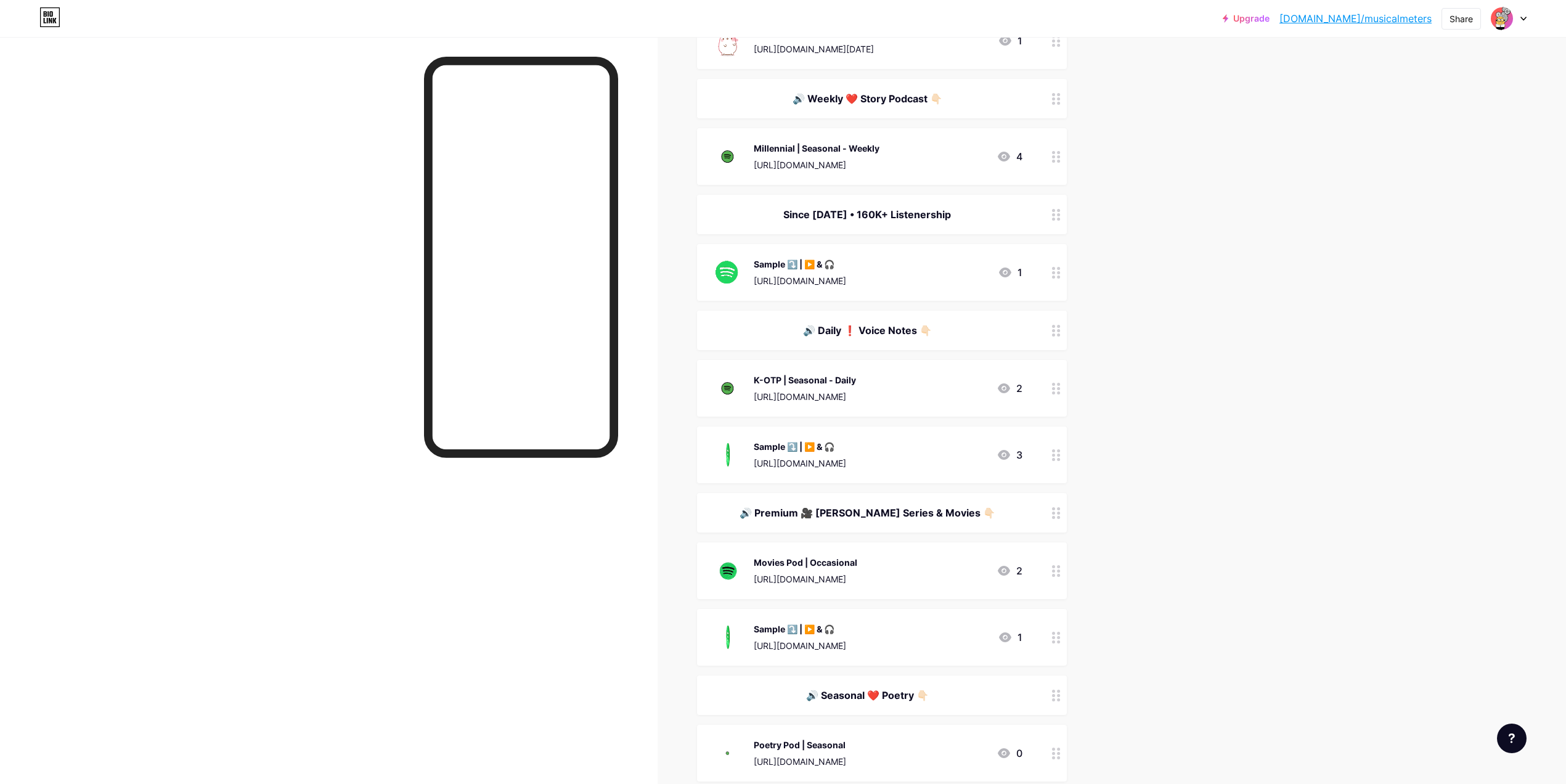
scroll to position [348, 0]
click at [869, 503] on div "🔊 Premium 🎥 [PERSON_NAME] Series & Movies 👇🏻" at bounding box center [882, 512] width 370 height 39
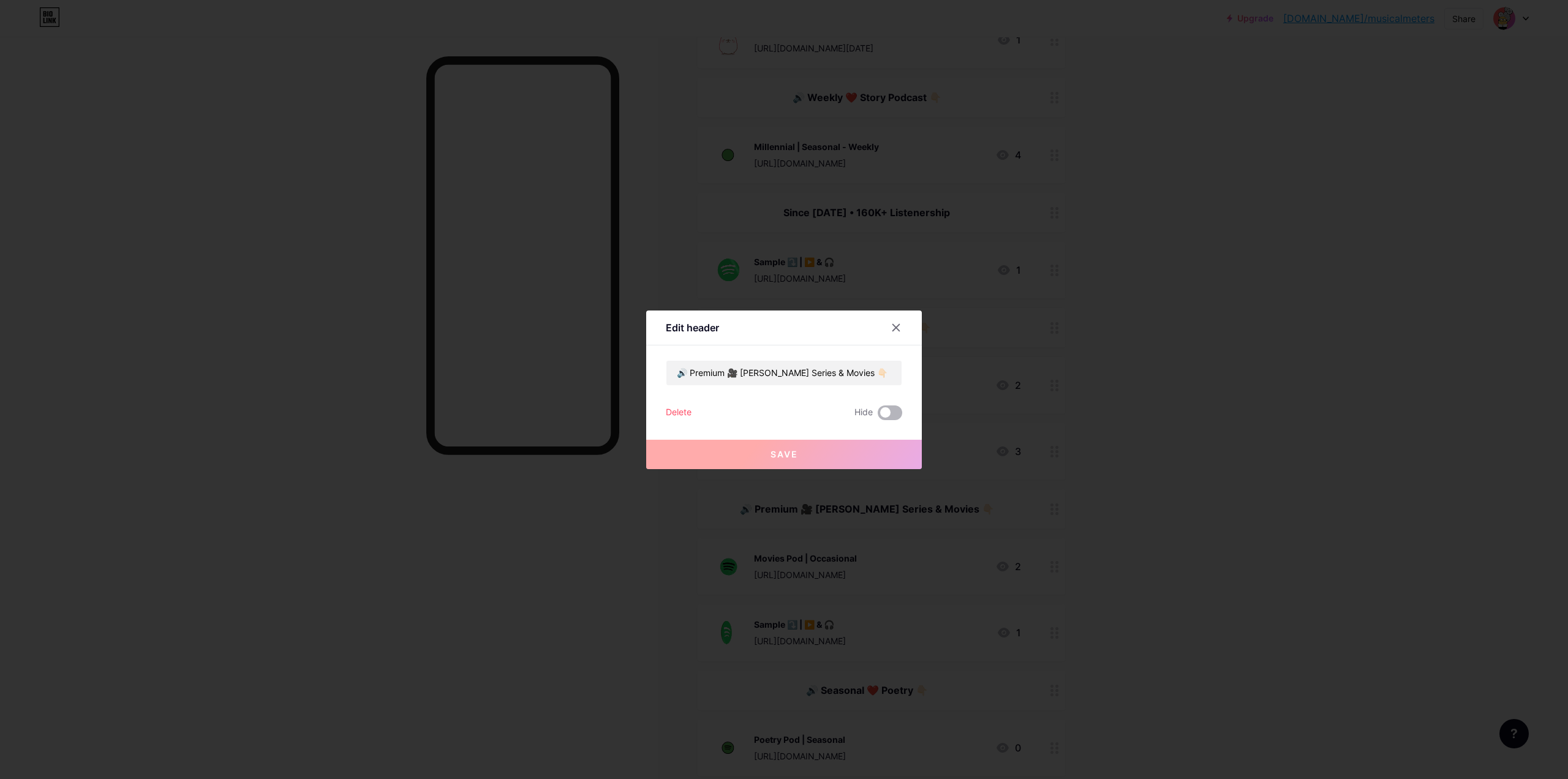
click at [894, 417] on span at bounding box center [889, 413] width 25 height 15
click at [877, 416] on input "checkbox" at bounding box center [877, 416] width 0 height 0
click at [862, 456] on button "Save" at bounding box center [784, 454] width 275 height 29
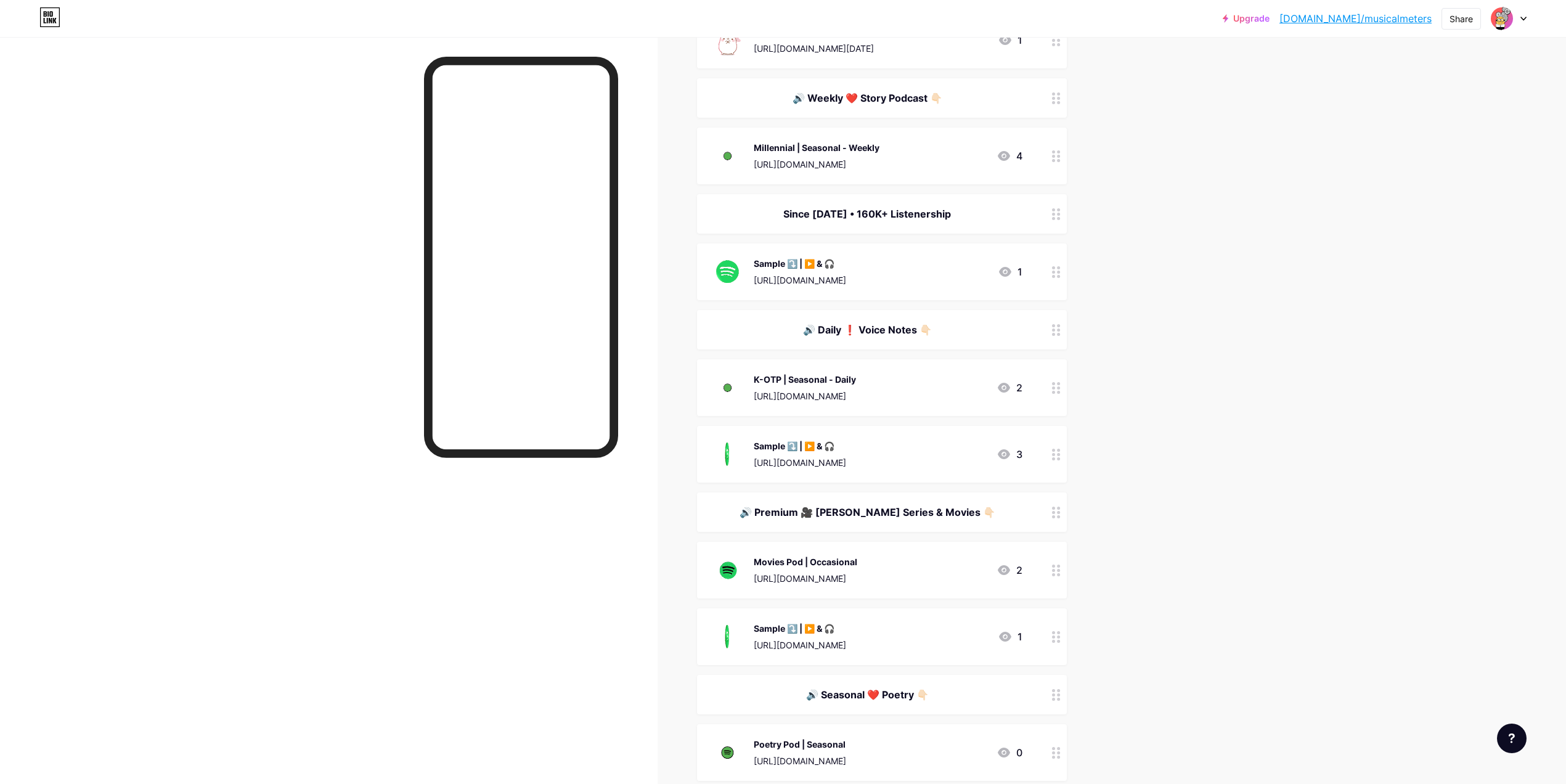
click at [846, 635] on div "Sample ⤵️ | ▶️ & 🎧 [URL][DOMAIN_NAME]" at bounding box center [800, 636] width 92 height 32
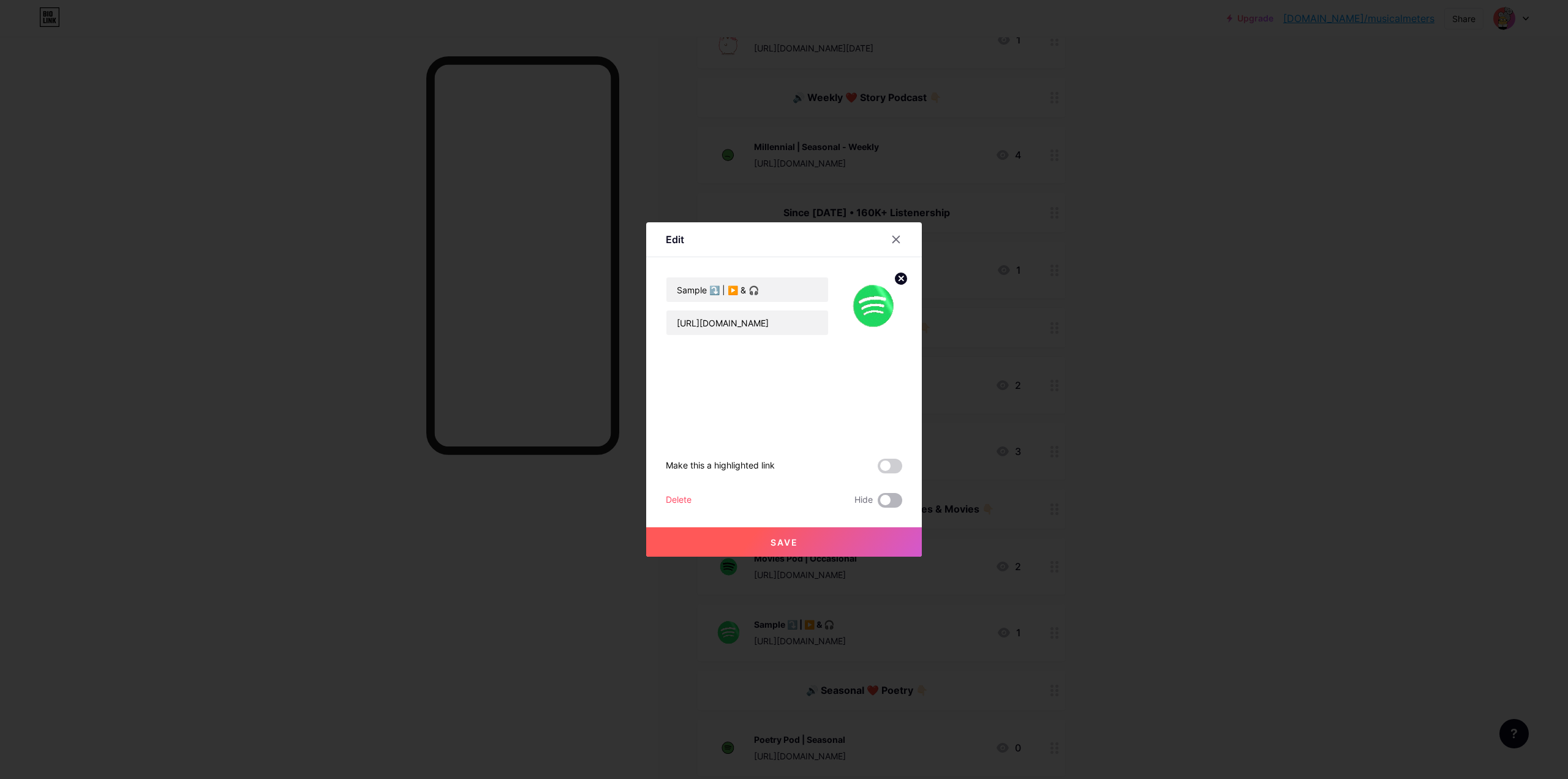
click at [887, 502] on span at bounding box center [889, 500] width 25 height 15
click at [877, 503] on input "checkbox" at bounding box center [877, 503] width 0 height 0
click at [887, 539] on button "Save" at bounding box center [784, 541] width 275 height 29
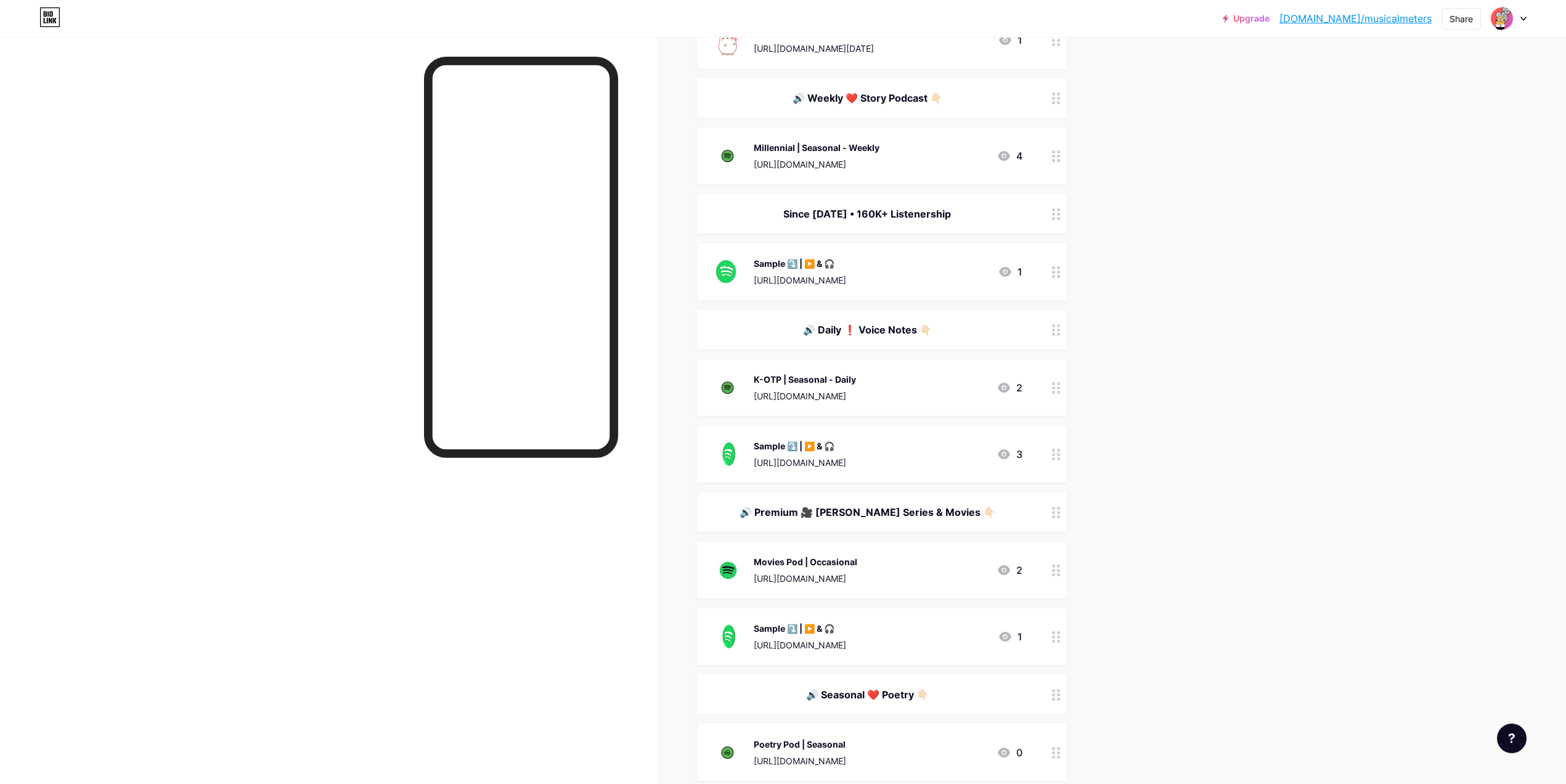
click at [881, 687] on div "🔊 Seasonal ❤️ Poetry 👇🏻" at bounding box center [867, 695] width 311 height 15
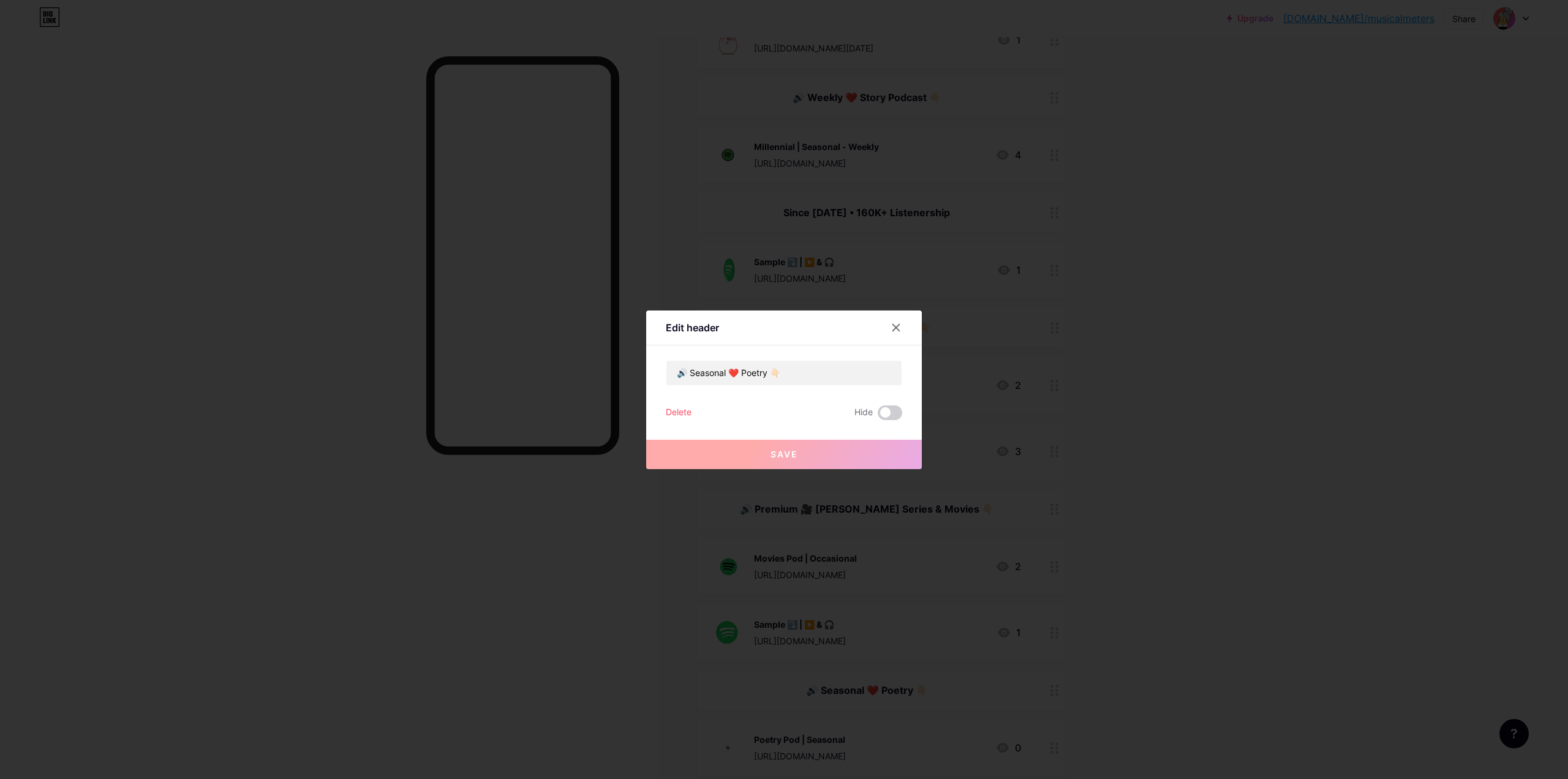
click at [896, 403] on div "🔊 Seasonal ❤️ Poetry 👇🏻 Delete Hide Save" at bounding box center [784, 390] width 236 height 60
click at [896, 412] on span at bounding box center [889, 413] width 25 height 15
click at [877, 416] on input "checkbox" at bounding box center [877, 416] width 0 height 0
click at [887, 442] on button "Save" at bounding box center [784, 454] width 275 height 29
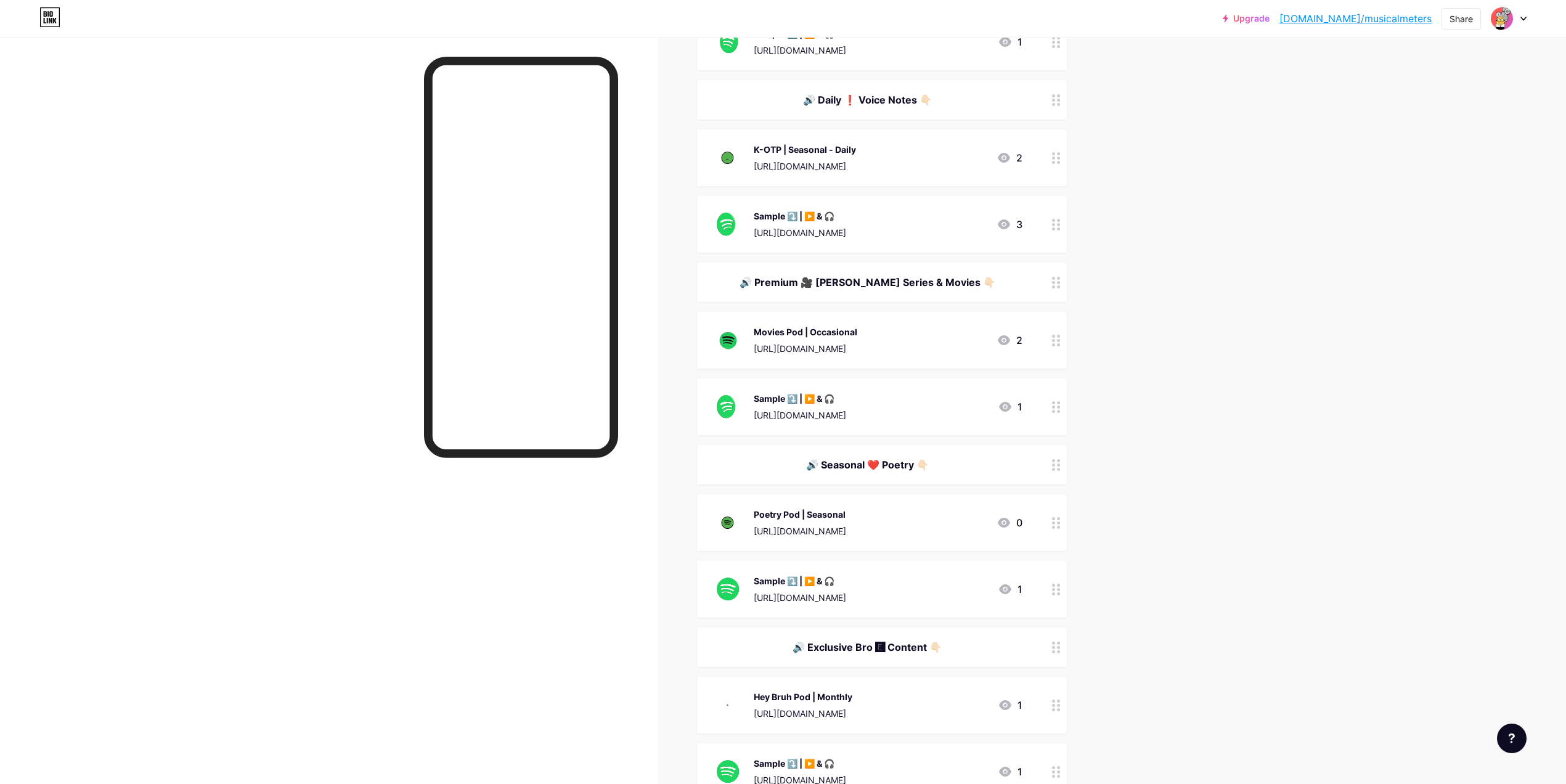
scroll to position [578, 0]
click at [846, 578] on div "Sample ⤵️ | ▶️ & 🎧" at bounding box center [800, 580] width 92 height 13
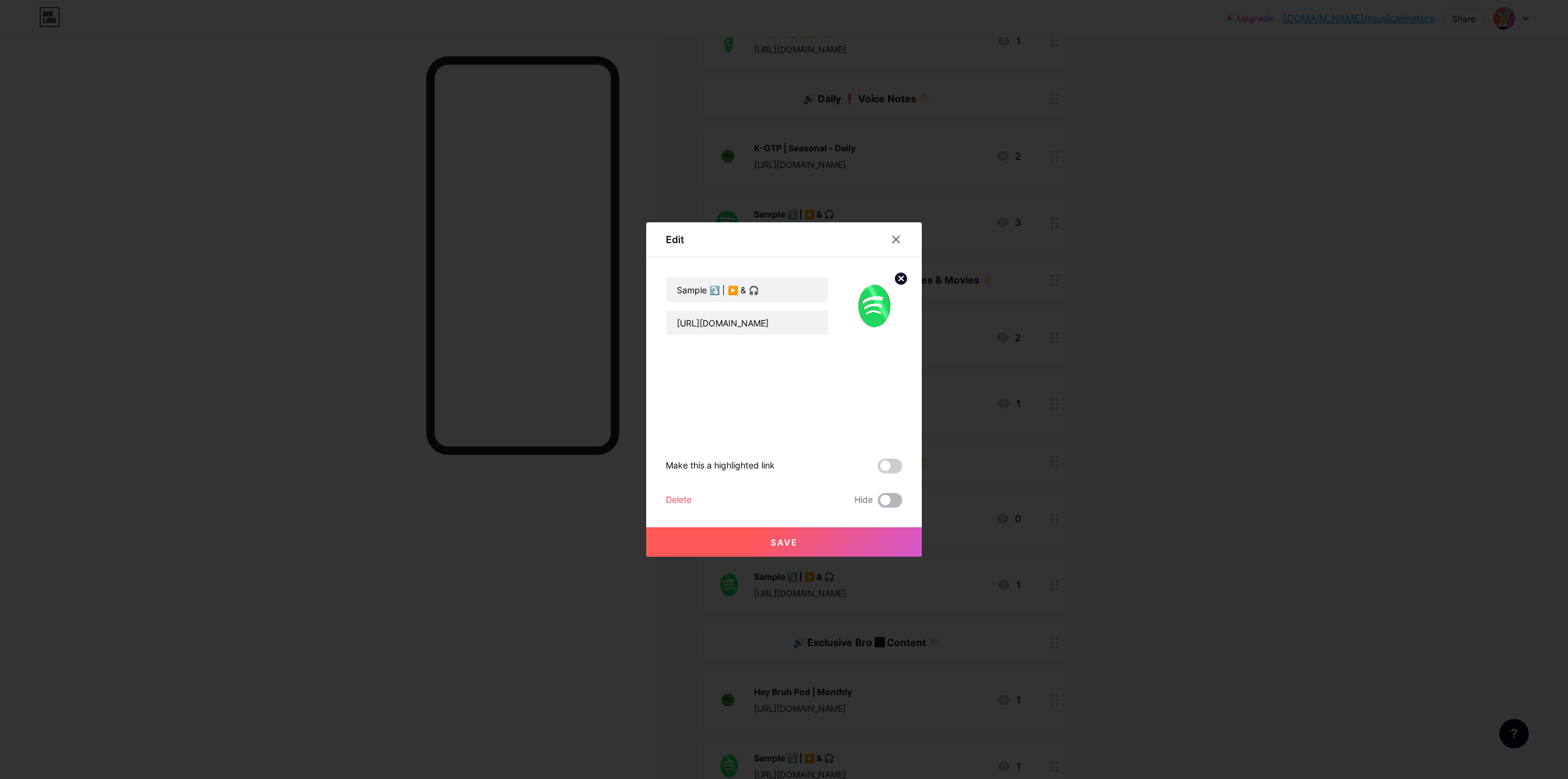
click at [888, 505] on span at bounding box center [889, 500] width 25 height 15
click at [877, 503] on input "checkbox" at bounding box center [877, 503] width 0 height 0
click at [868, 539] on button "Save" at bounding box center [784, 541] width 275 height 29
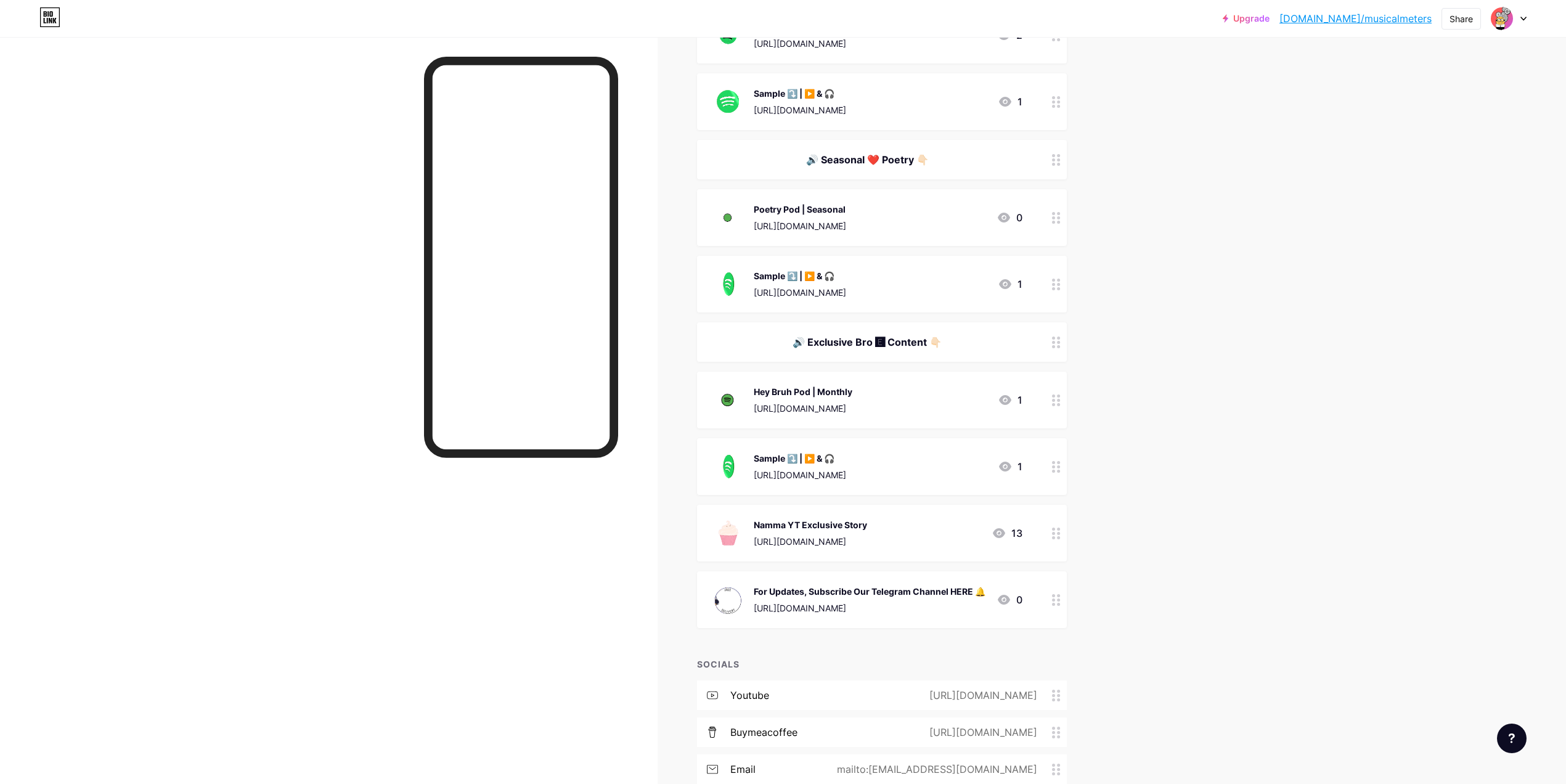
scroll to position [886, 0]
click at [837, 476] on div "[URL][DOMAIN_NAME]" at bounding box center [800, 472] width 92 height 13
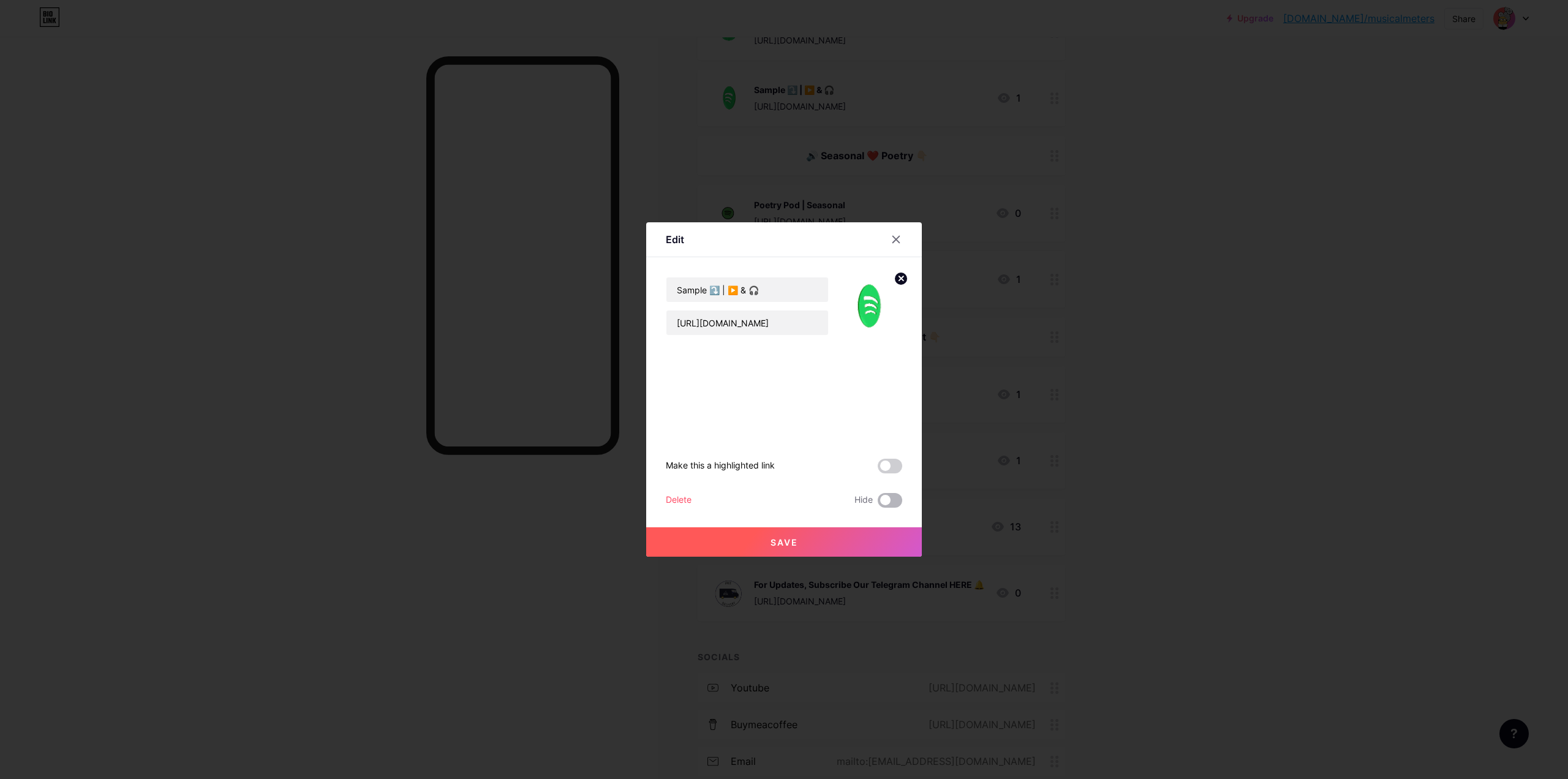
click at [883, 502] on span at bounding box center [889, 500] width 25 height 15
click at [877, 503] on input "checkbox" at bounding box center [877, 503] width 0 height 0
click at [841, 538] on button "Save" at bounding box center [784, 541] width 275 height 29
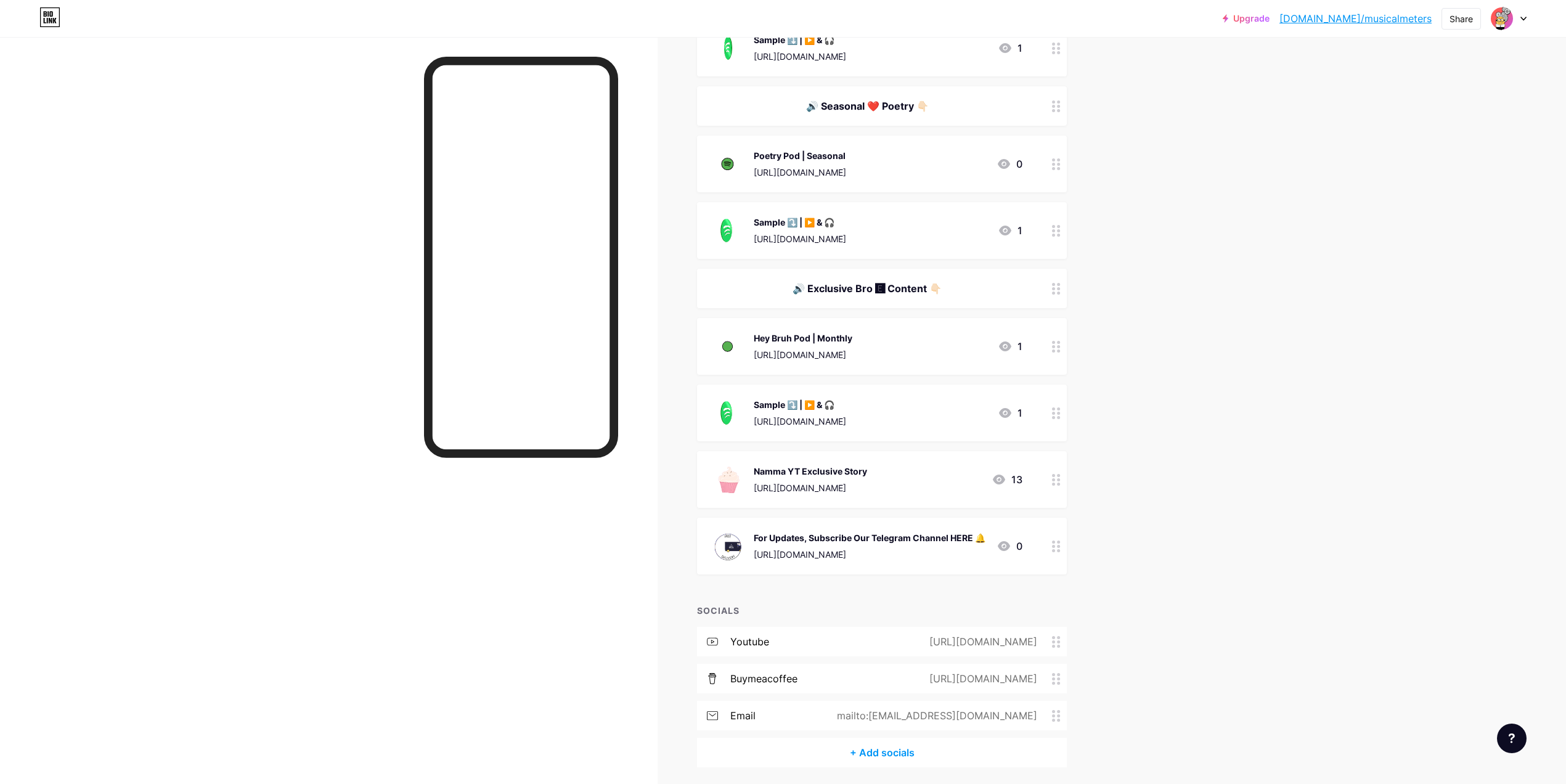
scroll to position [990, 0]
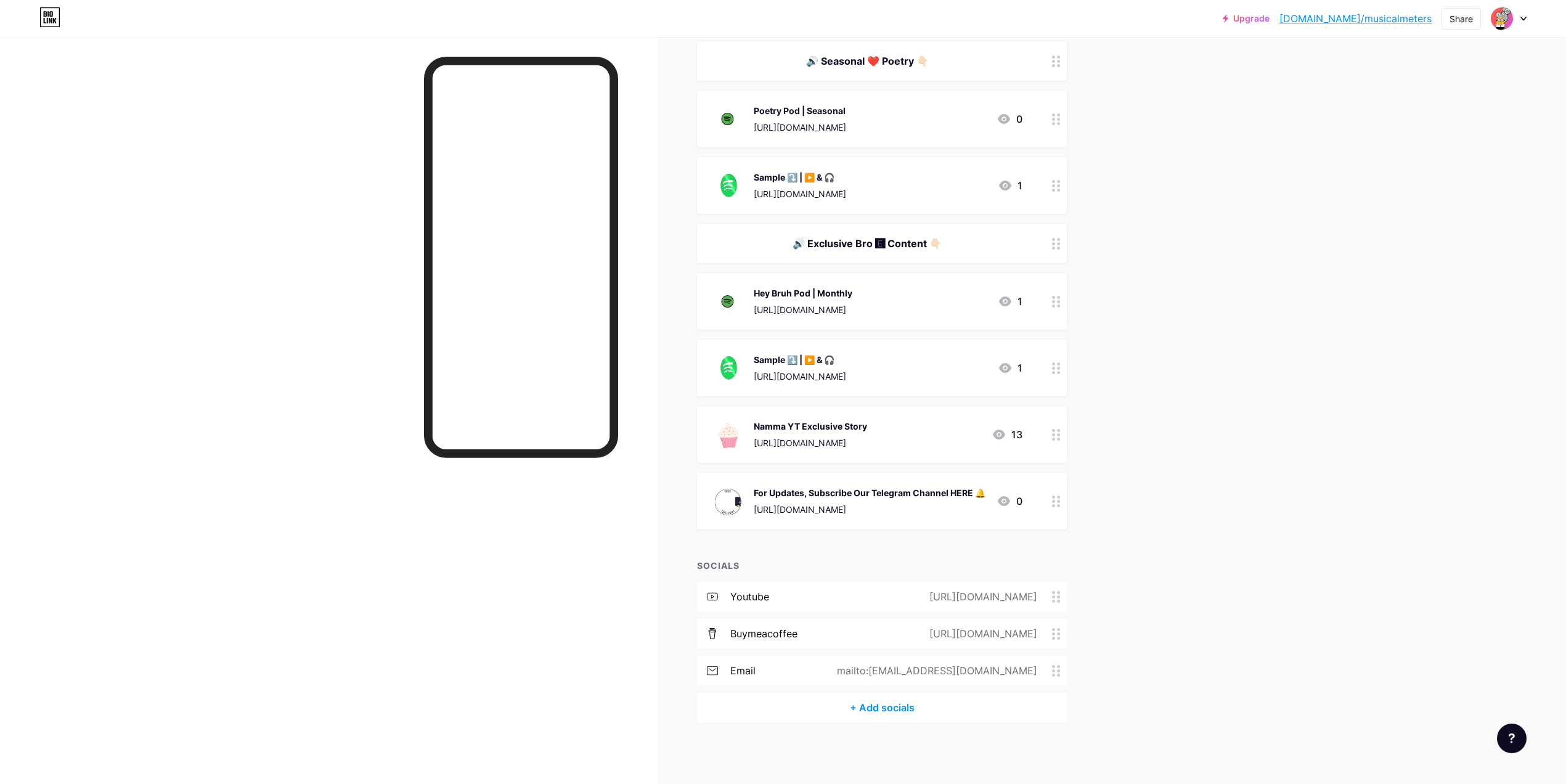
click at [909, 243] on div "🔊 Exclusive Bro 🅴 Content 👇🏻" at bounding box center [882, 243] width 370 height 39
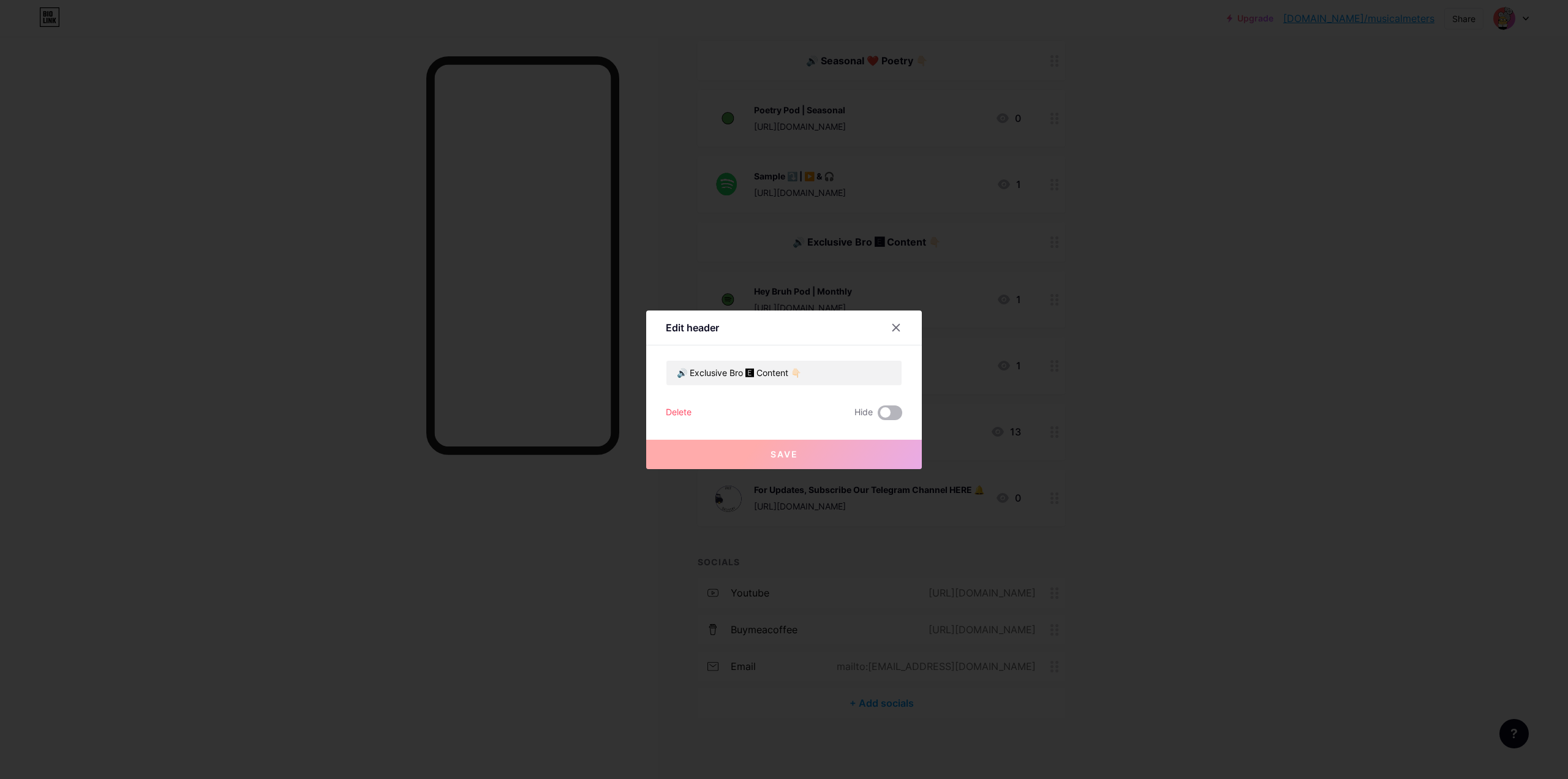
click at [894, 419] on span at bounding box center [889, 413] width 25 height 15
click at [877, 416] on input "checkbox" at bounding box center [877, 416] width 0 height 0
click at [862, 455] on button "Save" at bounding box center [784, 454] width 275 height 29
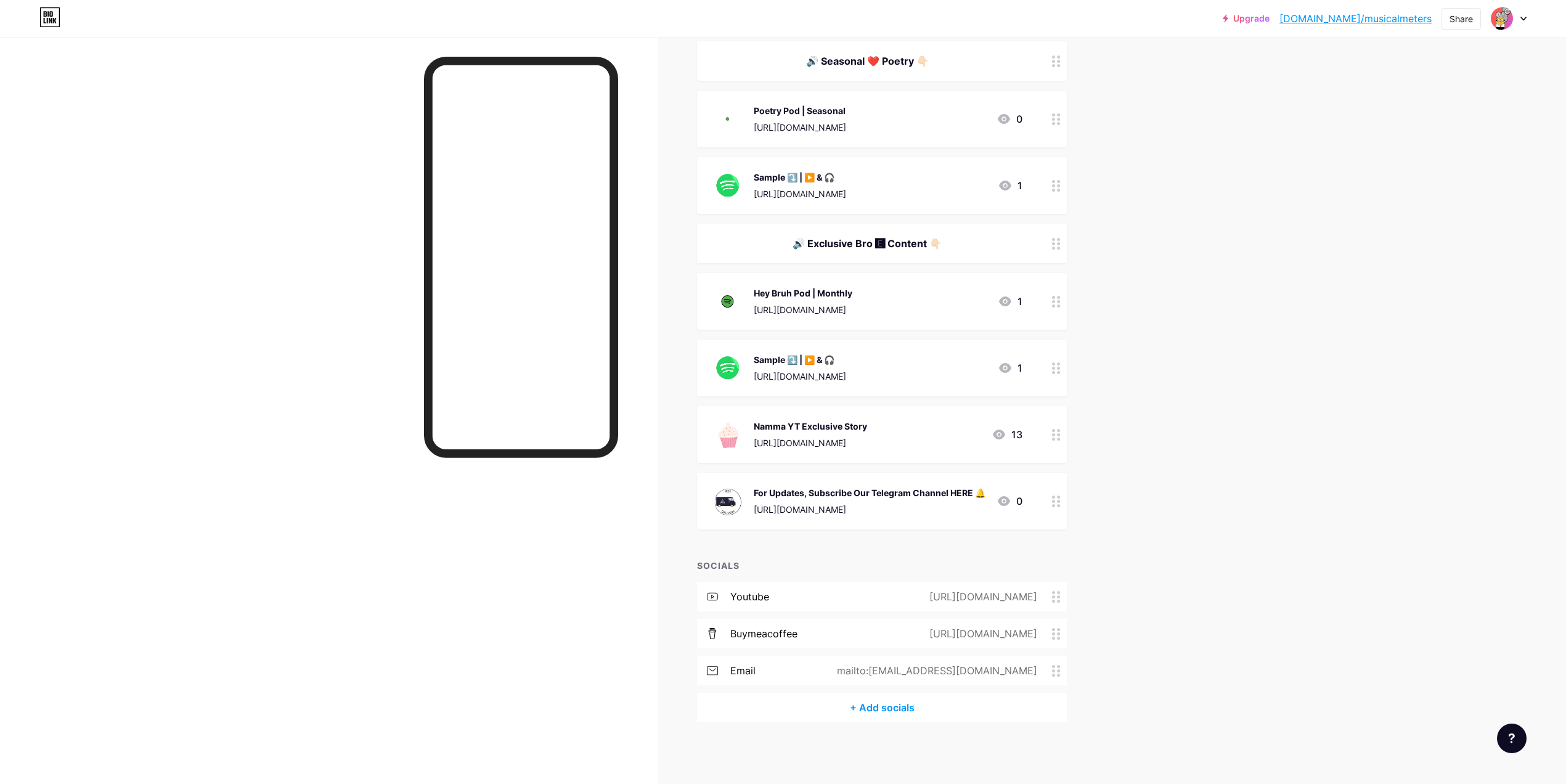
click at [912, 636] on div "[URL][DOMAIN_NAME]" at bounding box center [980, 634] width 143 height 15
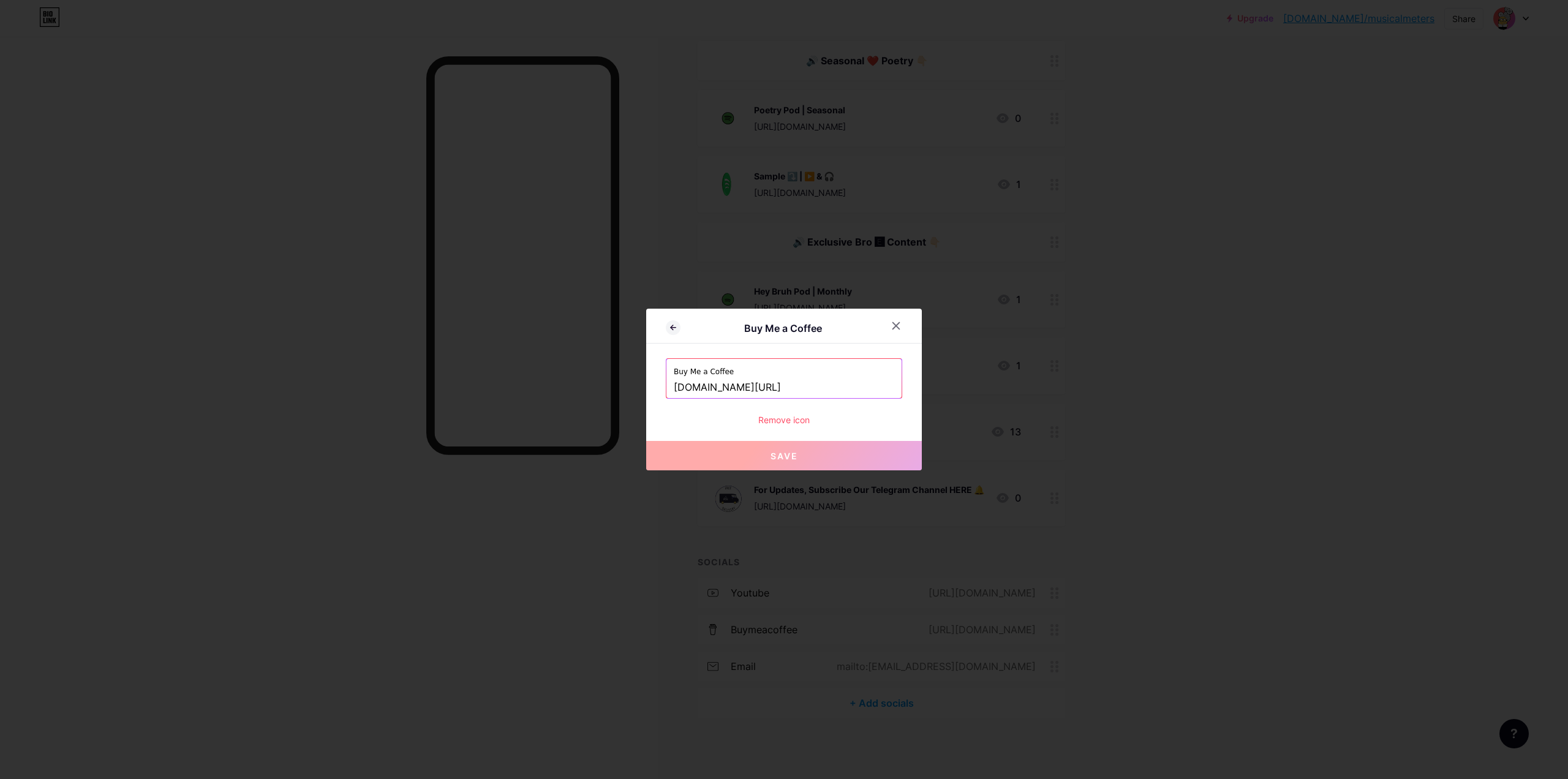
click at [793, 426] on div "Remove icon" at bounding box center [784, 419] width 236 height 13
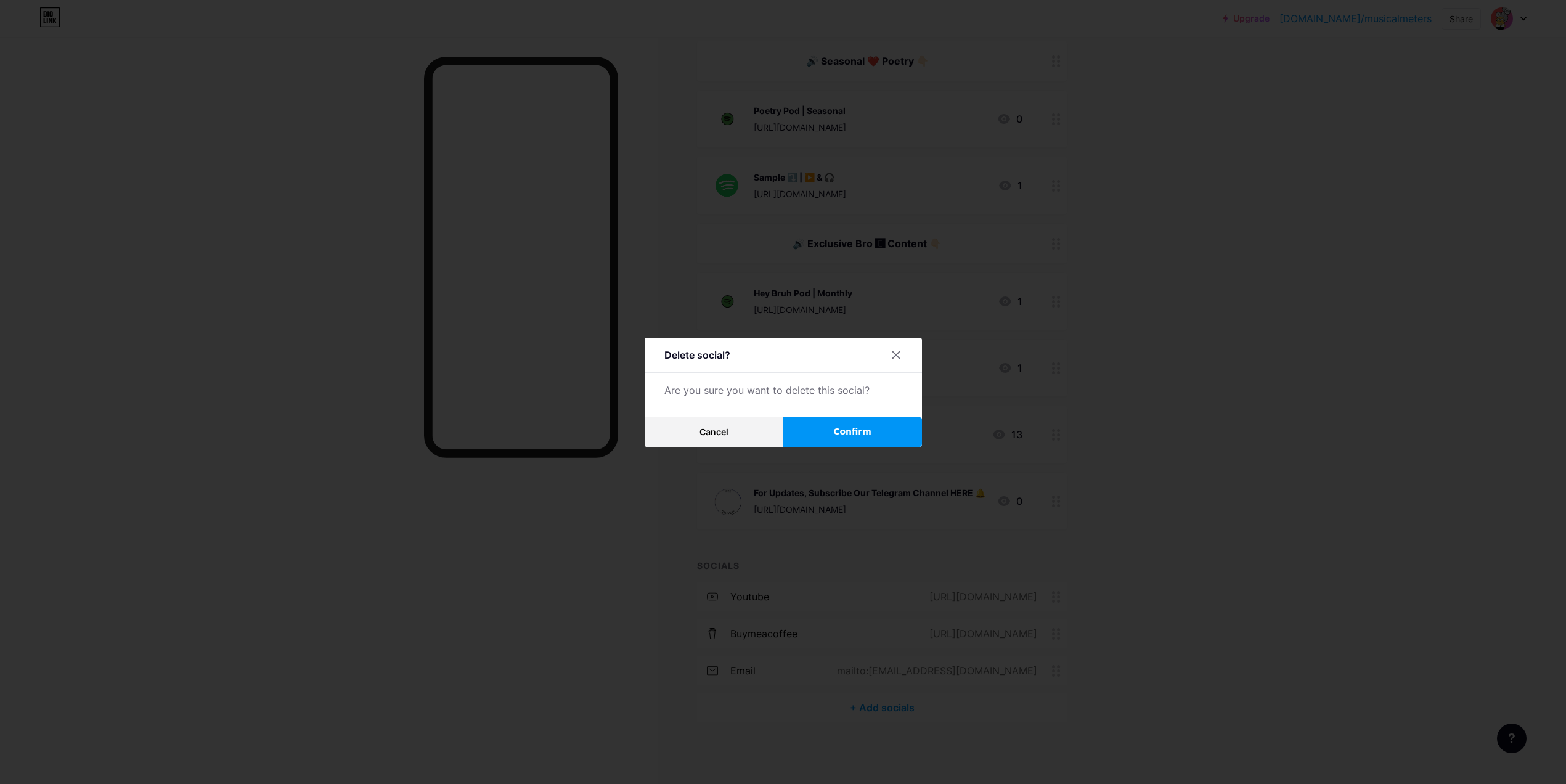
click at [860, 440] on button "Confirm" at bounding box center [853, 432] width 139 height 29
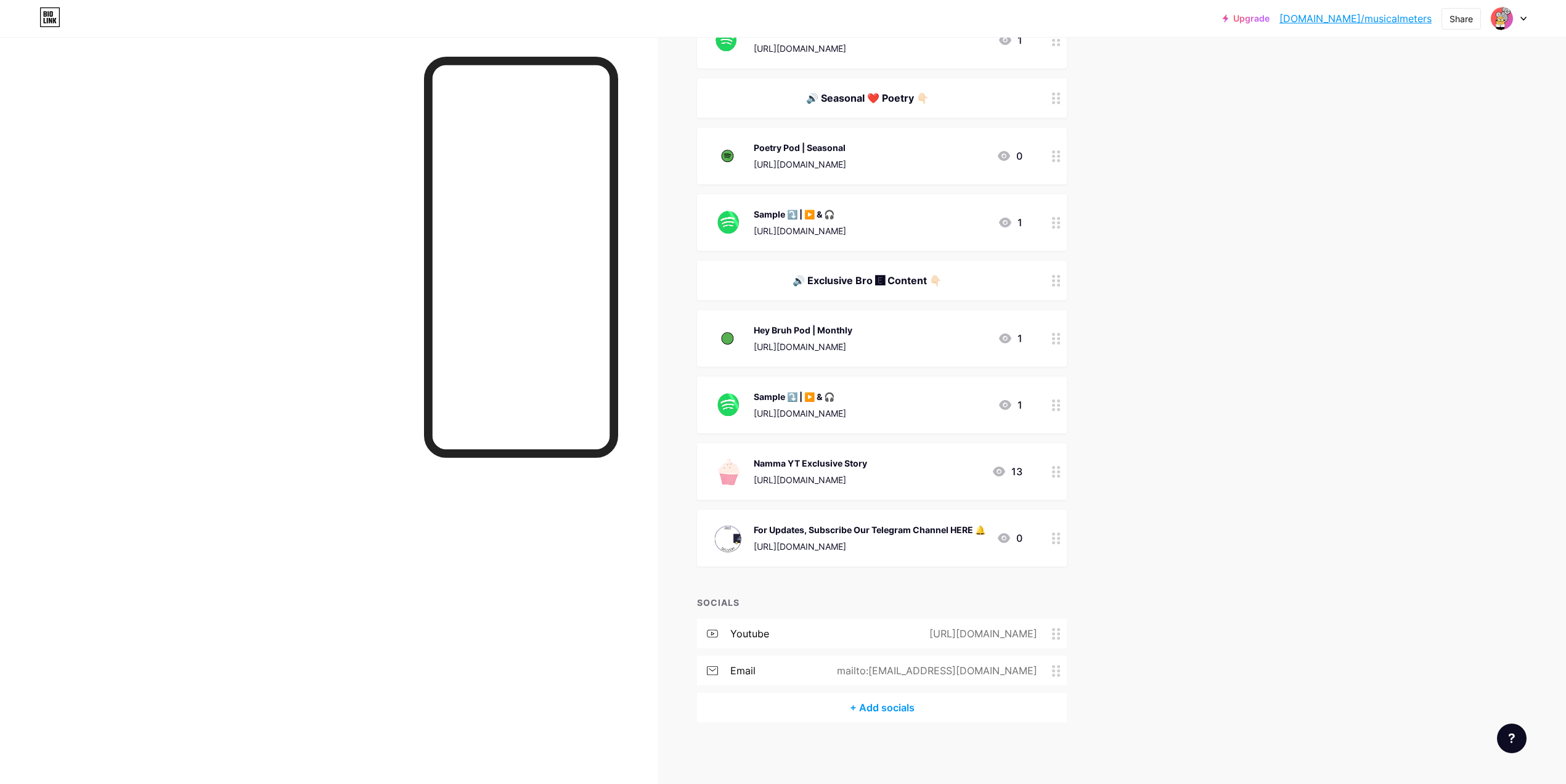
click at [905, 709] on div "+ Add socials" at bounding box center [882, 707] width 370 height 29
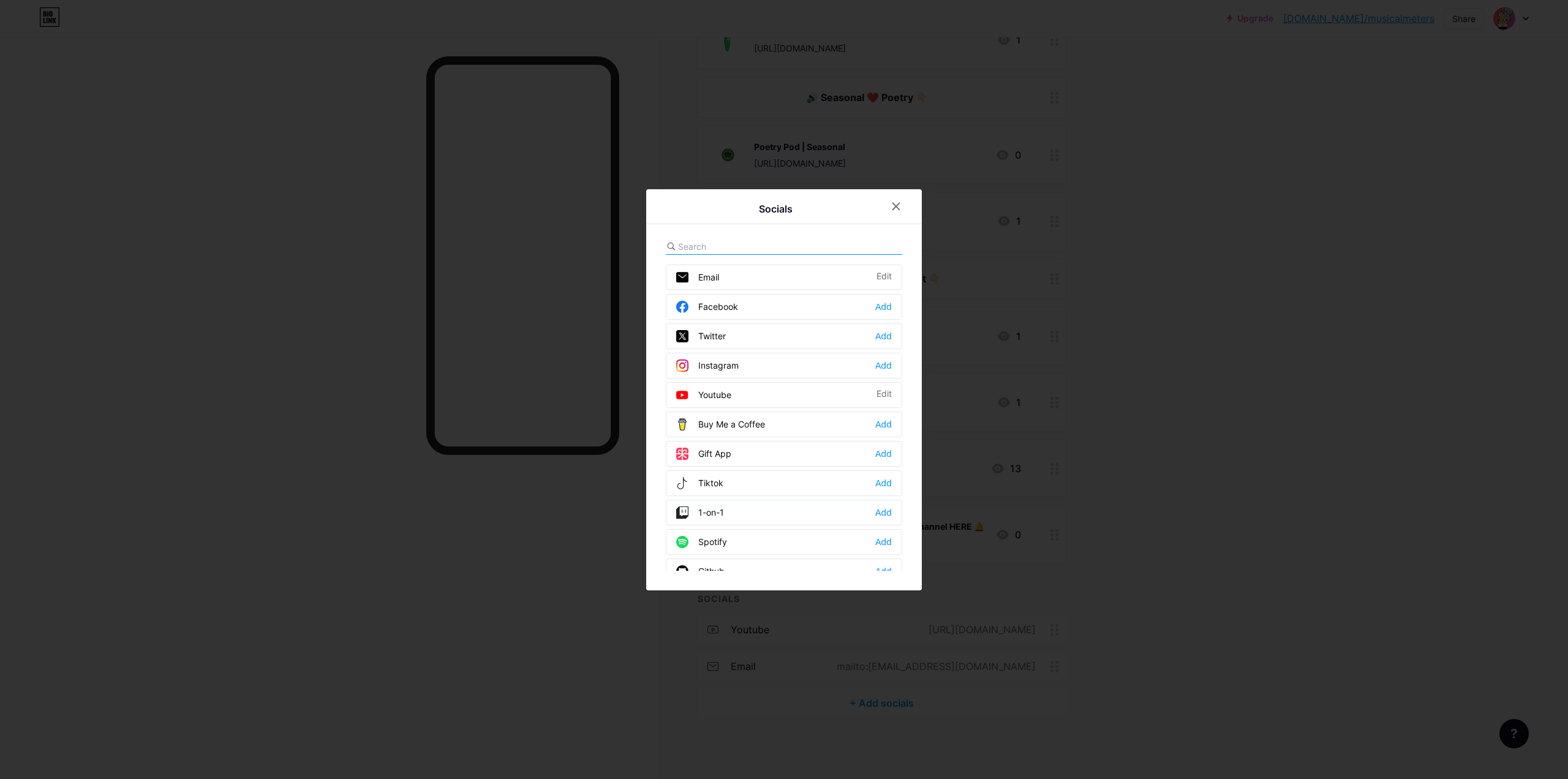
click at [719, 245] on input "text" at bounding box center [745, 246] width 135 height 13
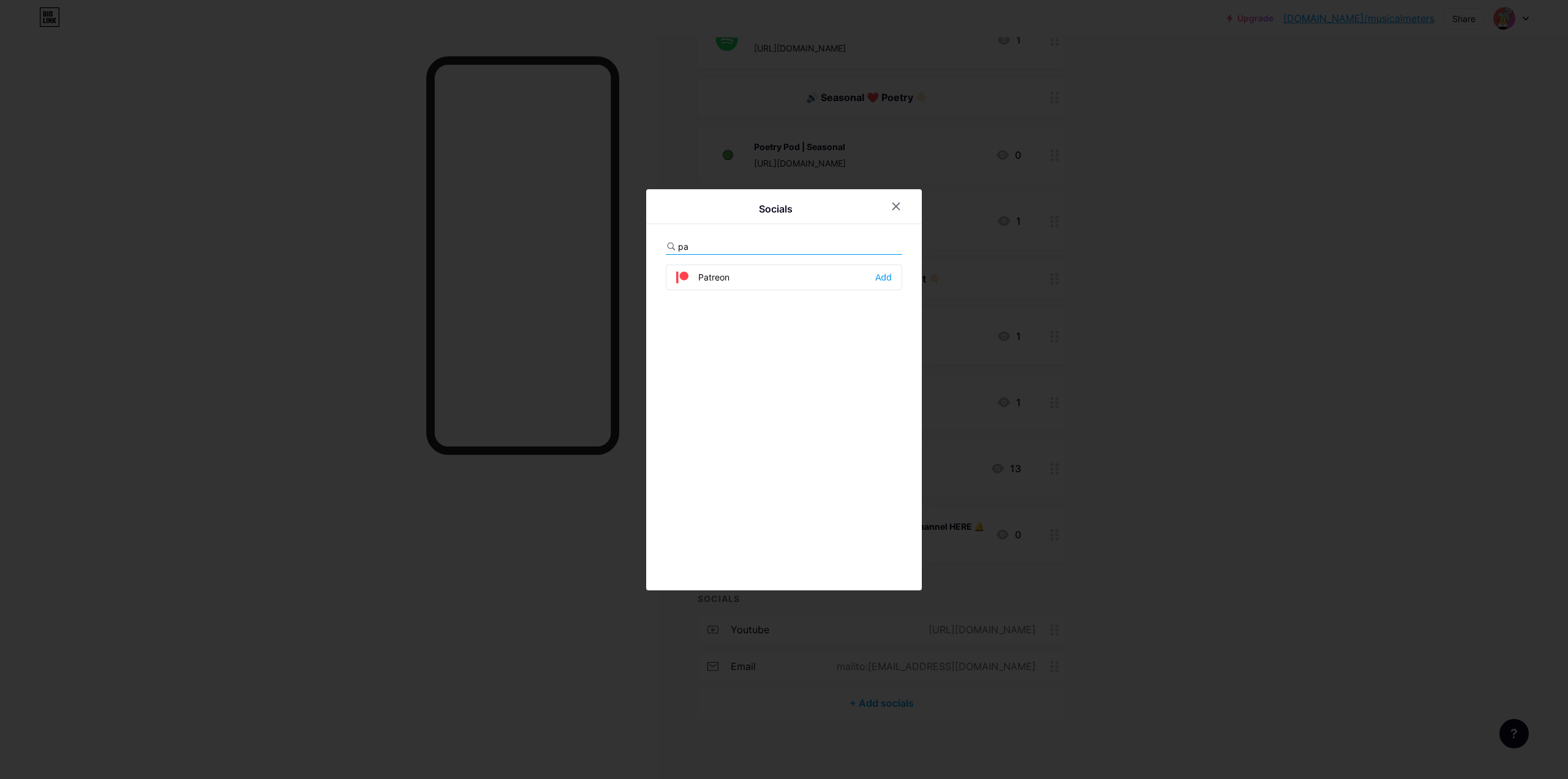
type input "pa"
click at [697, 276] on span at bounding box center [687, 277] width 22 height 12
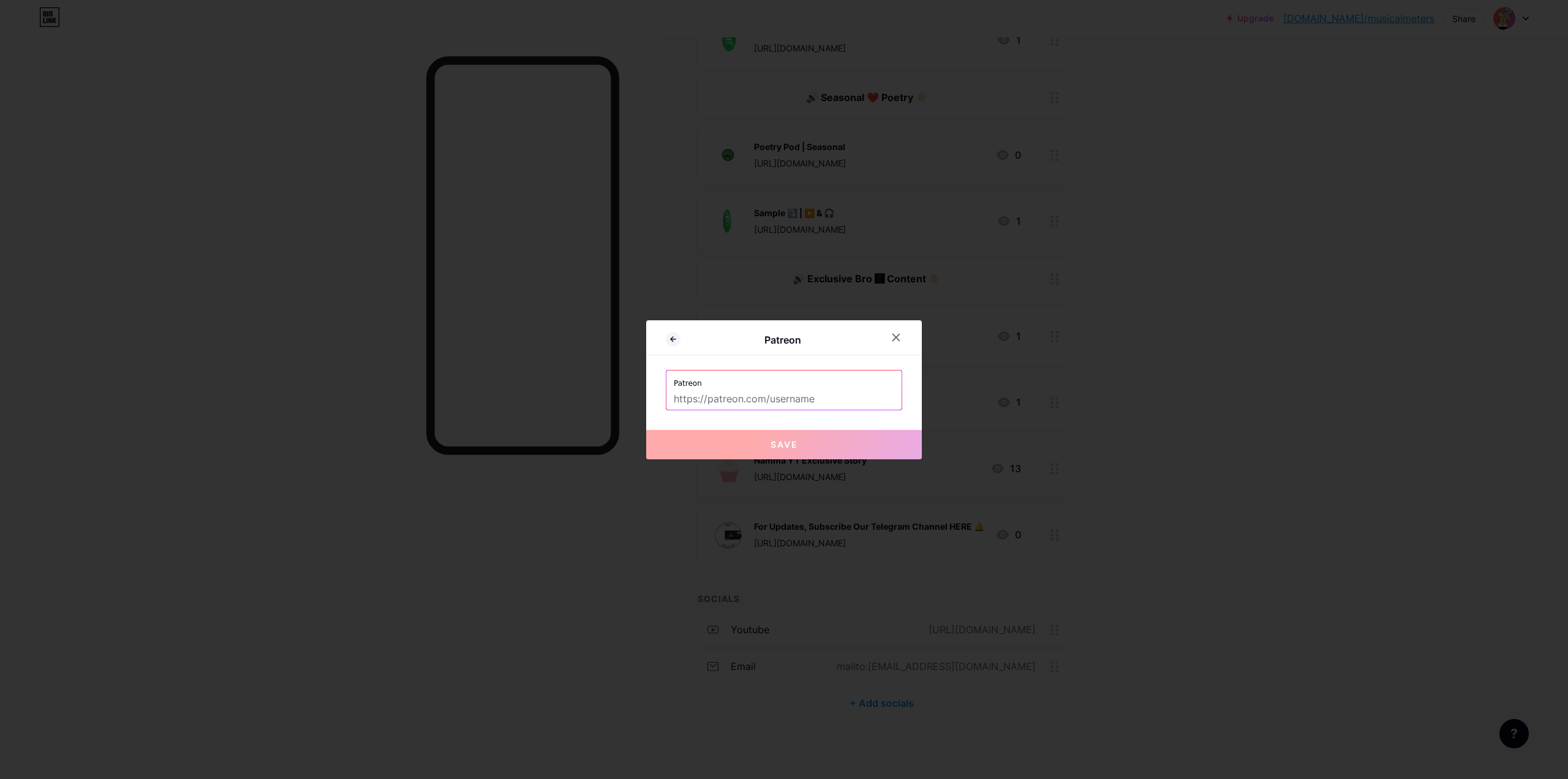
click at [739, 395] on input "text" at bounding box center [784, 400] width 220 height 21
paste input "[URL][DOMAIN_NAME]"
type input "[URL][DOMAIN_NAME]"
click at [790, 454] on button "Save" at bounding box center [784, 444] width 275 height 29
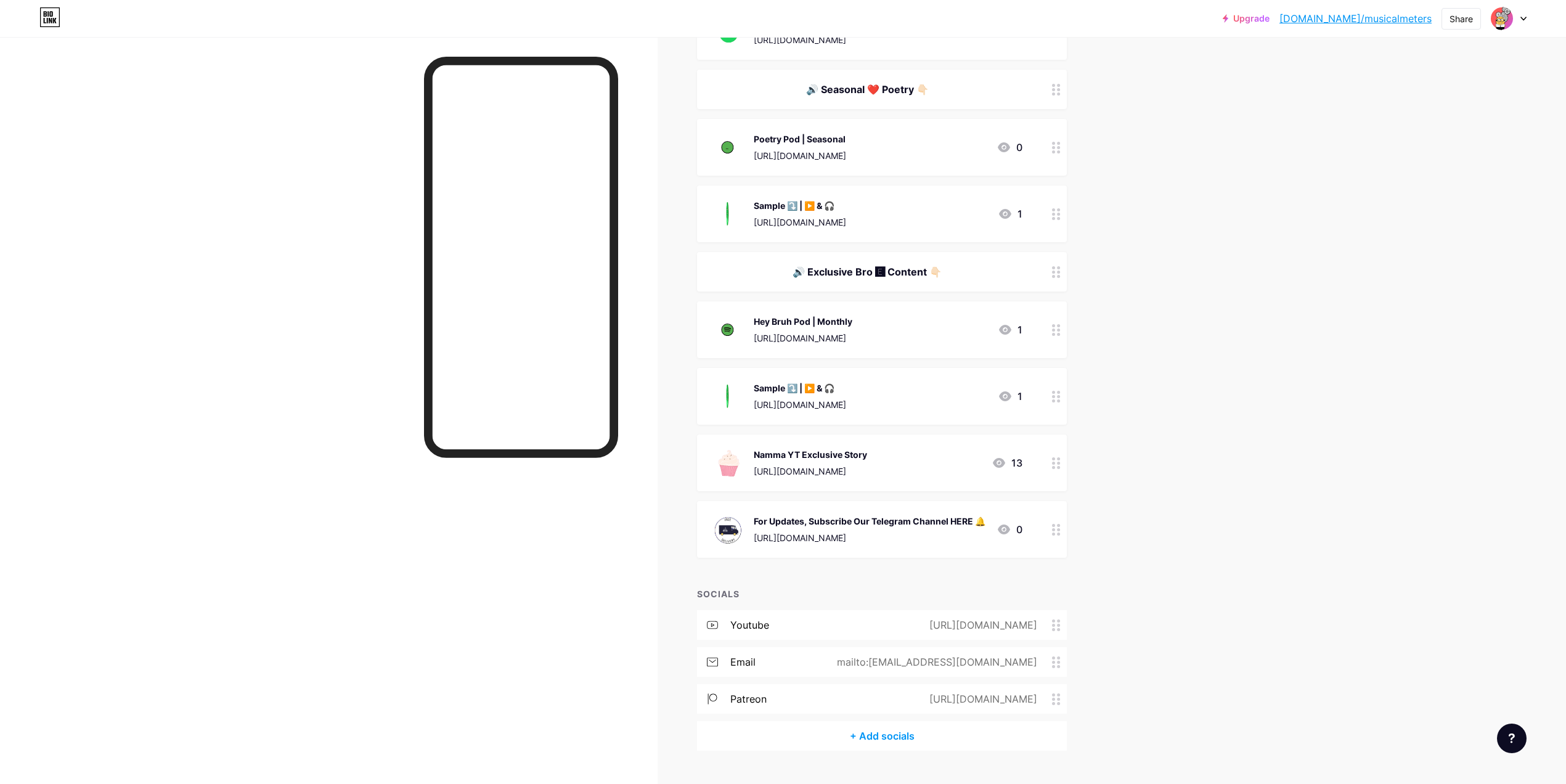
click at [1060, 630] on icon at bounding box center [1056, 626] width 8 height 12
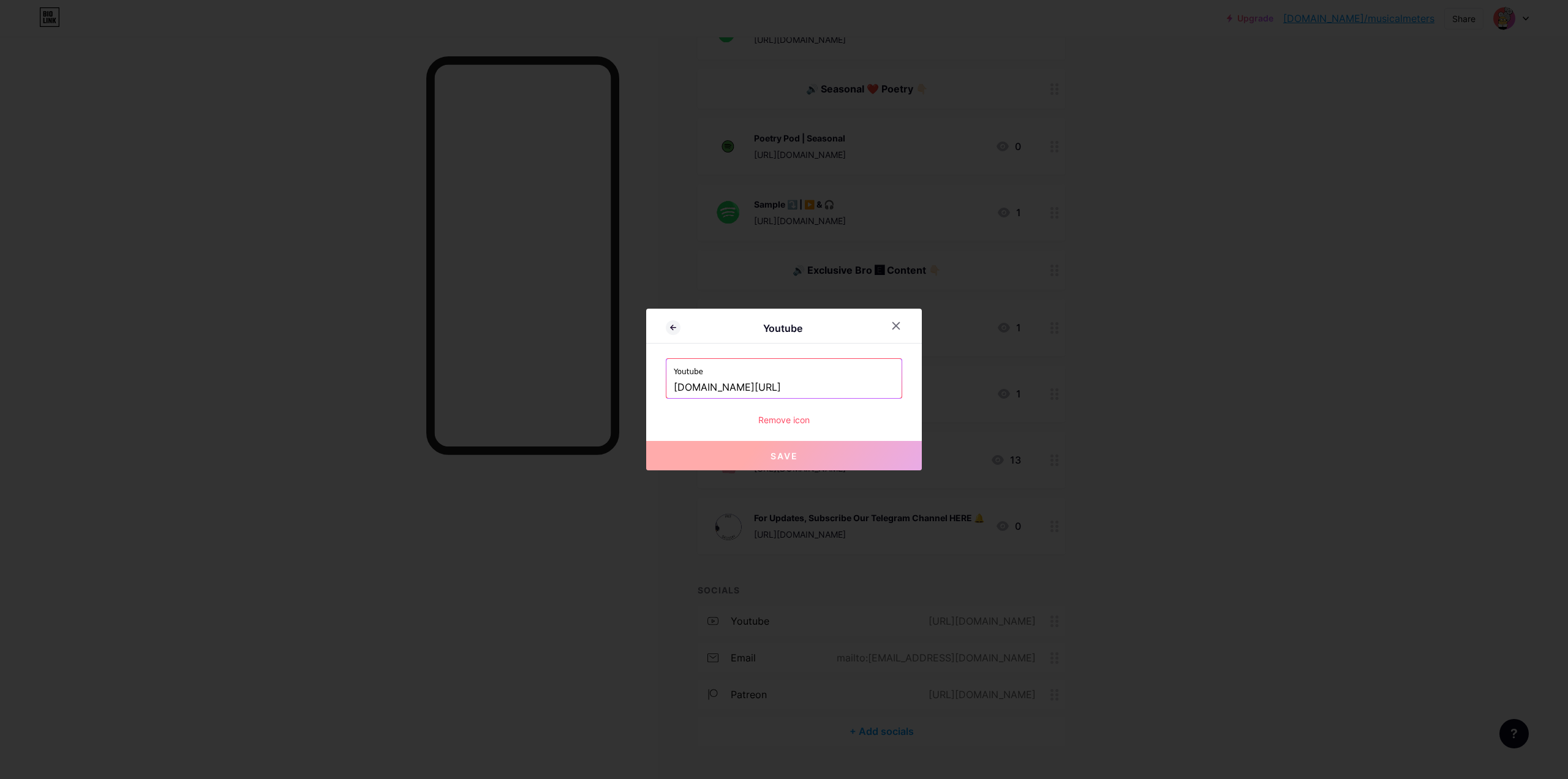
click at [799, 425] on div "Remove icon" at bounding box center [784, 419] width 236 height 13
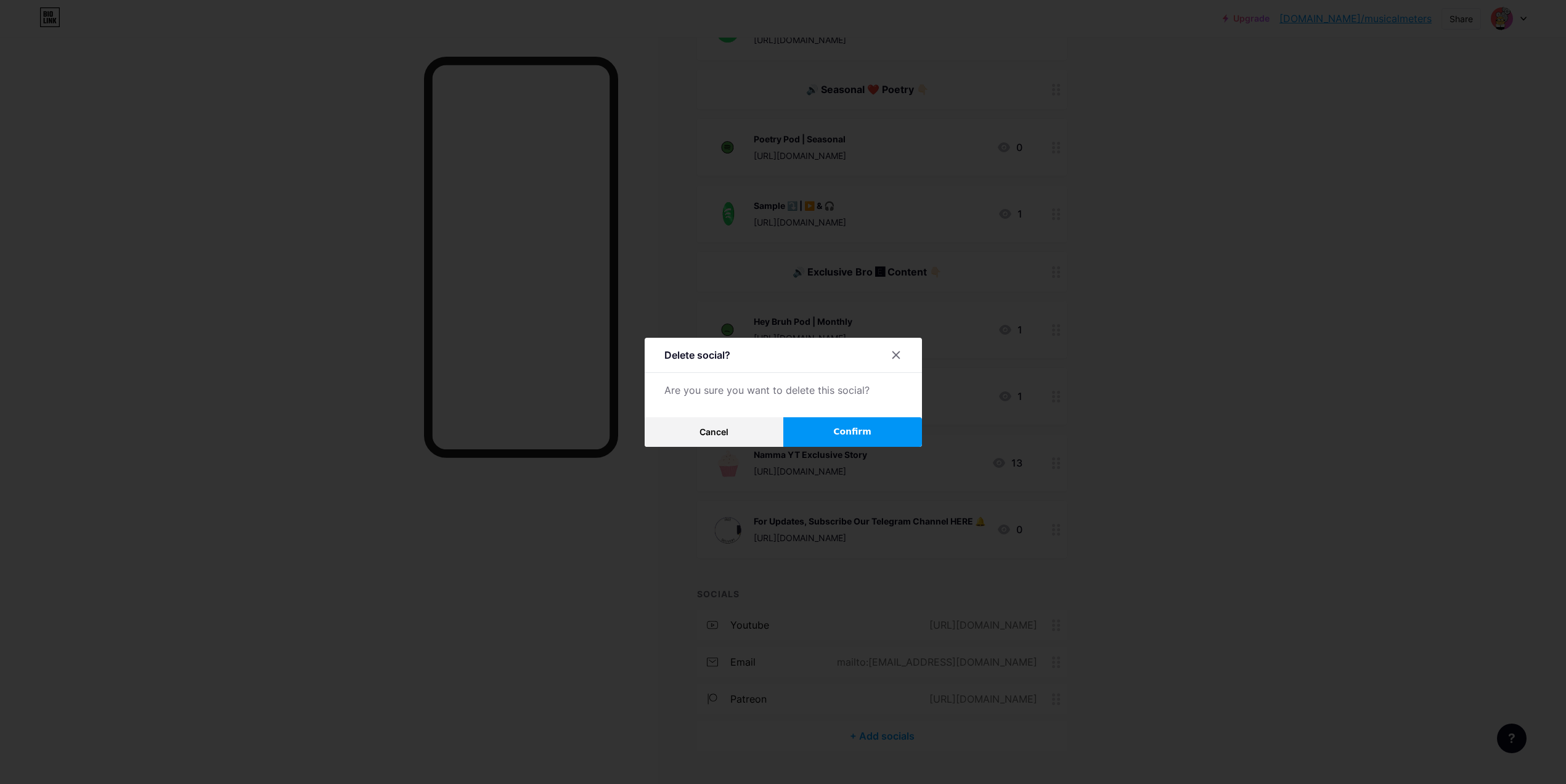
click at [860, 441] on button "Confirm" at bounding box center [853, 432] width 139 height 29
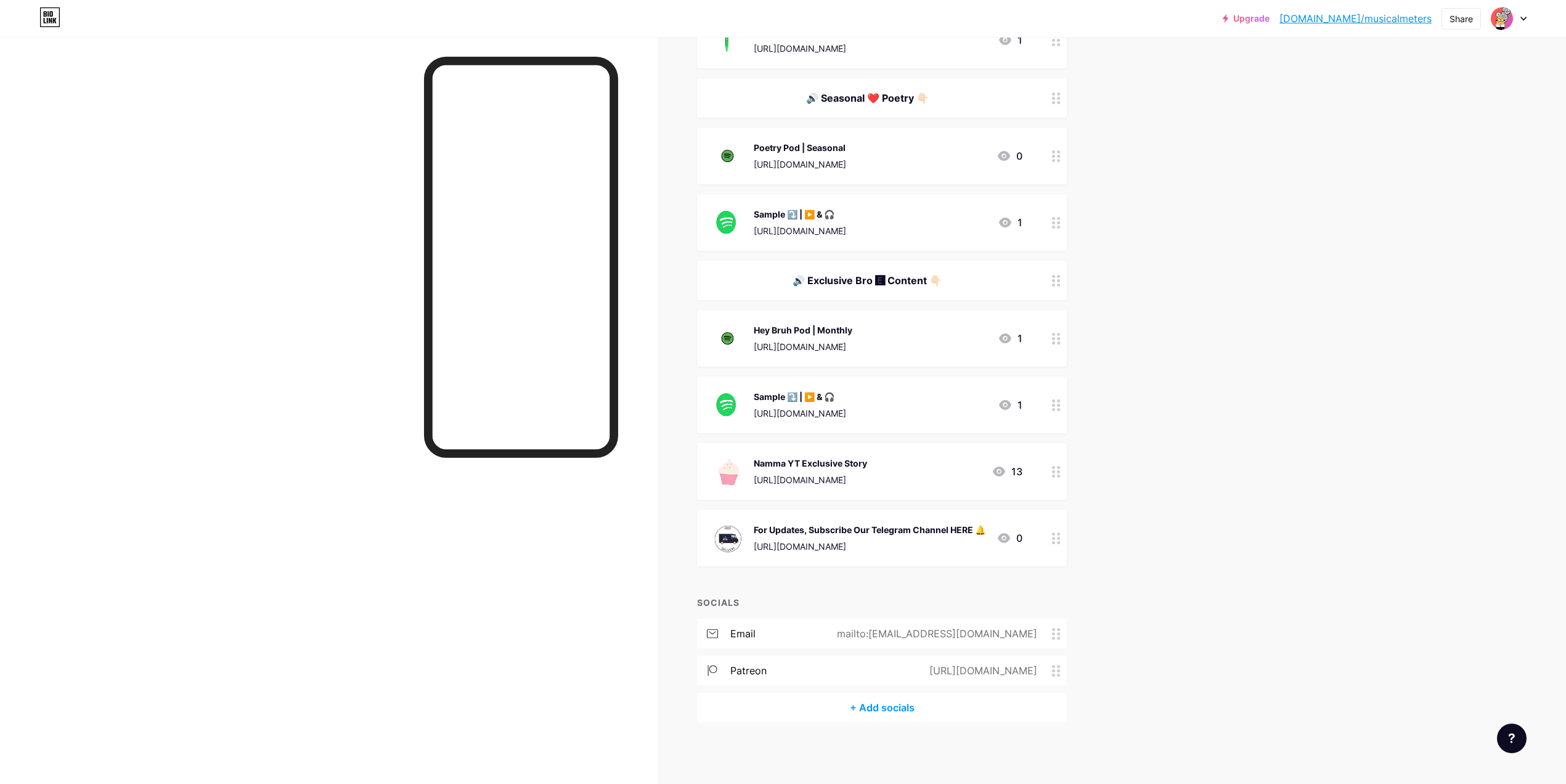
click at [949, 636] on div "mailto:[EMAIL_ADDRESS][DOMAIN_NAME]" at bounding box center [934, 634] width 235 height 15
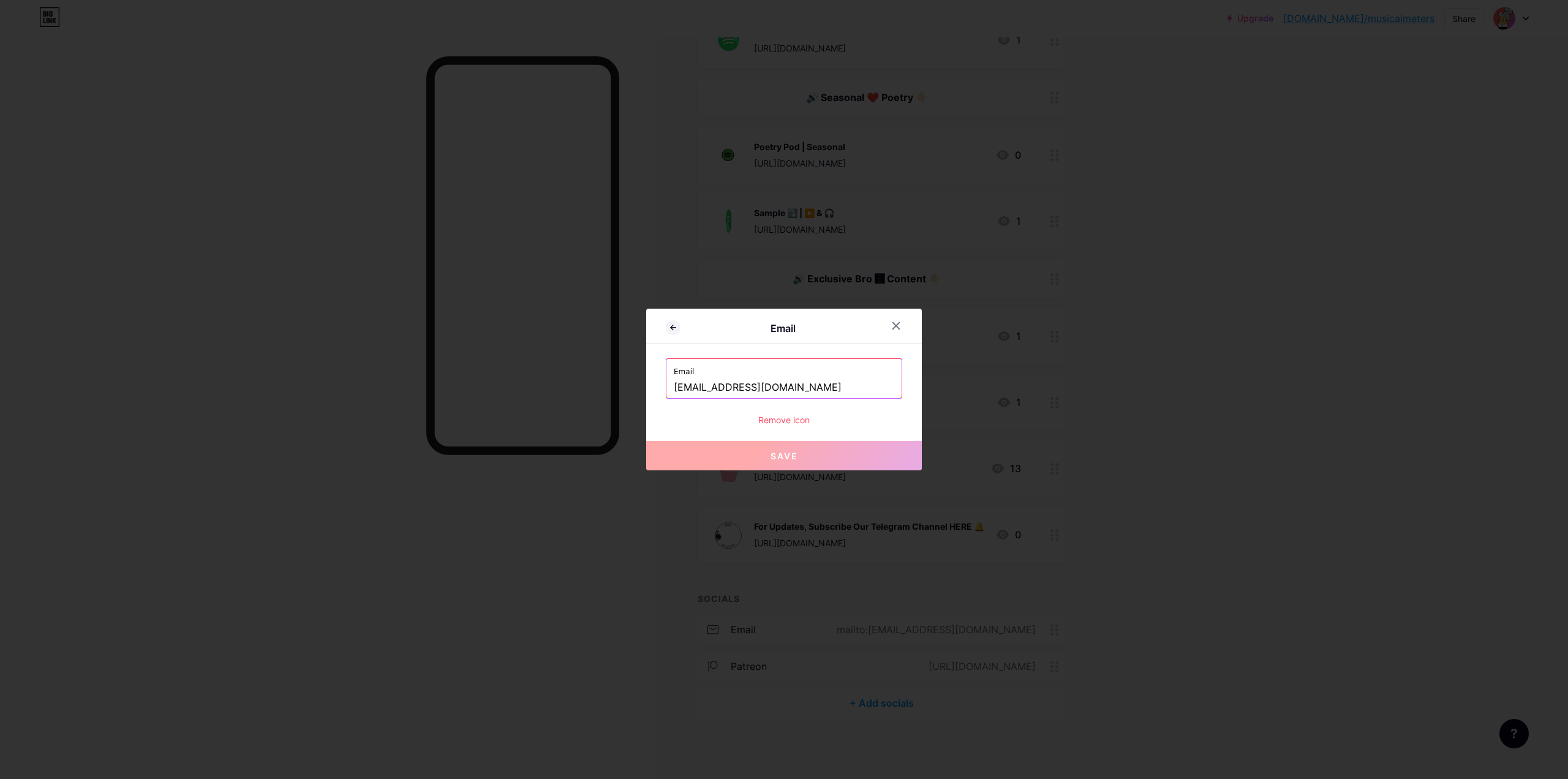
click at [797, 422] on div "Remove icon" at bounding box center [784, 419] width 236 height 13
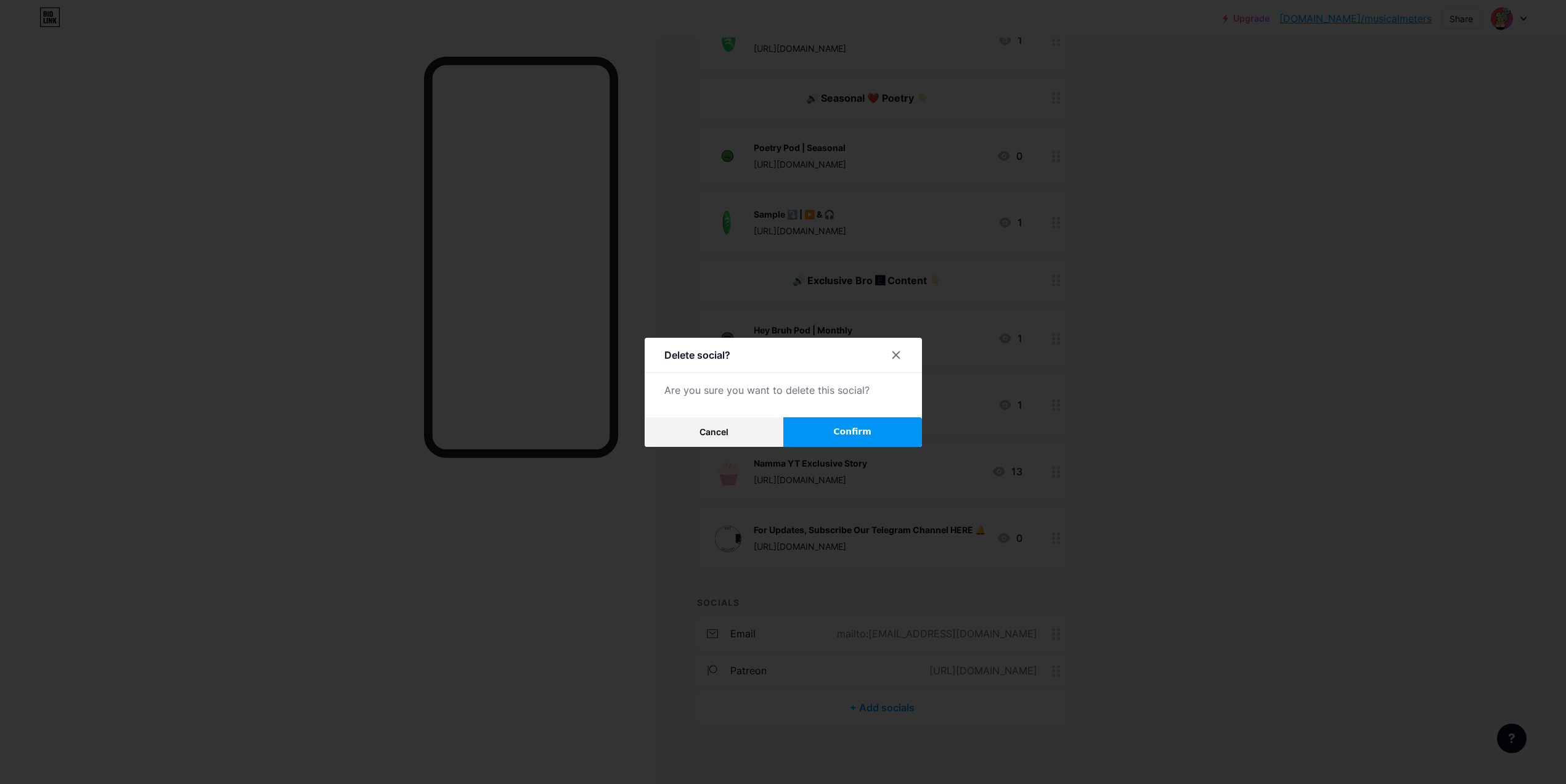
click at [811, 429] on button "Confirm" at bounding box center [853, 432] width 139 height 29
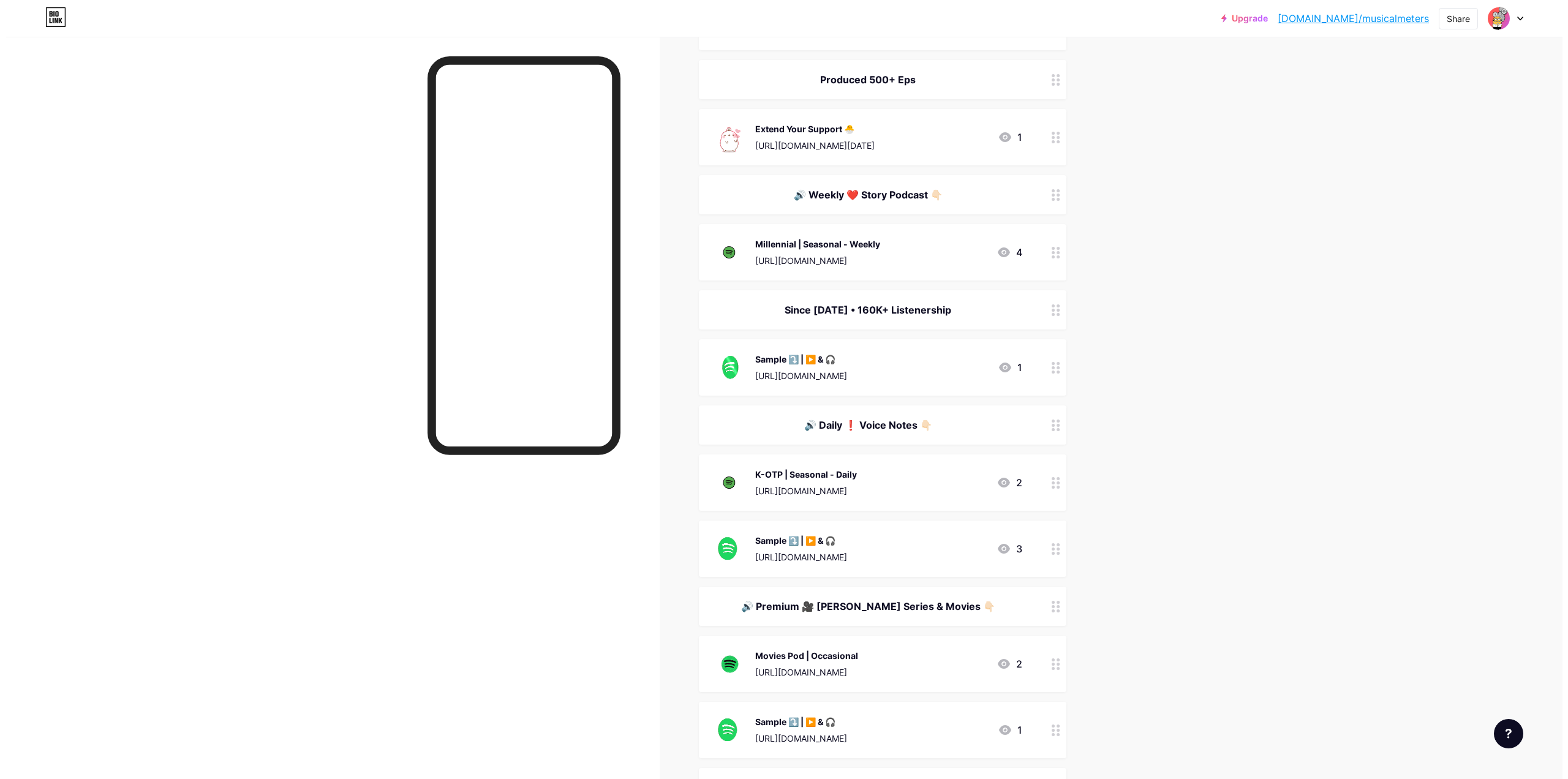
scroll to position [0, 0]
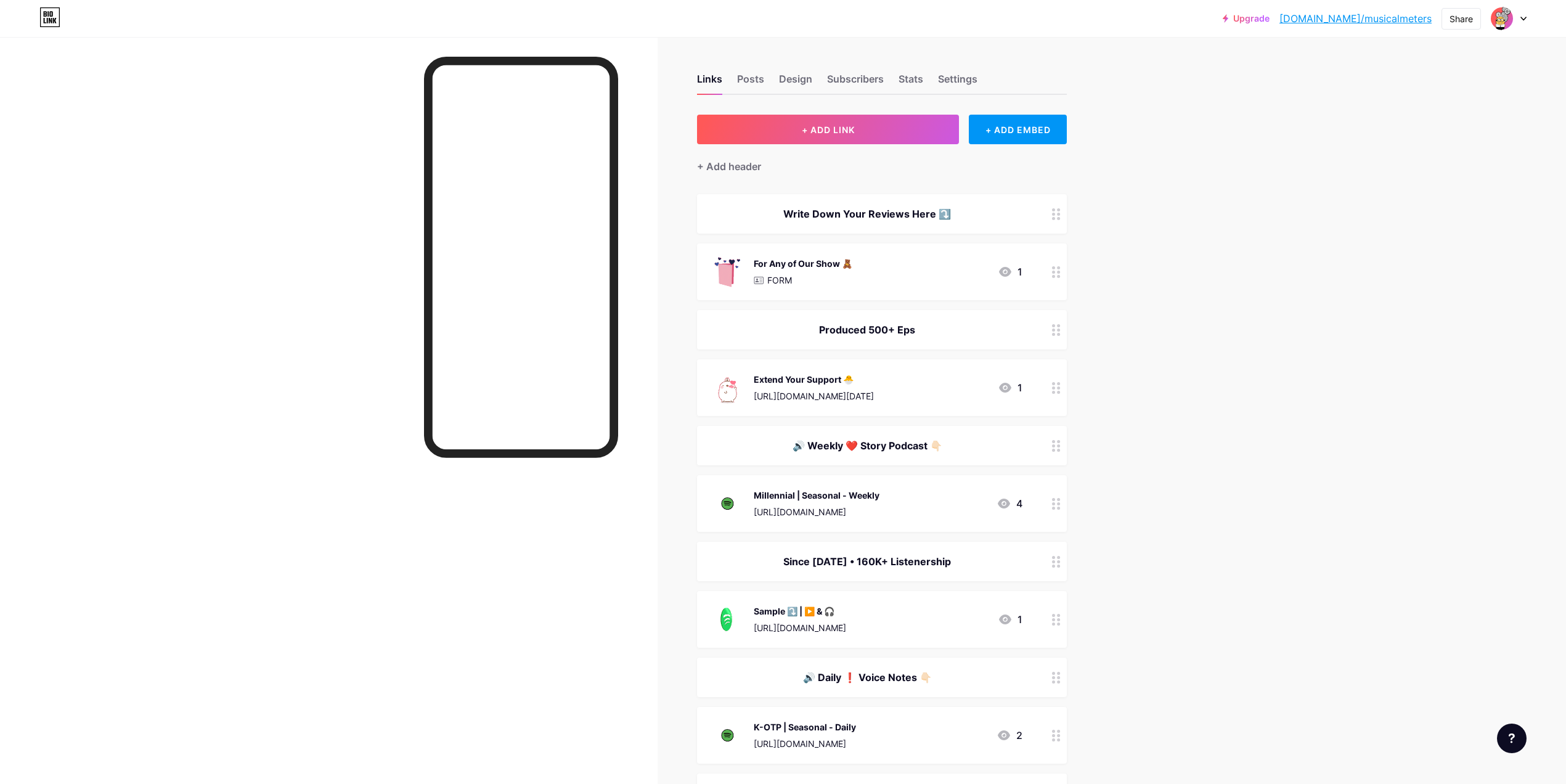
click at [829, 264] on div "For Any of Our Show 🧸" at bounding box center [803, 263] width 99 height 13
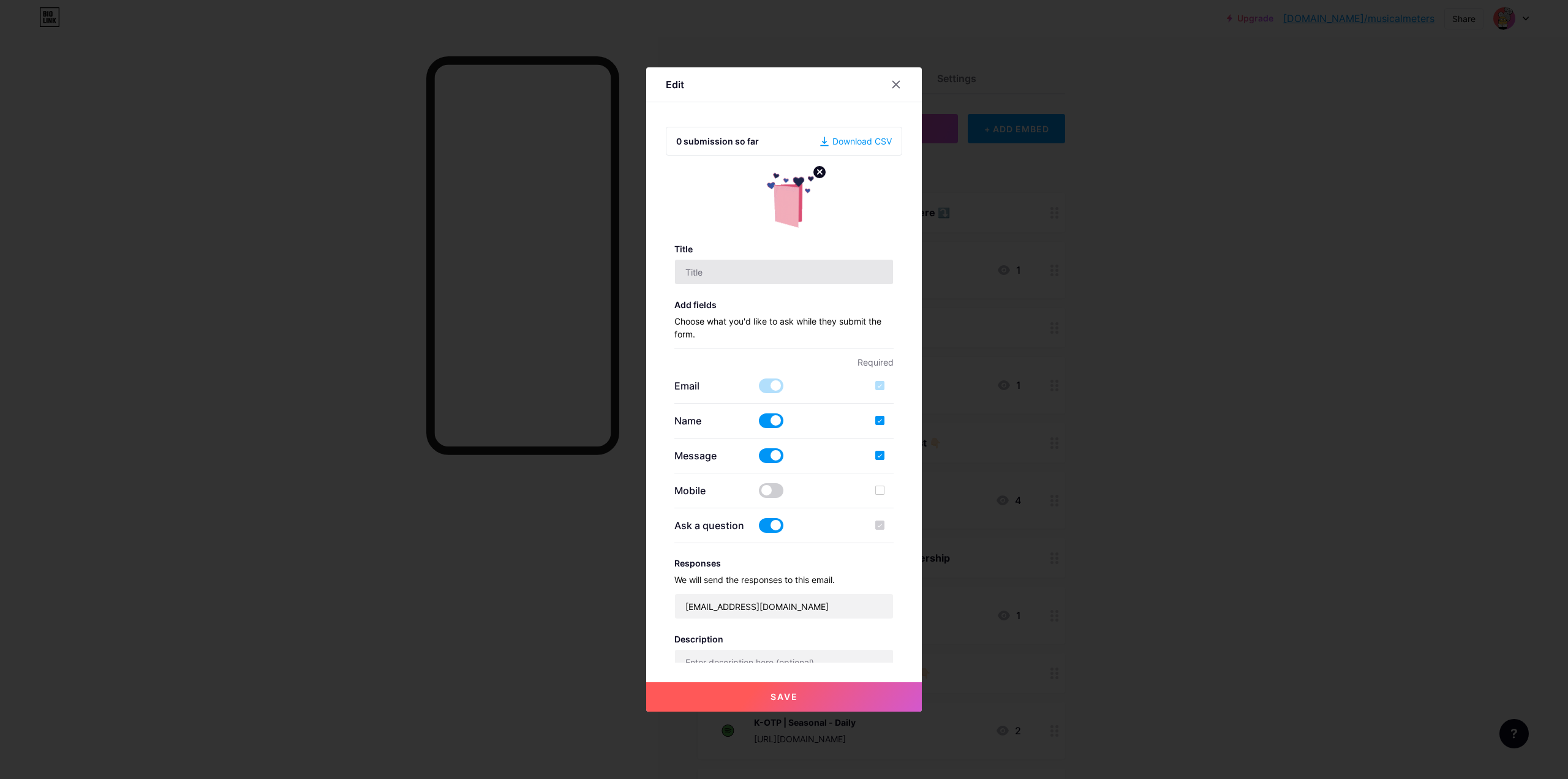
type input "For Any of Our Show 🧸"
checkbox input "true"
type textarea "Thanks a lot for writing this review :) Hope this adds value to the Content I p…"
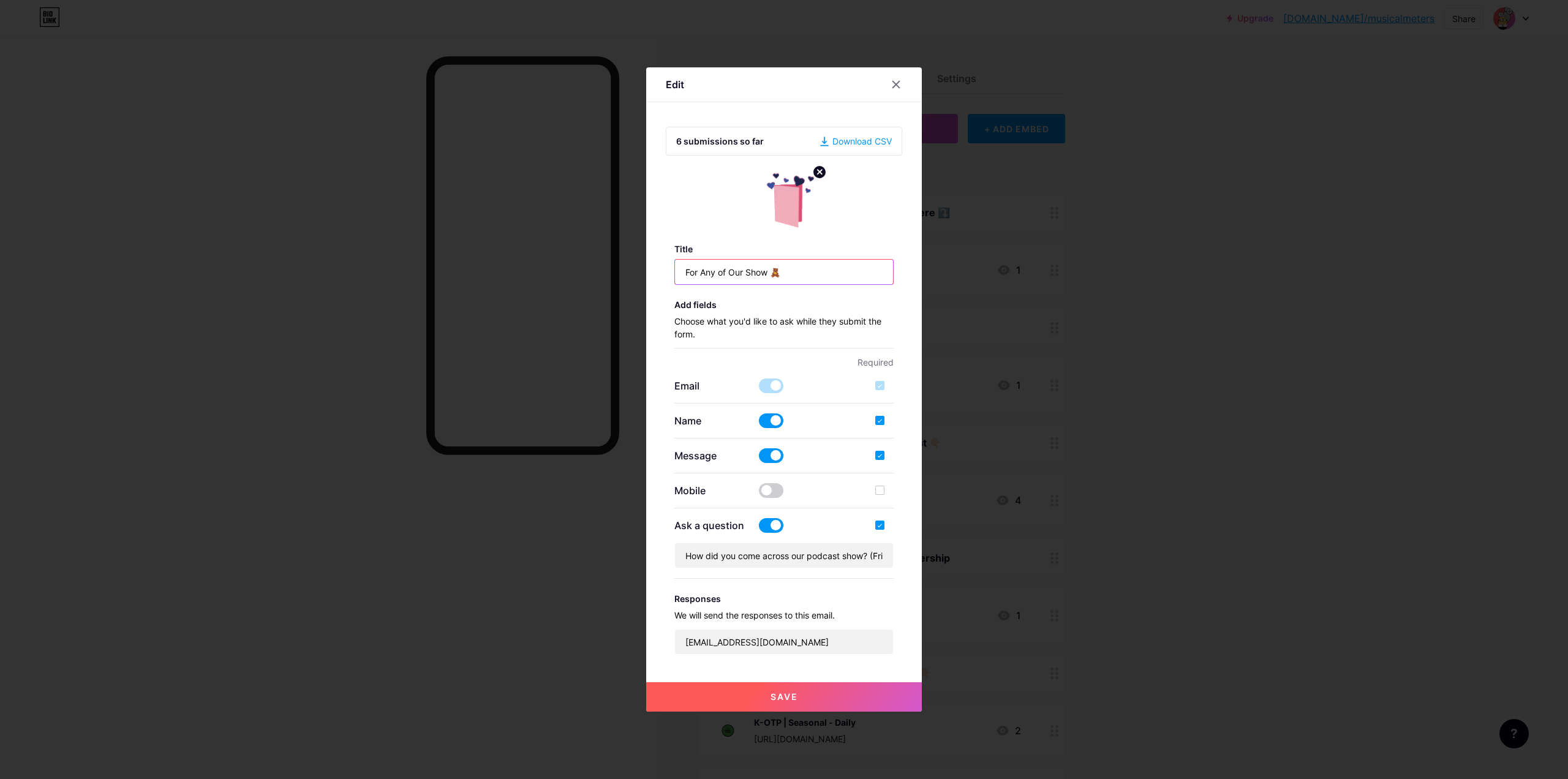
click at [712, 272] on input "For Any of Our Show 🧸" at bounding box center [784, 271] width 219 height 25
type input "P"
type input "Yes 🐥"
click at [754, 702] on button "Save" at bounding box center [784, 697] width 275 height 29
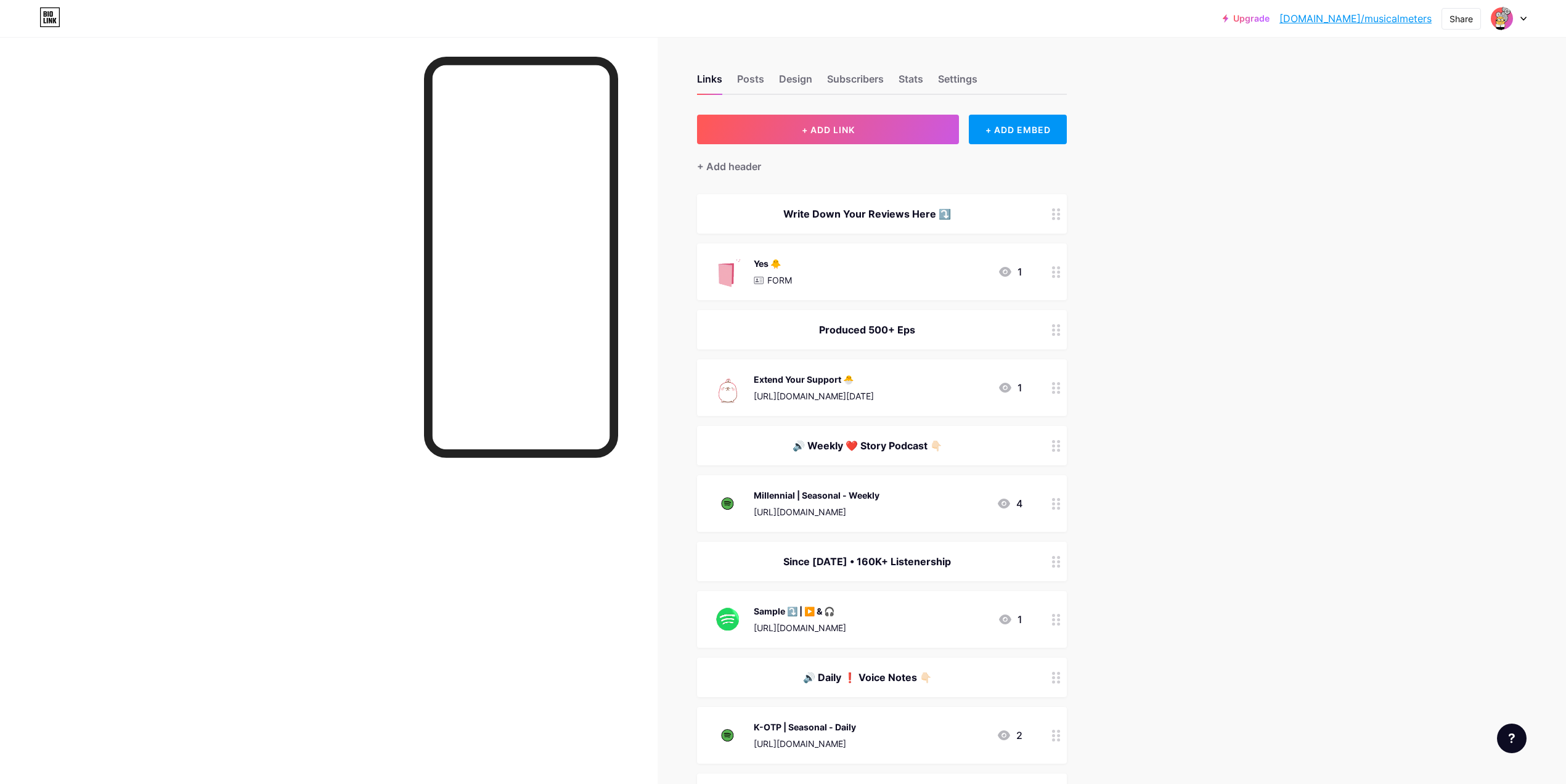
scroll to position [916, 0]
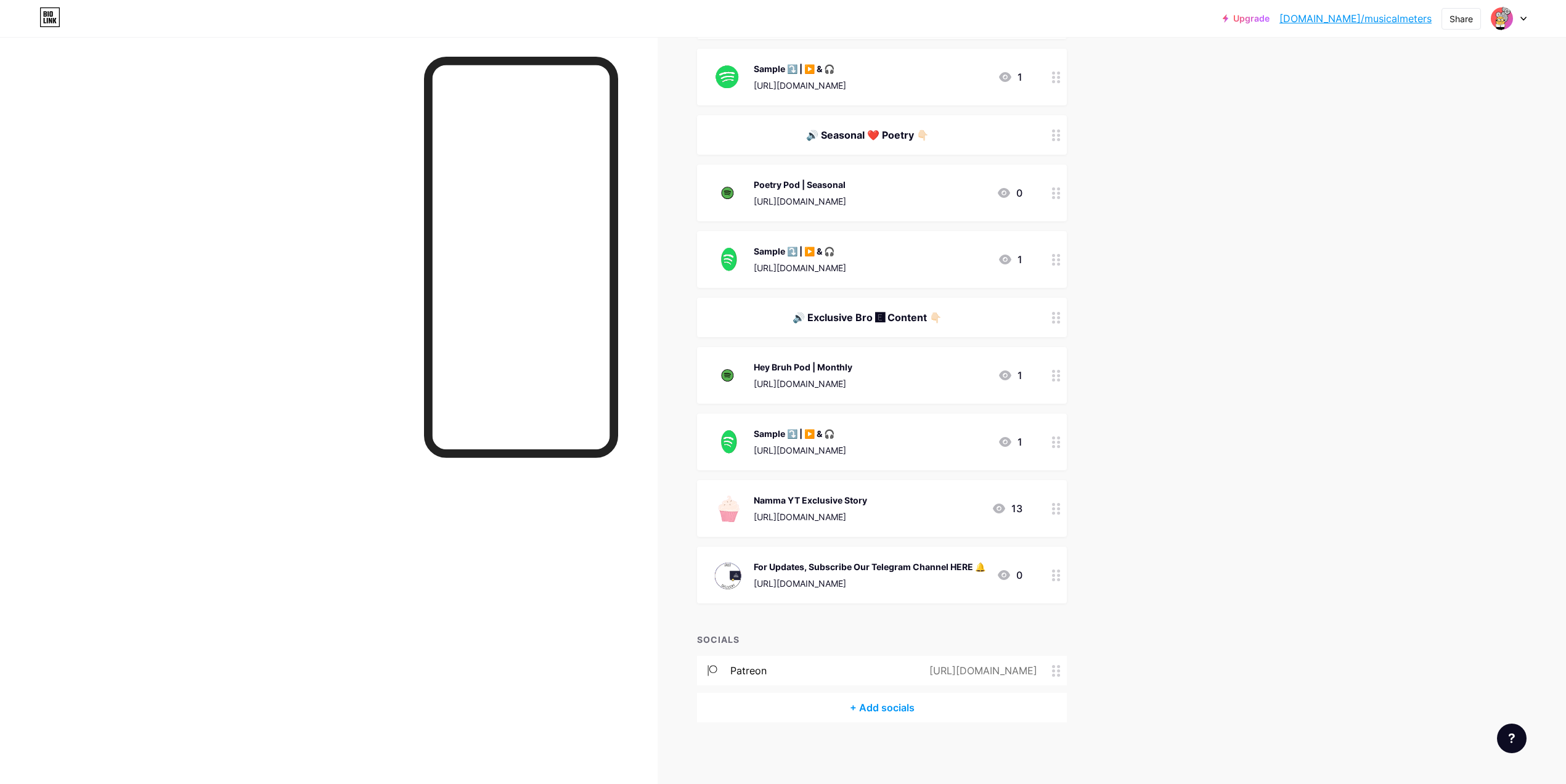
click at [949, 668] on div "[URL][DOMAIN_NAME]" at bounding box center [980, 671] width 143 height 15
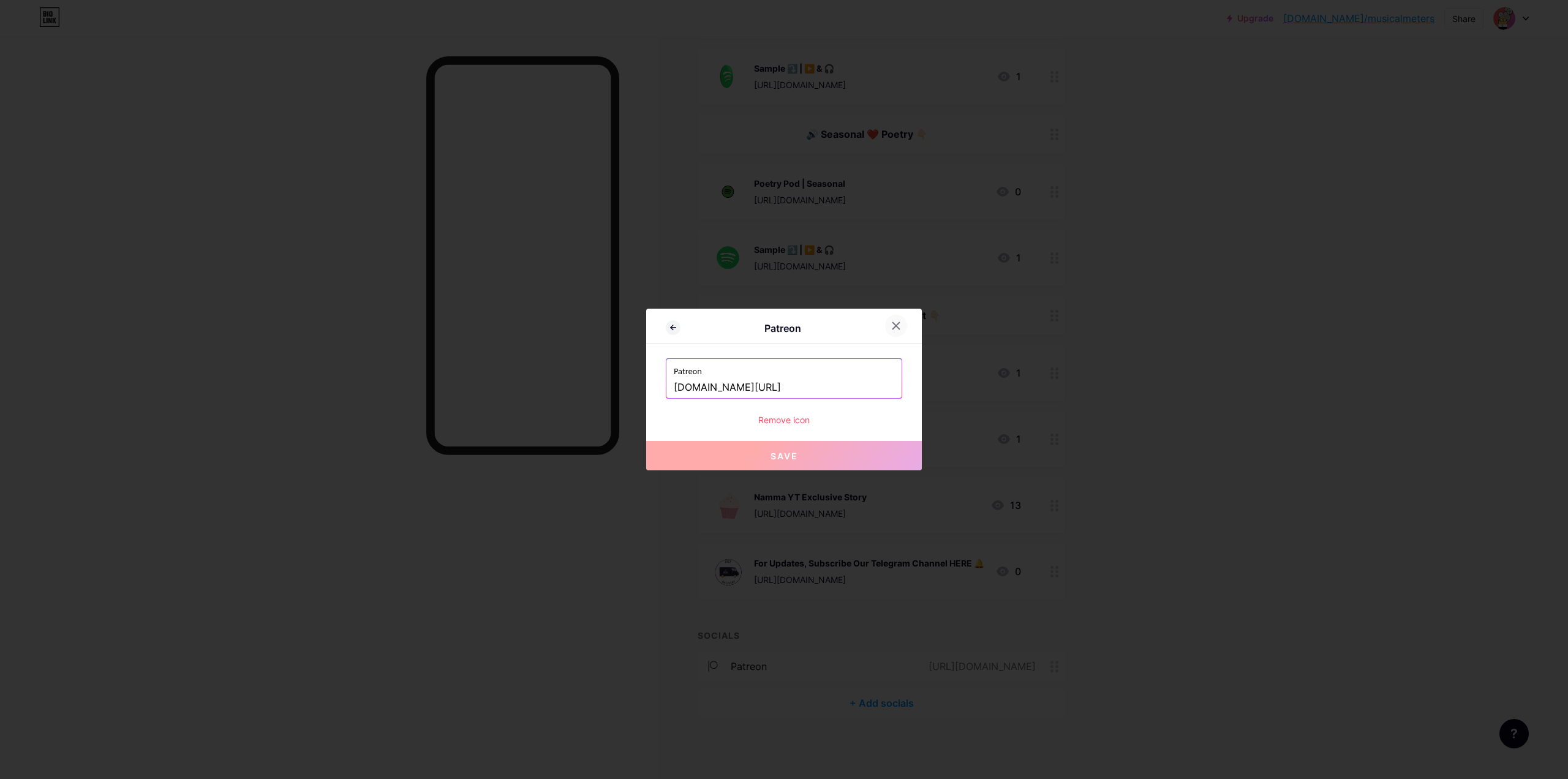
click at [906, 328] on div at bounding box center [895, 325] width 22 height 22
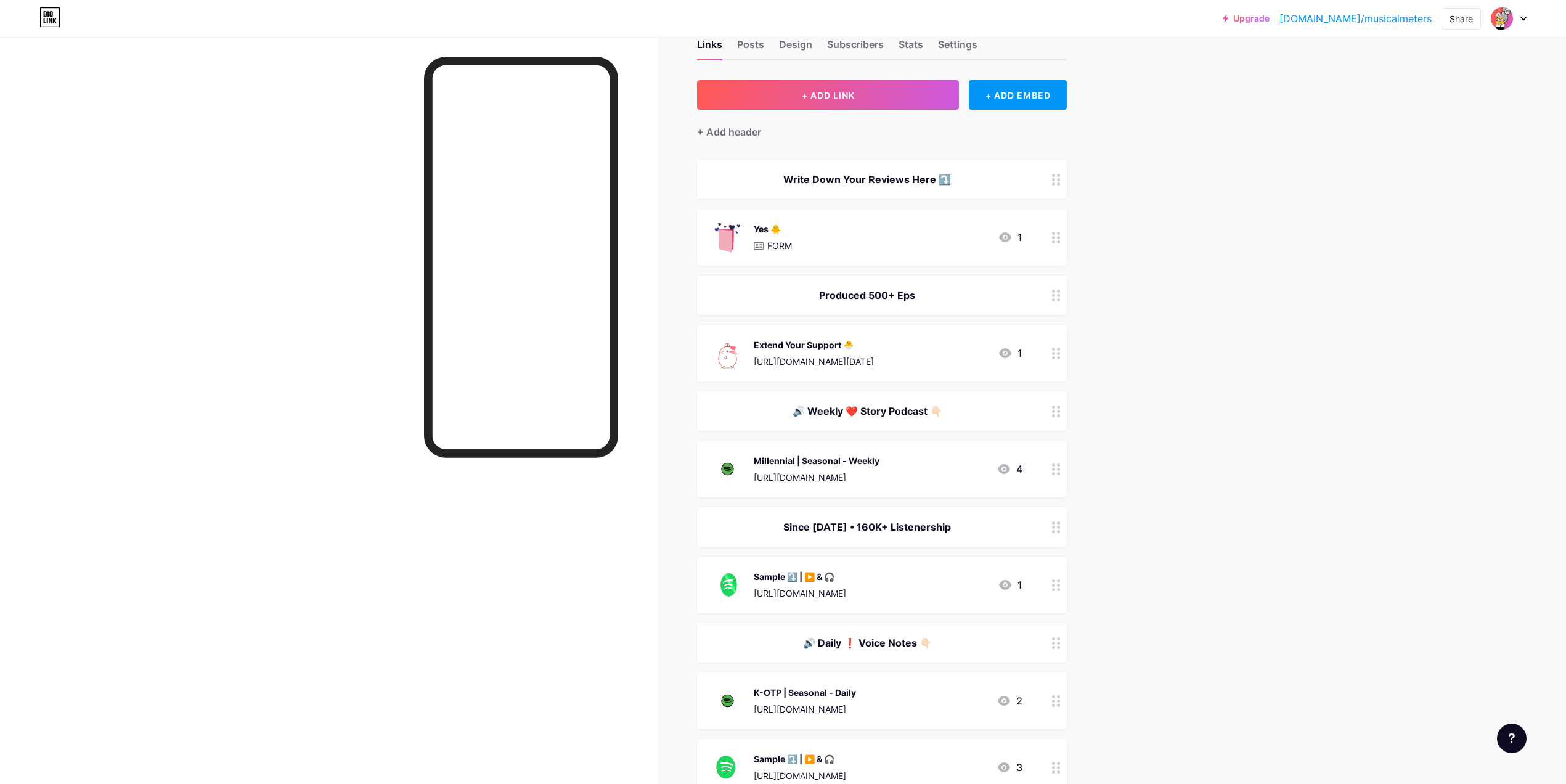
scroll to position [0, 0]
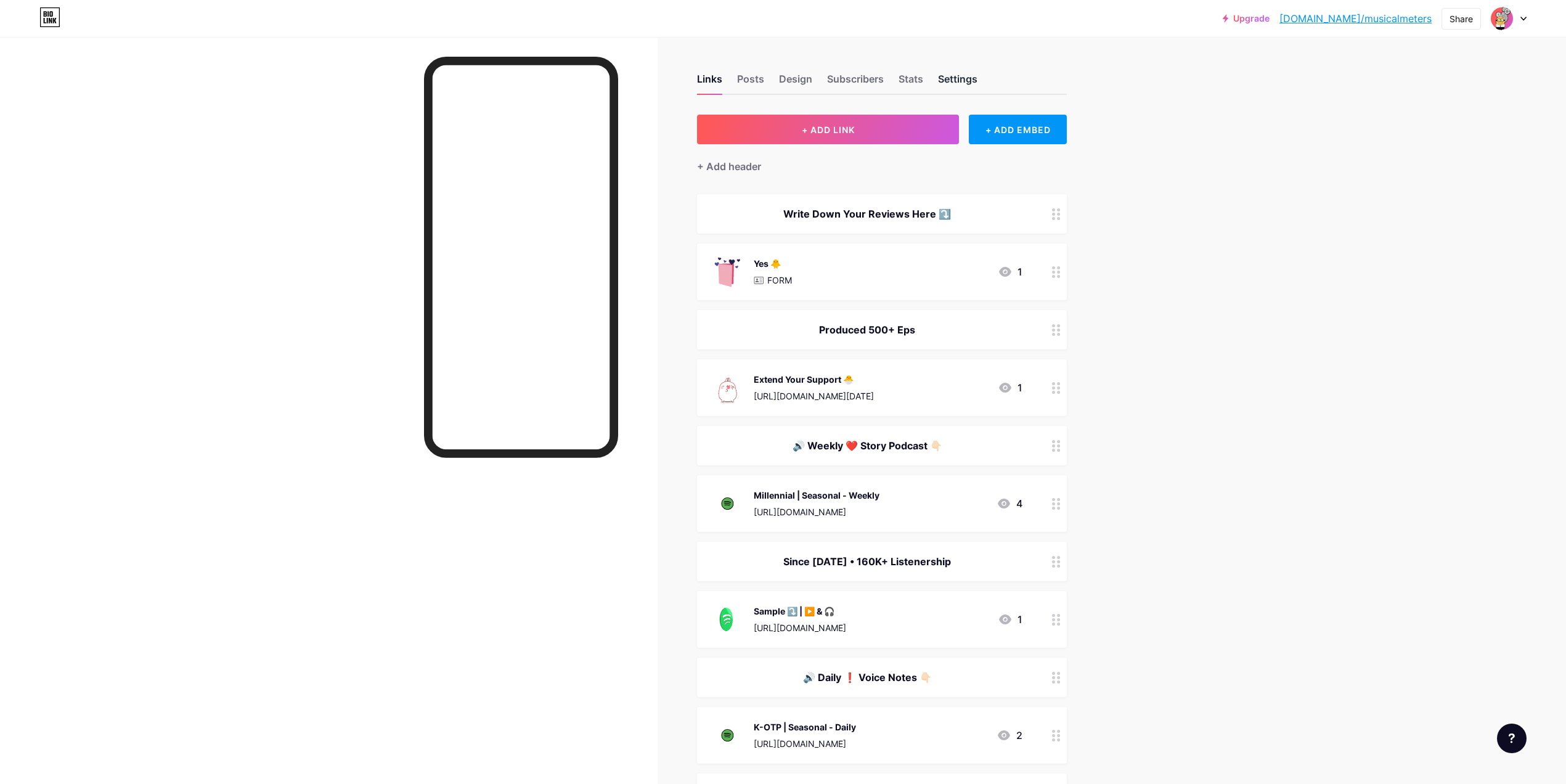
click at [977, 84] on div "Settings" at bounding box center [958, 82] width 39 height 22
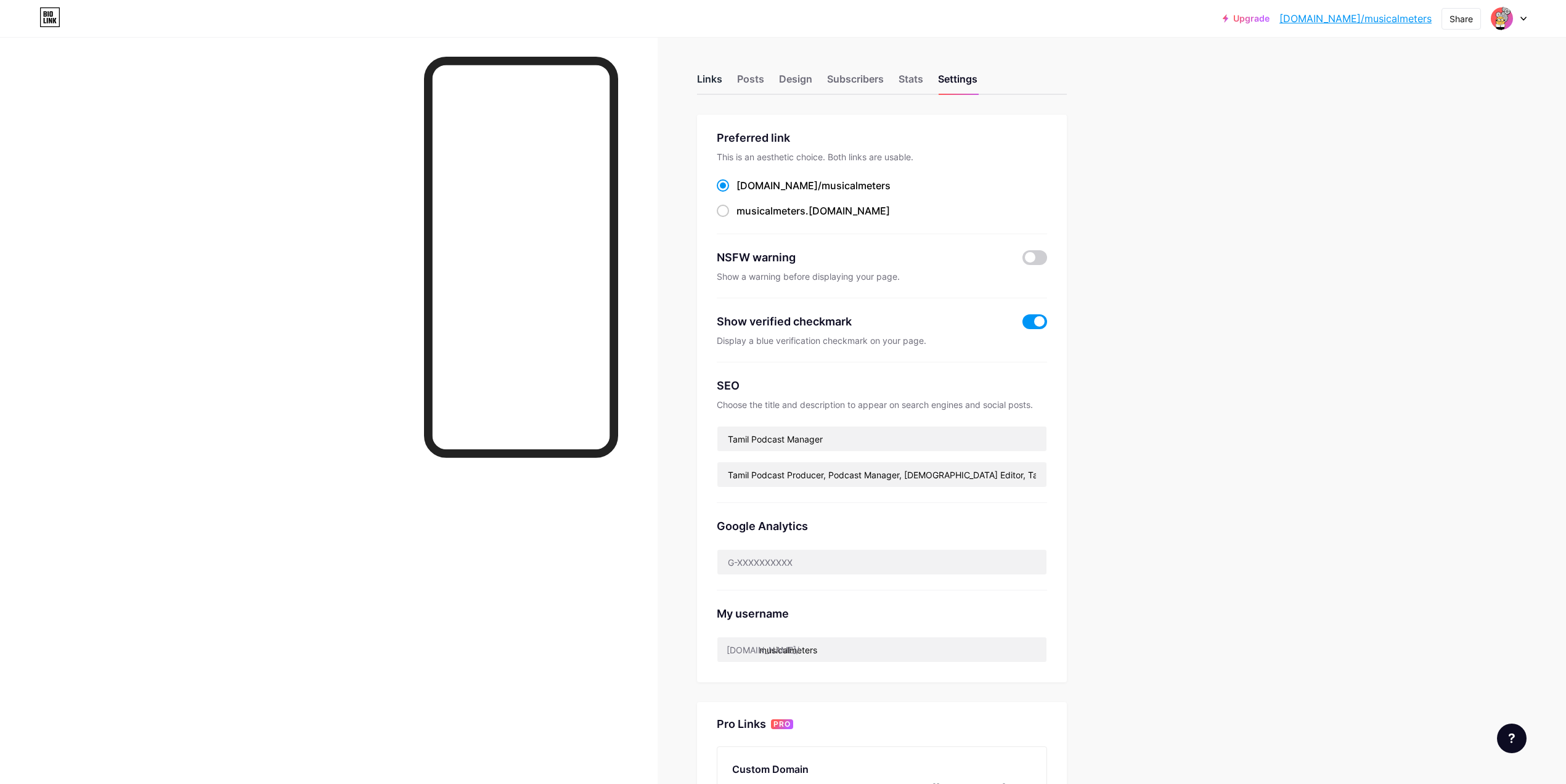
click at [722, 81] on div "Links" at bounding box center [709, 82] width 25 height 22
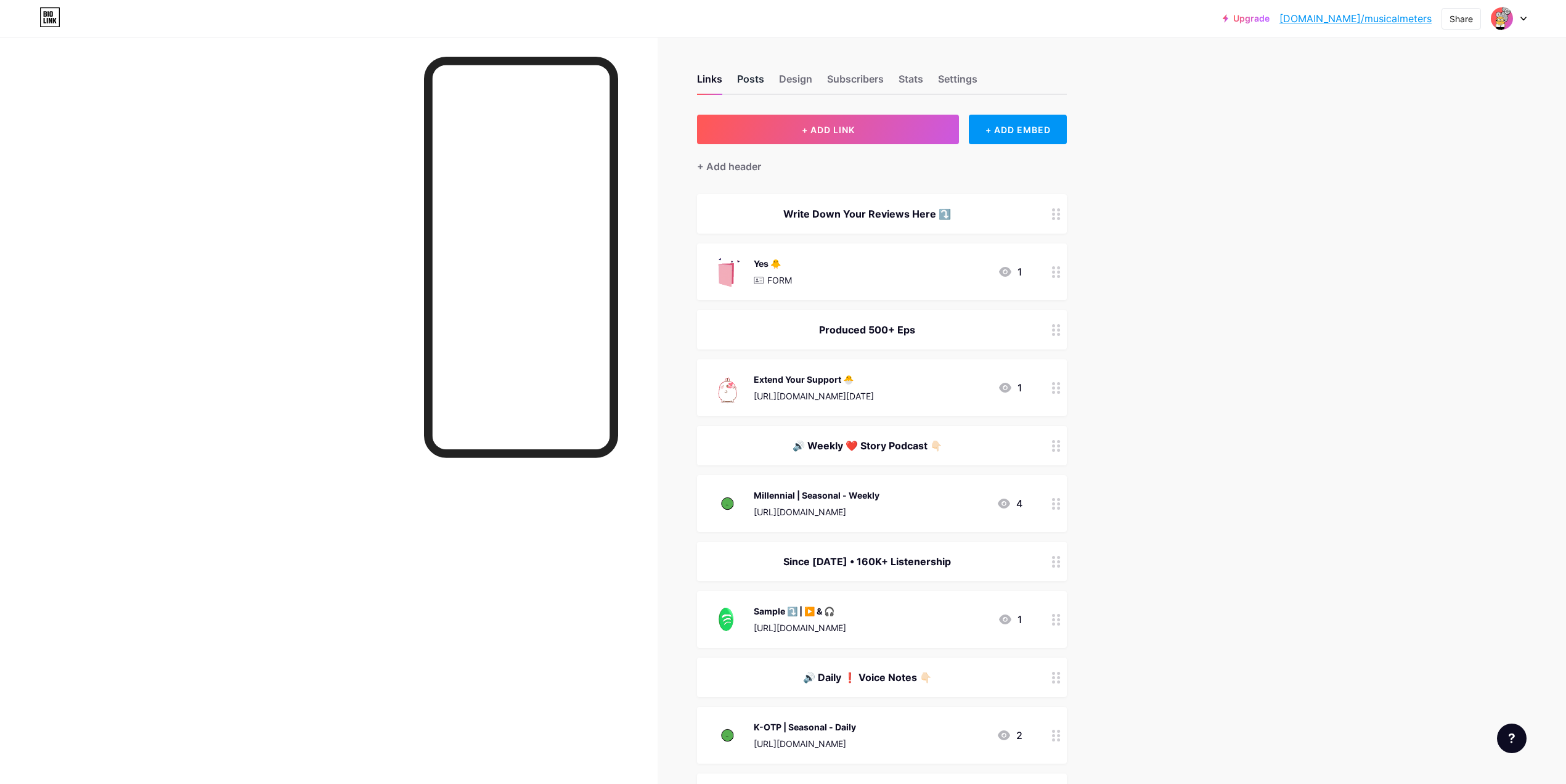
click at [756, 73] on div "Posts" at bounding box center [751, 82] width 27 height 22
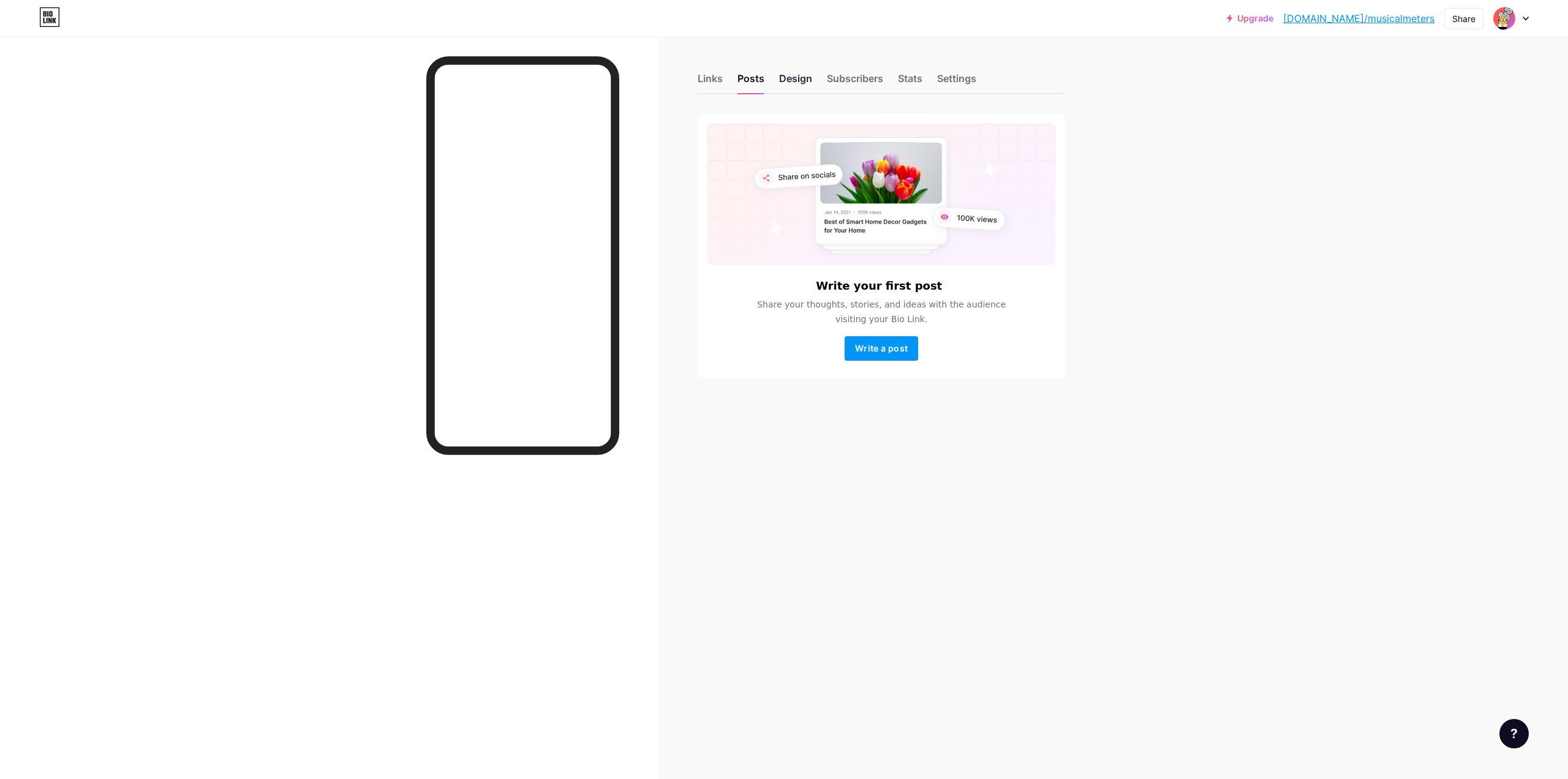
click at [795, 73] on div "Design" at bounding box center [796, 82] width 33 height 22
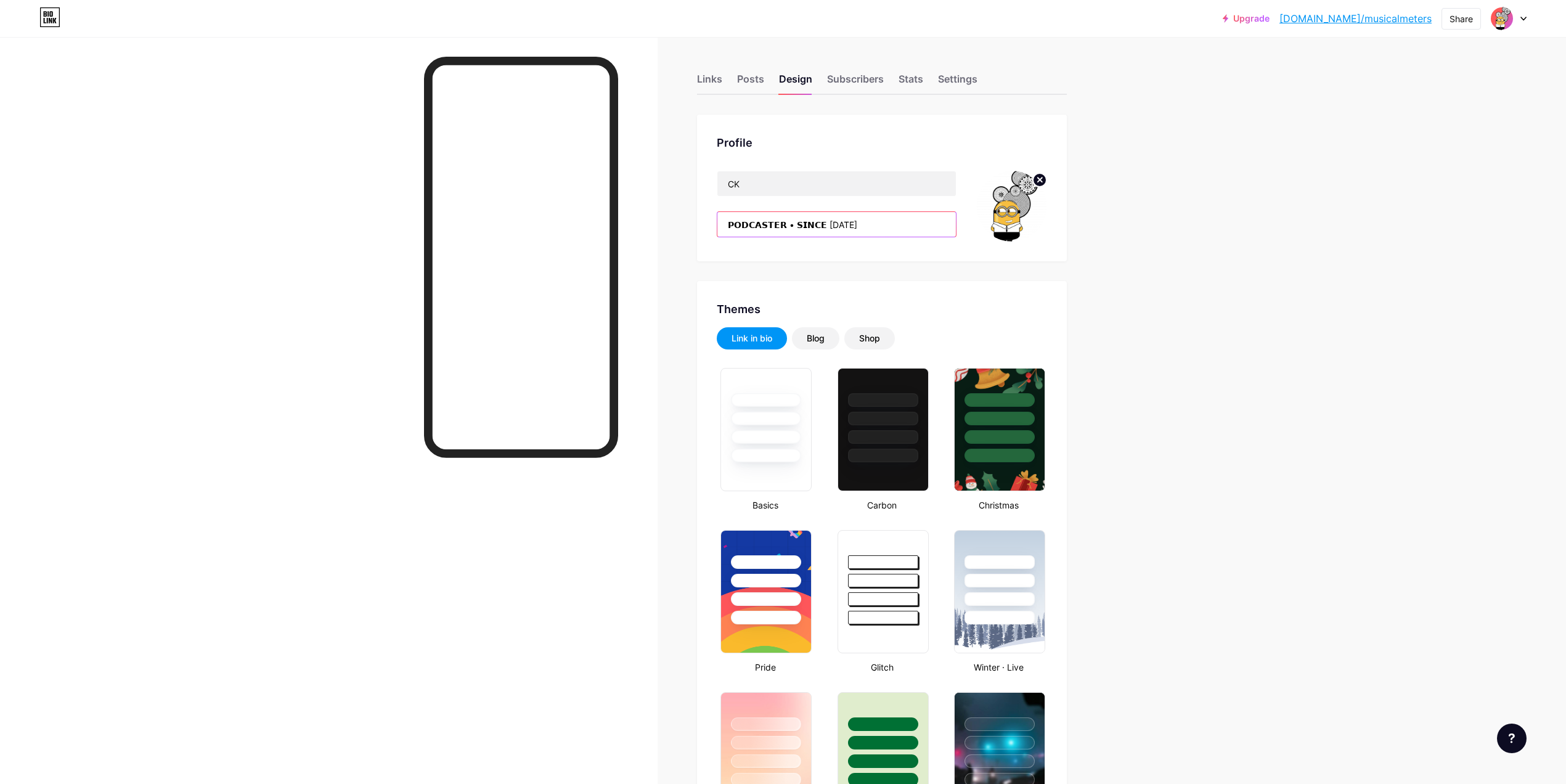
click at [755, 232] on input "𝗣𝗢𝗗𝗖𝗔𝗦𝗧𝗘𝗥 • 𝗦𝗜𝗡𝗖𝗘 [DATE]" at bounding box center [837, 224] width 238 height 25
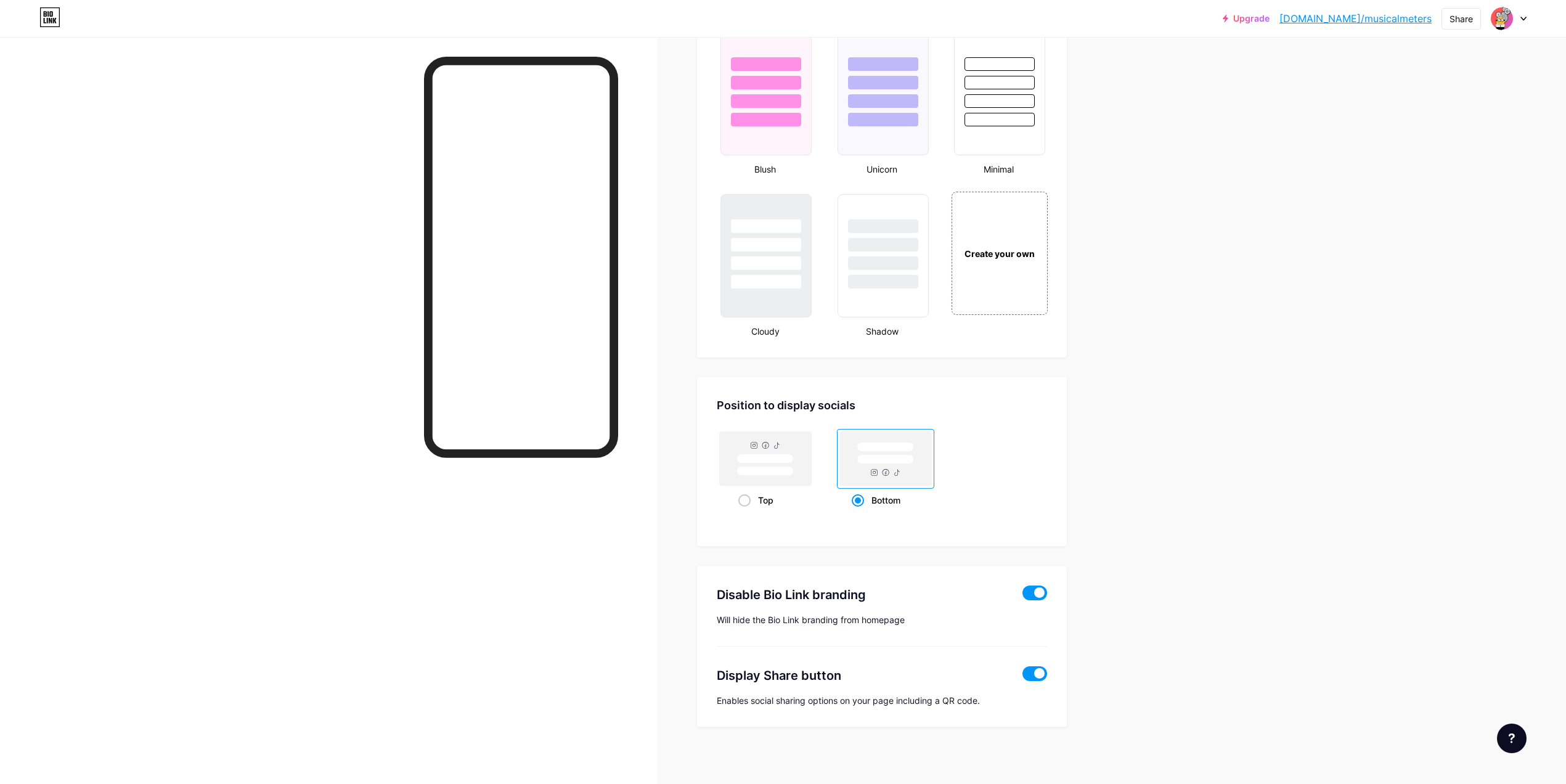
scroll to position [1309, 0]
click at [771, 466] on rect at bounding box center [765, 470] width 57 height 9
click at [746, 511] on input "Top" at bounding box center [742, 515] width 8 height 8
radio input "true"
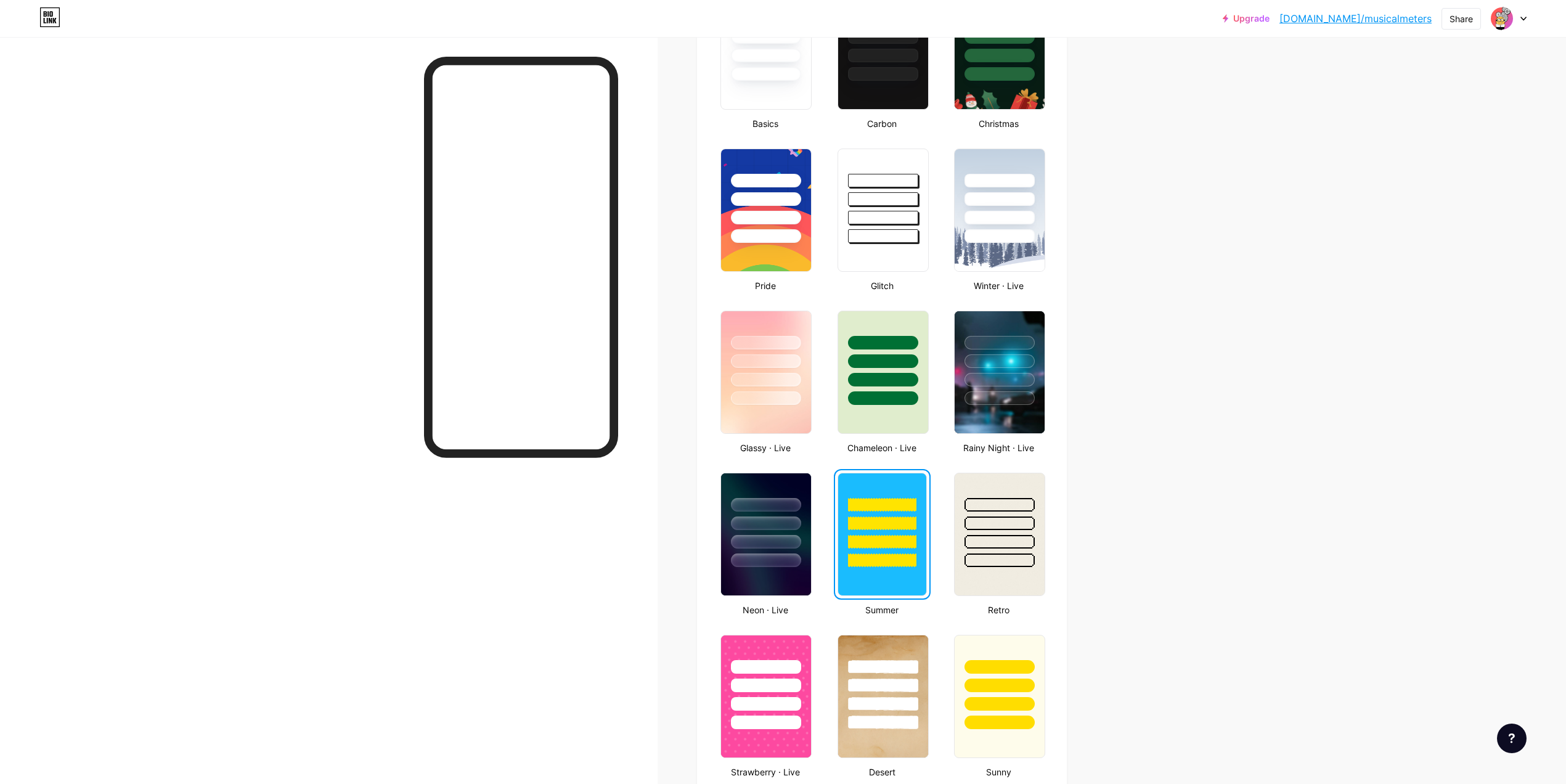
scroll to position [384, 0]
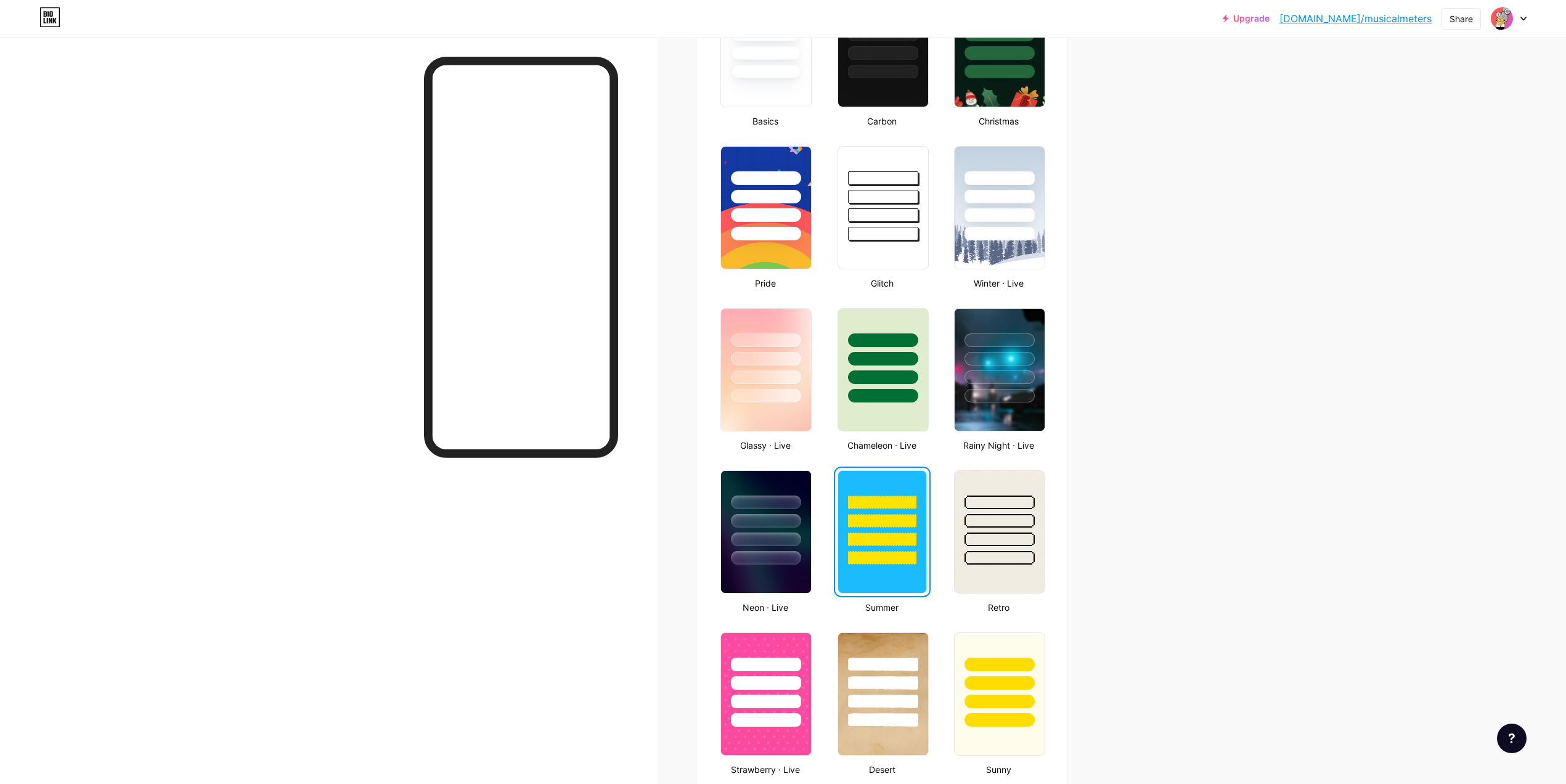
click at [1403, 15] on link "[DOMAIN_NAME]/musicalmeters" at bounding box center [1355, 19] width 152 height 15
click at [1515, 27] on div at bounding box center [1509, 18] width 35 height 22
click at [1457, 170] on li "Logout" at bounding box center [1450, 173] width 153 height 33
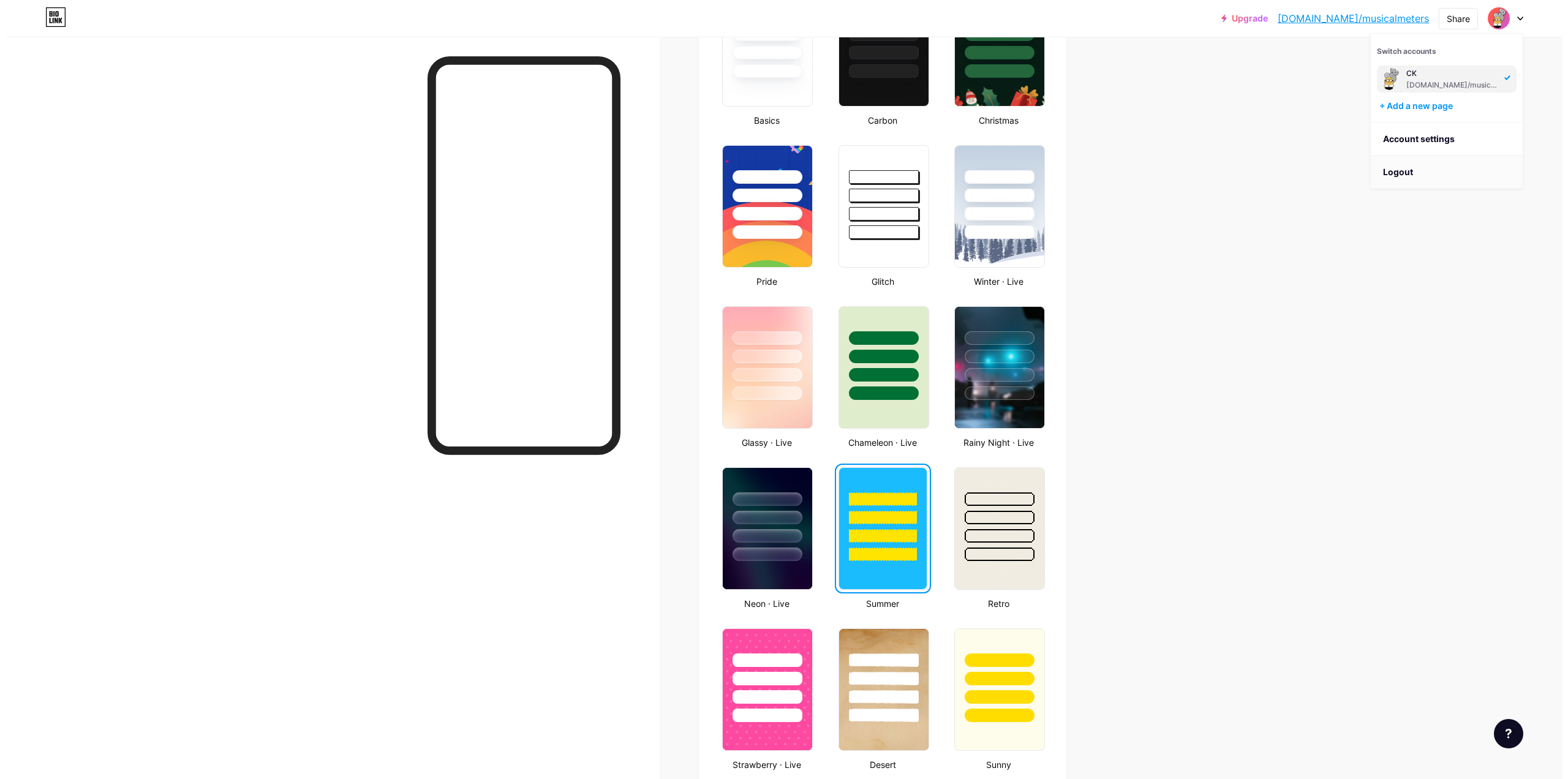
scroll to position [0, 0]
